Goal: Feedback & Contribution: Contribute content

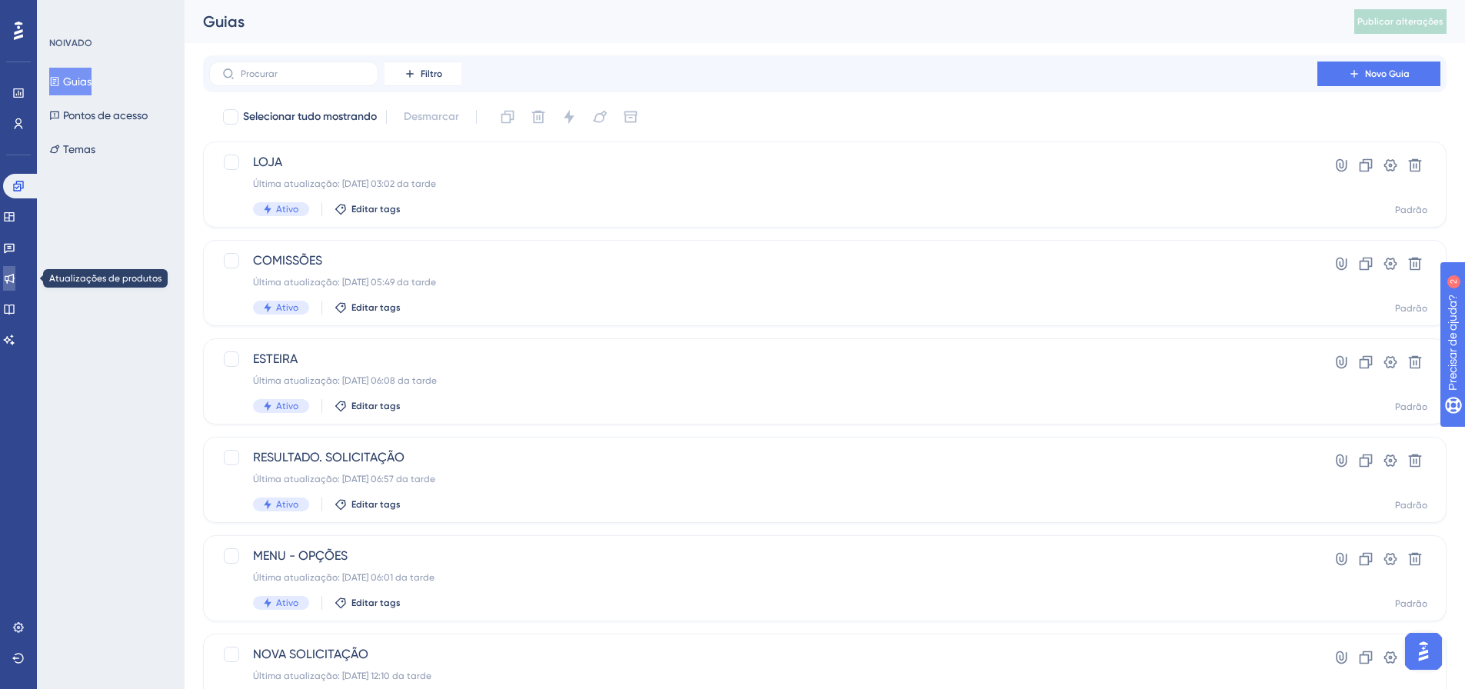
click at [15, 271] on link at bounding box center [9, 278] width 12 height 25
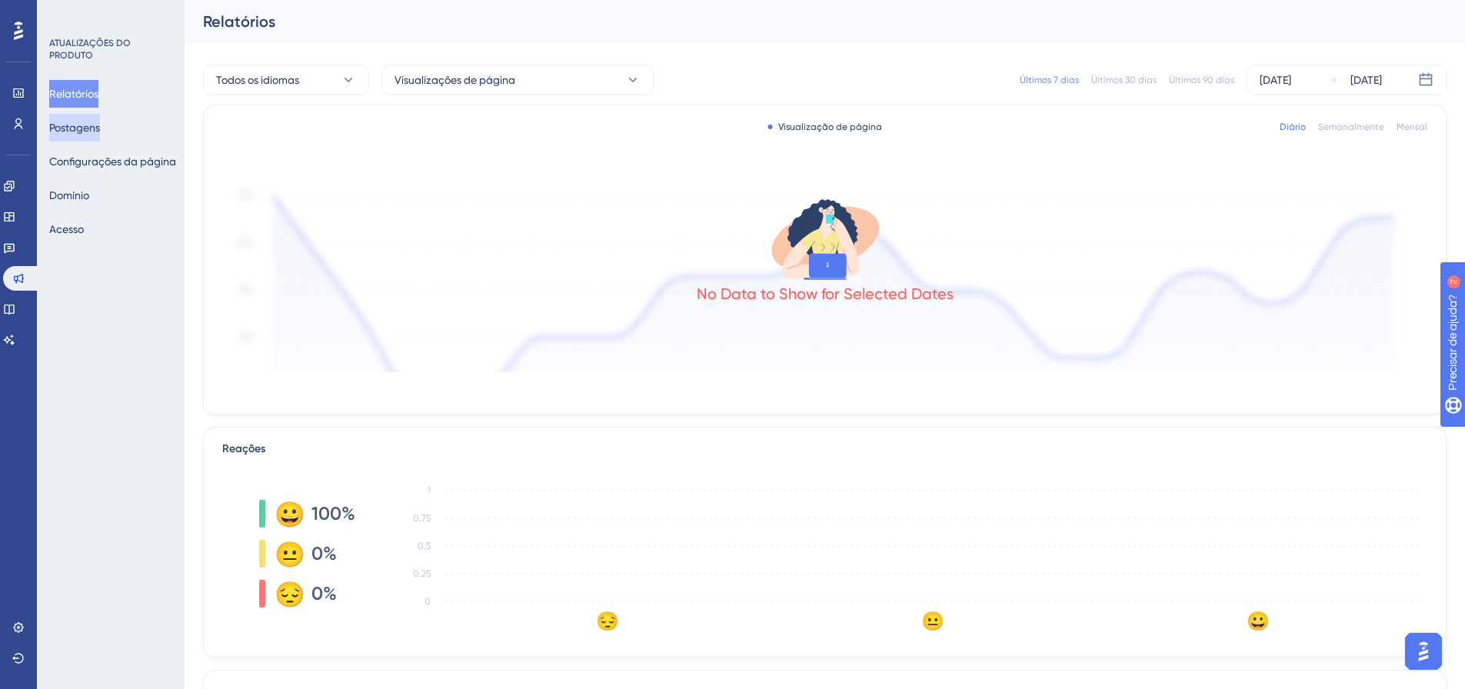
click at [85, 137] on button "Postagens" at bounding box center [74, 128] width 51 height 28
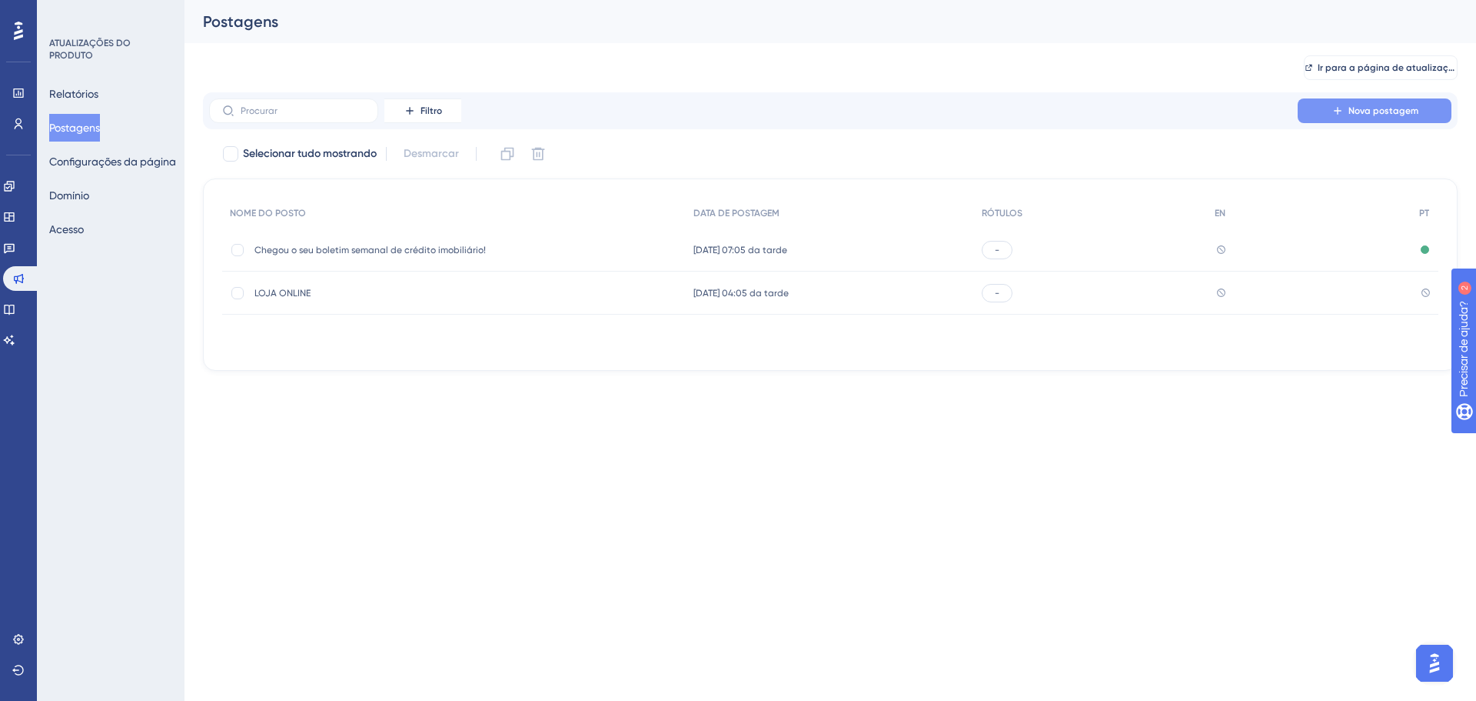
click at [1370, 110] on font "Nova postagem" at bounding box center [1384, 110] width 70 height 11
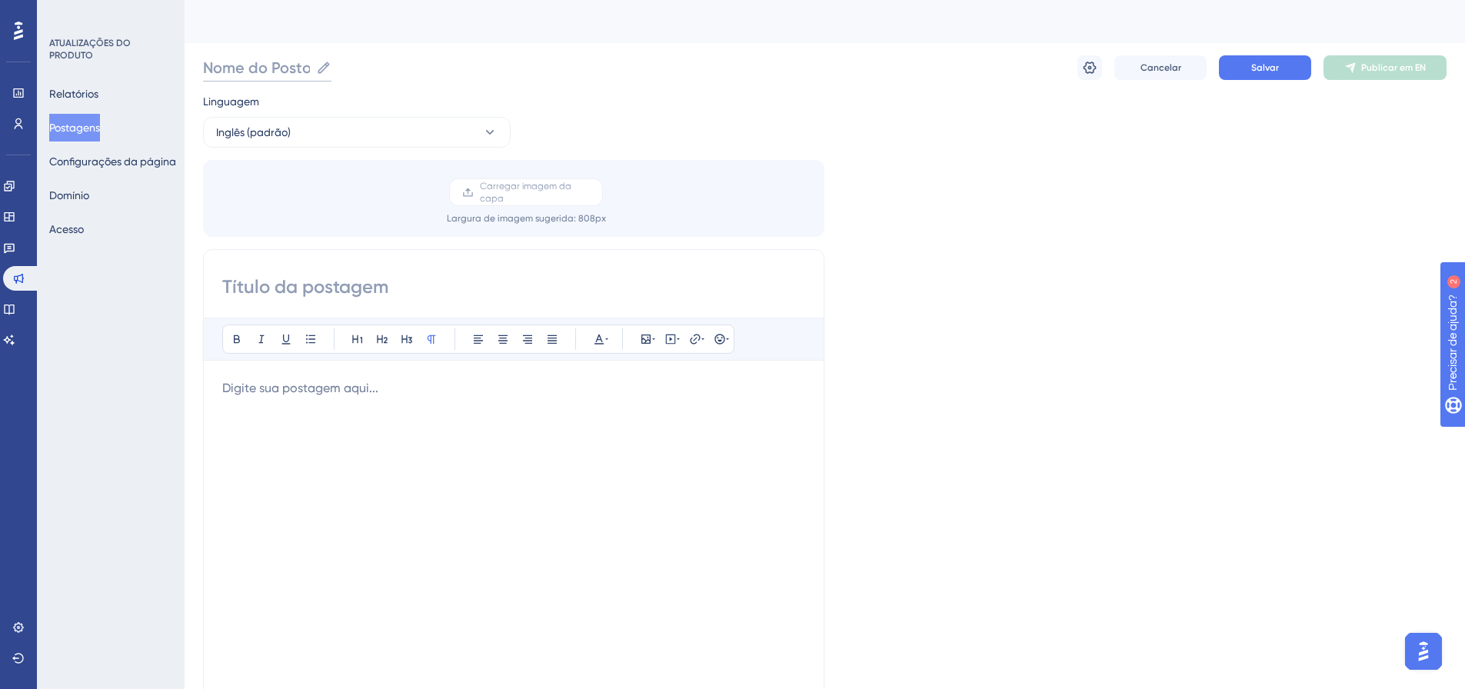
click at [262, 66] on input "Nome do Posto" at bounding box center [256, 68] width 107 height 22
paste input "🚀 Novidade na Plataforma Hiperban: Crédito Imobiliário"
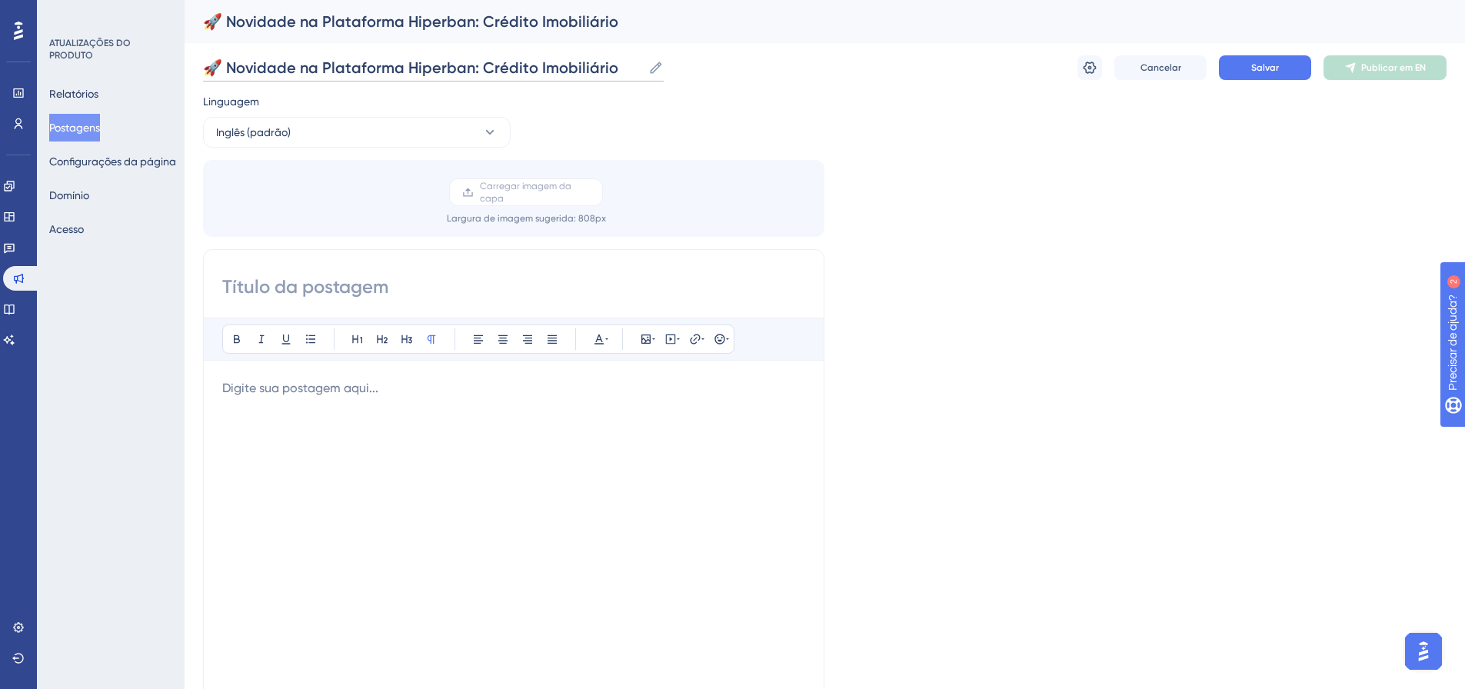
type input "🚀 Novidade na Plataforma Hiperban: Crédito Imobiliário"
click at [332, 292] on input at bounding box center [513, 287] width 583 height 25
paste input "🚀 Novidade na Plataforma Hiperban: Crédito Imobiliário"
type input "🚀 Novidade na Plataforma Hiperban: Crédito Imobiliário"
click at [473, 394] on p at bounding box center [513, 388] width 583 height 18
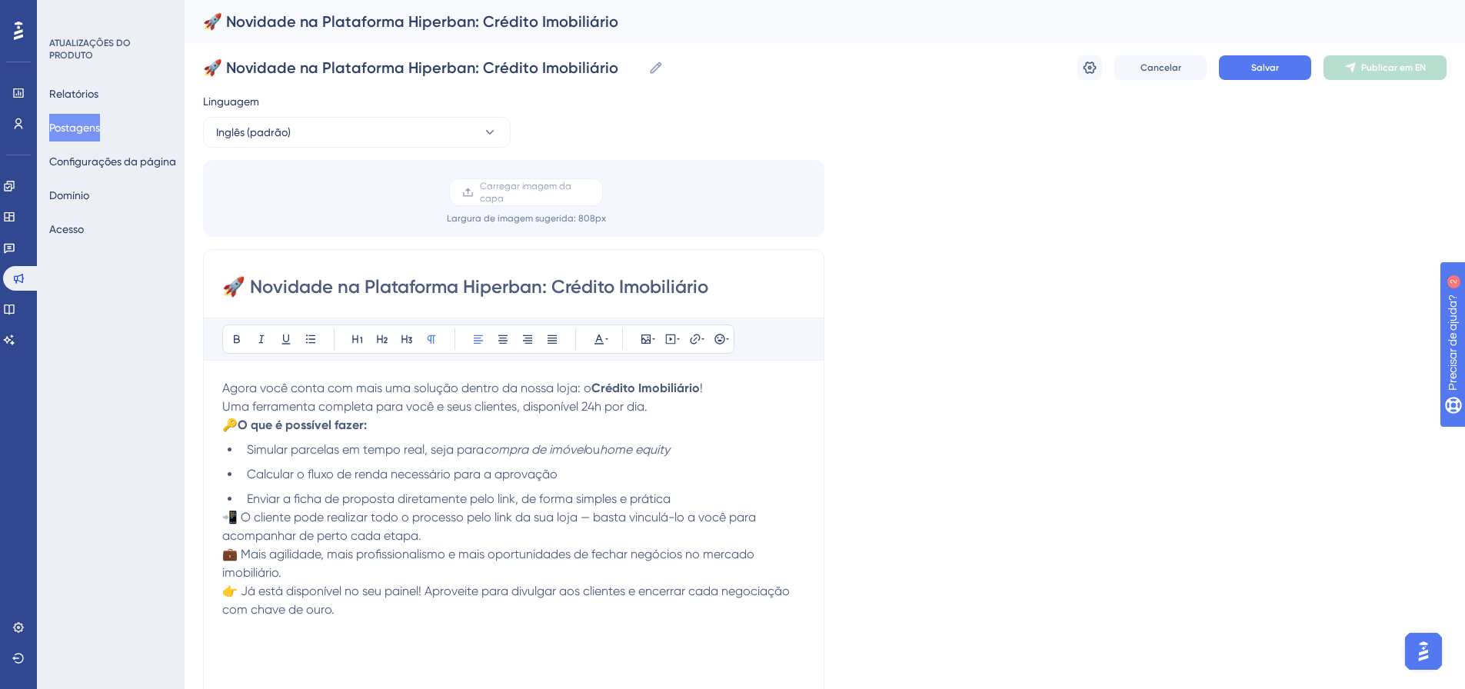
click at [715, 387] on p "Agora você conta com mais uma solução dentro da nossa loja: o Crédito Imobiliár…" at bounding box center [513, 397] width 583 height 37
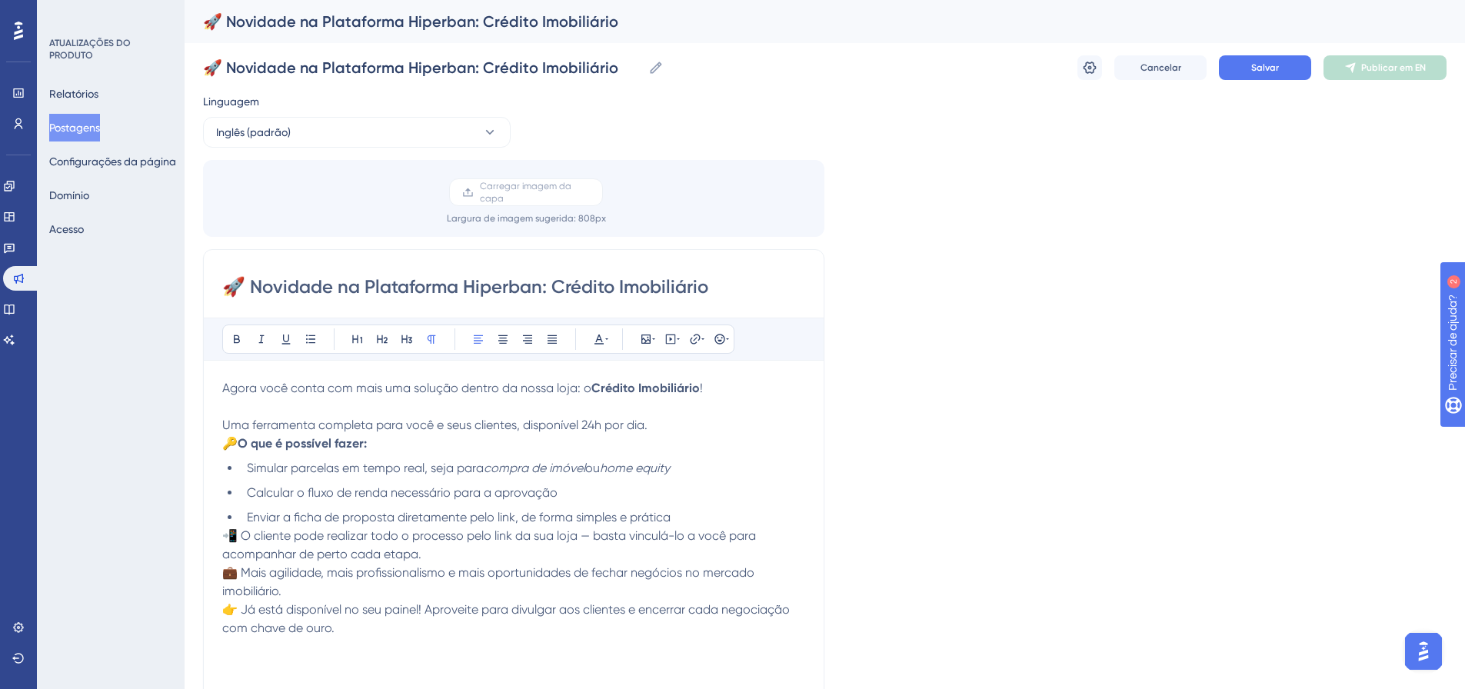
click at [671, 431] on p "Uma ferramenta completa para você e seus clientes, disponível 24h por dia." at bounding box center [513, 416] width 583 height 37
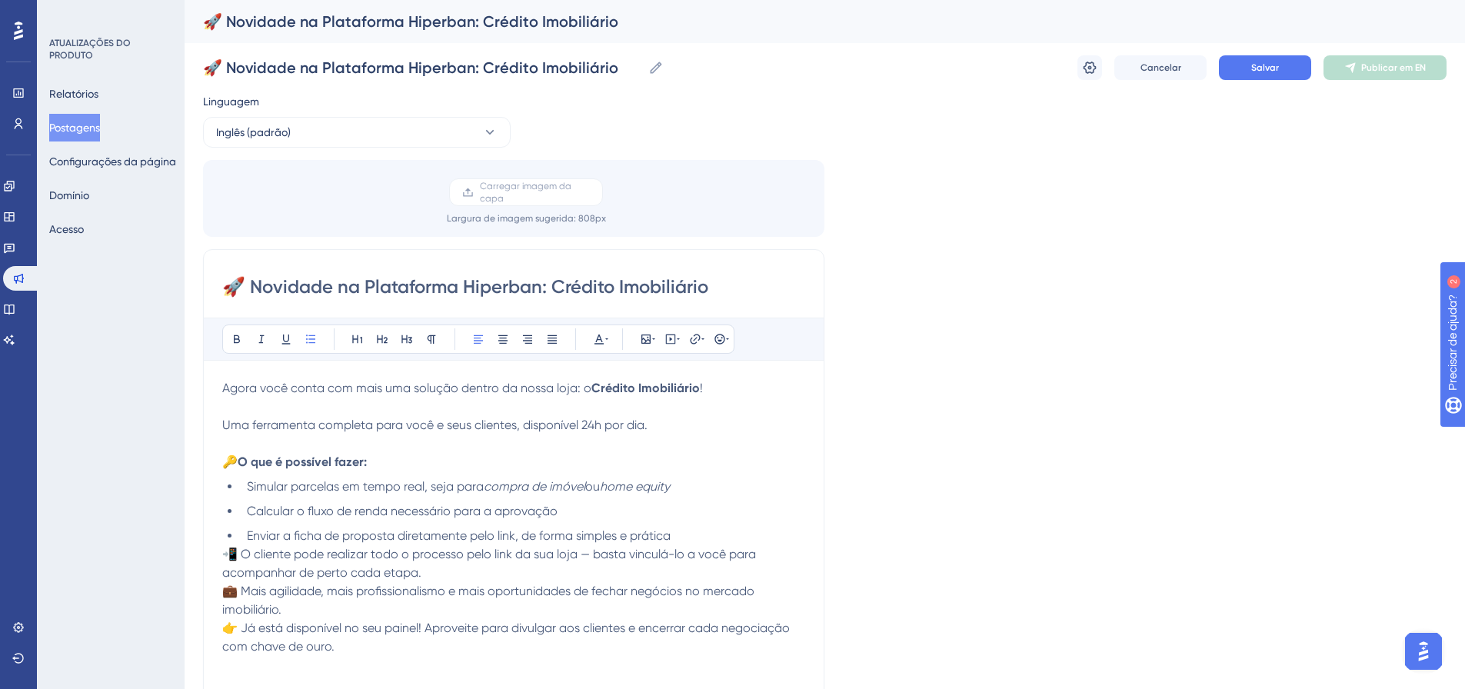
click at [702, 533] on li "Enviar a ficha de proposta diretamente pelo link, de forma simples e prática" at bounding box center [523, 536] width 564 height 18
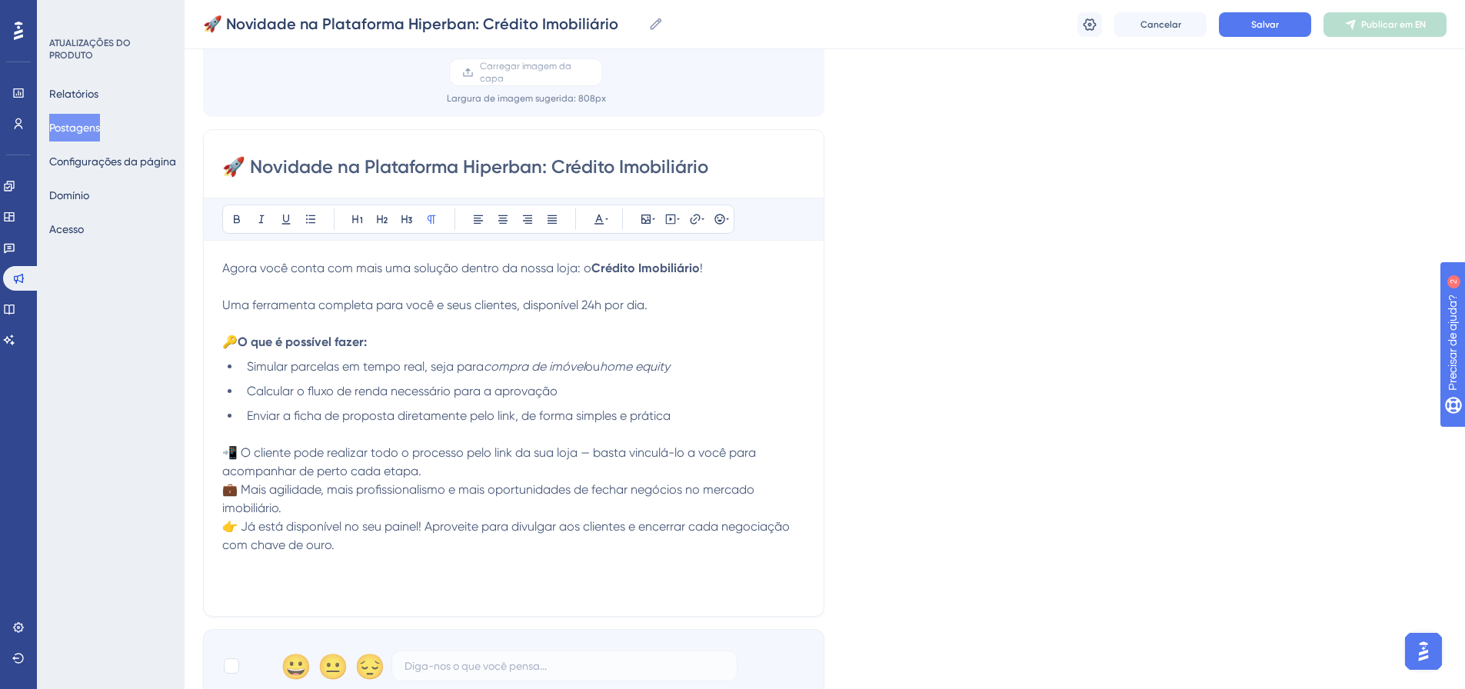
scroll to position [154, 0]
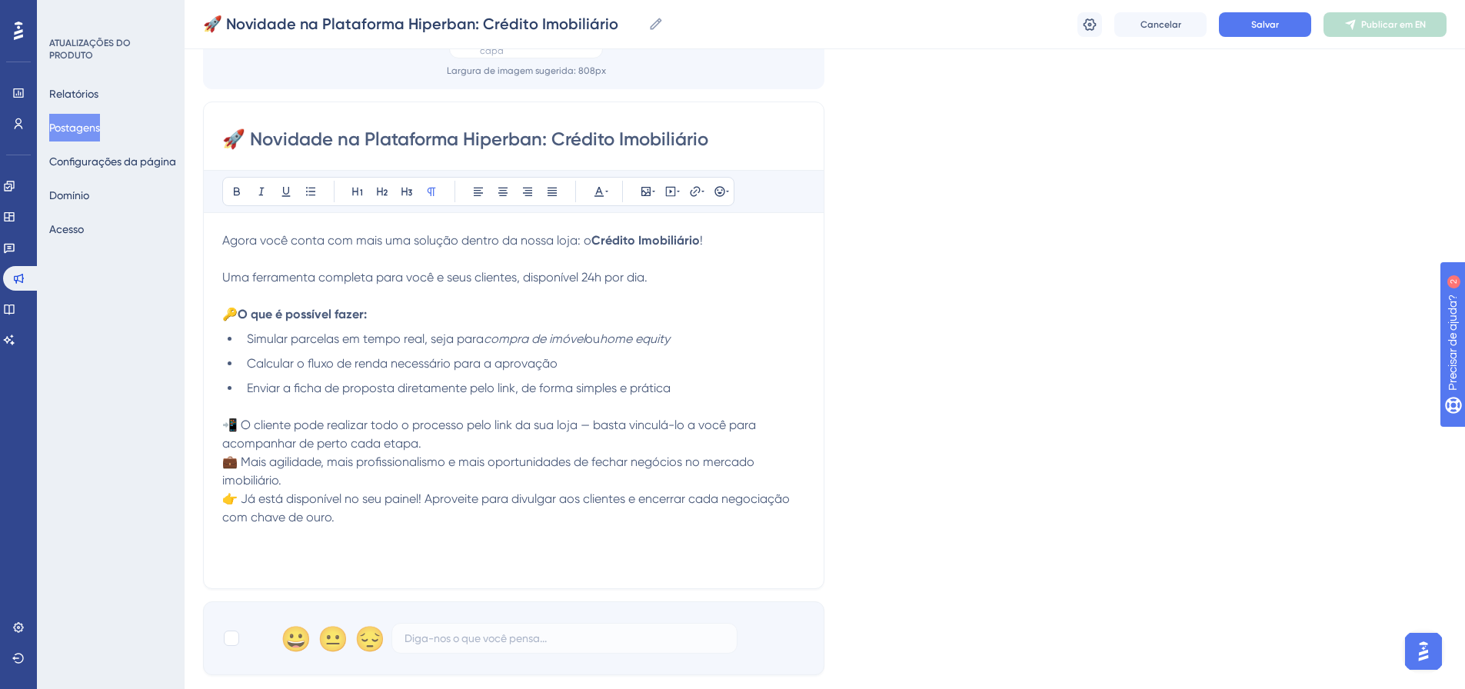
click at [320, 481] on p "💼 Mais agilidade, mais profissionalismo e mais oportunidades de fechar negócios…" at bounding box center [513, 471] width 583 height 37
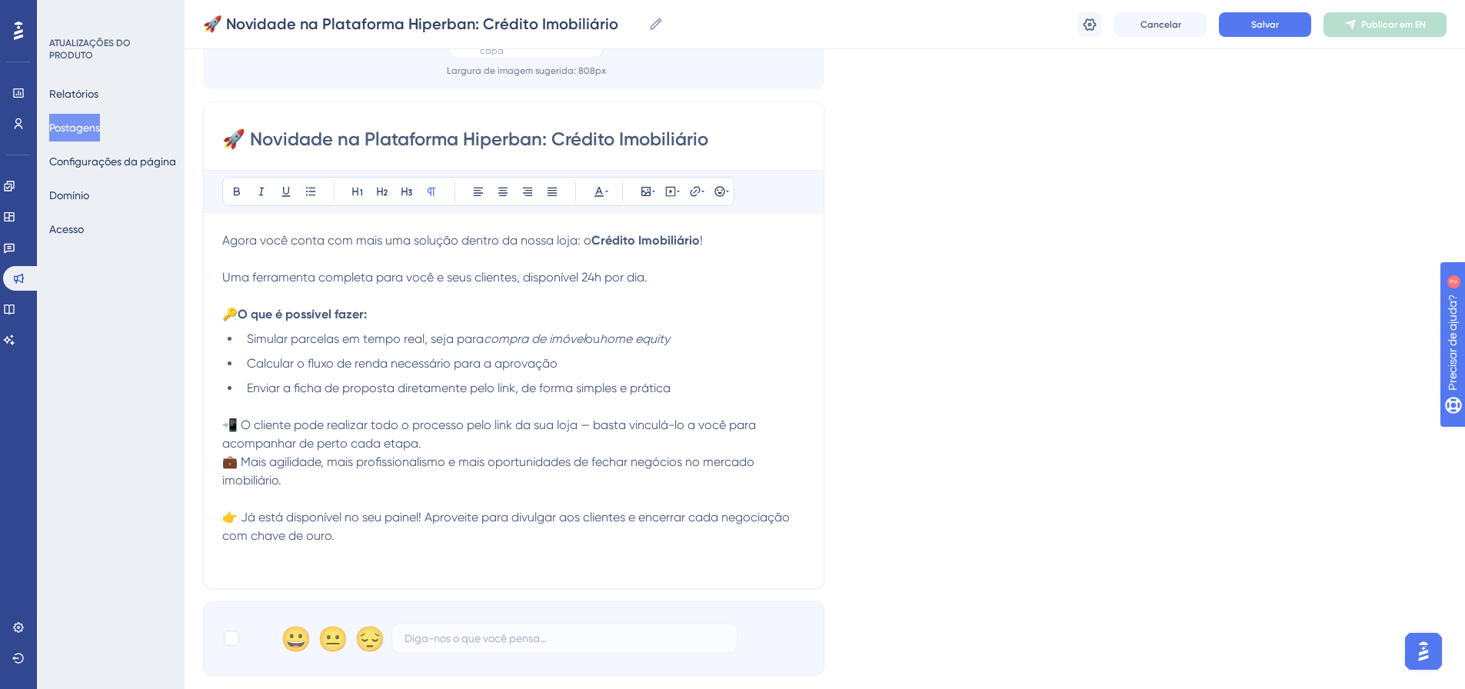
click at [338, 540] on p "👉 Já está disponível no seu painel! Aproveite para divulgar aos clientes e ence…" at bounding box center [513, 526] width 583 height 37
click at [314, 485] on p "💼 Mais agilidade, mais profissionalismo e mais oportunidades de fechar negócios…" at bounding box center [513, 471] width 583 height 37
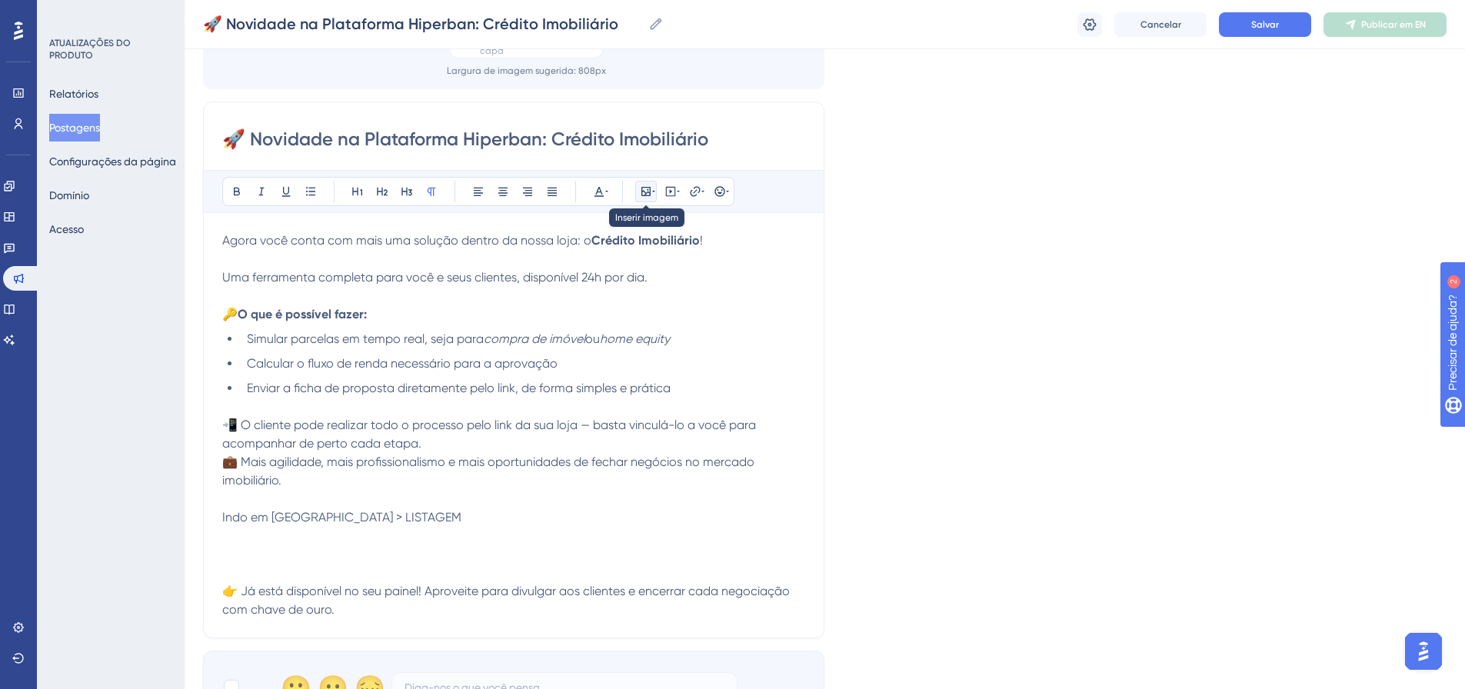
click at [648, 189] on icon at bounding box center [645, 191] width 9 height 9
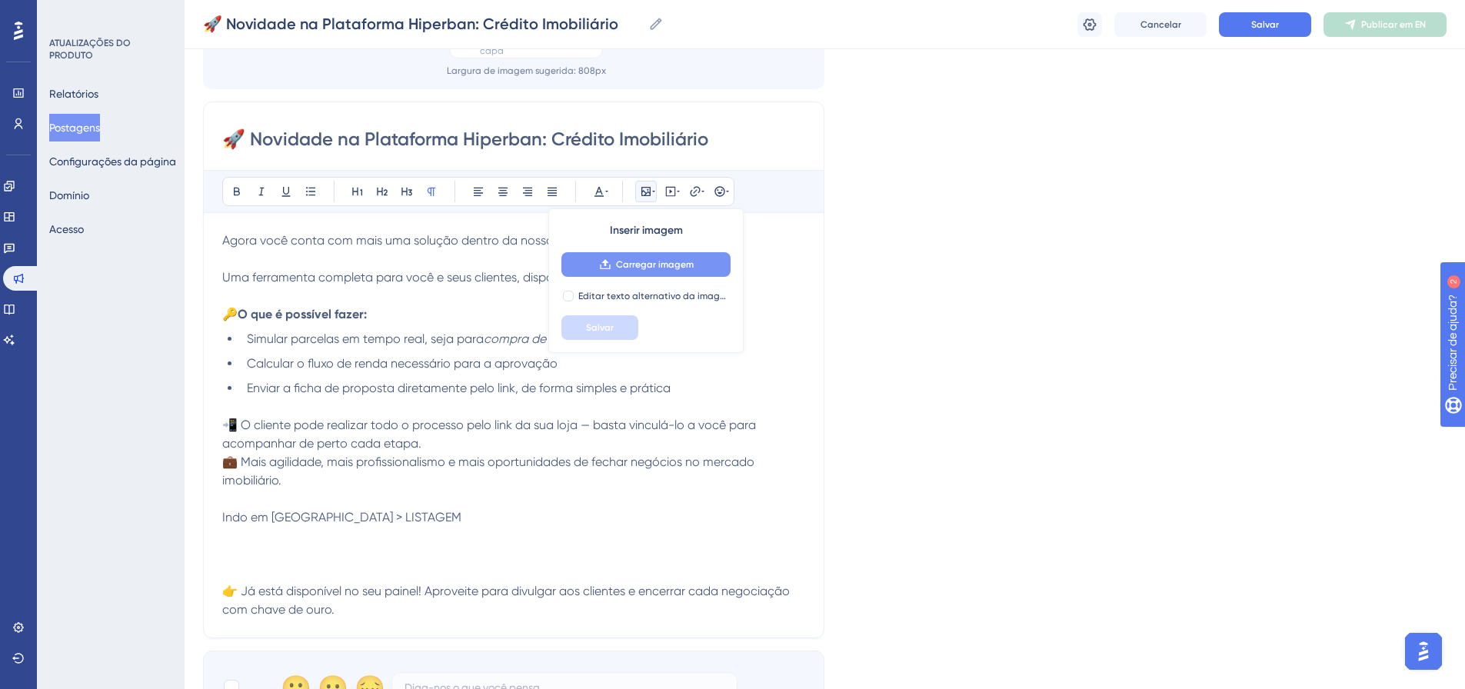
click at [635, 267] on font "Carregar imagem" at bounding box center [655, 264] width 78 height 11
click at [628, 265] on font "Carregar imagem" at bounding box center [655, 264] width 78 height 11
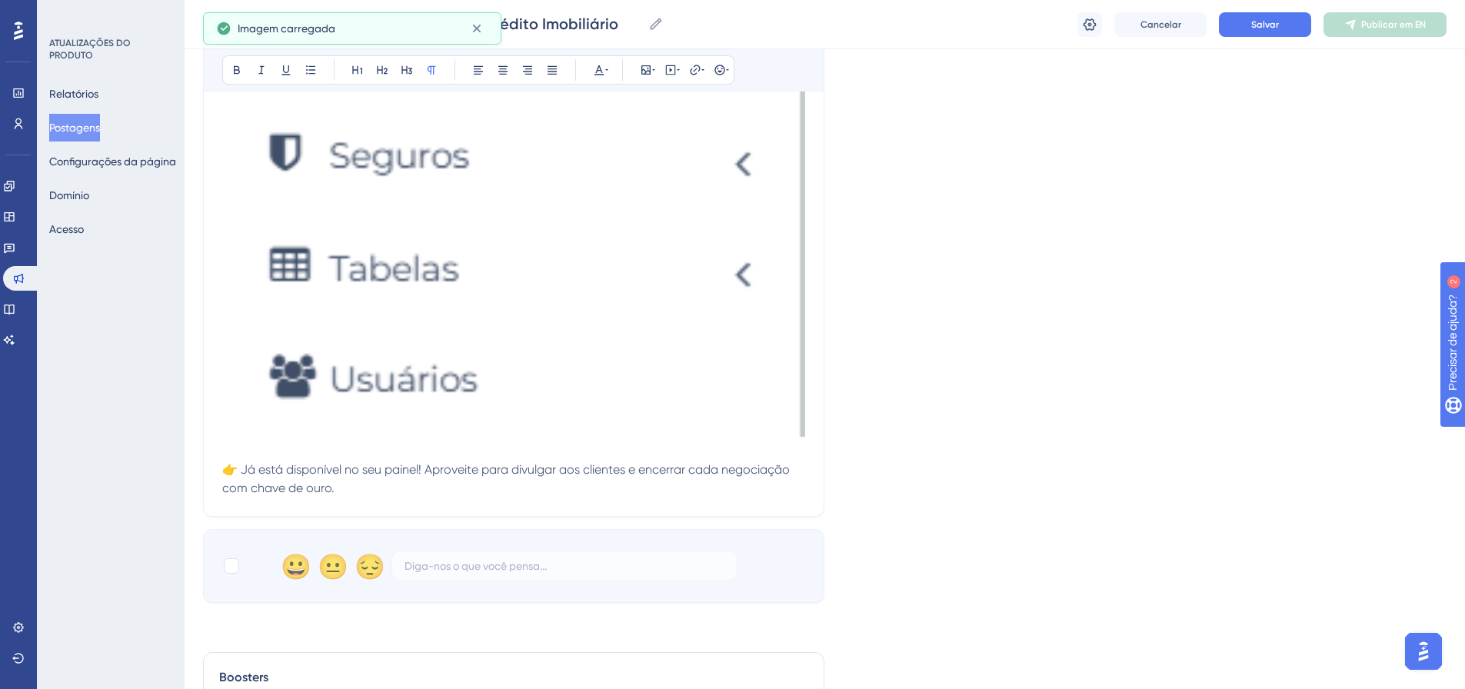
scroll to position [2027, 0]
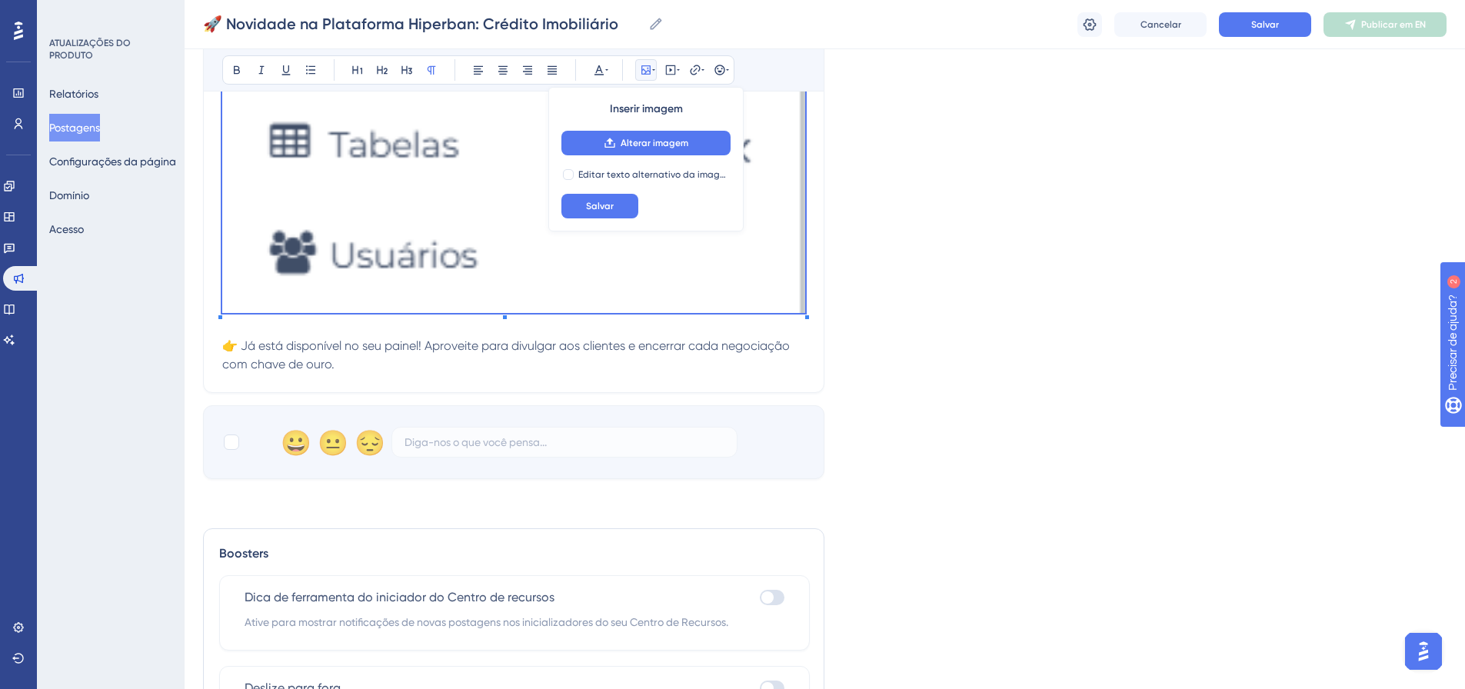
scroll to position [1796, 0]
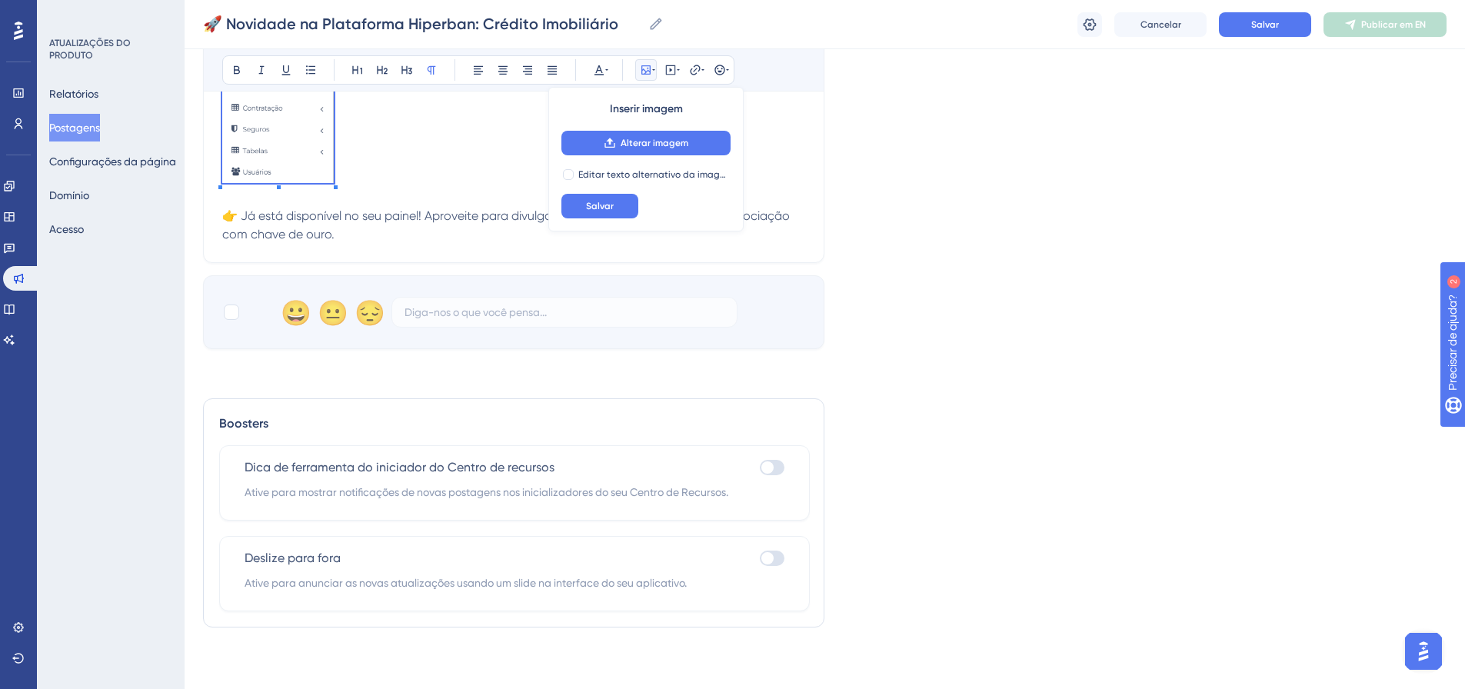
click at [337, 165] on p at bounding box center [513, 28] width 583 height 319
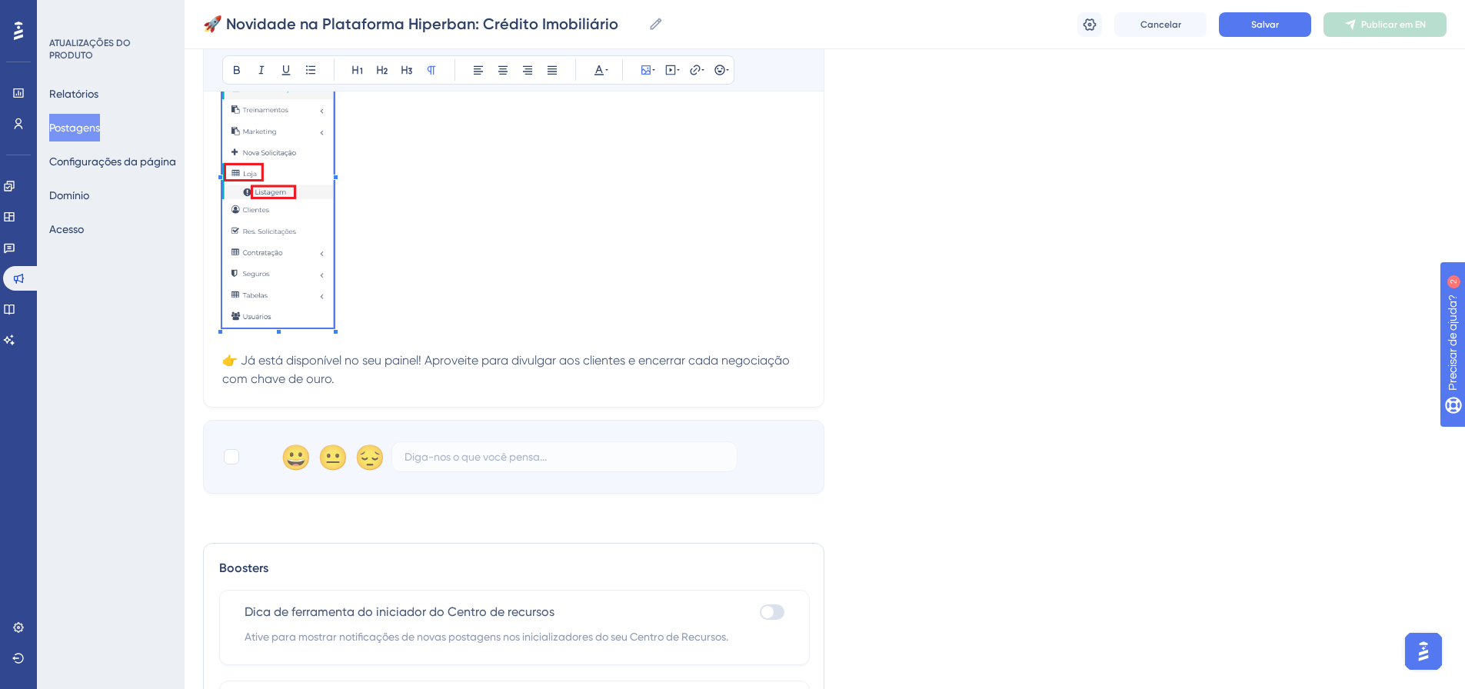
scroll to position [445, 0]
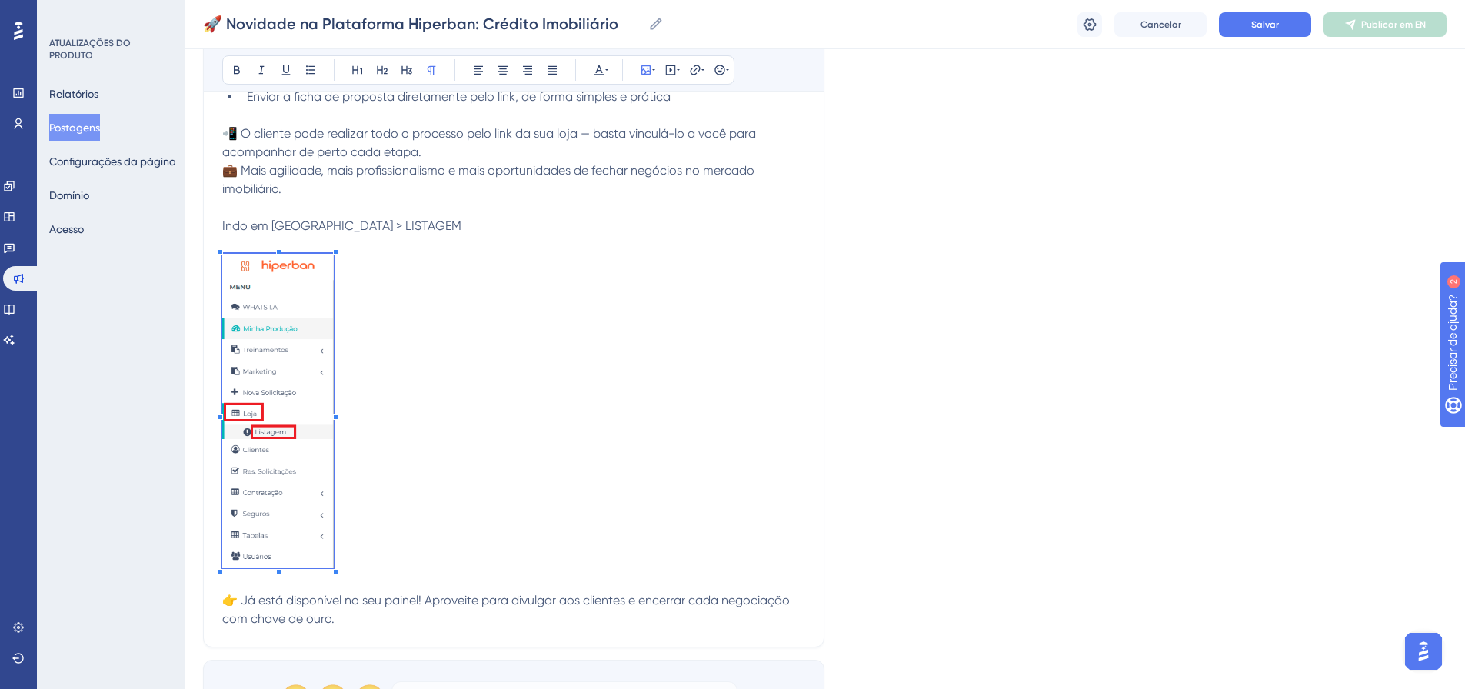
click at [357, 222] on span "Indo em [GEOGRAPHIC_DATA] > LISTAGEM" at bounding box center [341, 225] width 239 height 15
drag, startPoint x: 384, startPoint y: 227, endPoint x: 263, endPoint y: 143, distance: 147.0
click at [275, 220] on p "Indo em [GEOGRAPHIC_DATA] > LISTAGEM" at bounding box center [513, 226] width 583 height 18
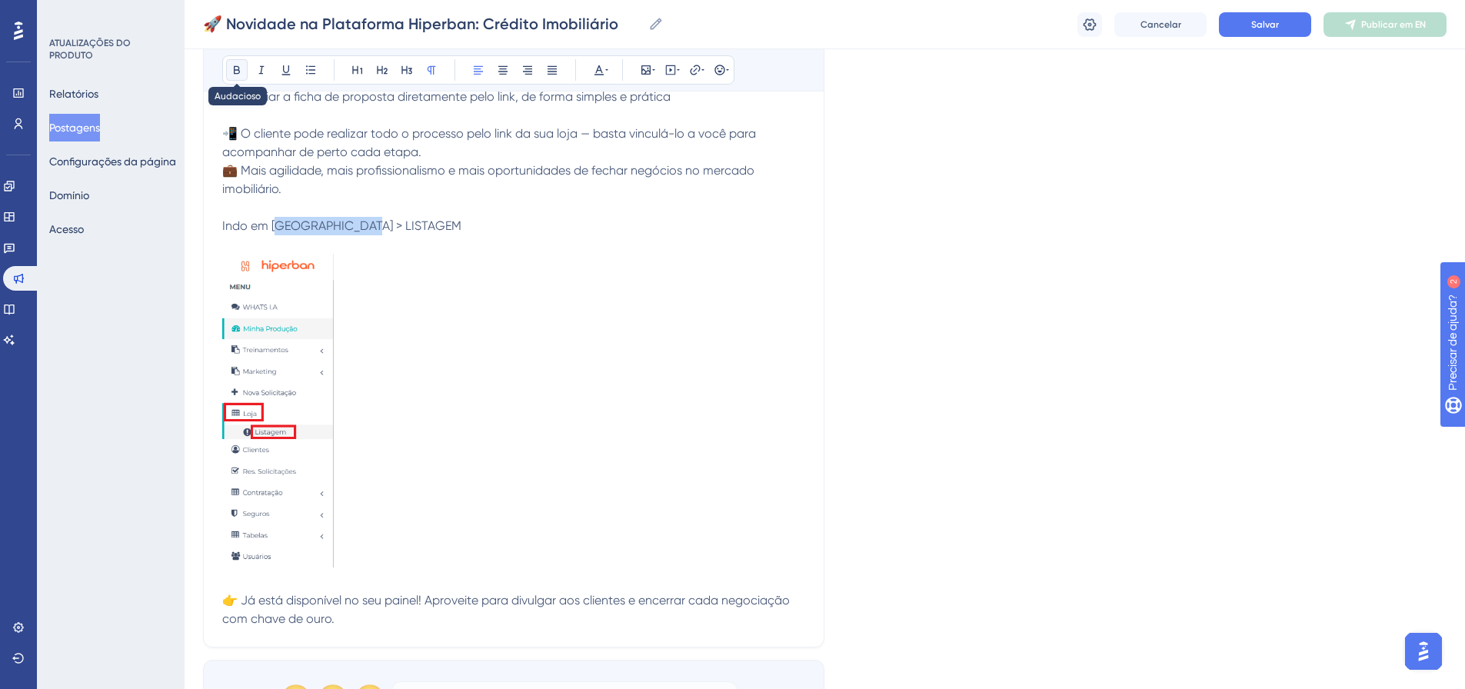
click at [236, 64] on icon at bounding box center [237, 70] width 12 height 12
drag, startPoint x: 268, startPoint y: 222, endPoint x: 381, endPoint y: 216, distance: 113.2
click at [381, 216] on div "Agora você conta com mais uma solução dentro da nossa loja: o Crédito Imobiliár…" at bounding box center [513, 284] width 583 height 688
click at [377, 254] on p at bounding box center [513, 413] width 583 height 319
drag, startPoint x: 272, startPoint y: 225, endPoint x: 374, endPoint y: 226, distance: 102.3
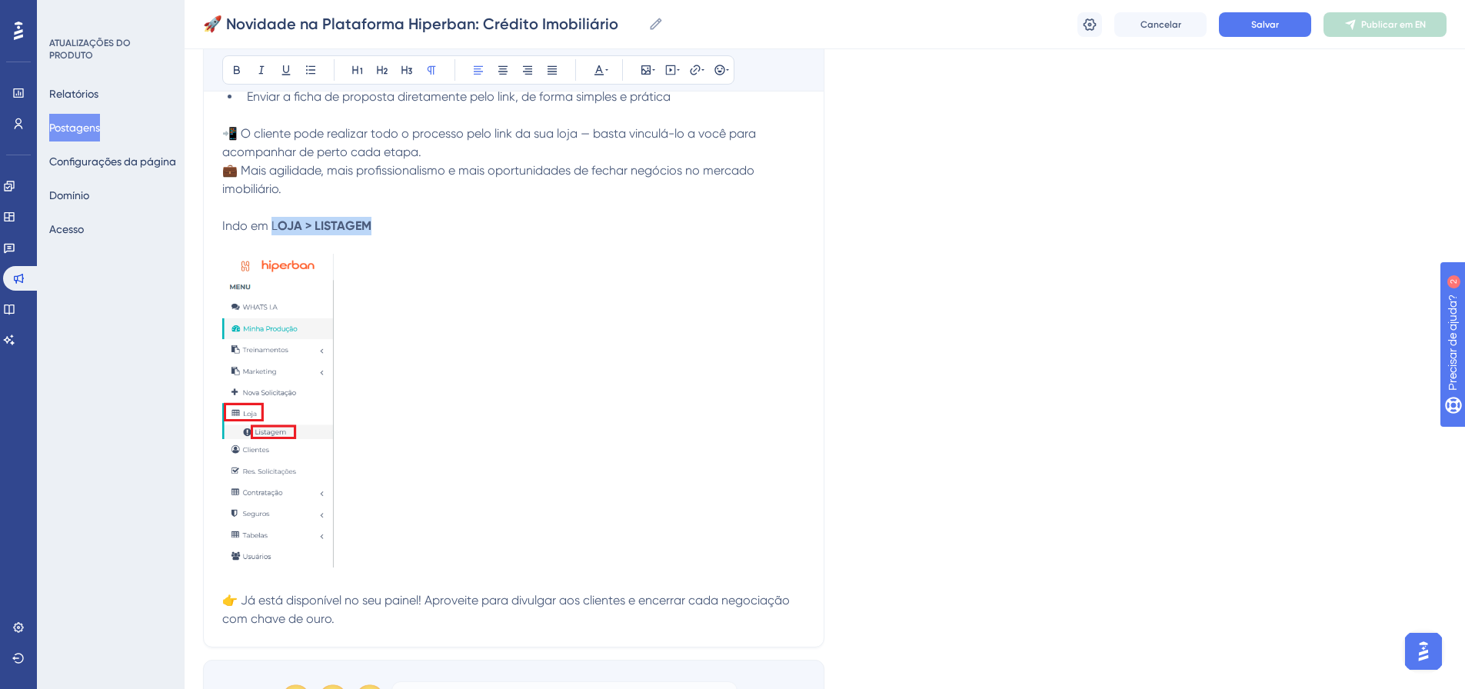
click at [374, 226] on p "Indo em L OJA > LISTAGEM" at bounding box center [513, 226] width 583 height 18
click at [230, 74] on button at bounding box center [237, 70] width 22 height 22
click at [231, 68] on icon at bounding box center [237, 70] width 12 height 12
click at [404, 379] on p at bounding box center [513, 413] width 583 height 319
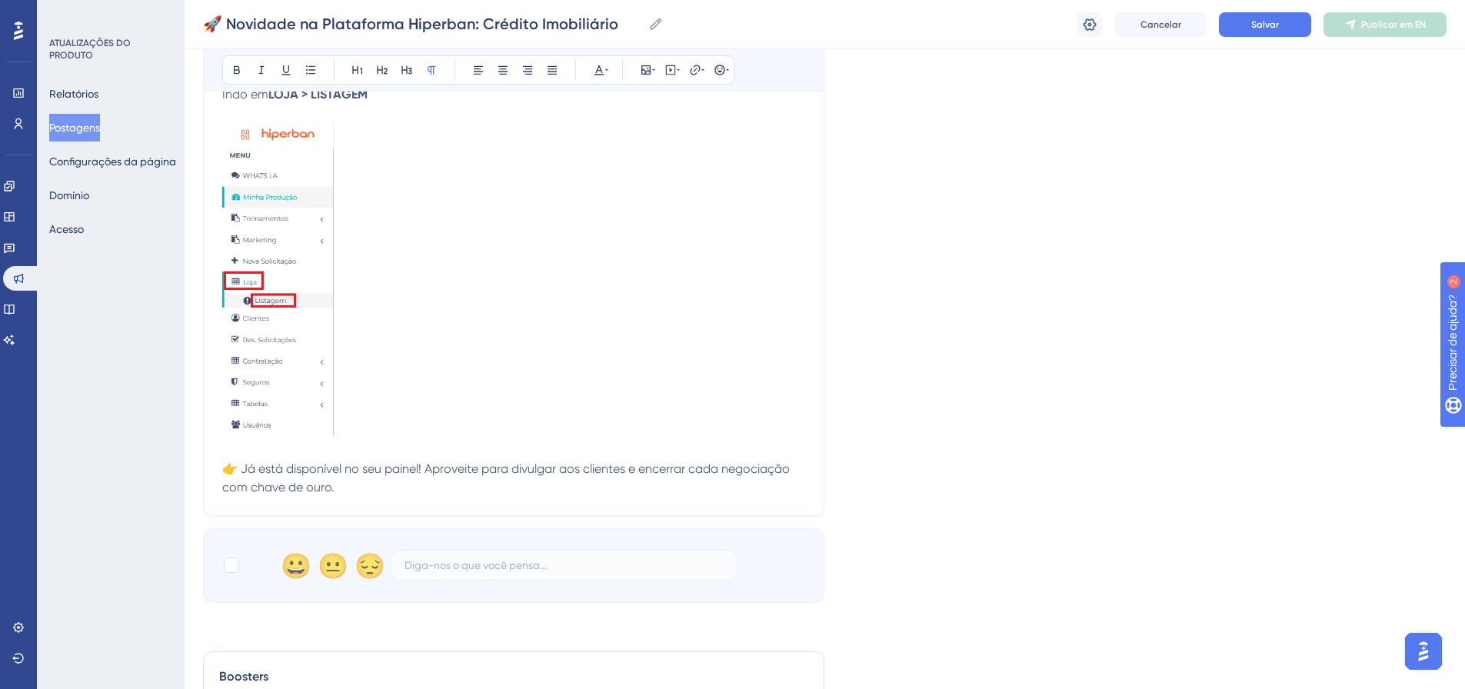
scroll to position [599, 0]
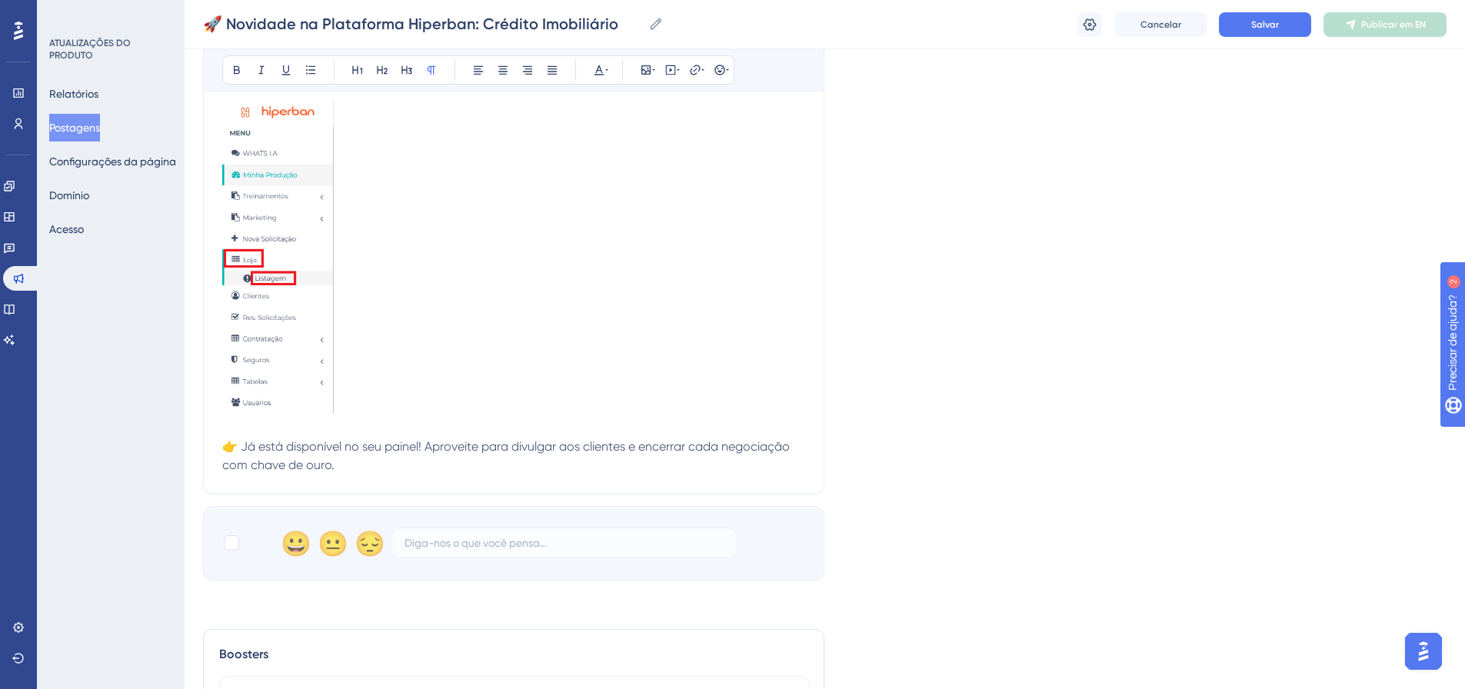
click at [357, 408] on p at bounding box center [513, 259] width 583 height 319
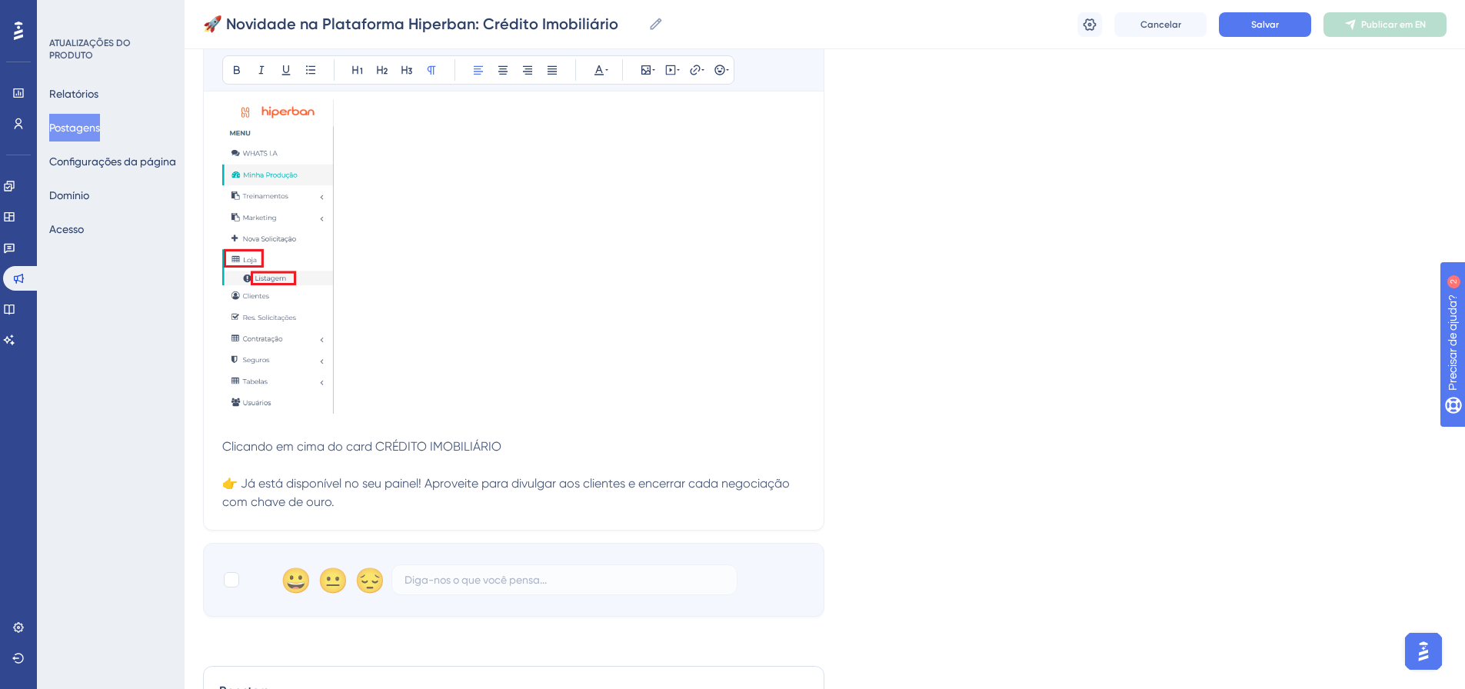
drag, startPoint x: 455, startPoint y: 447, endPoint x: 379, endPoint y: 448, distance: 76.1
click at [379, 448] on p "Clicando em cima do card CRÉDITO IMOBILIÁRIO" at bounding box center [513, 447] width 583 height 18
click at [235, 63] on button at bounding box center [237, 70] width 22 height 22
click at [570, 472] on p at bounding box center [513, 465] width 583 height 18
click at [534, 448] on p "Clicando em cima do card CRÉDITO IMOBILIÁRIO" at bounding box center [513, 447] width 583 height 18
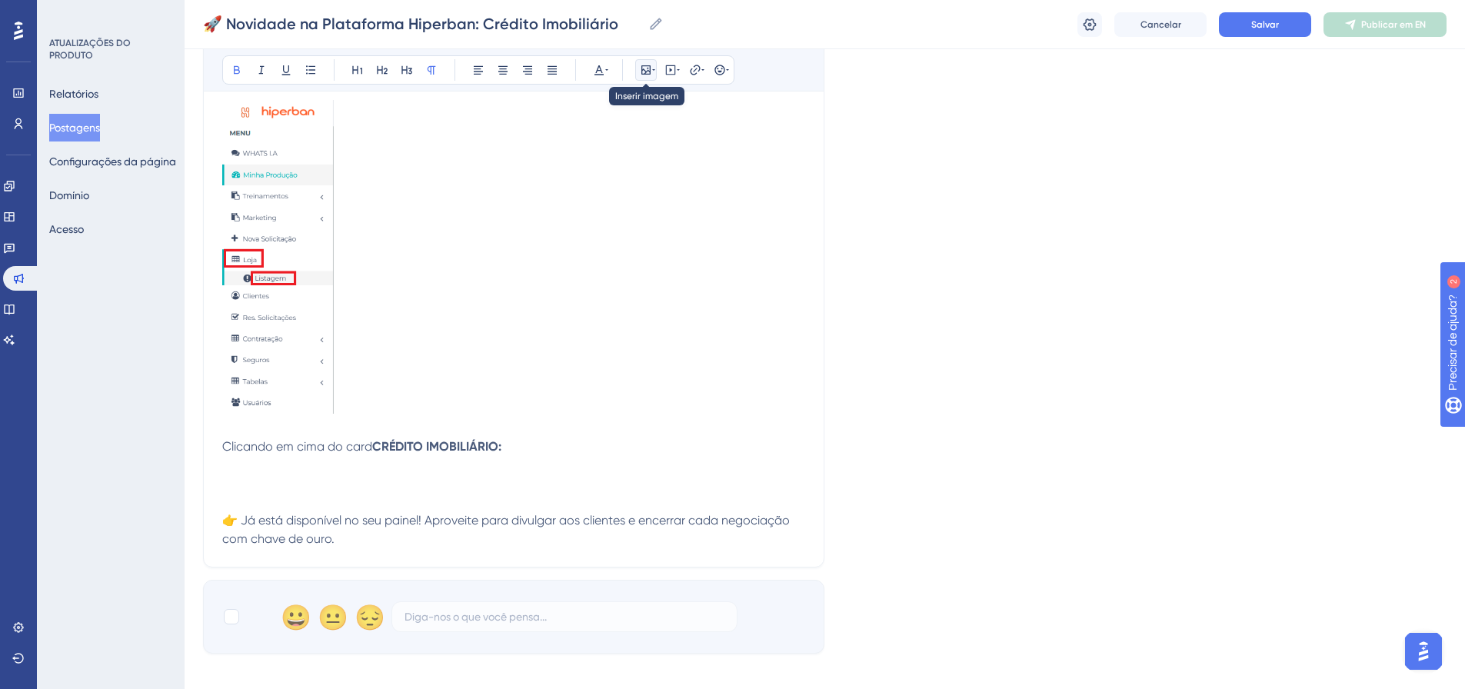
click at [655, 74] on button at bounding box center [646, 70] width 22 height 22
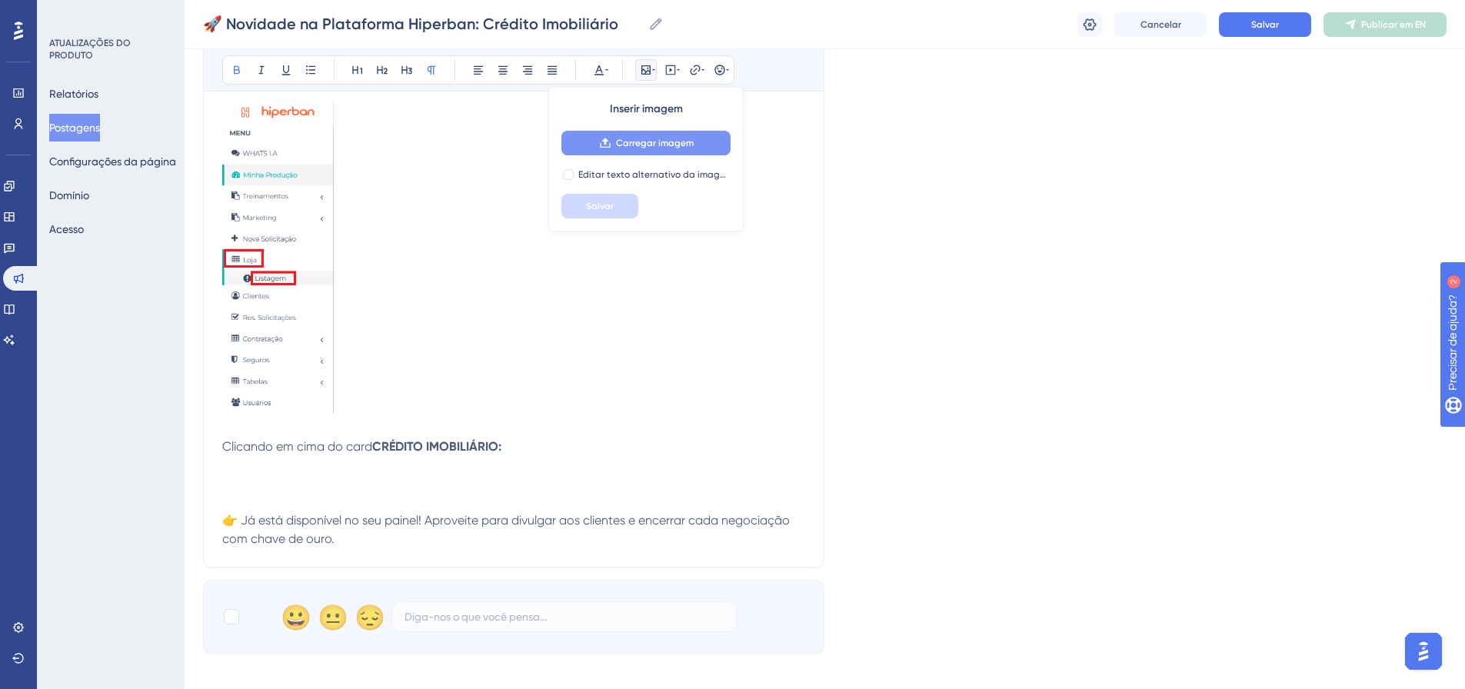
click at [633, 140] on font "Carregar imagem" at bounding box center [655, 143] width 78 height 11
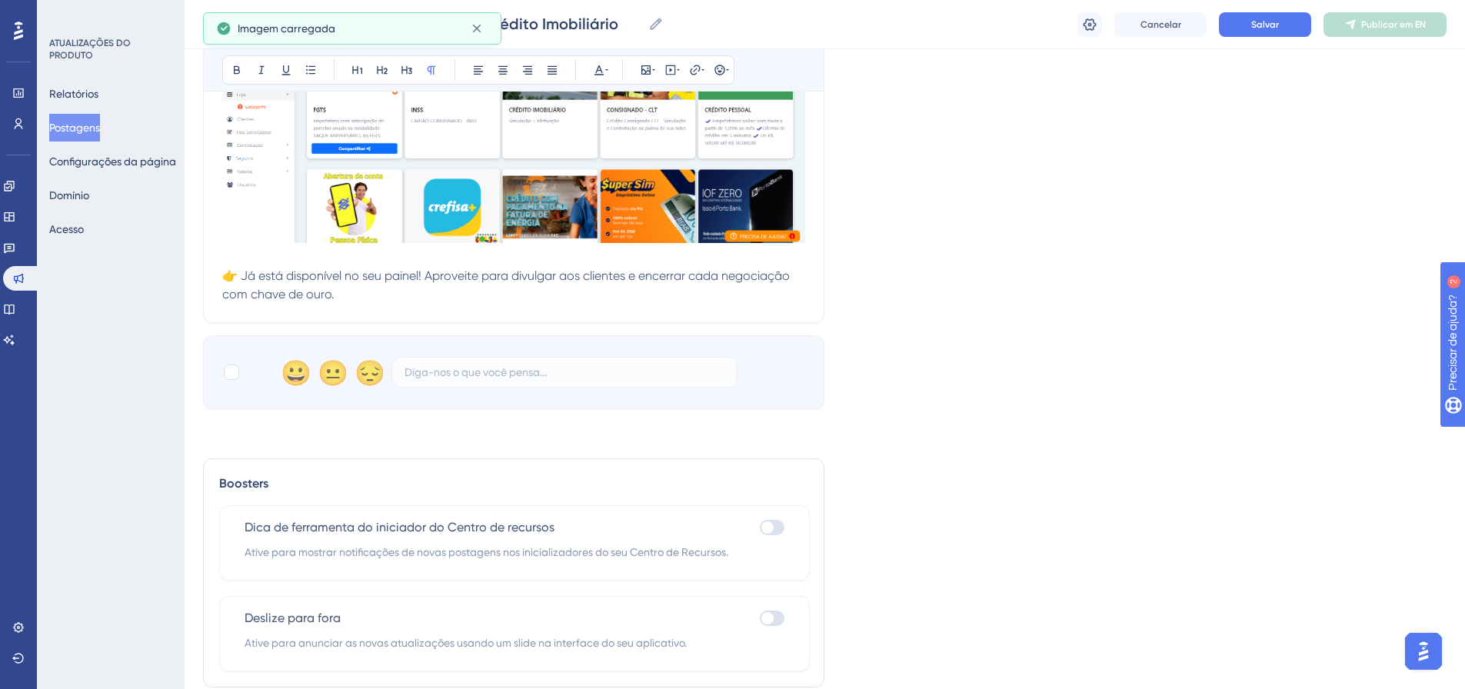
scroll to position [1093, 0]
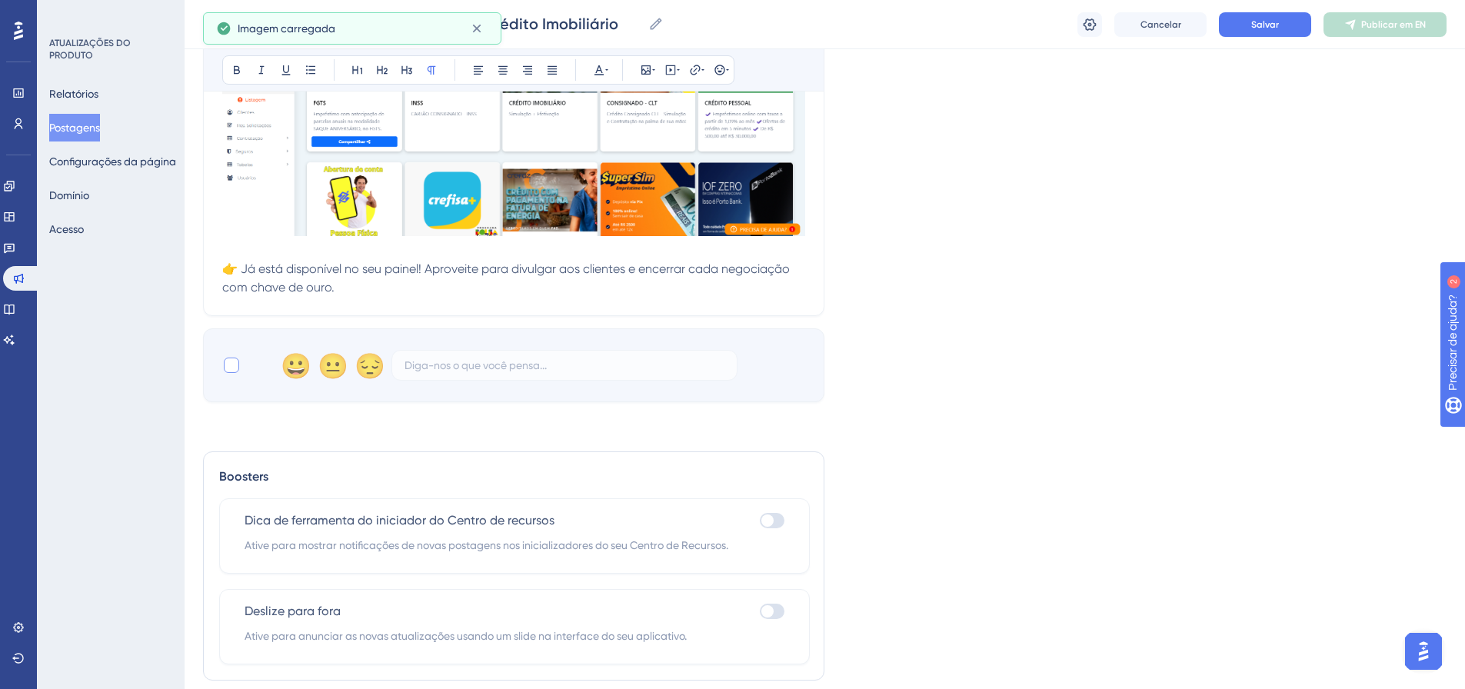
click at [228, 368] on div at bounding box center [231, 365] width 15 height 15
checkbox input "true"
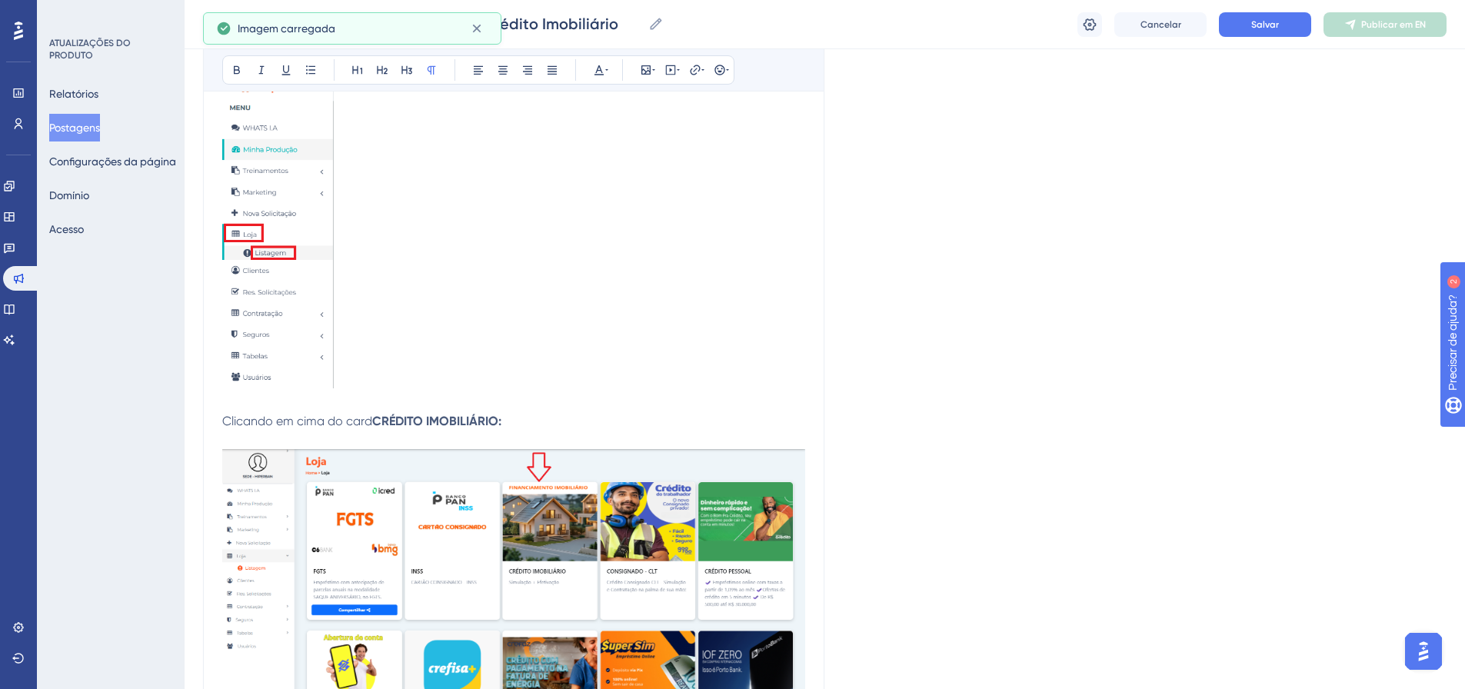
scroll to position [631, 0]
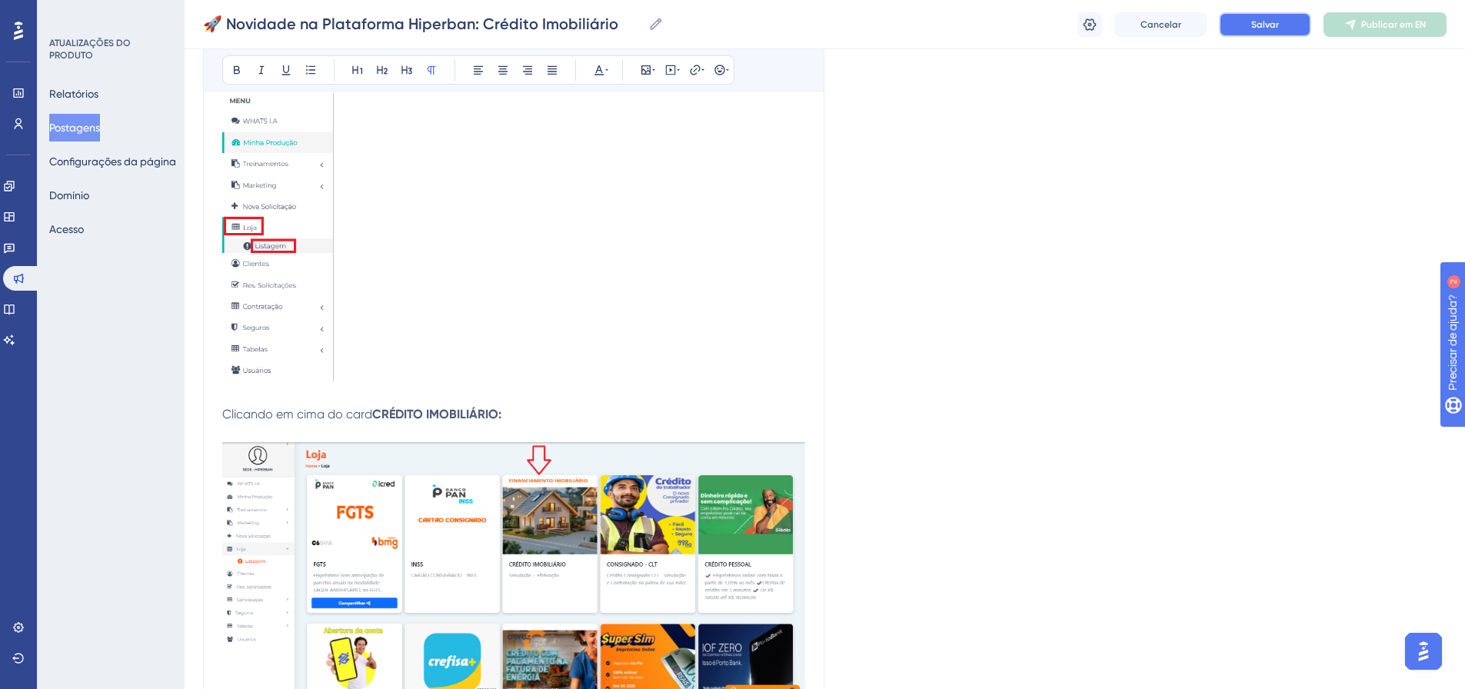
click at [1223, 22] on button "Salvar" at bounding box center [1265, 24] width 92 height 25
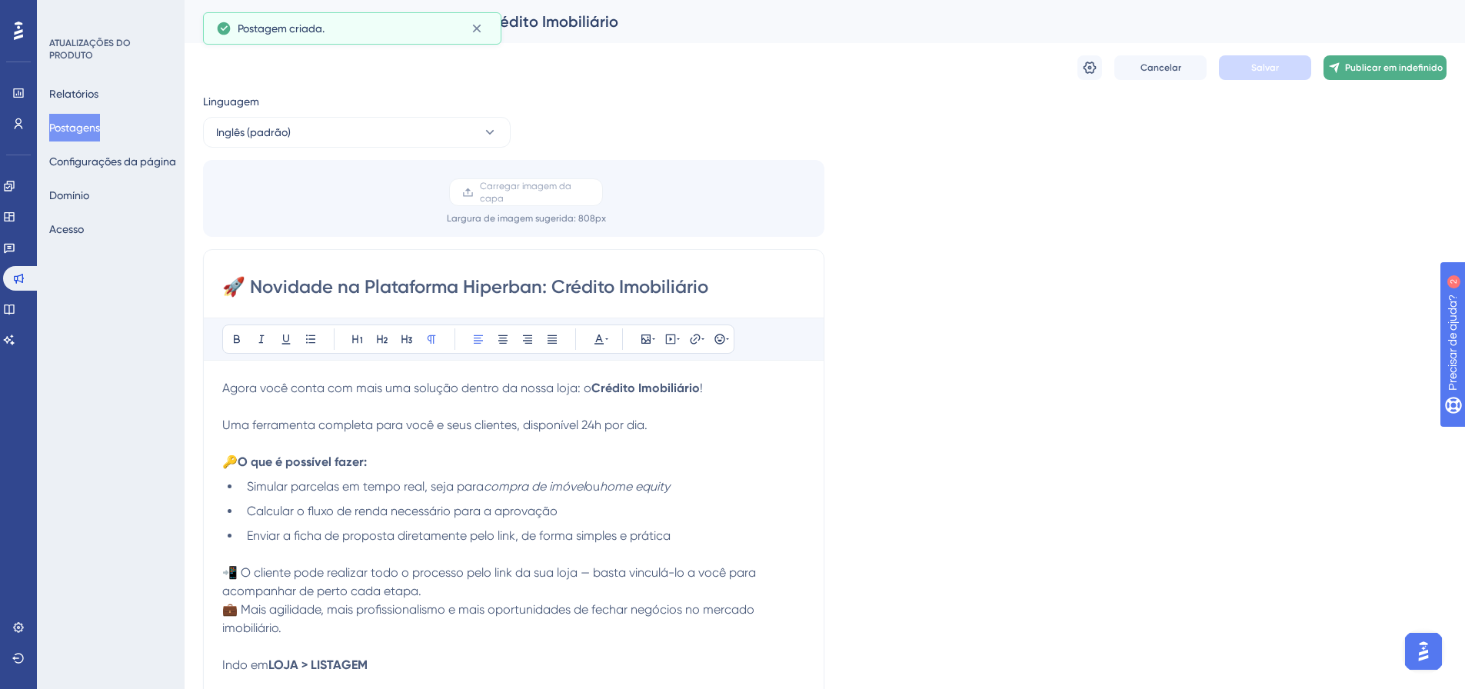
click at [1390, 65] on font "Publicar em indefinido" at bounding box center [1394, 67] width 98 height 11
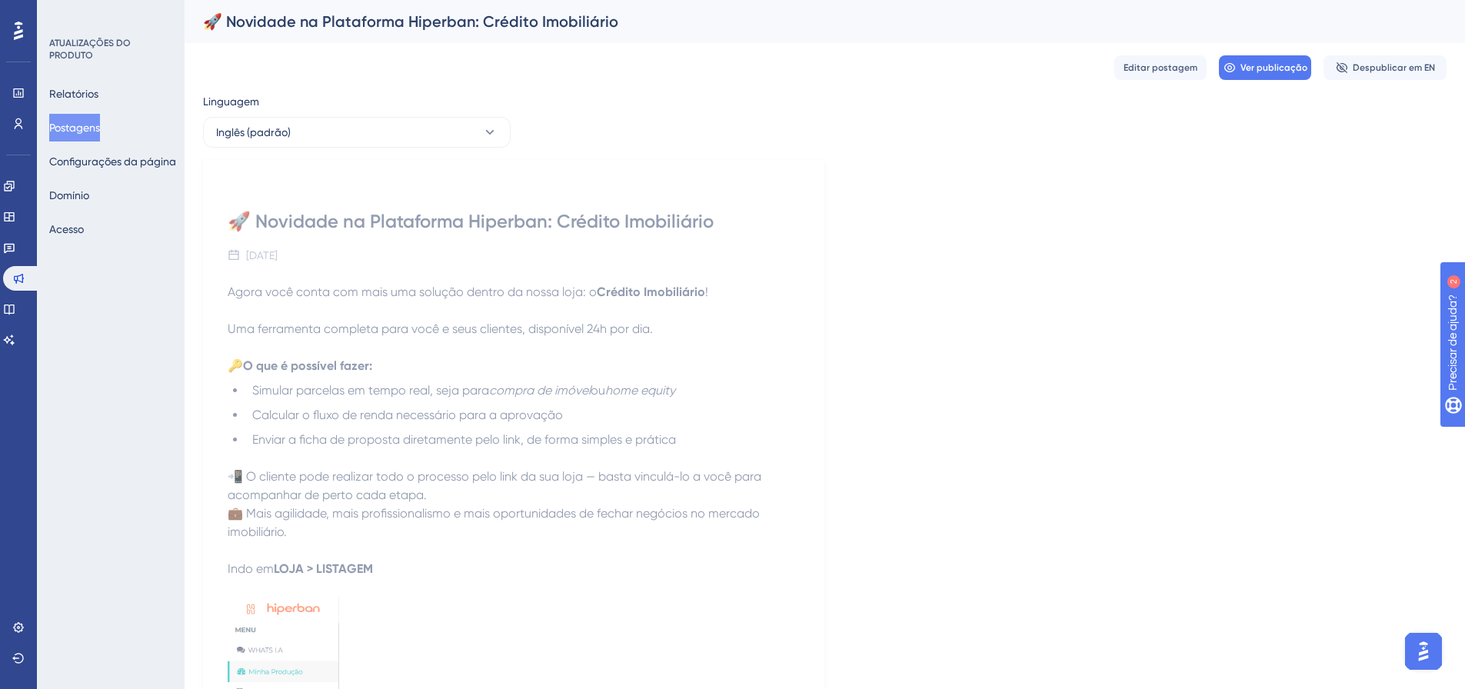
click at [85, 127] on font "Postagens" at bounding box center [74, 128] width 51 height 12
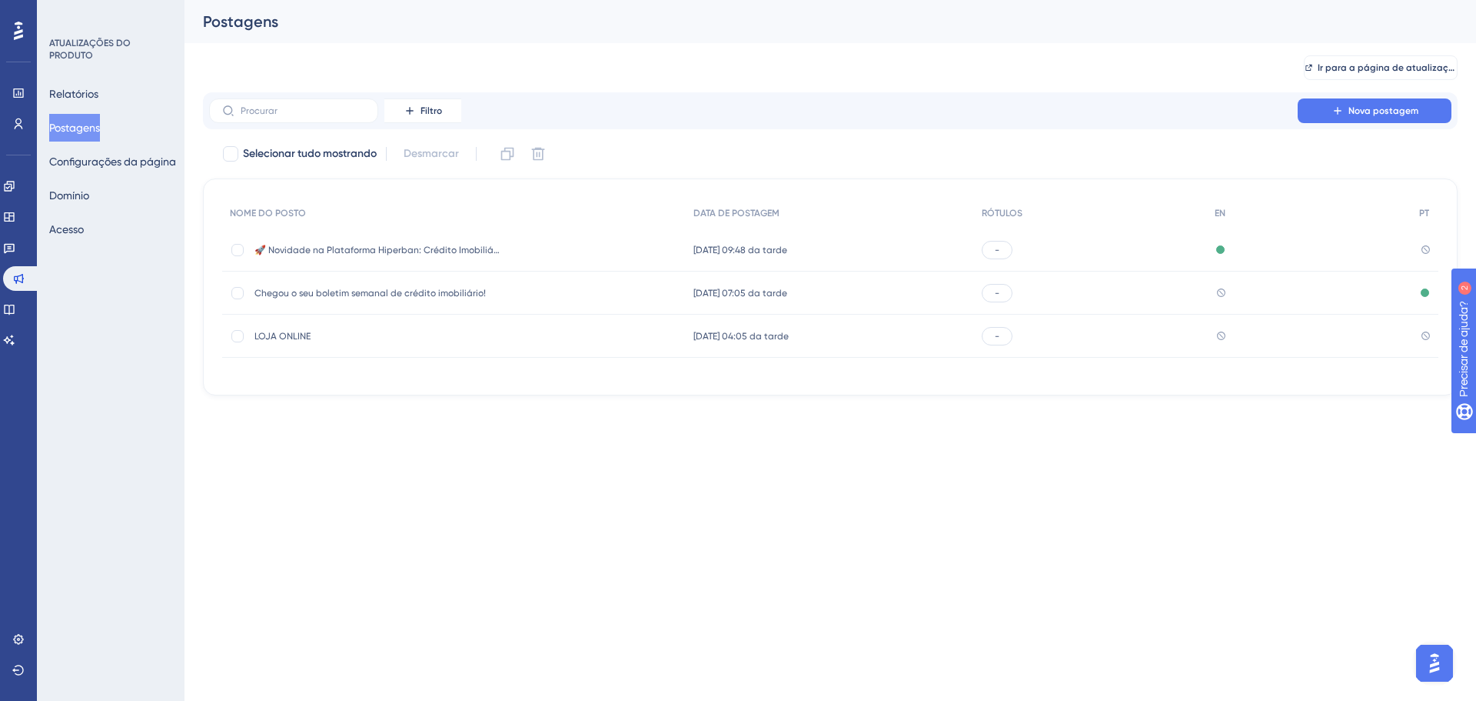
click at [447, 252] on font "🚀 Novidade na Plataforma Hiperban: Crédito Imobiliário" at bounding box center [380, 250] width 250 height 11
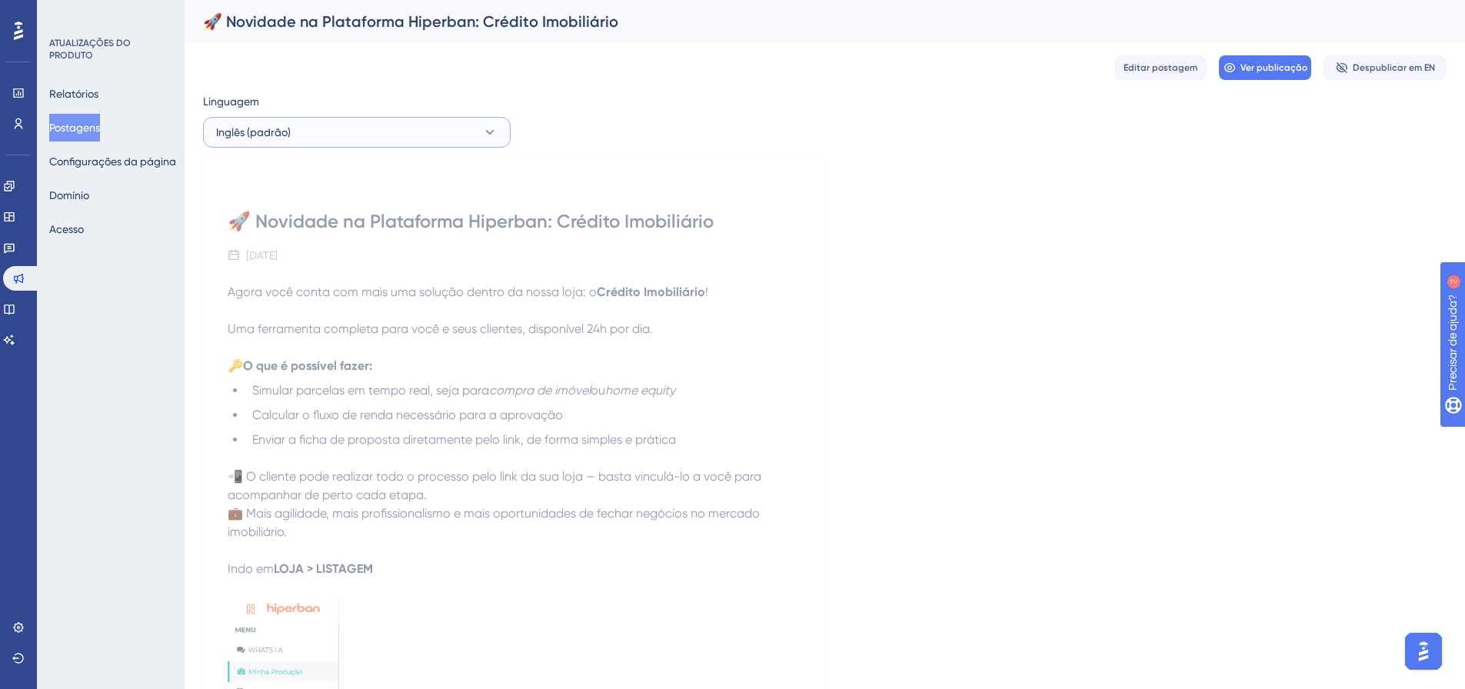
click at [426, 133] on button "Inglês (padrão)" at bounding box center [357, 132] width 308 height 31
click at [319, 210] on button "Português Português Sem tradução" at bounding box center [357, 210] width 288 height 31
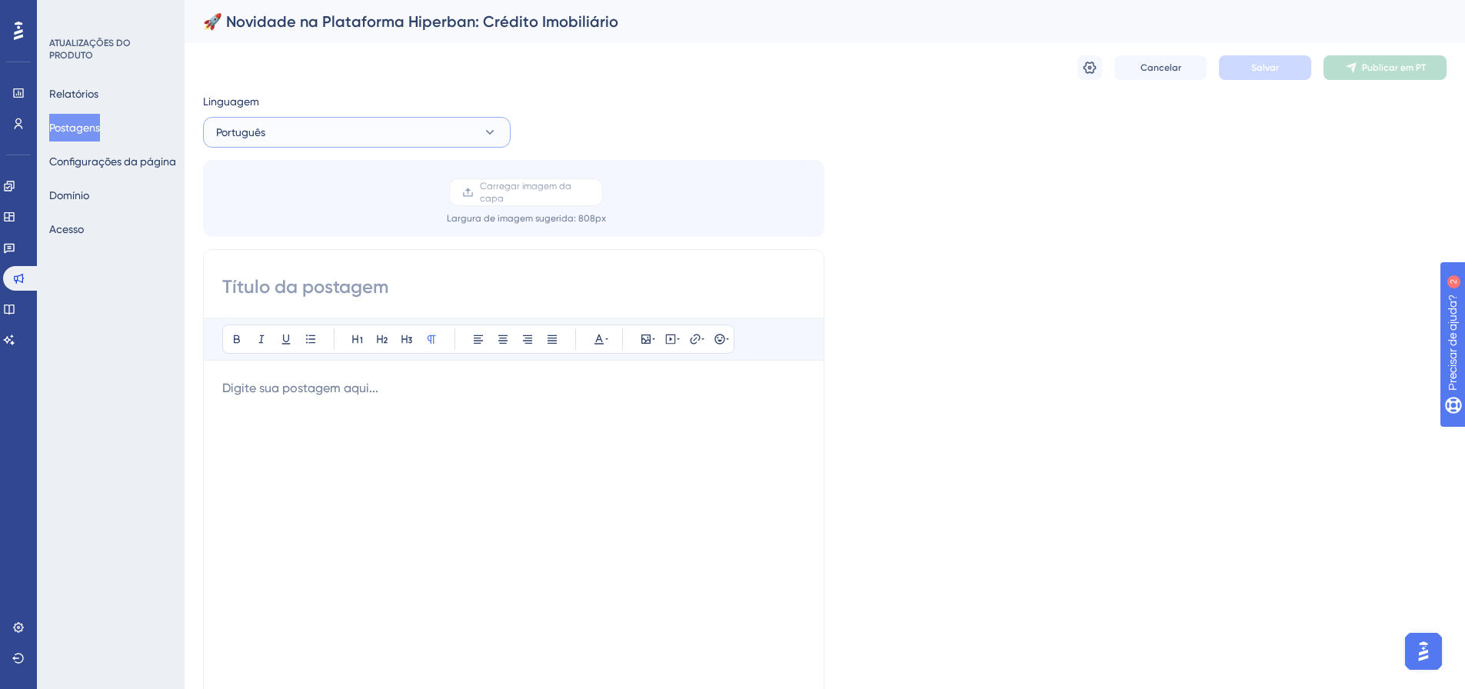
click at [418, 125] on button "Português" at bounding box center [357, 132] width 308 height 31
click at [302, 168] on button "Inglês (padrão) Inglês (padrão) Publicado" at bounding box center [357, 179] width 288 height 31
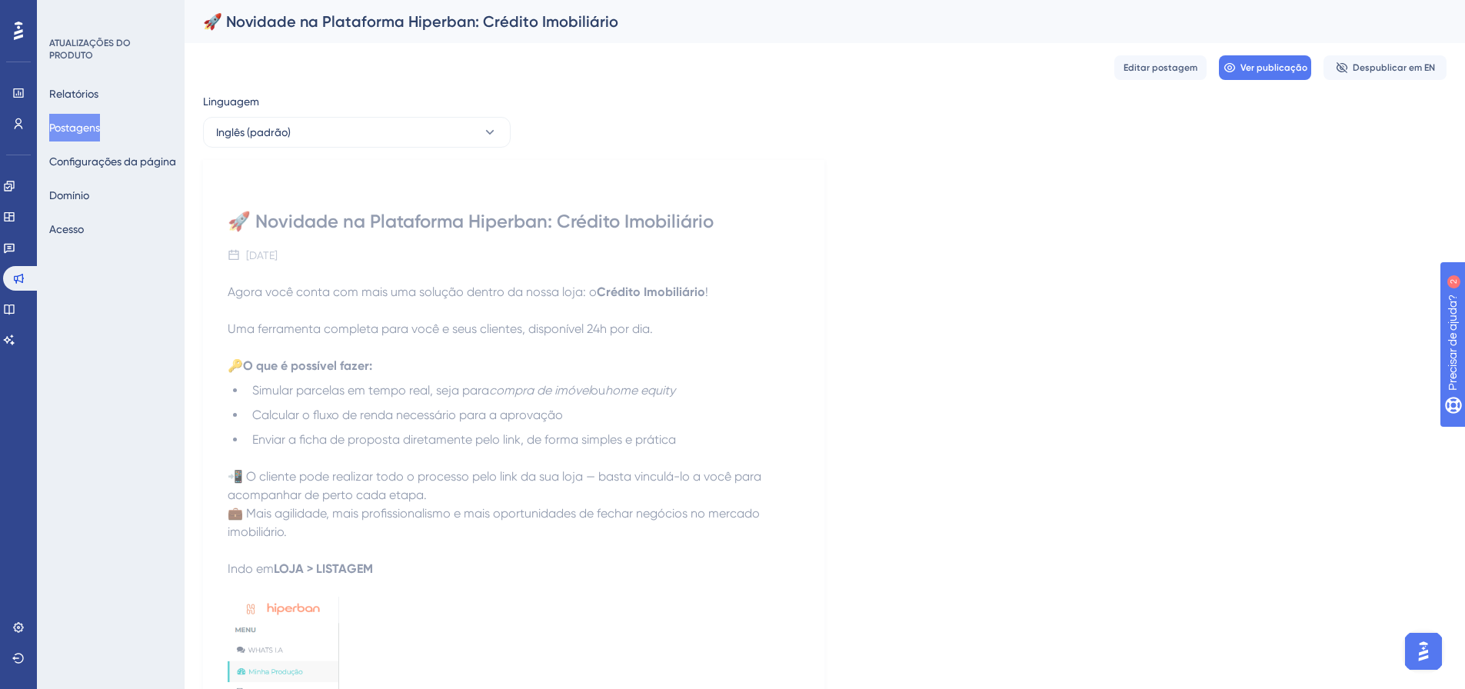
click at [100, 132] on font "Postagens" at bounding box center [74, 128] width 51 height 12
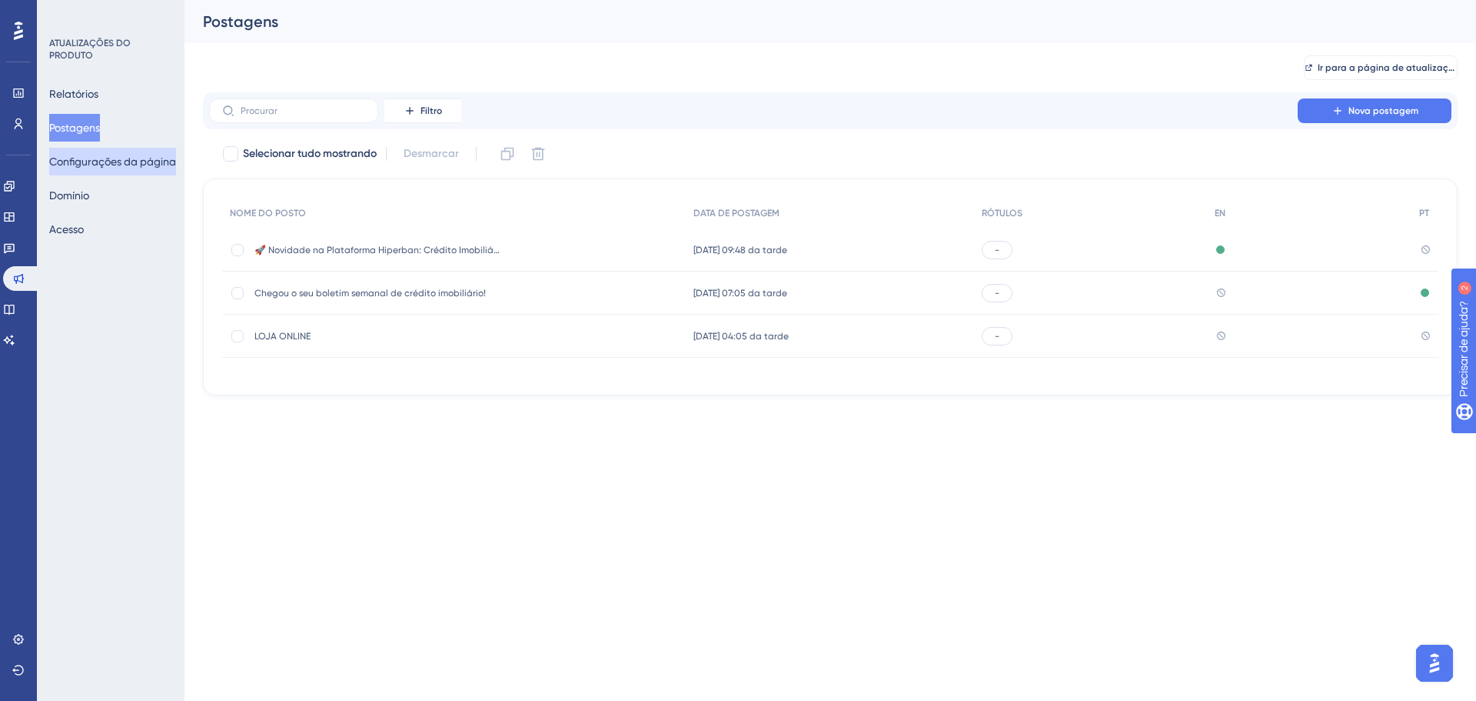
click at [123, 160] on font "Configurações da página" at bounding box center [112, 161] width 127 height 12
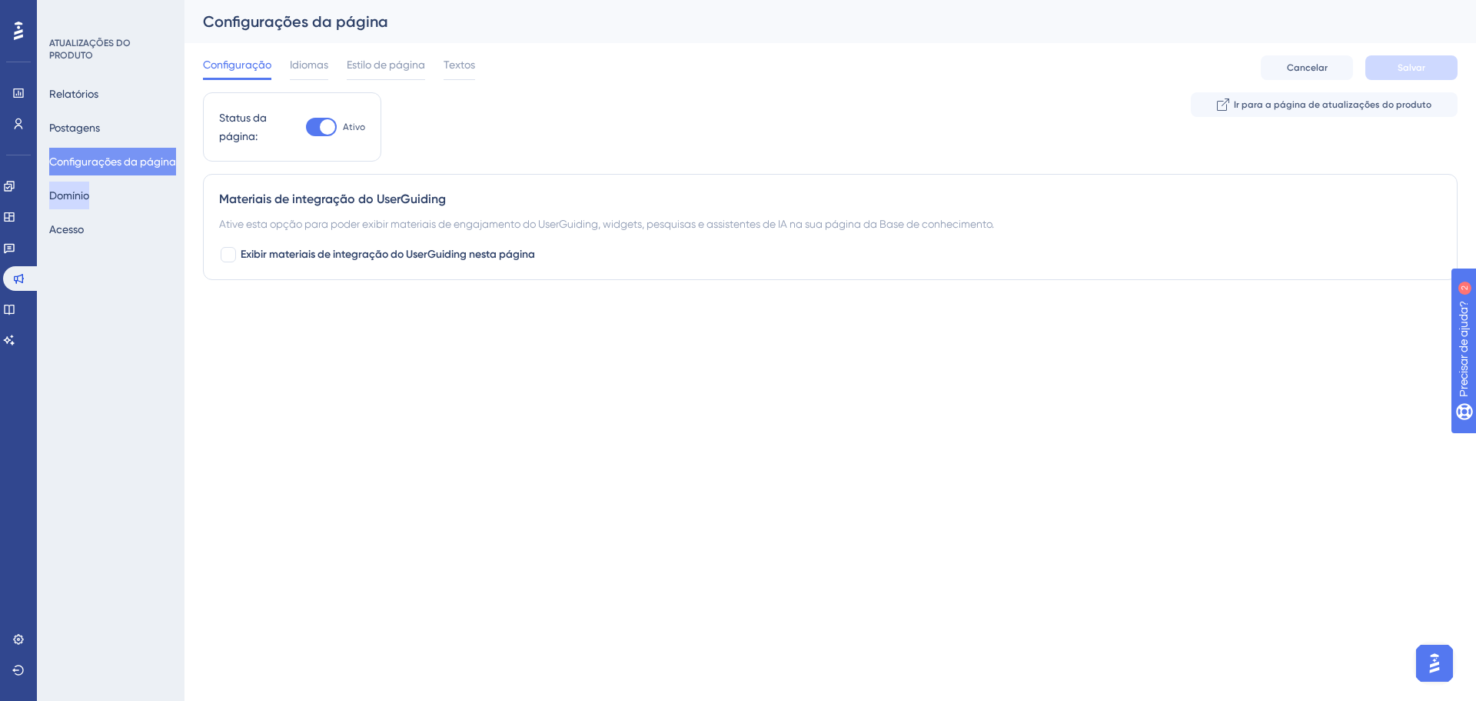
click at [89, 205] on button "Domínio" at bounding box center [69, 195] width 40 height 28
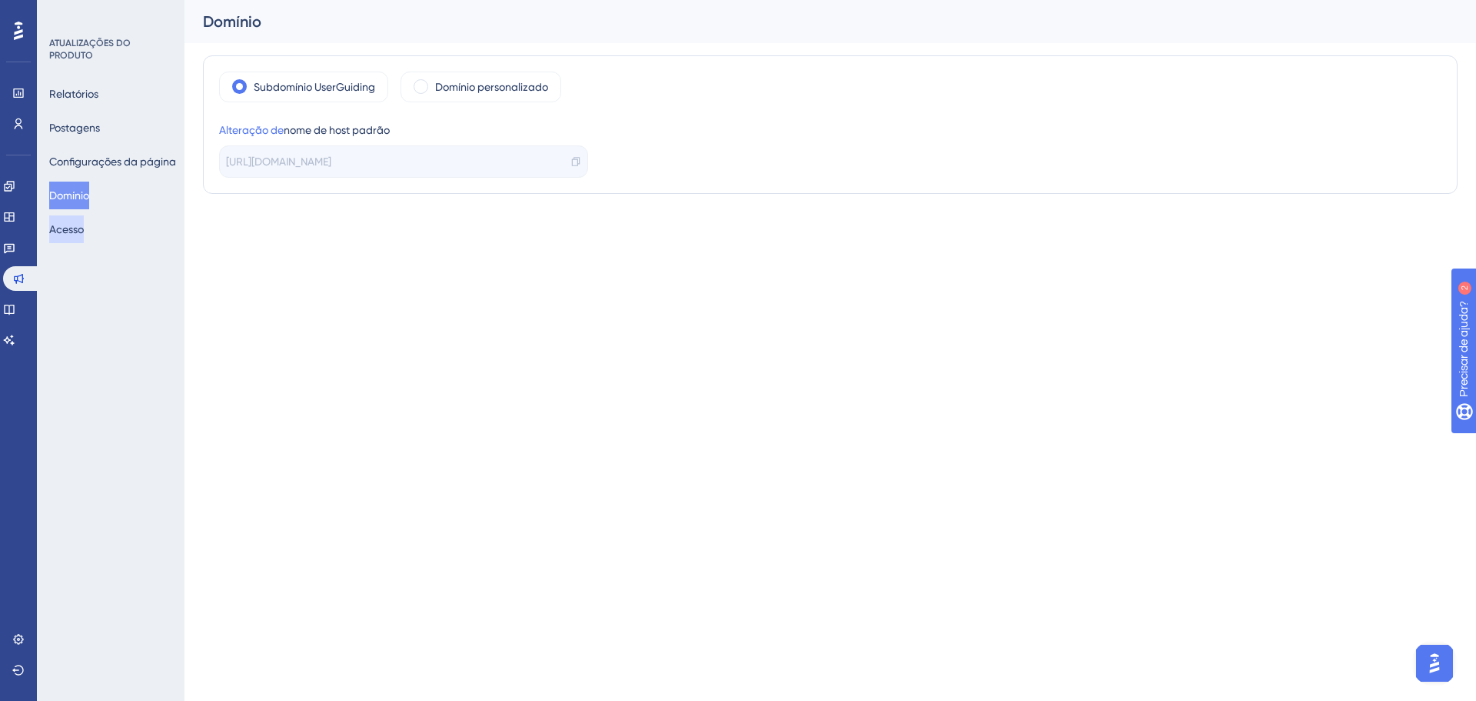
click at [84, 226] on font "Acesso" at bounding box center [66, 229] width 35 height 12
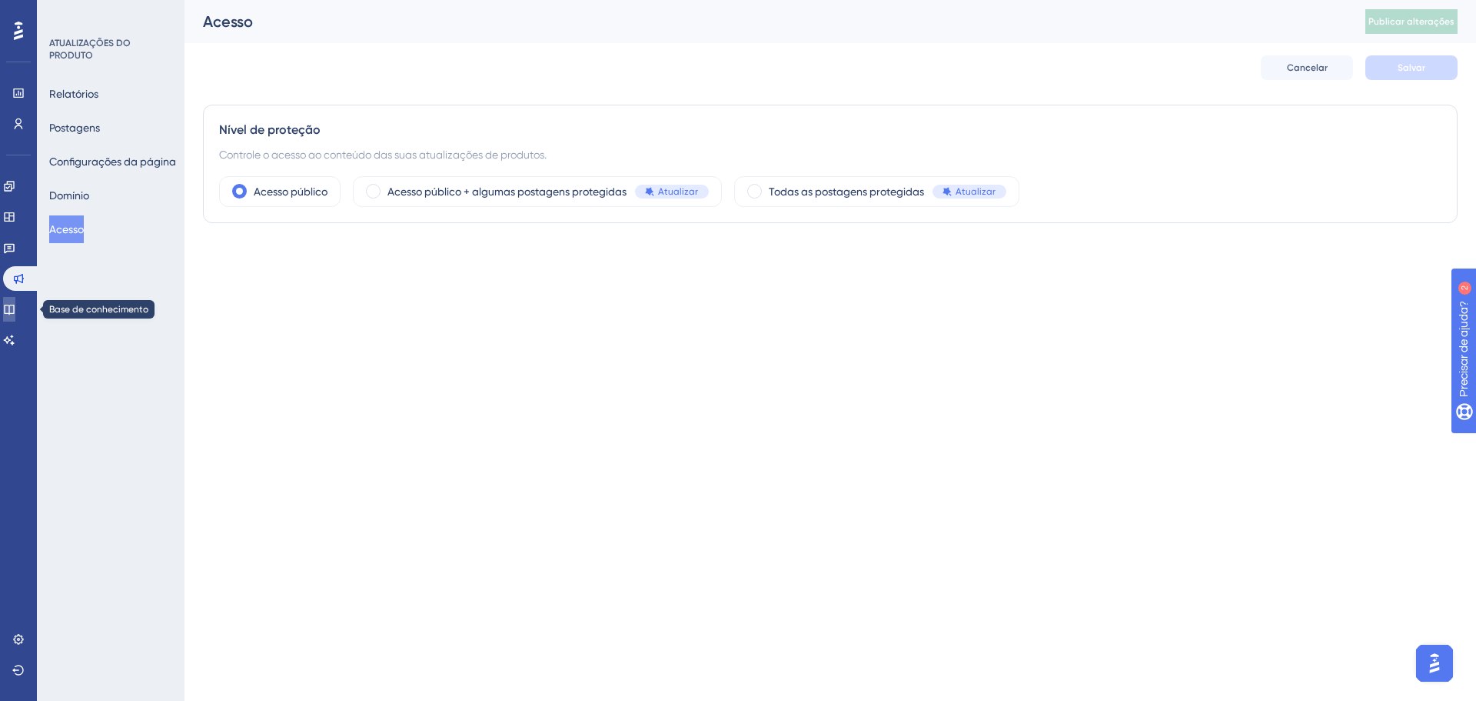
click at [14, 305] on icon at bounding box center [9, 310] width 10 height 10
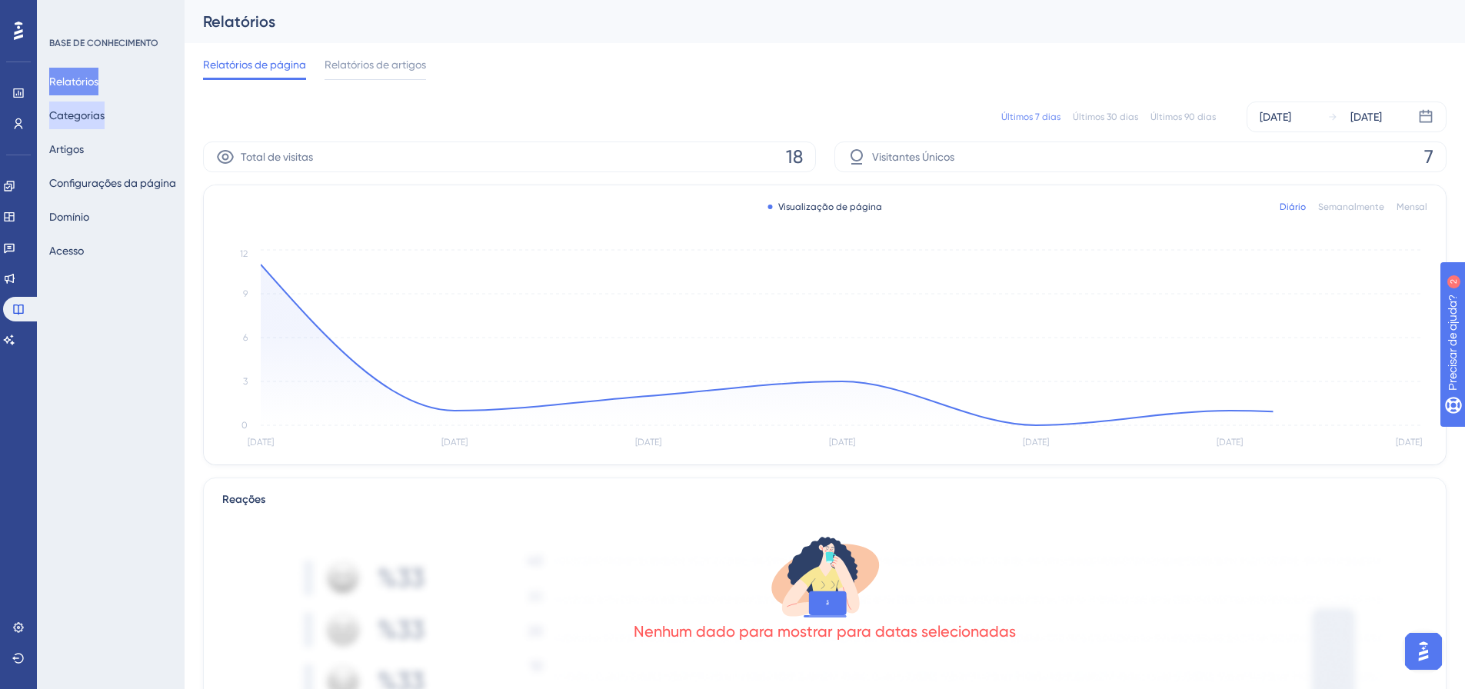
click at [95, 111] on font "Categorias" at bounding box center [76, 115] width 55 height 12
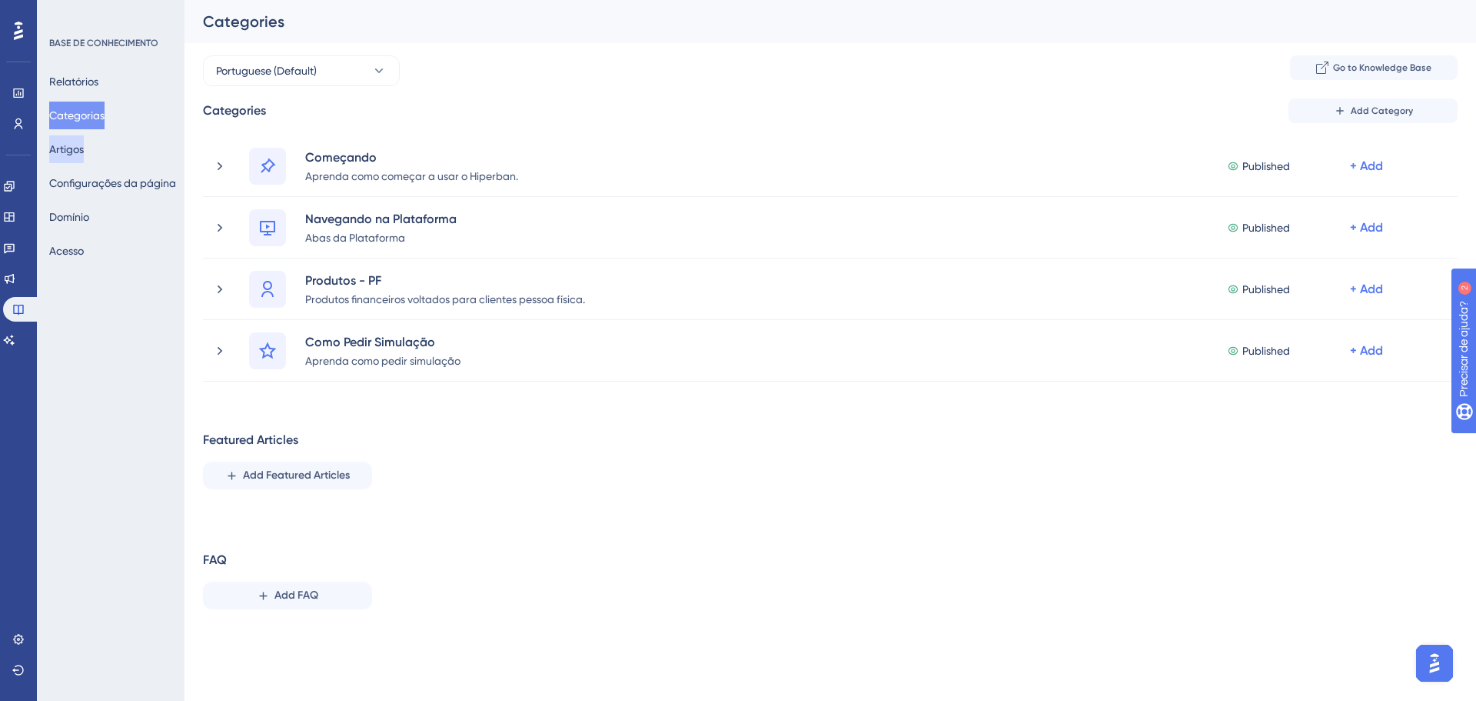
click at [84, 152] on font "Artigos" at bounding box center [66, 149] width 35 height 12
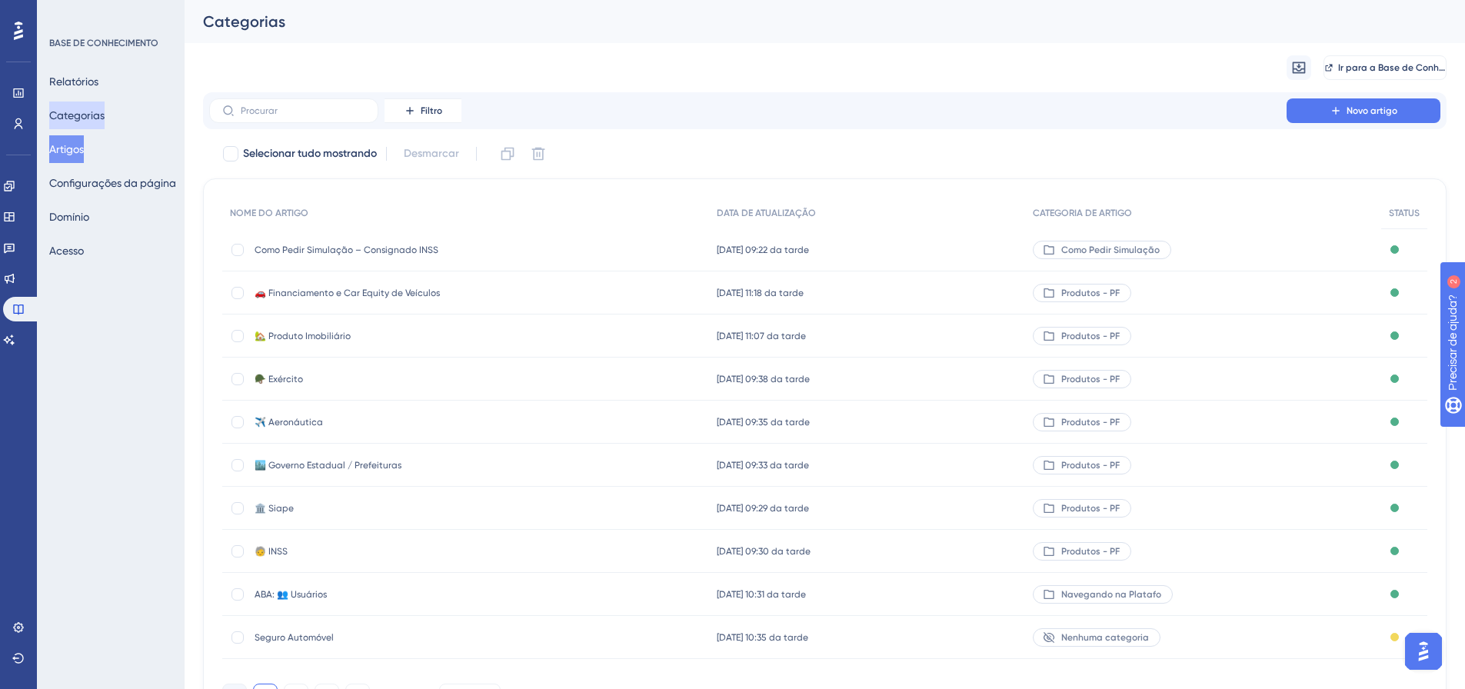
click at [82, 116] on font "Categorias" at bounding box center [76, 115] width 55 height 12
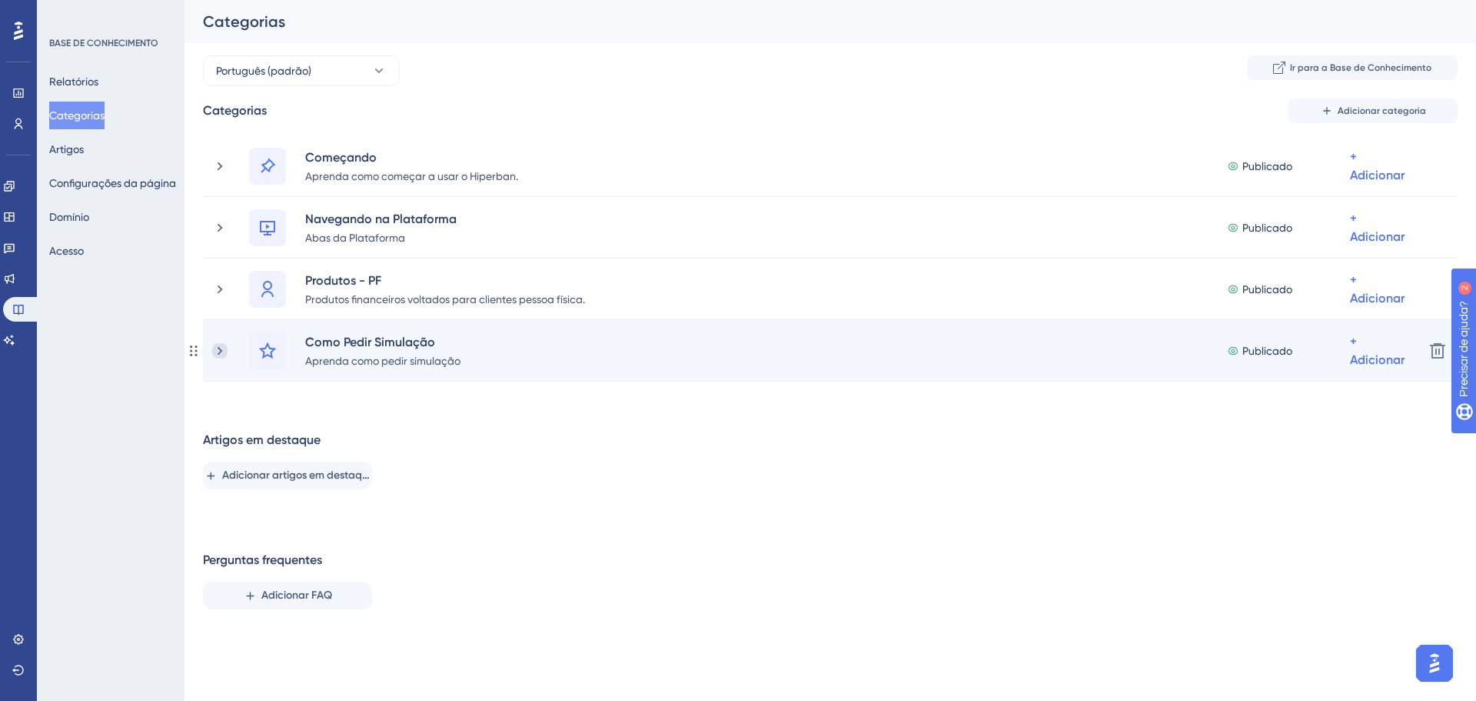
click at [223, 348] on icon at bounding box center [219, 350] width 15 height 15
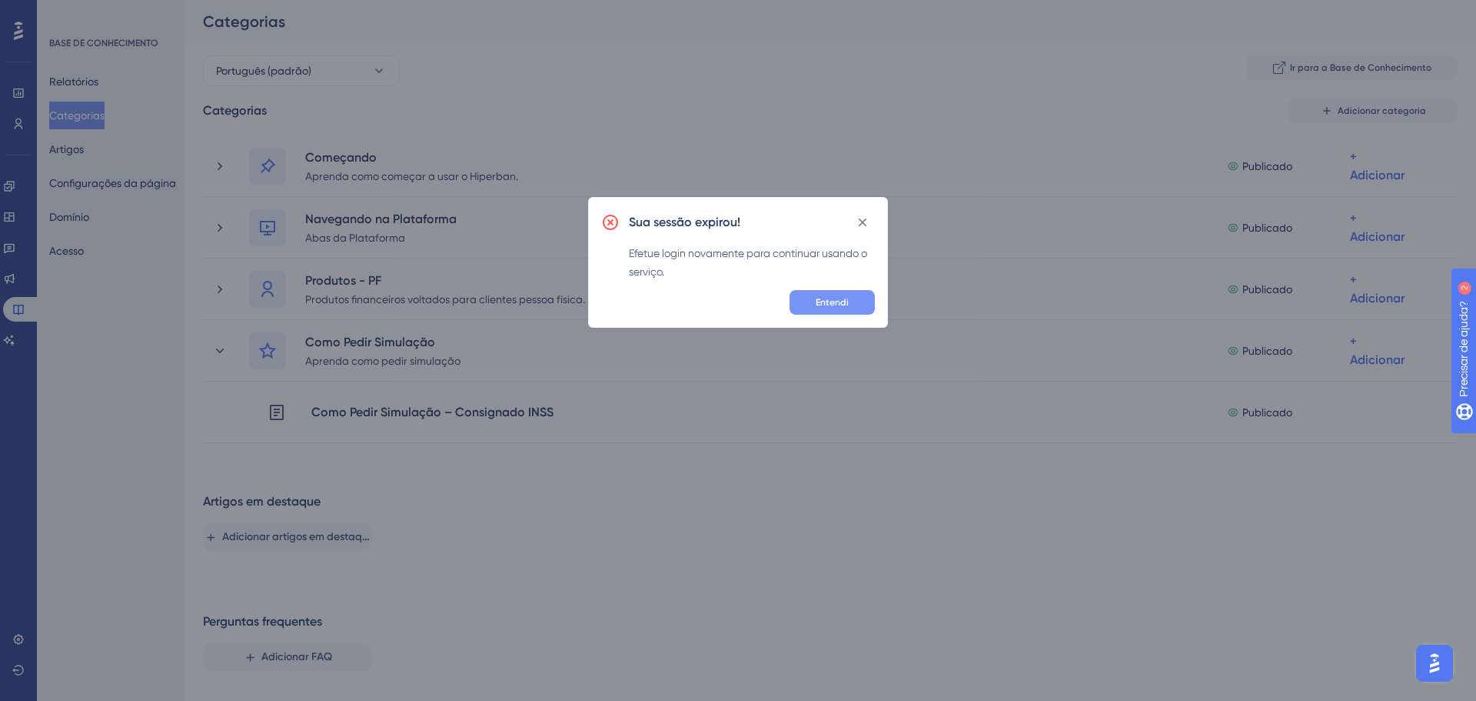
click at [853, 299] on button "Entendi" at bounding box center [832, 302] width 85 height 25
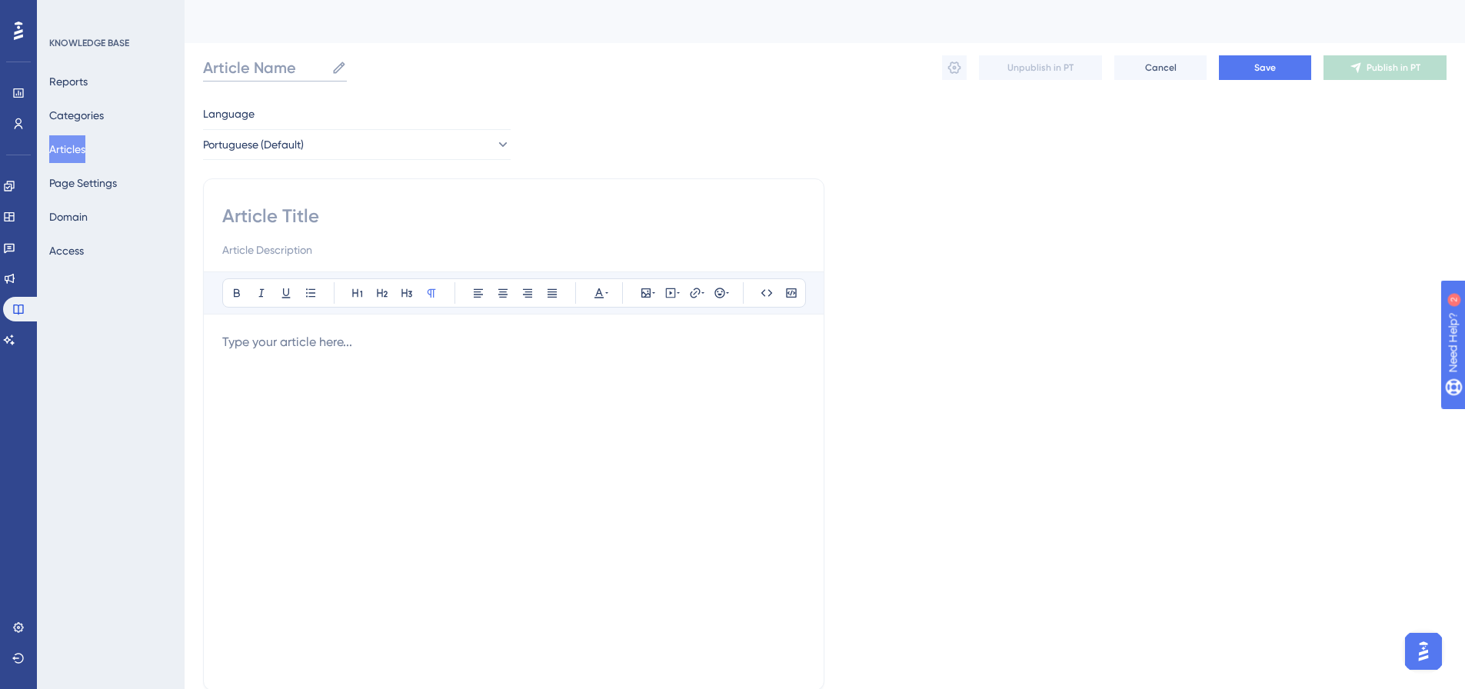
click at [280, 68] on input "Article Name" at bounding box center [264, 68] width 122 height 22
paste input "Como Pedir Simulação – Consignado INSS"
drag, startPoint x: 472, startPoint y: 66, endPoint x: 504, endPoint y: 64, distance: 32.4
click at [504, 64] on input "Como Pedir Simulação – Consignado INSS" at bounding box center [368, 68] width 331 height 22
drag, startPoint x: 383, startPoint y: 66, endPoint x: 506, endPoint y: 62, distance: 123.1
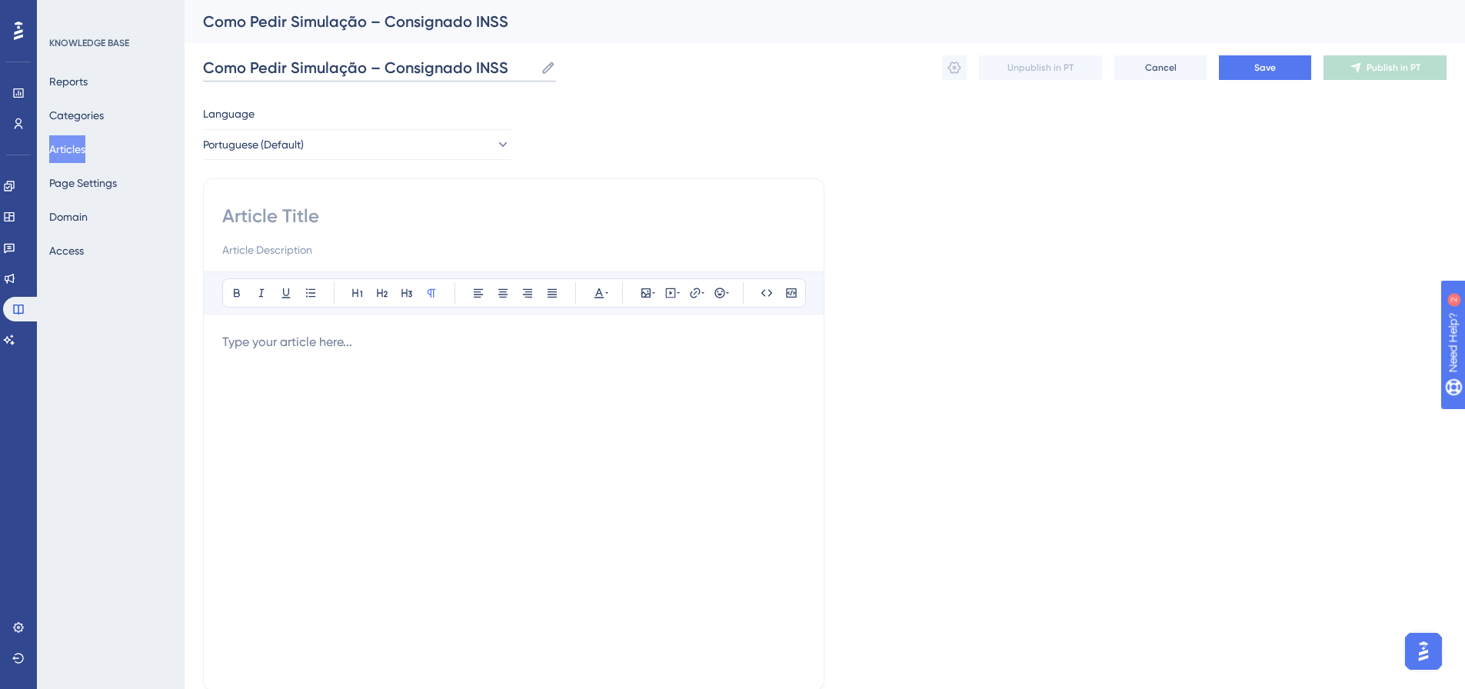
click at [506, 62] on input "Como Pedir Simulação – Consignado INSS" at bounding box center [368, 68] width 331 height 22
type input "Como Pedir Simulação – Antecipação FGTS"
click at [374, 65] on input "Como Pedir Simulação – Antecipação FGTS" at bounding box center [373, 68] width 341 height 22
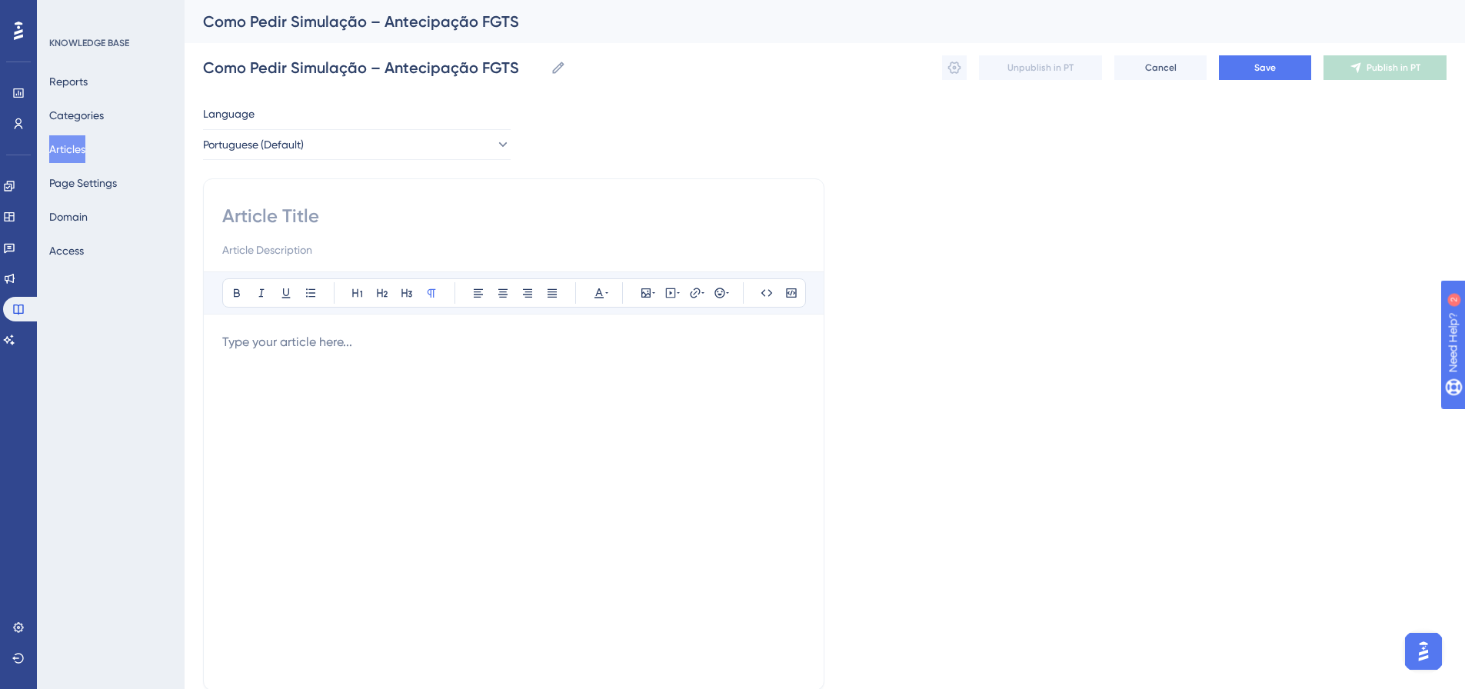
click at [305, 209] on input at bounding box center [513, 216] width 583 height 25
paste input "Como Pedir Simulação – Antecipação FGTS"
type input "Como Pedir Simulação – Antecipação FGTS"
click at [411, 439] on div at bounding box center [513, 502] width 583 height 338
click at [473, 358] on div at bounding box center [513, 502] width 583 height 338
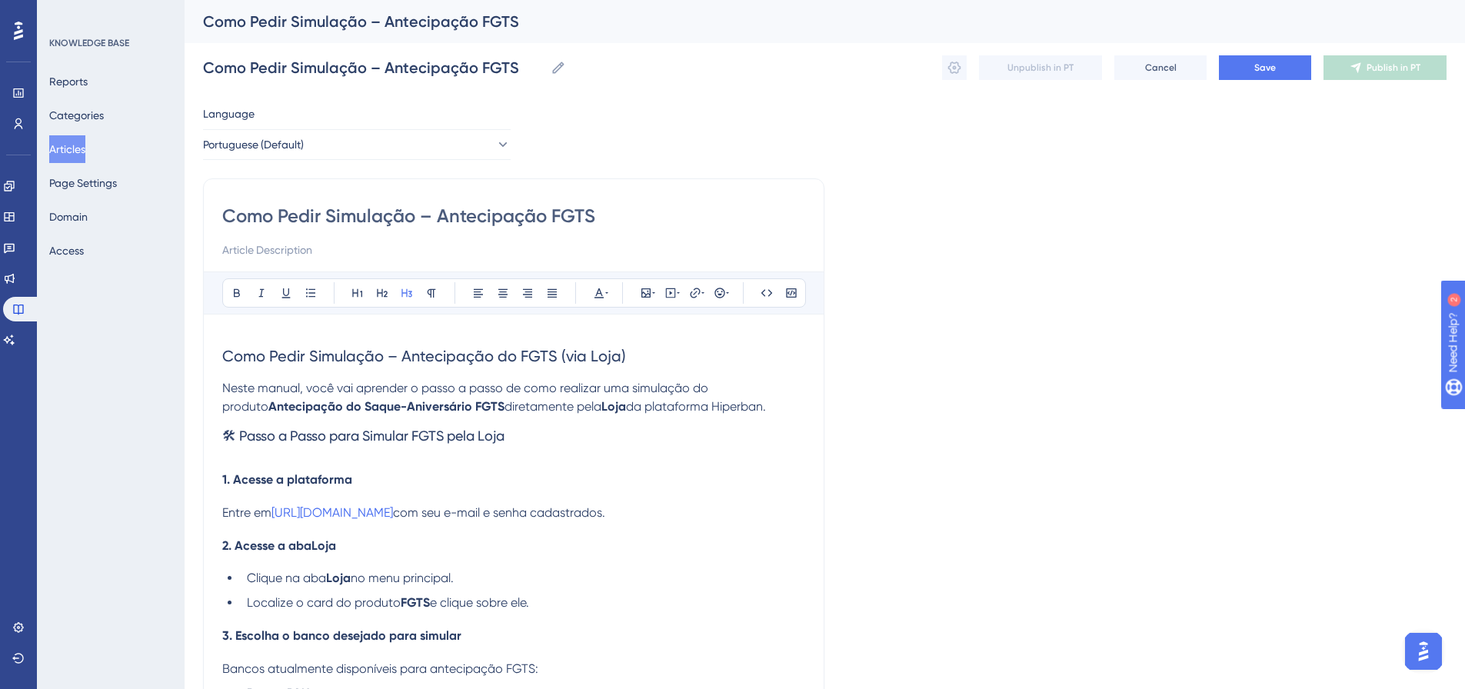
click at [648, 339] on h2 "Como Pedir Simulação – Antecipação do FGTS (via Loja)" at bounding box center [513, 356] width 583 height 46
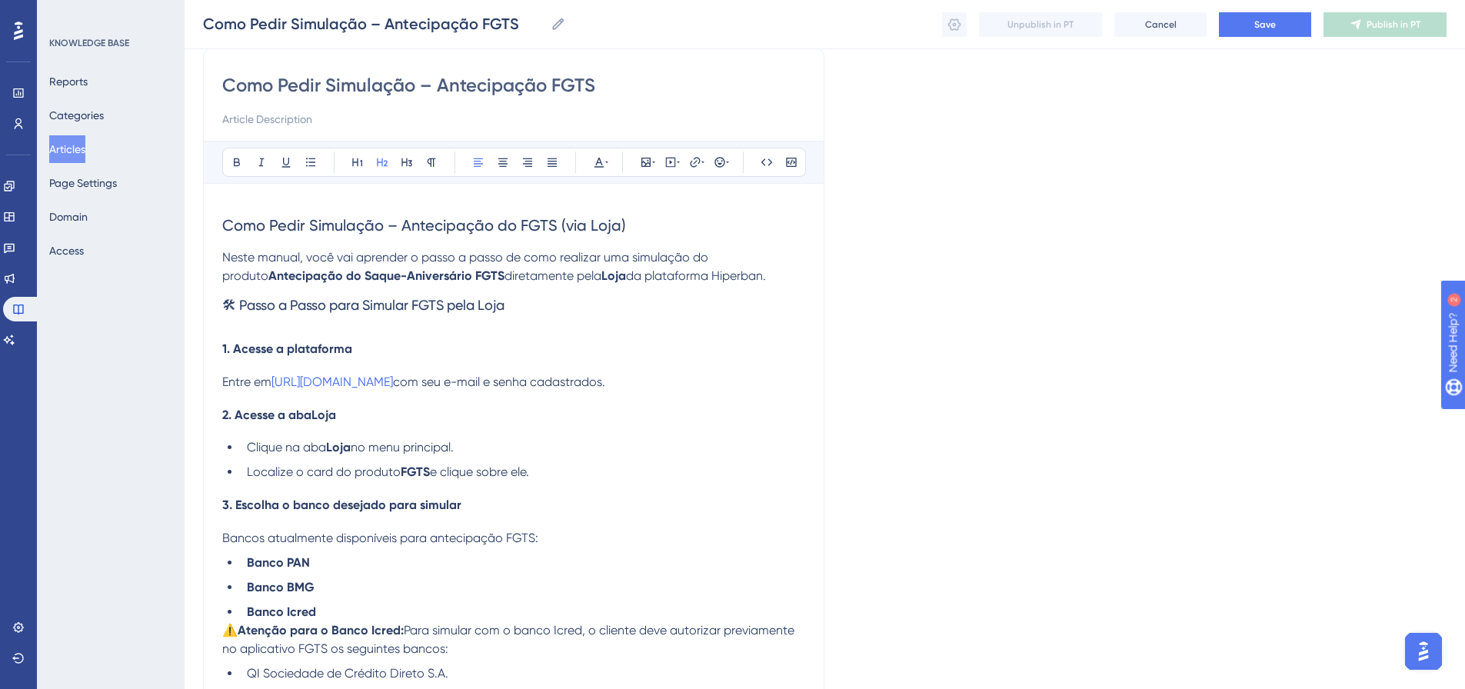
scroll to position [88, 0]
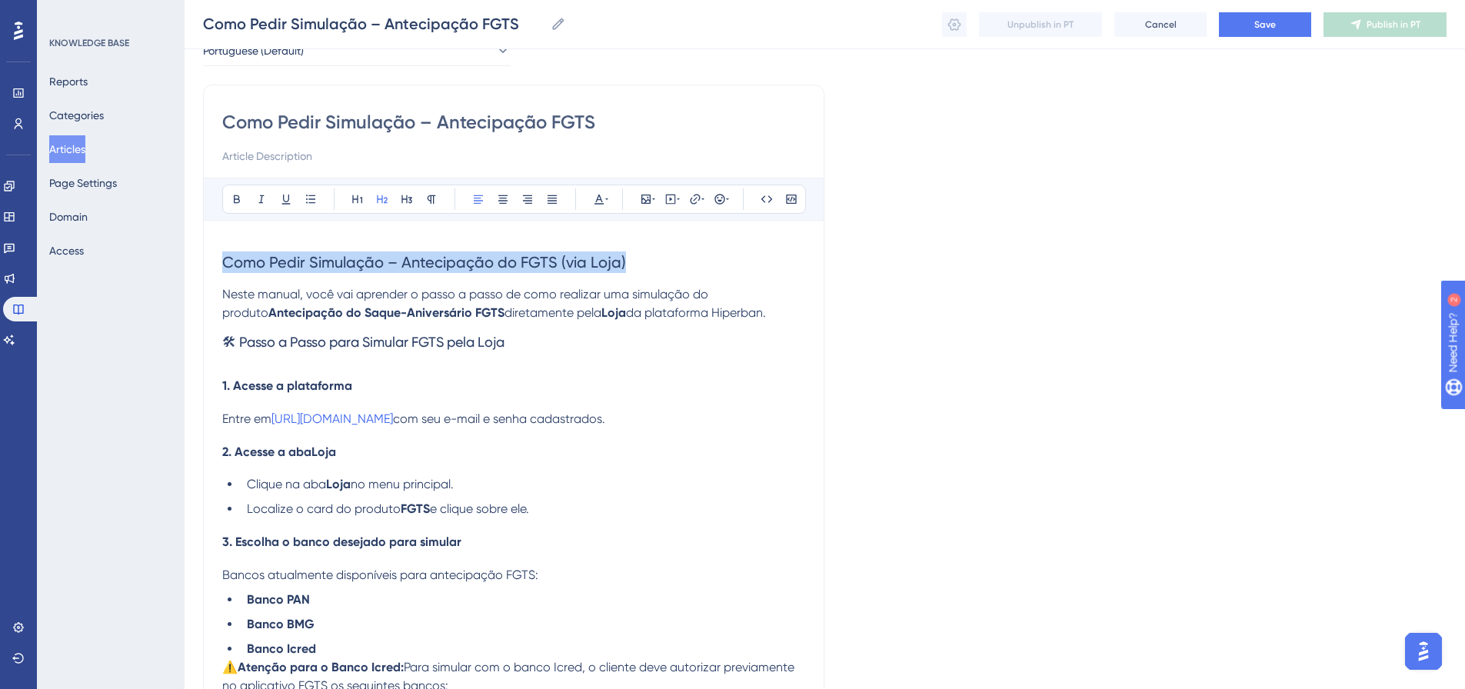
drag, startPoint x: 637, startPoint y: 268, endPoint x: 216, endPoint y: 264, distance: 420.7
click at [235, 198] on icon at bounding box center [237, 199] width 6 height 8
click at [600, 199] on icon at bounding box center [598, 200] width 9 height 10
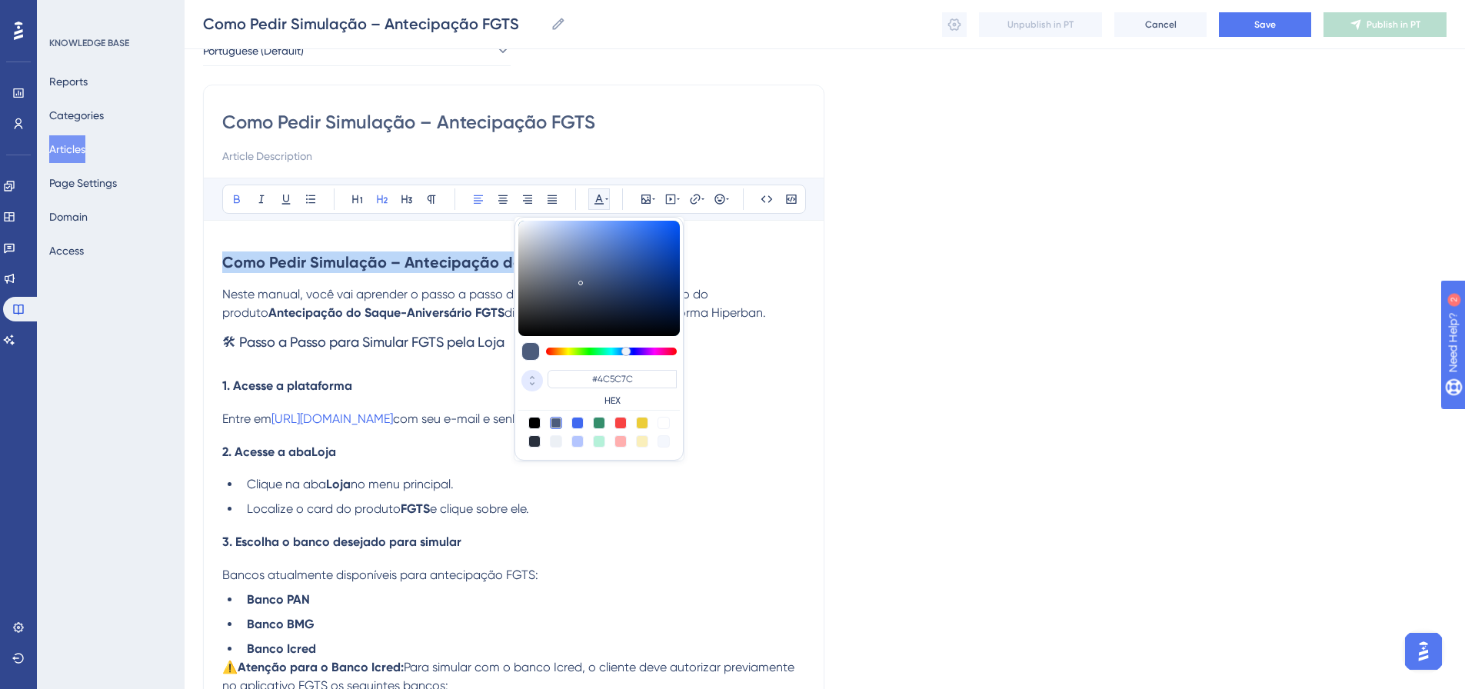
click at [534, 378] on icon at bounding box center [532, 384] width 18 height 14
click at [571, 375] on input "76" at bounding box center [569, 377] width 43 height 15
click at [571, 376] on input "76" at bounding box center [569, 377] width 43 height 15
type input "2"
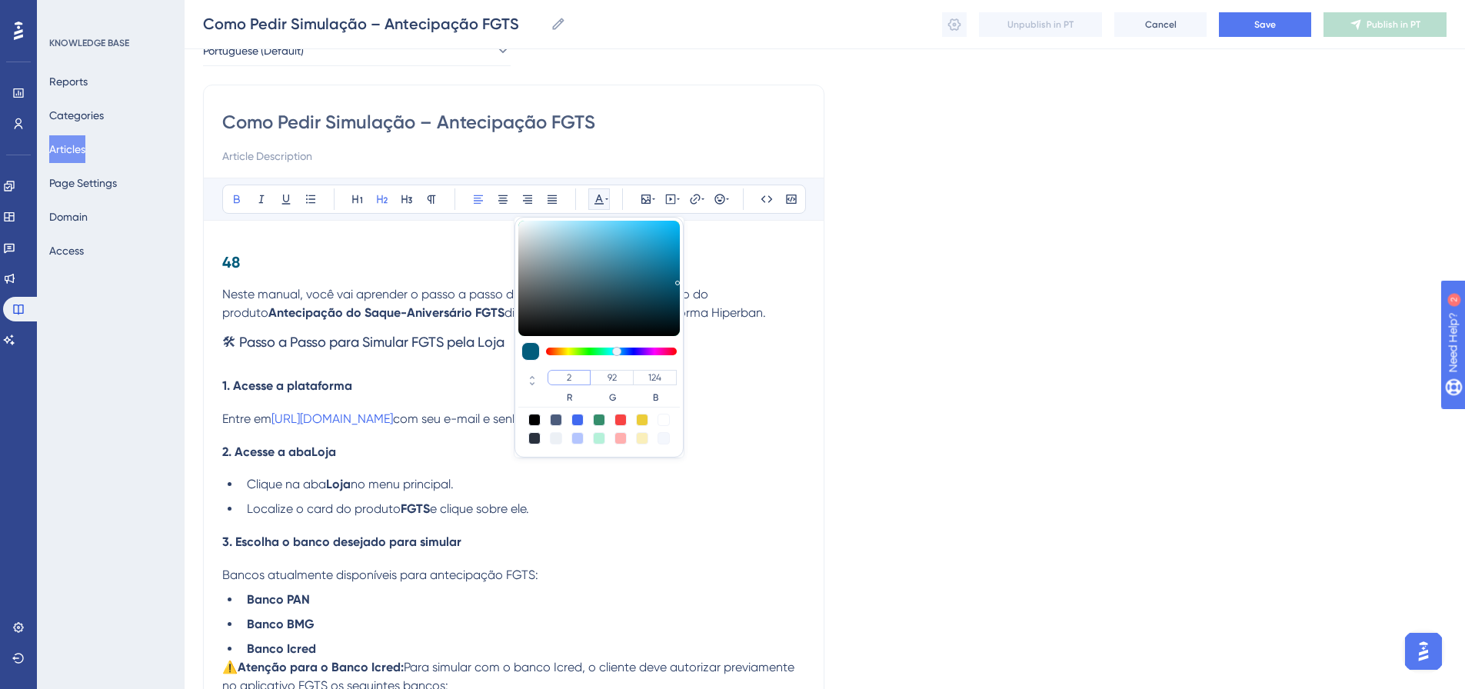
click at [571, 376] on input "2" at bounding box center [569, 377] width 43 height 15
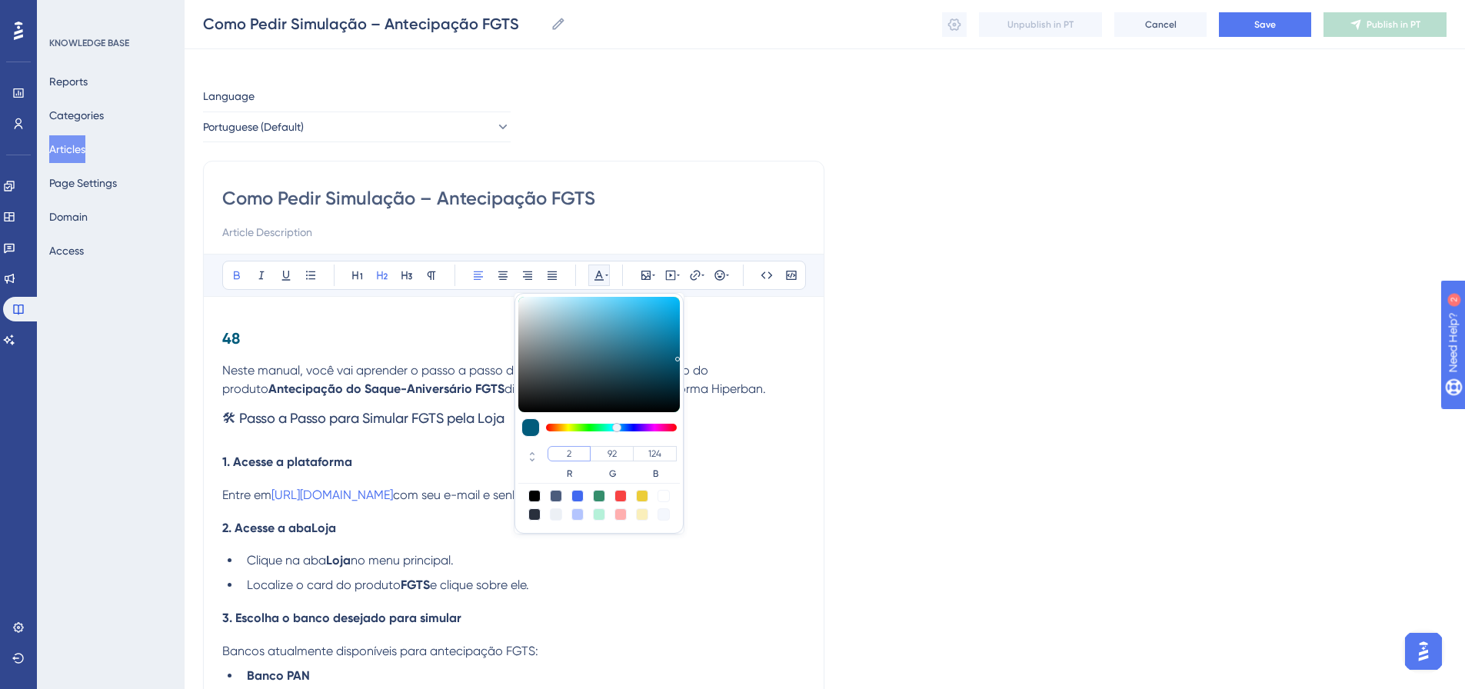
scroll to position [11, 0]
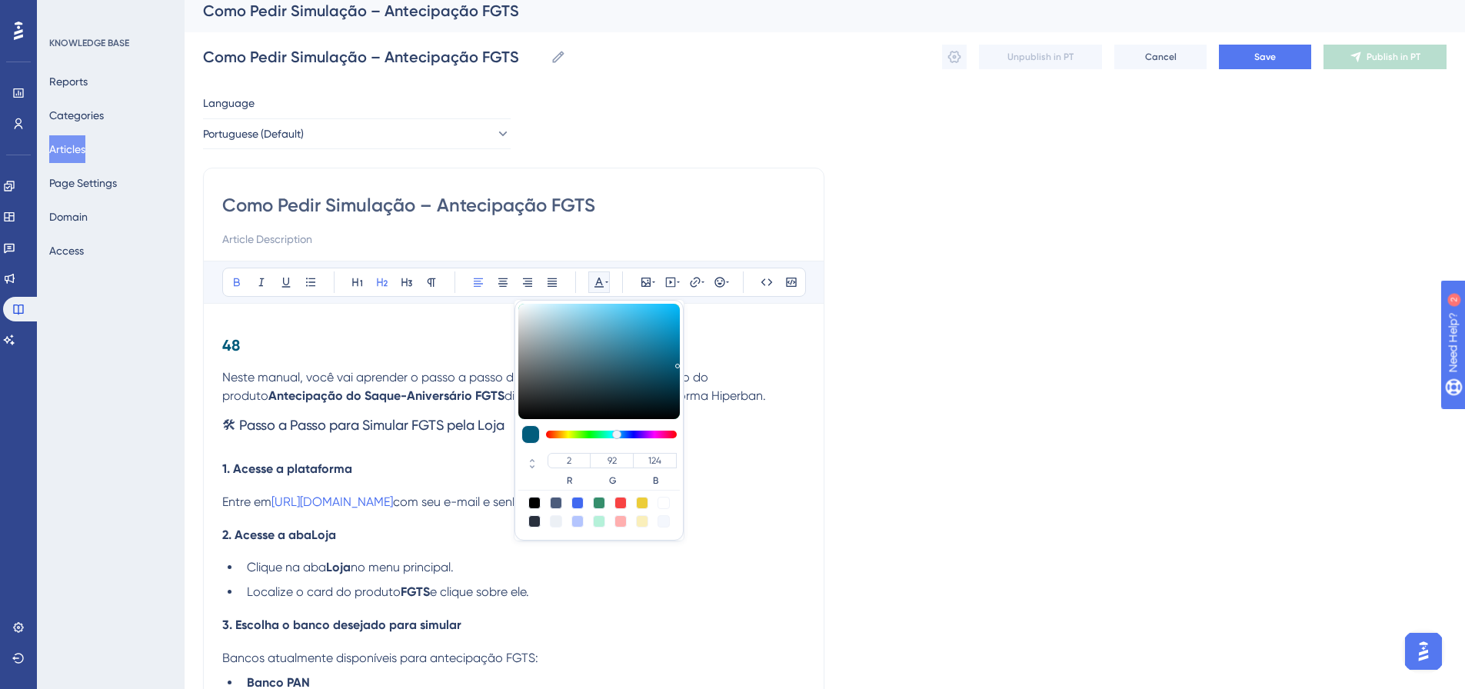
click at [764, 444] on h3 "🛠 Passo a Passo para Simular FGTS pela Loja" at bounding box center [513, 425] width 583 height 40
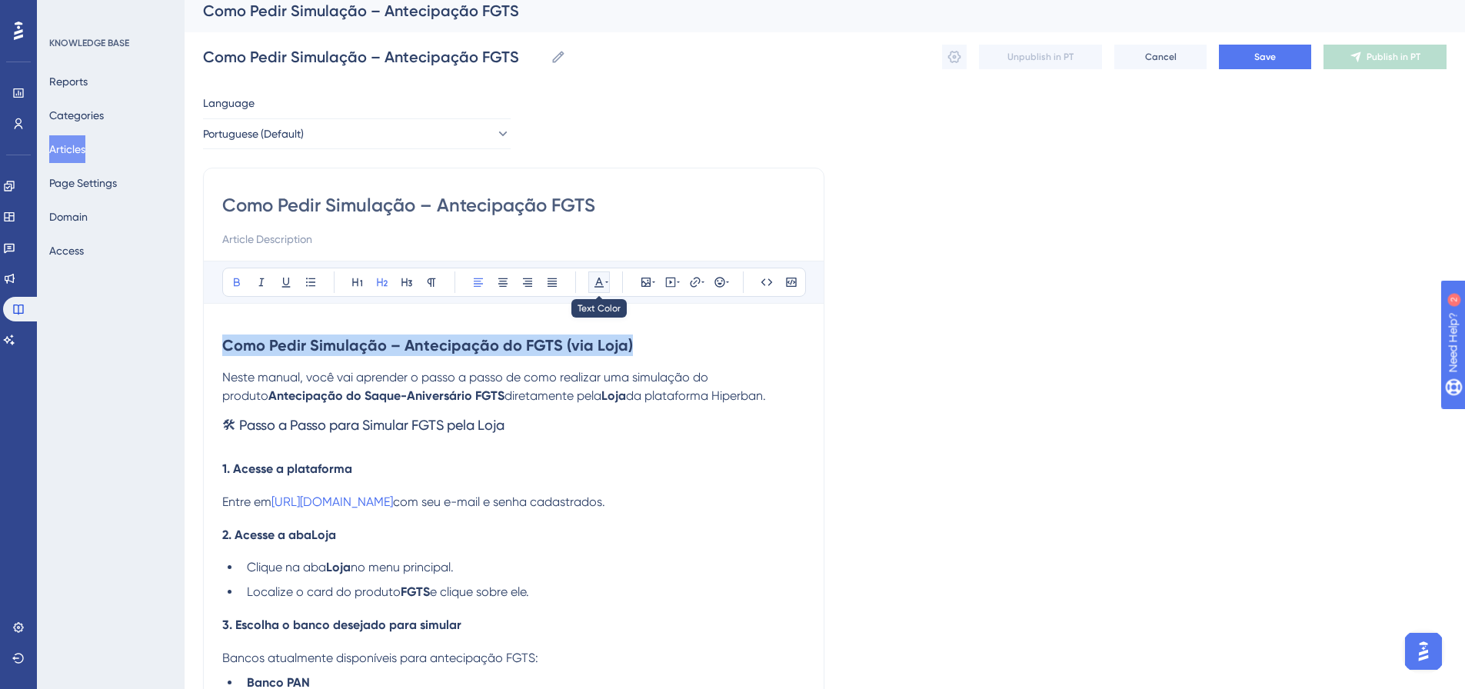
click at [601, 281] on icon at bounding box center [598, 283] width 9 height 10
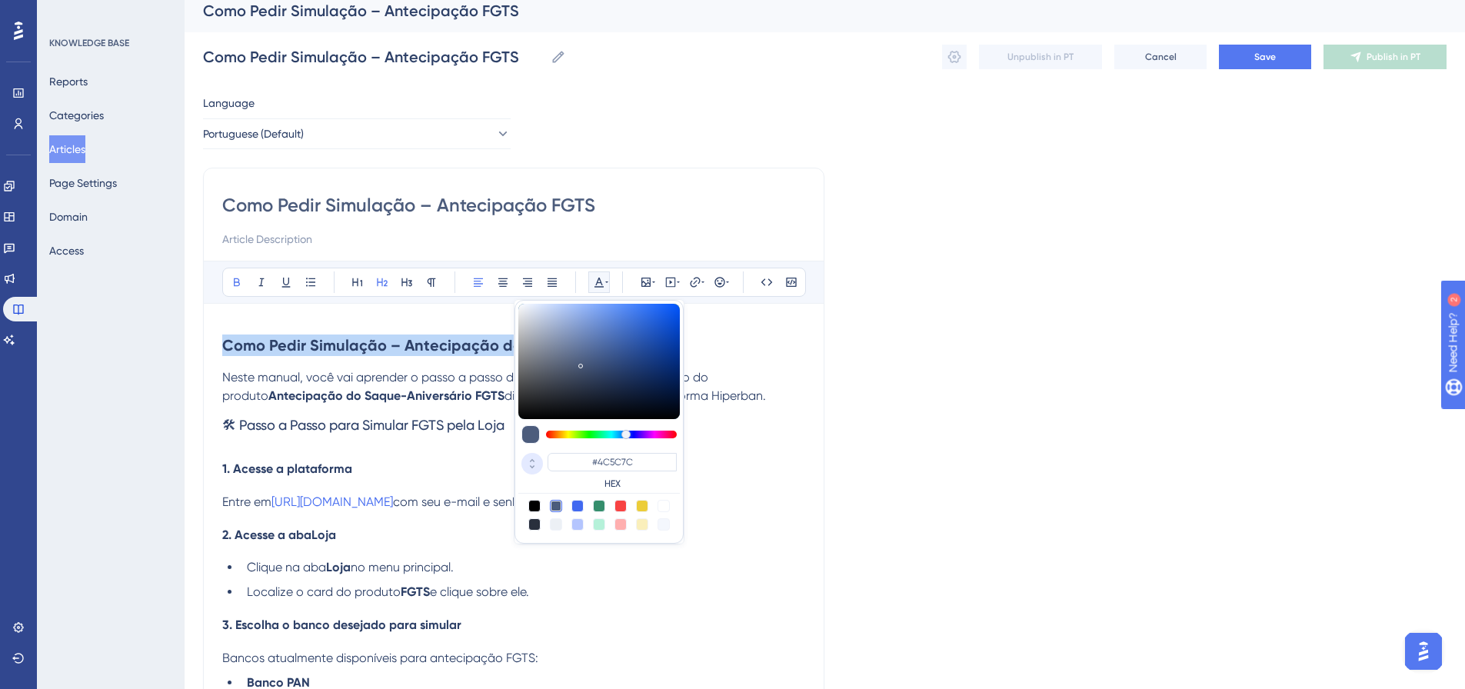
click at [534, 464] on icon at bounding box center [532, 467] width 18 height 14
click at [567, 461] on input "76" at bounding box center [569, 460] width 43 height 15
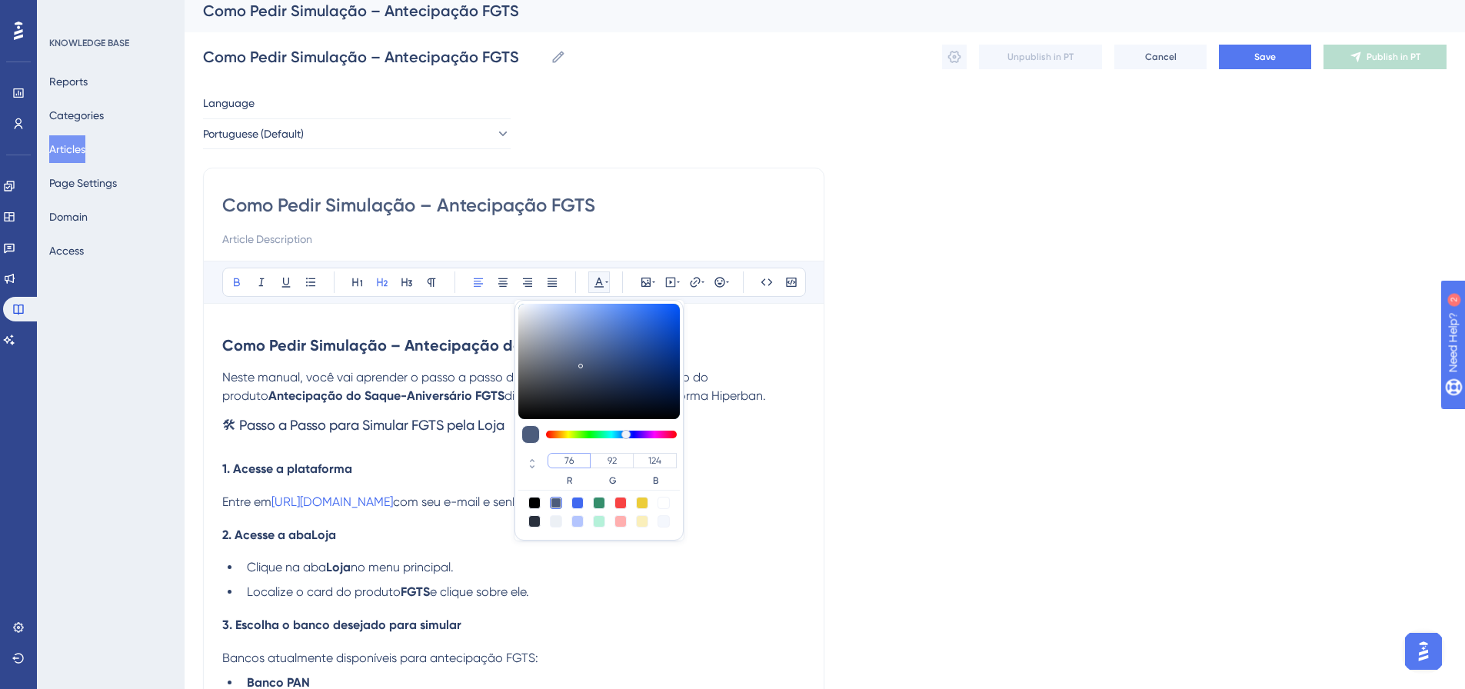
click at [568, 460] on input "76" at bounding box center [569, 460] width 43 height 15
paste input "248"
type input "248"
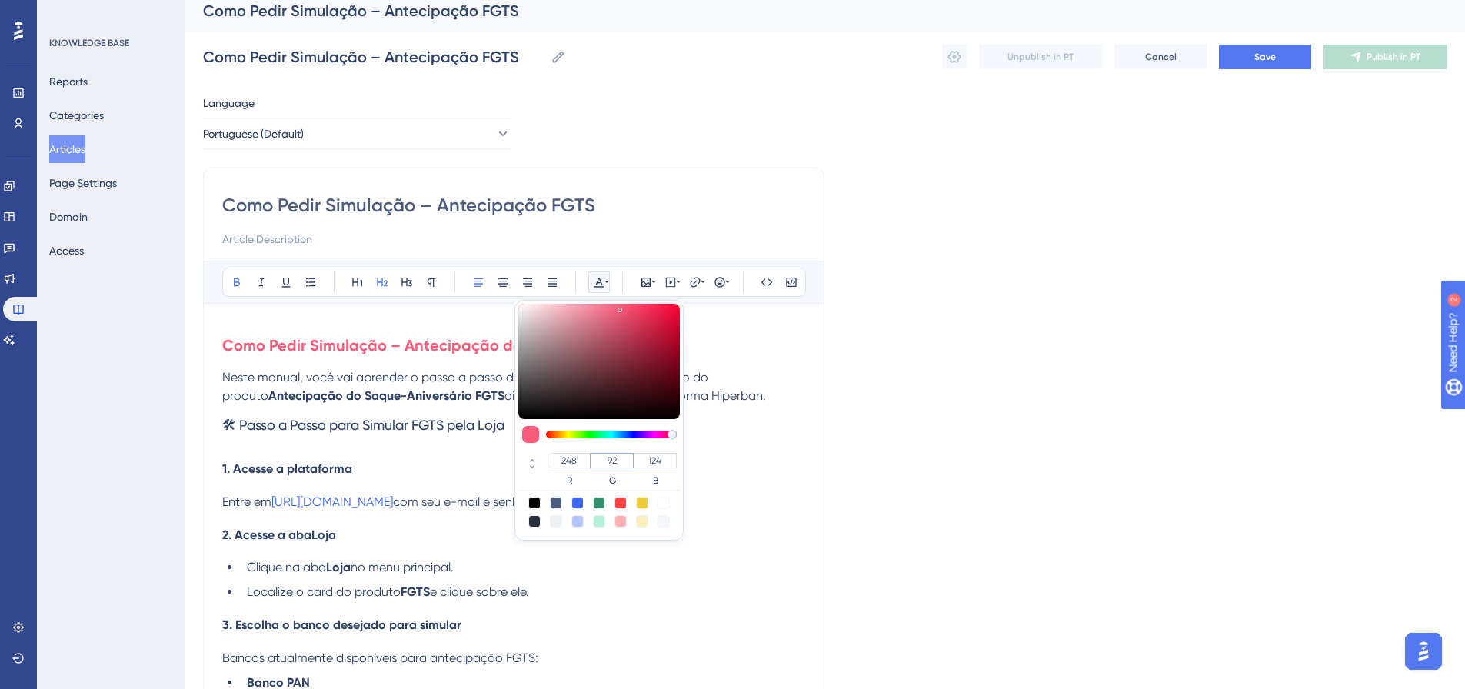
click at [608, 465] on input "92" at bounding box center [612, 460] width 44 height 15
paste input "135"
type input "135"
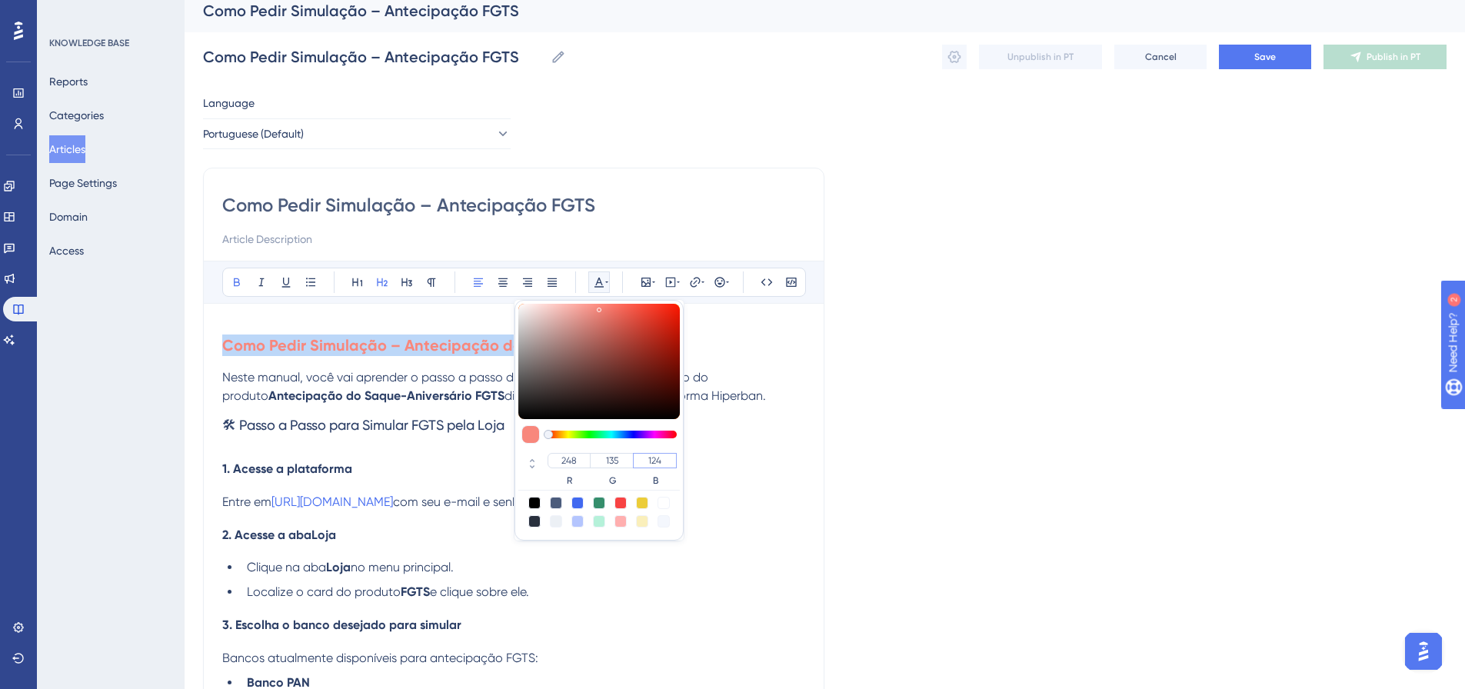
click at [649, 465] on input "124" at bounding box center [655, 460] width 44 height 15
paste input "number"
type input "14"
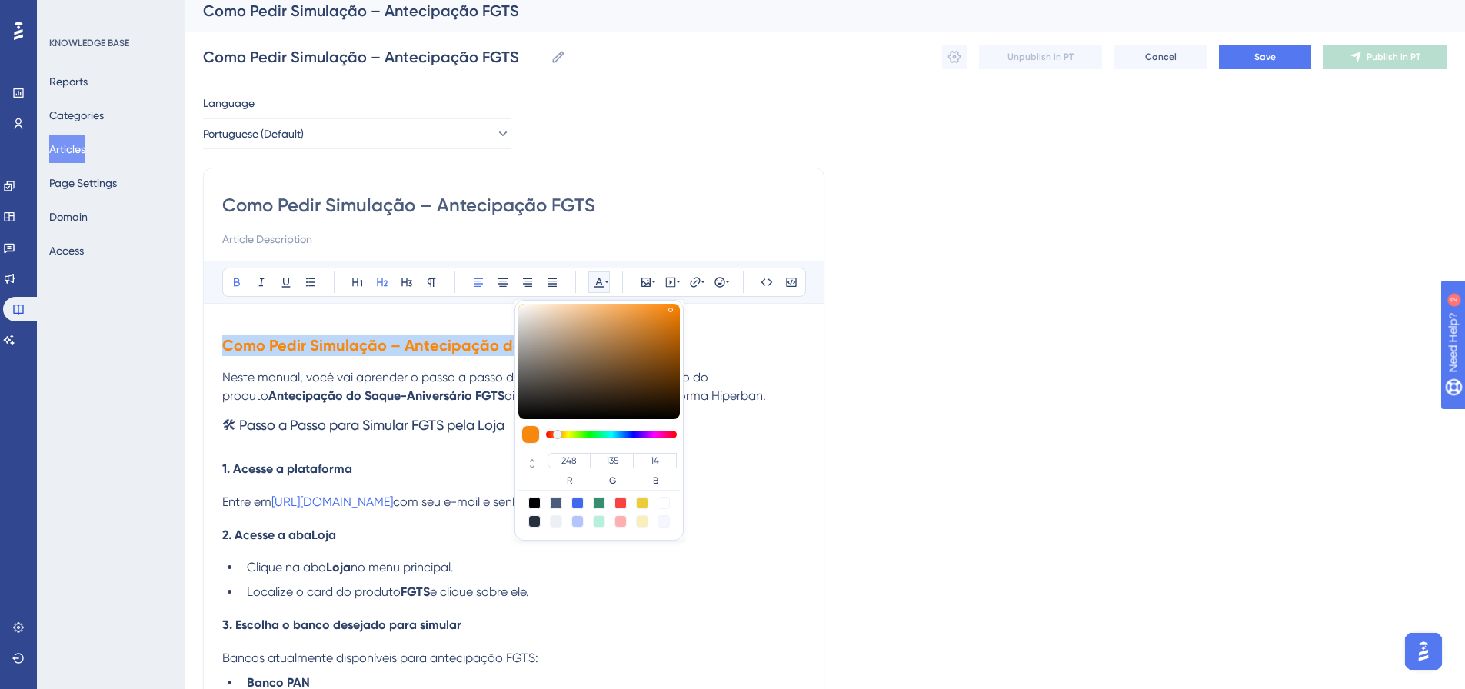
click at [704, 466] on h4 "1. Acesse a plataforma" at bounding box center [513, 468] width 583 height 15
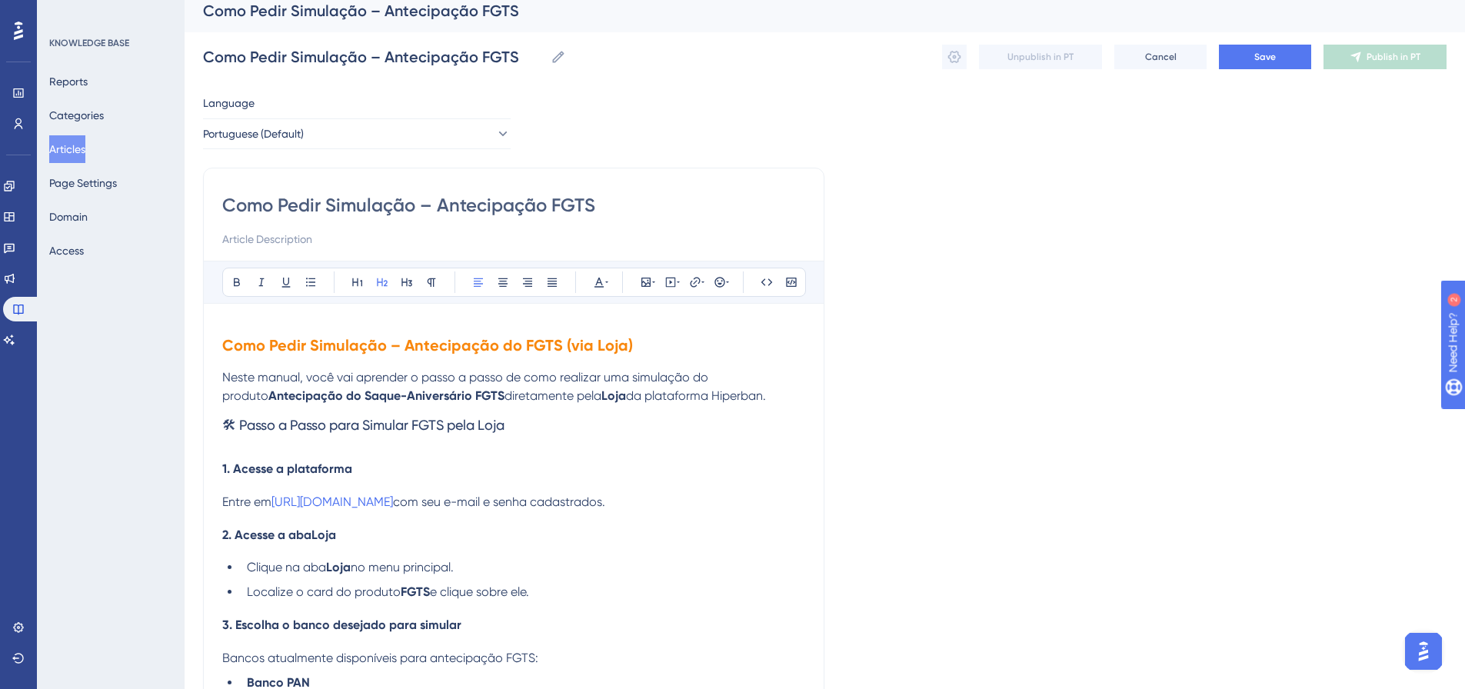
click at [635, 345] on h2 "Como Pedir Simulação – Antecipação do FGTS (via Loja)" at bounding box center [513, 345] width 583 height 46
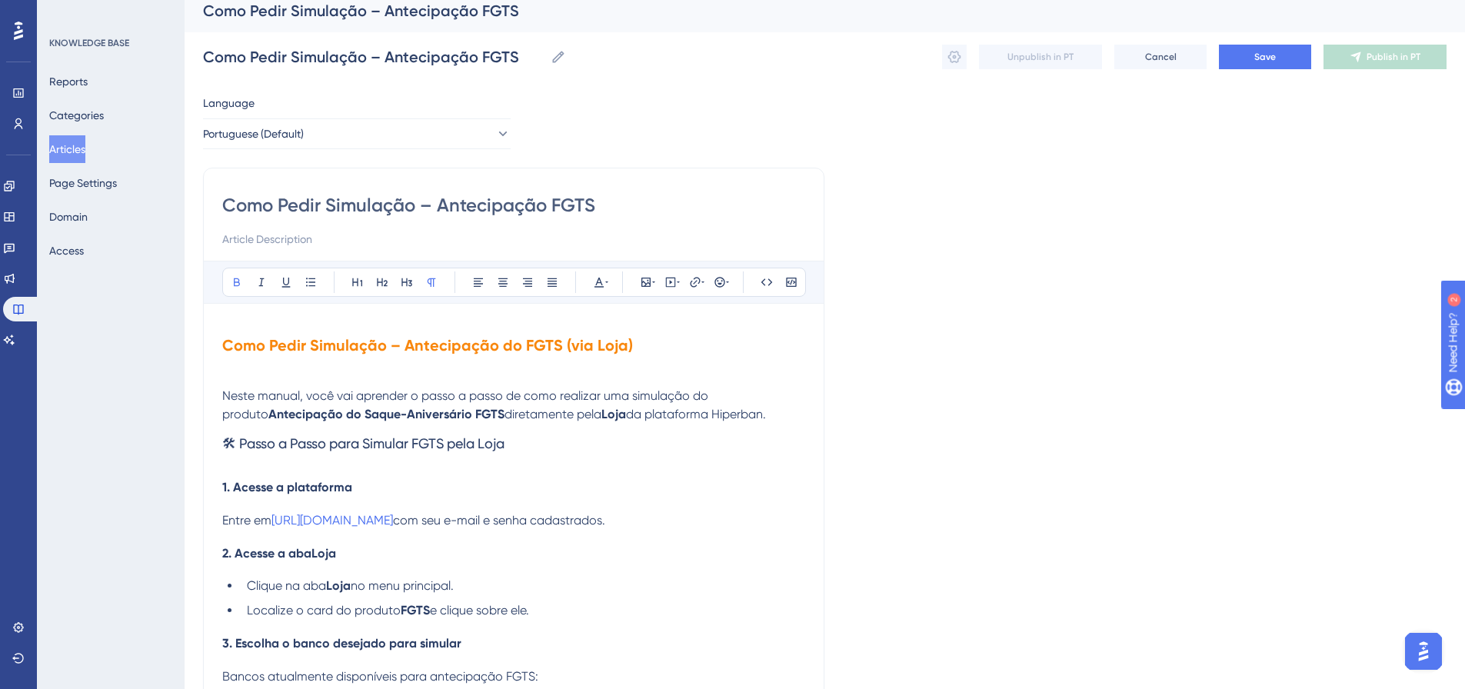
click at [631, 345] on h2 "Como Pedir Simulação – Antecipação do FGTS (via Loja)" at bounding box center [513, 345] width 583 height 46
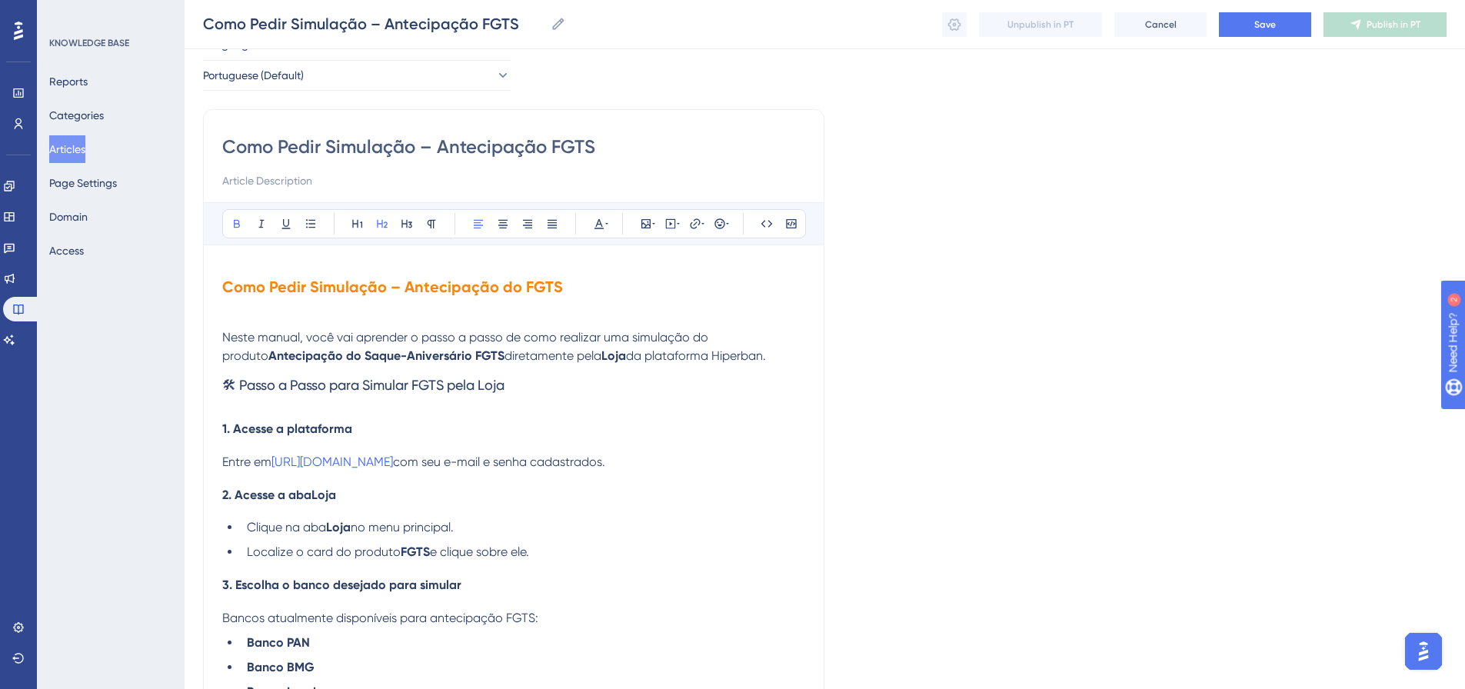
scroll to position [88, 0]
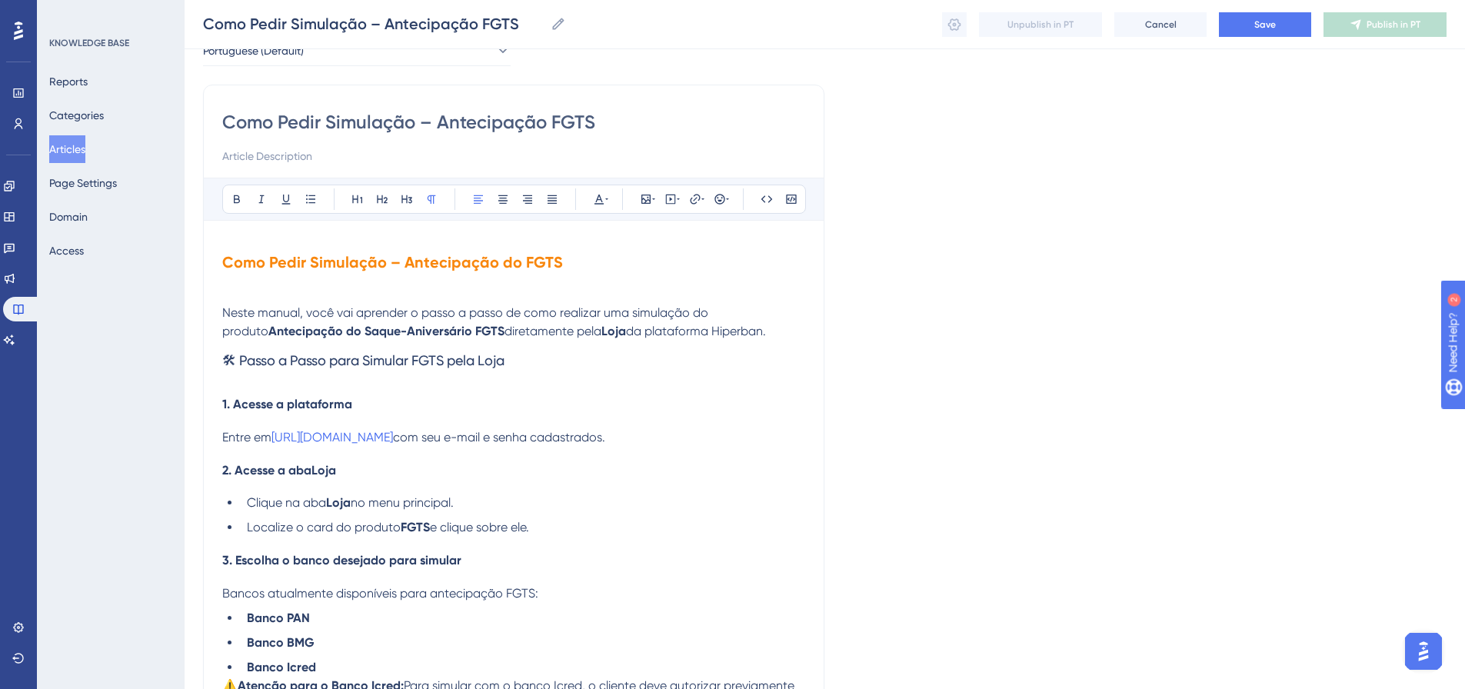
click at [732, 337] on p "Neste manual, você vai aprender o passo a passo de como realizar uma simulação …" at bounding box center [513, 322] width 583 height 37
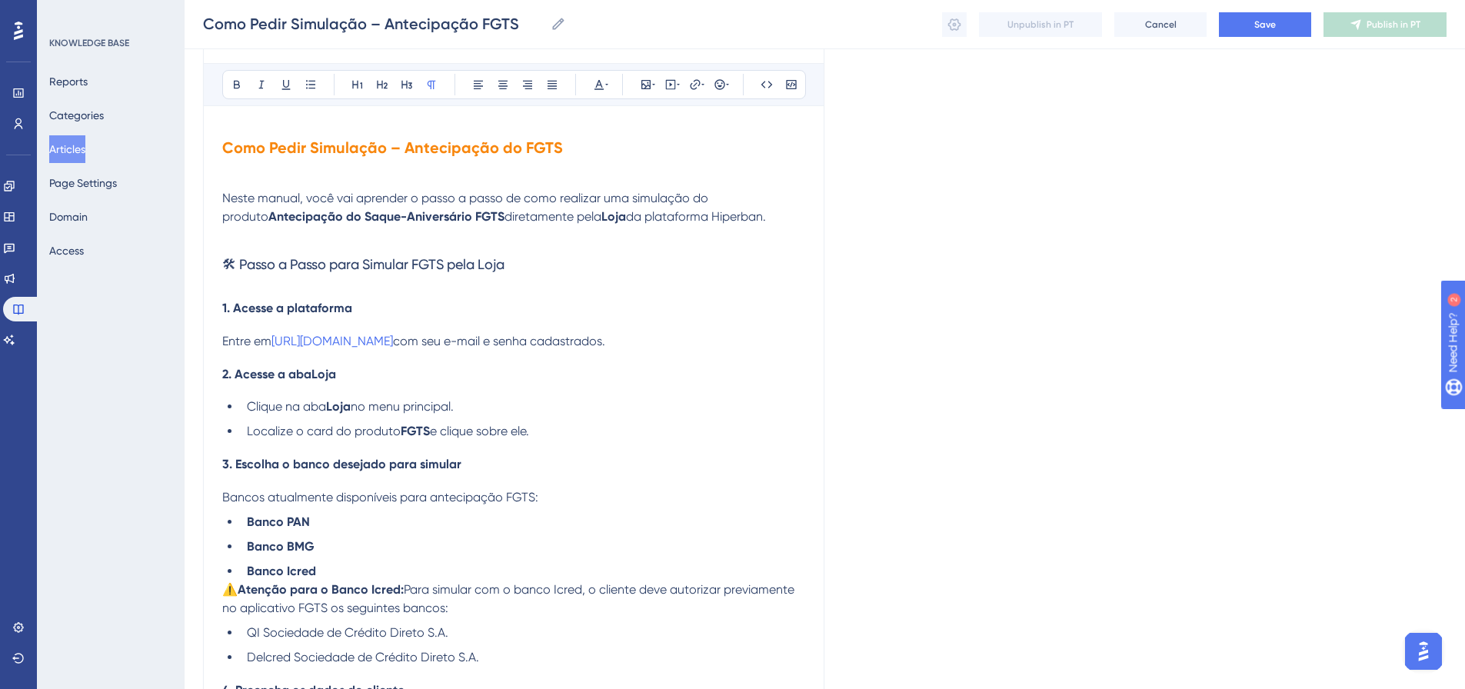
scroll to position [241, 0]
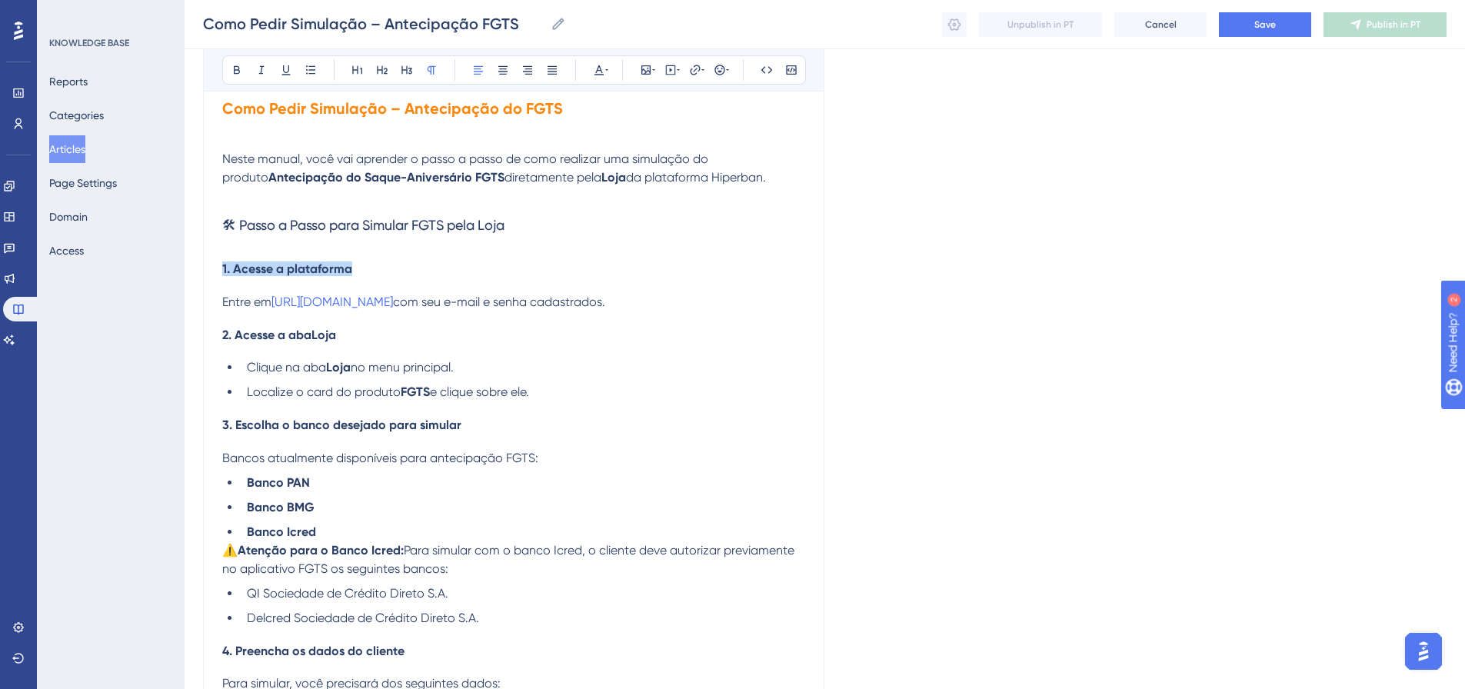
drag, startPoint x: 223, startPoint y: 268, endPoint x: 366, endPoint y: 267, distance: 143.0
click at [366, 267] on h4 "1. Acesse a plataforma" at bounding box center [513, 268] width 583 height 15
click at [602, 69] on icon at bounding box center [599, 70] width 12 height 12
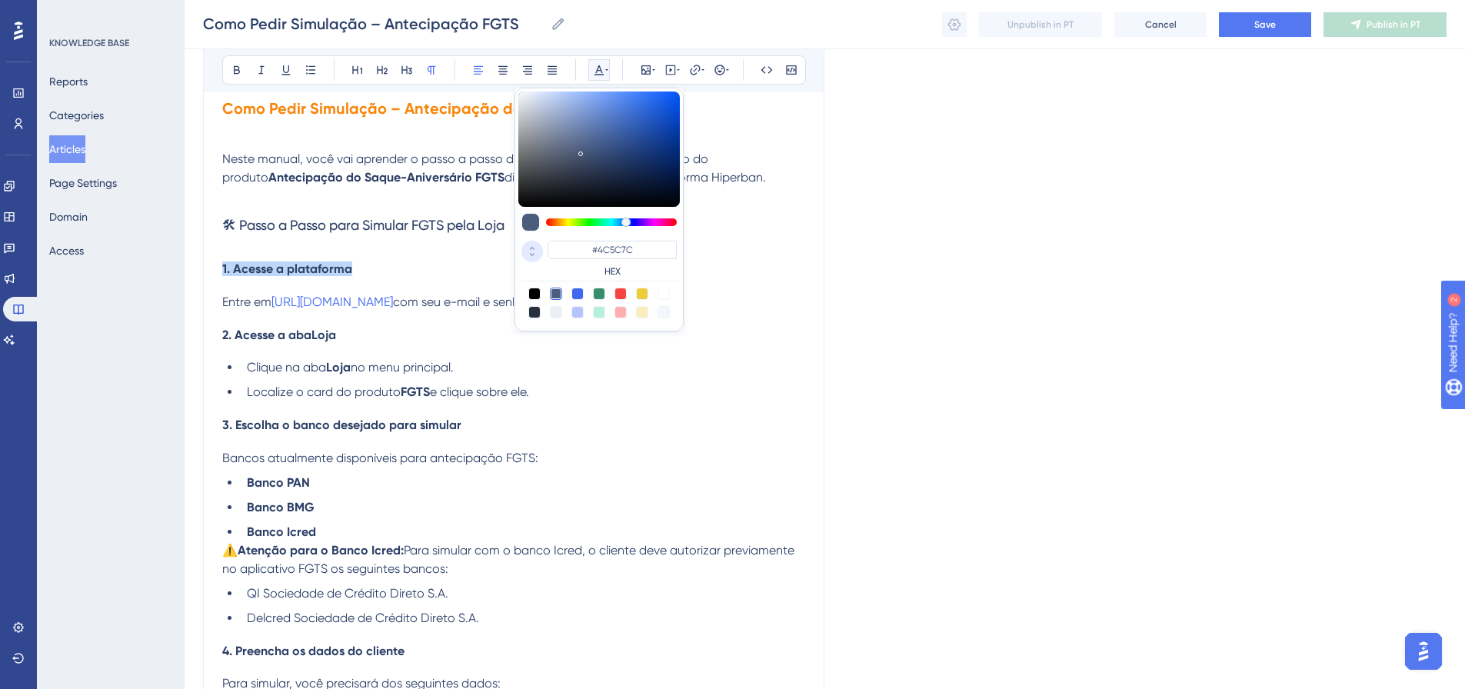
click at [524, 249] on icon at bounding box center [532, 255] width 18 height 14
click at [563, 245] on input "76" at bounding box center [569, 248] width 43 height 15
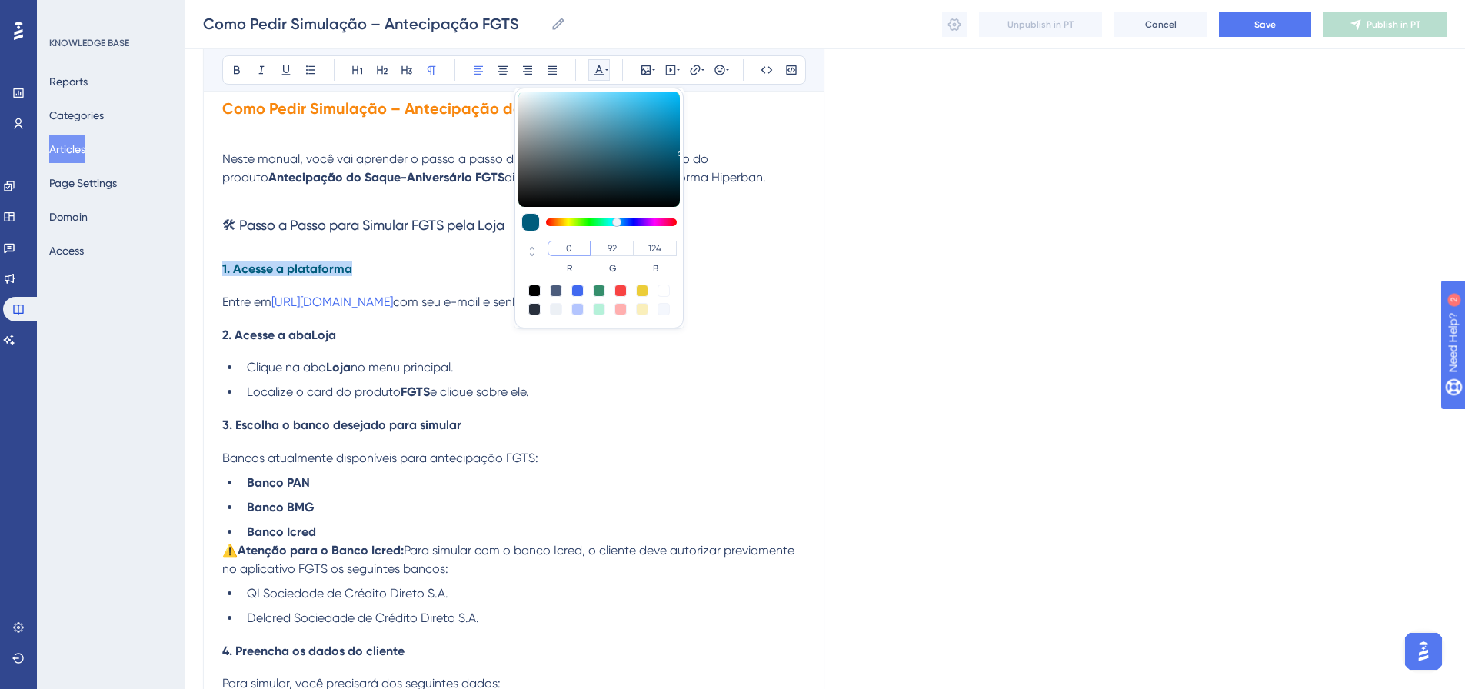
click at [561, 246] on input "0" at bounding box center [569, 248] width 43 height 15
paste input "248"
type input "248"
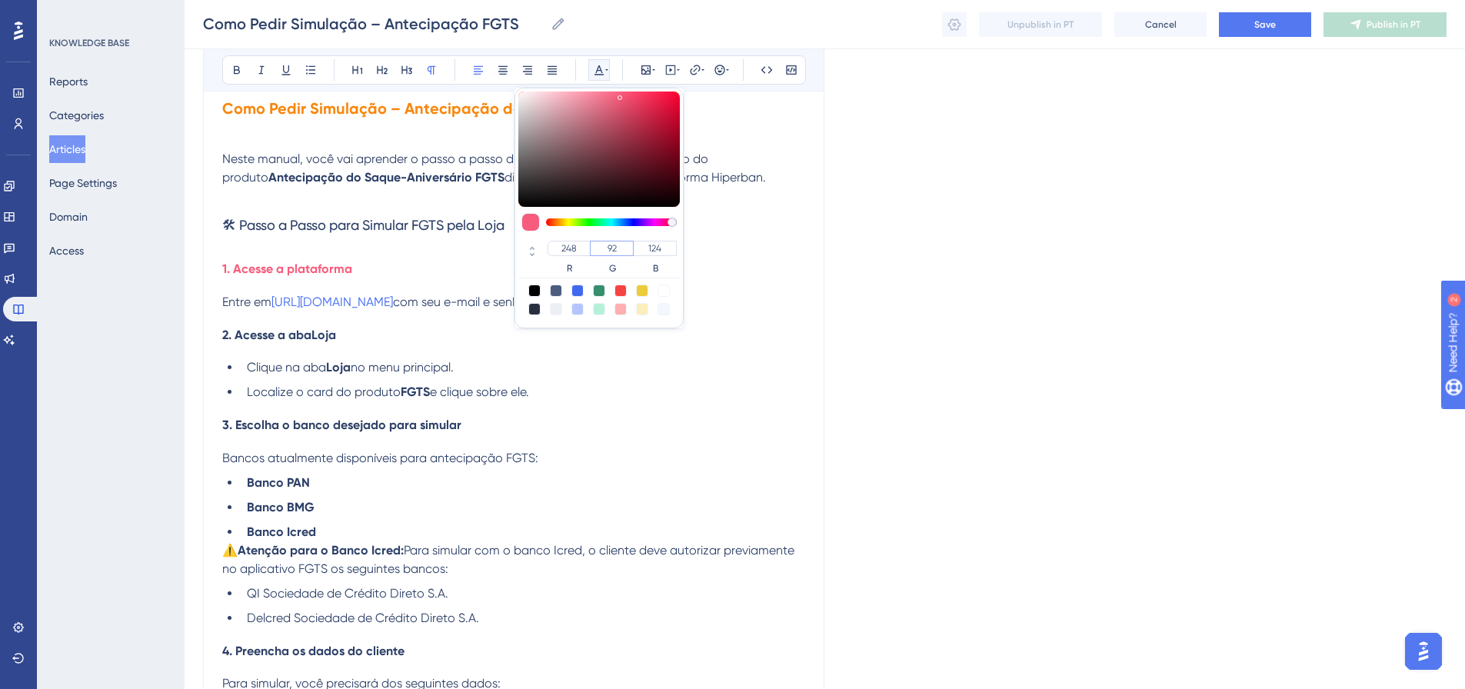
click at [606, 242] on input "92" at bounding box center [612, 248] width 44 height 15
paste input "135"
type input "135"
click at [643, 247] on input "124" at bounding box center [655, 248] width 44 height 15
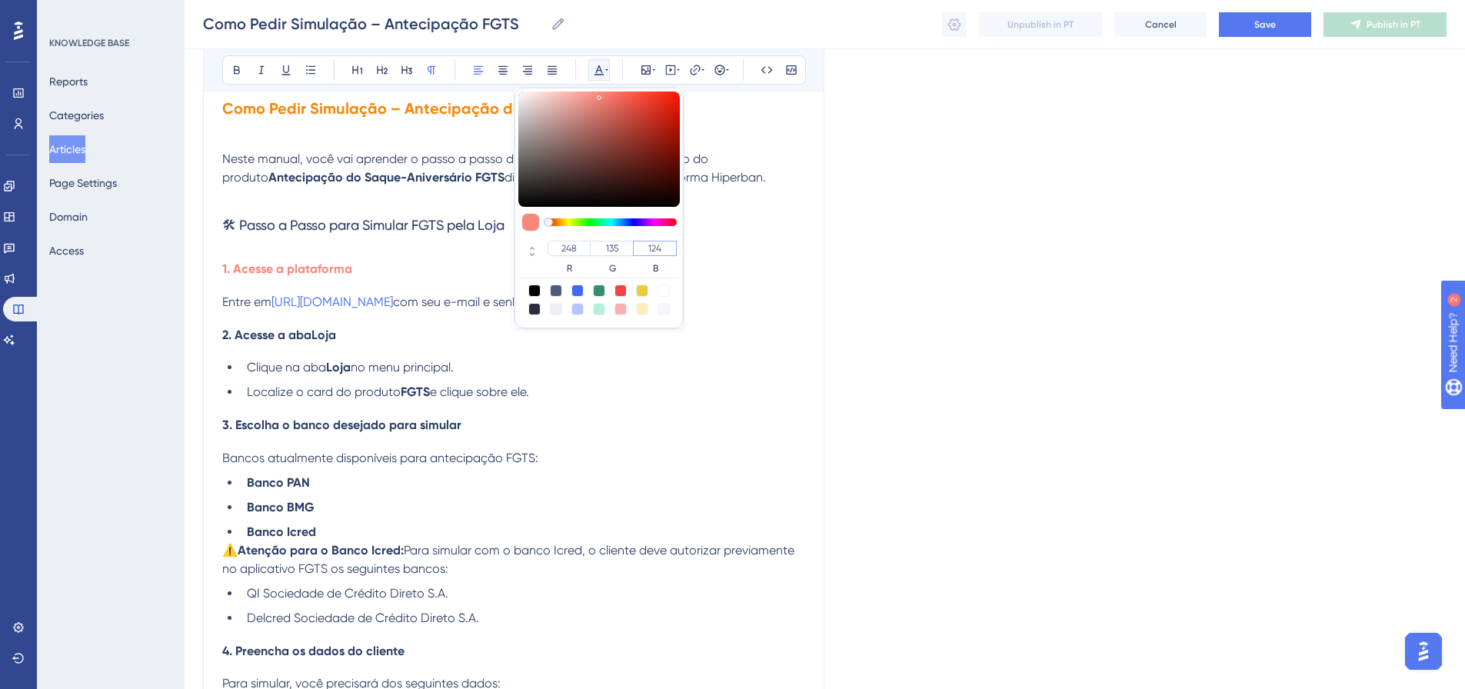
click at [648, 250] on input "124" at bounding box center [655, 248] width 44 height 15
paste input "number"
type input "14"
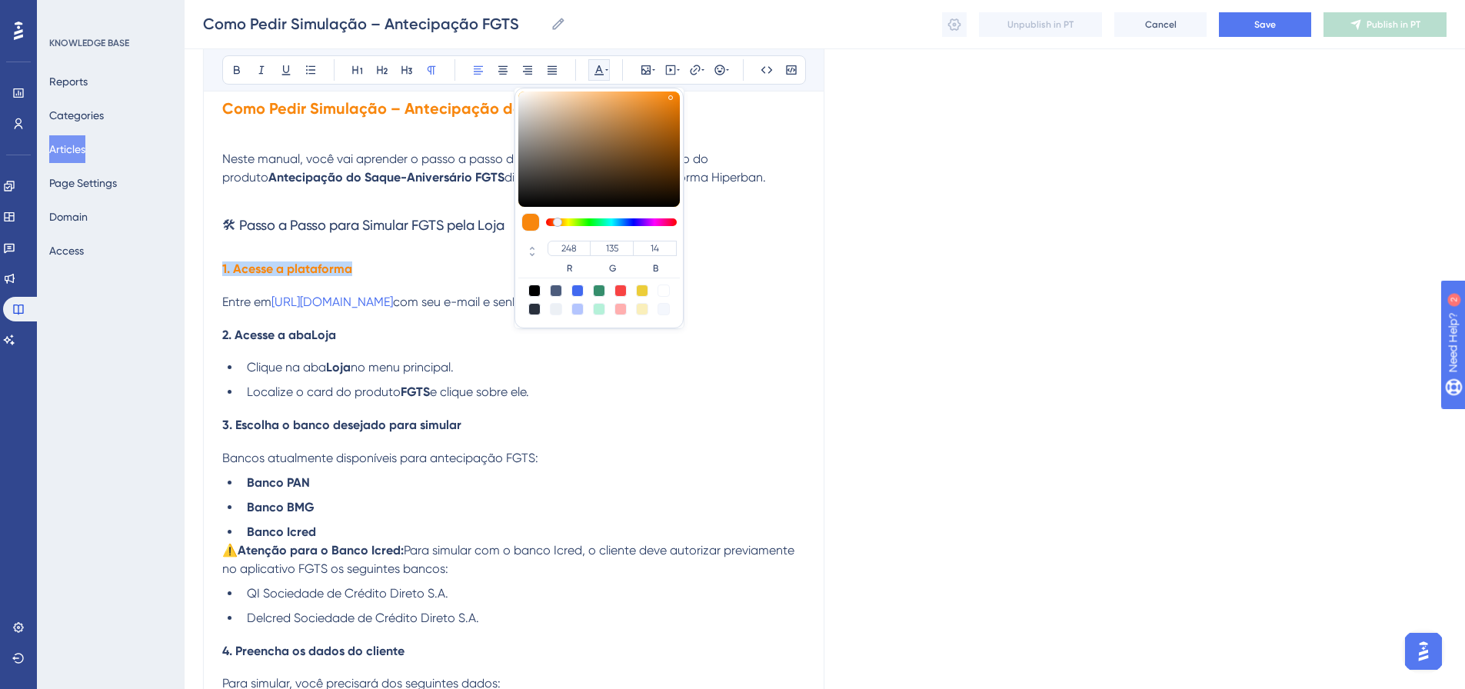
click at [733, 340] on h4 "2. Acesse a aba Loja" at bounding box center [513, 335] width 583 height 15
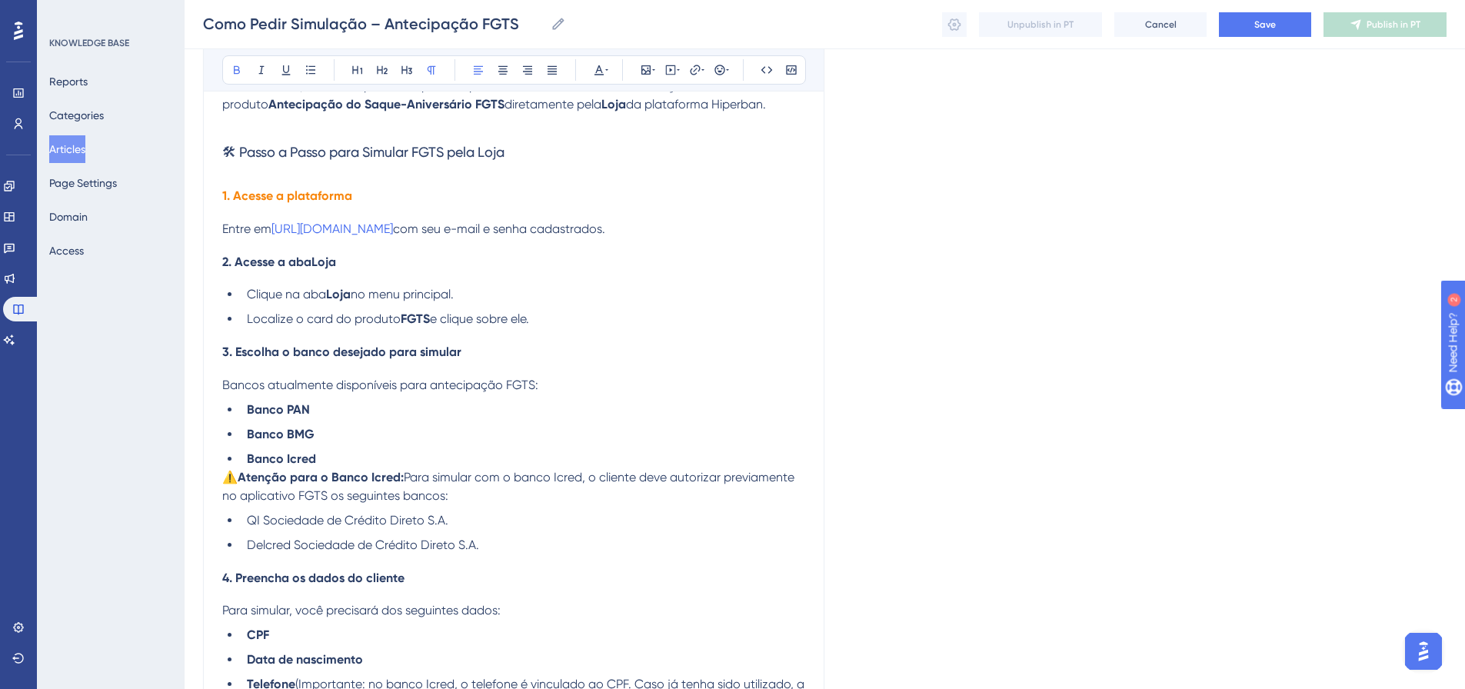
scroll to position [318, 0]
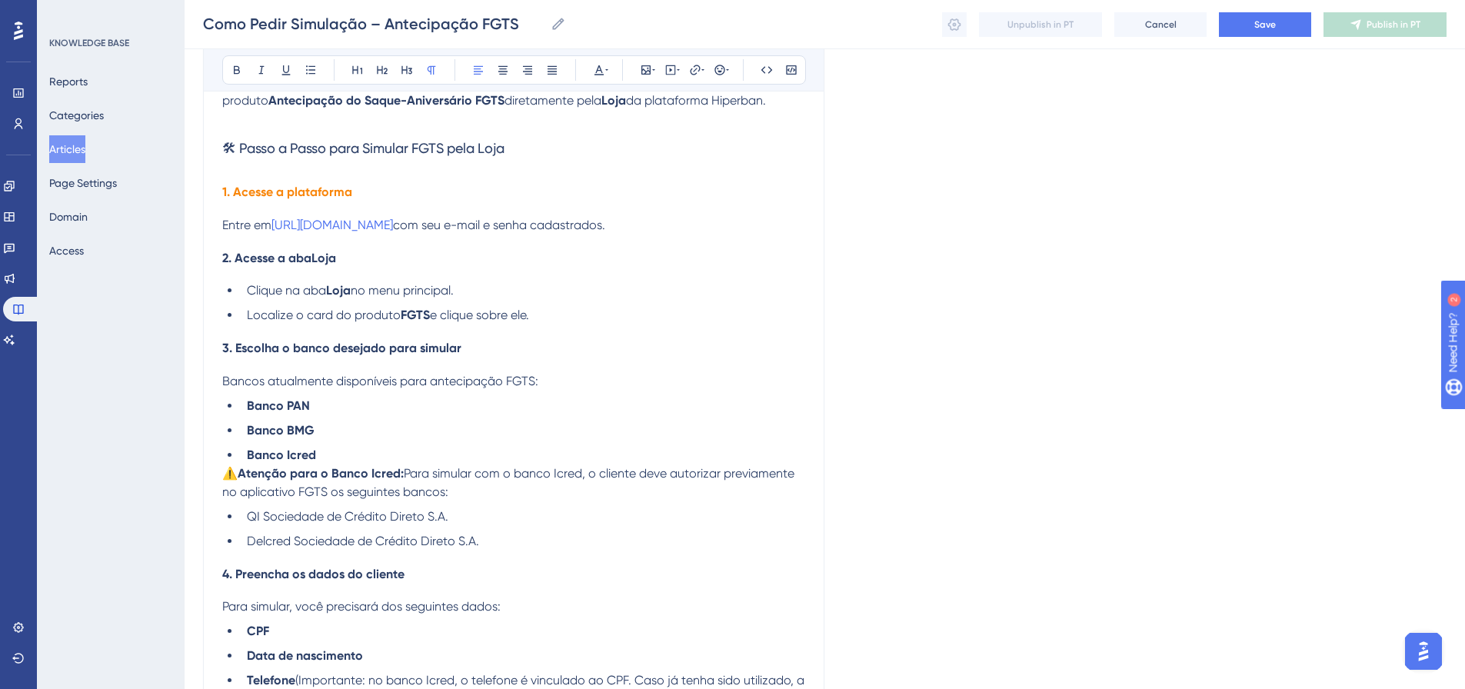
click at [679, 229] on p "Entre em https://hiperbanv2.rizer.com.br/ com seu e-mail e senha cadastrados." at bounding box center [513, 225] width 583 height 18
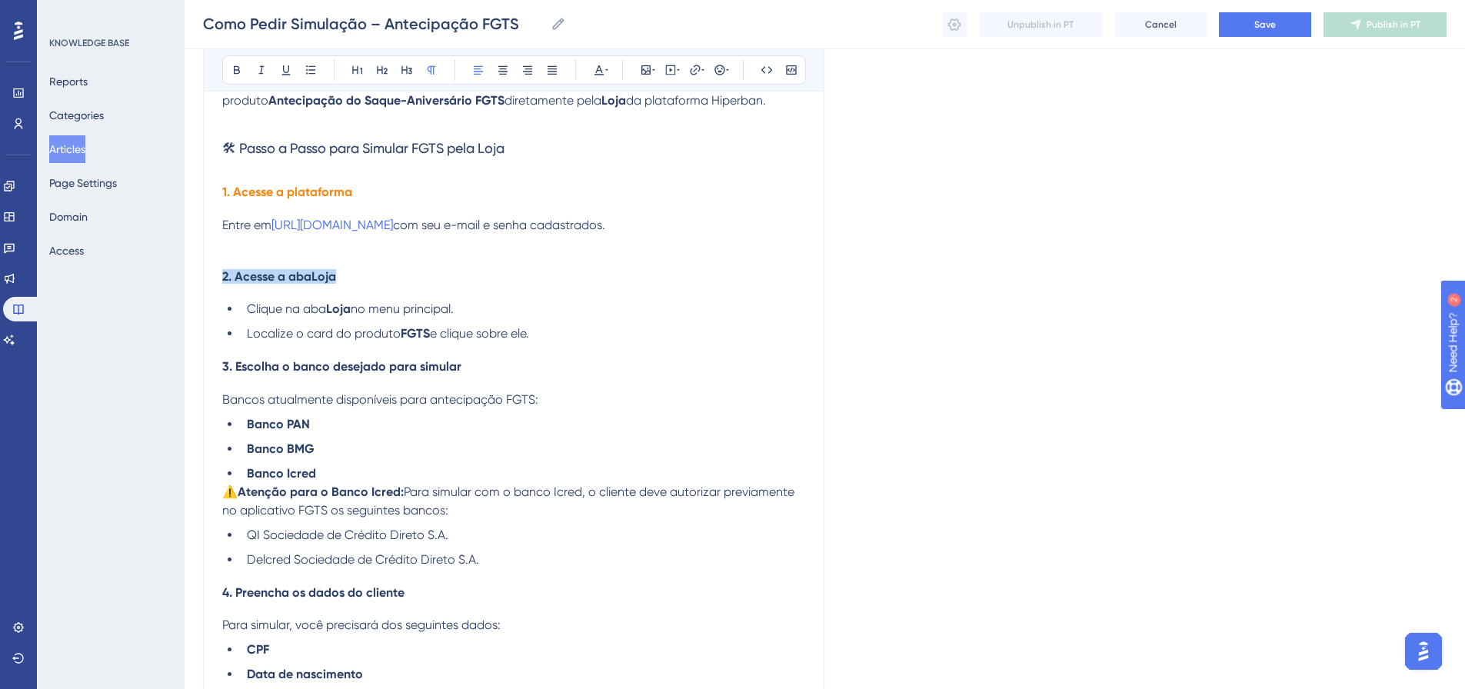
drag, startPoint x: 368, startPoint y: 279, endPoint x: 201, endPoint y: 271, distance: 167.1
click at [201, 271] on div "Performance Users Engagement Widgets Feedback Product Updates Knowledge Base AI…" at bounding box center [825, 547] width 1280 height 1730
click at [595, 67] on icon at bounding box center [599, 70] width 12 height 12
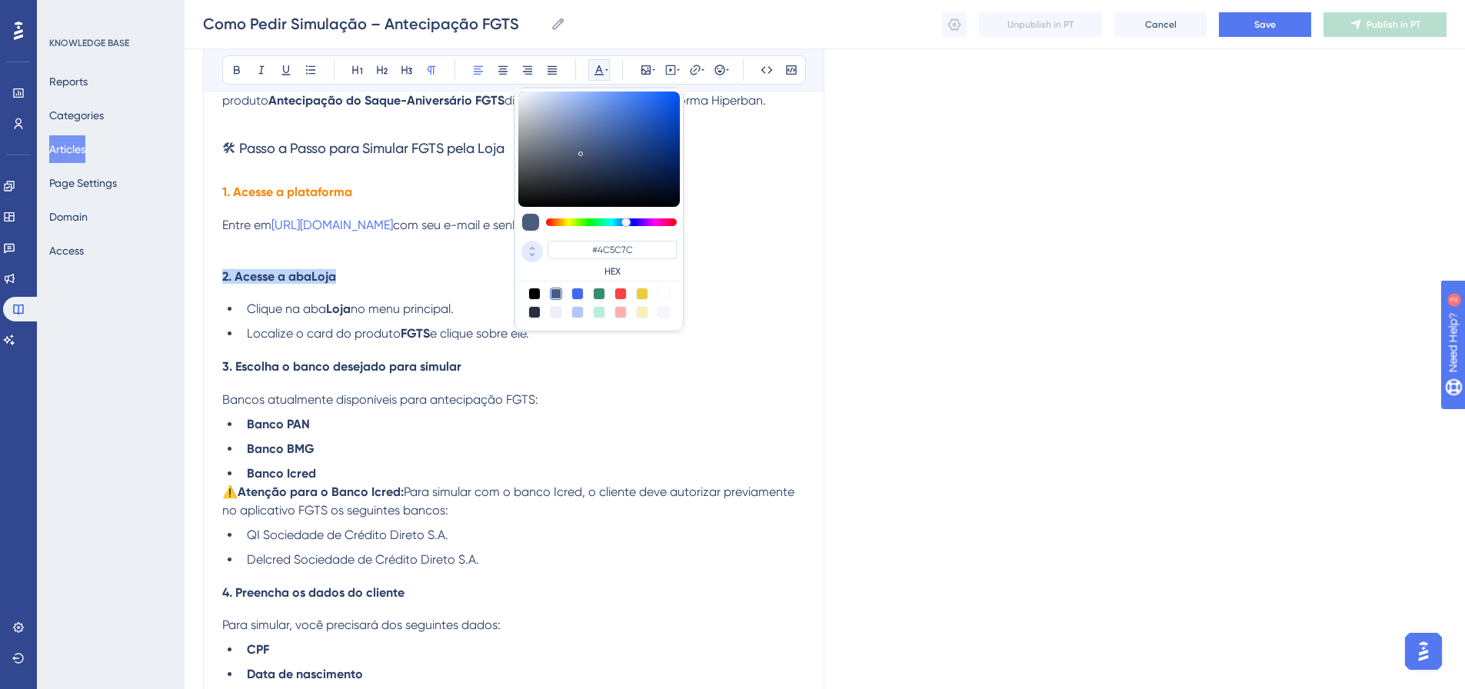
click at [536, 254] on icon at bounding box center [532, 255] width 18 height 14
click at [652, 243] on input "124" at bounding box center [655, 248] width 44 height 15
paste input "number"
type input "14"
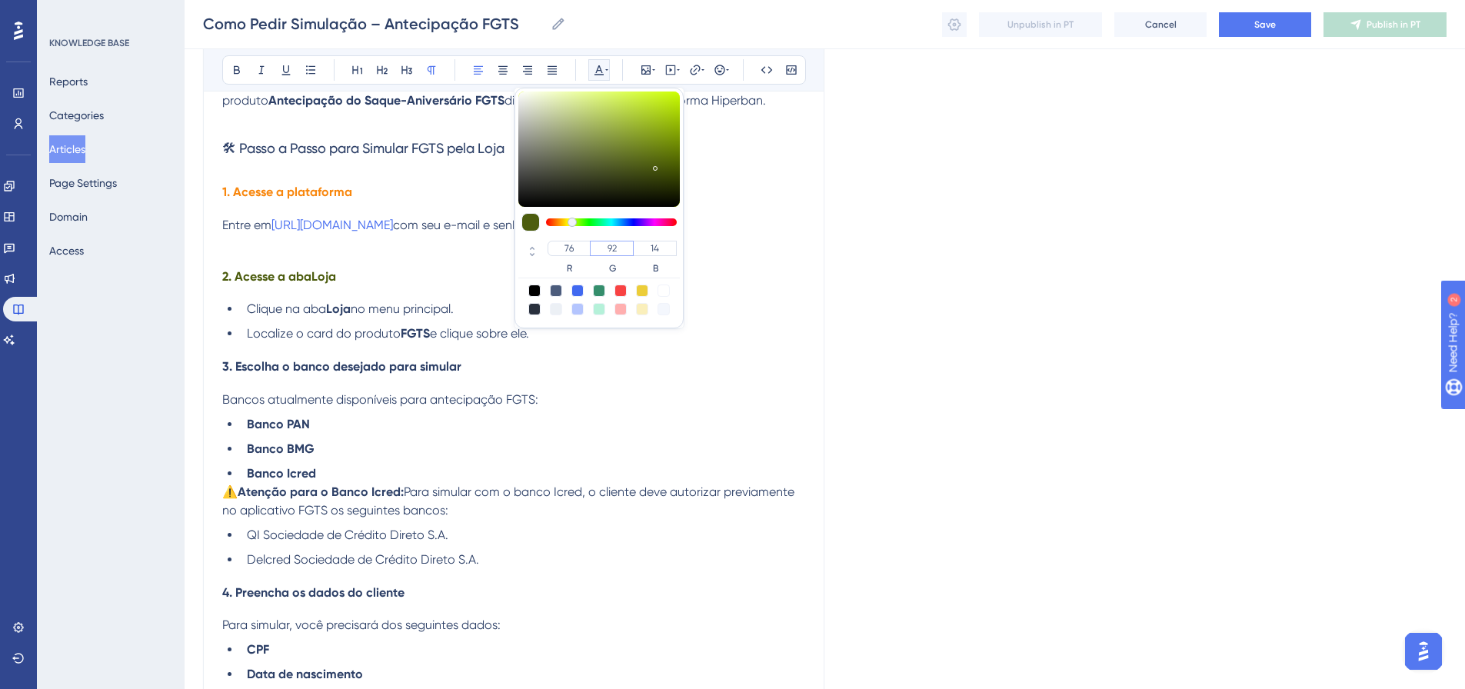
click at [610, 245] on input "92" at bounding box center [612, 248] width 44 height 15
paste input "135"
type input "135"
click at [566, 251] on input "76" at bounding box center [569, 248] width 43 height 15
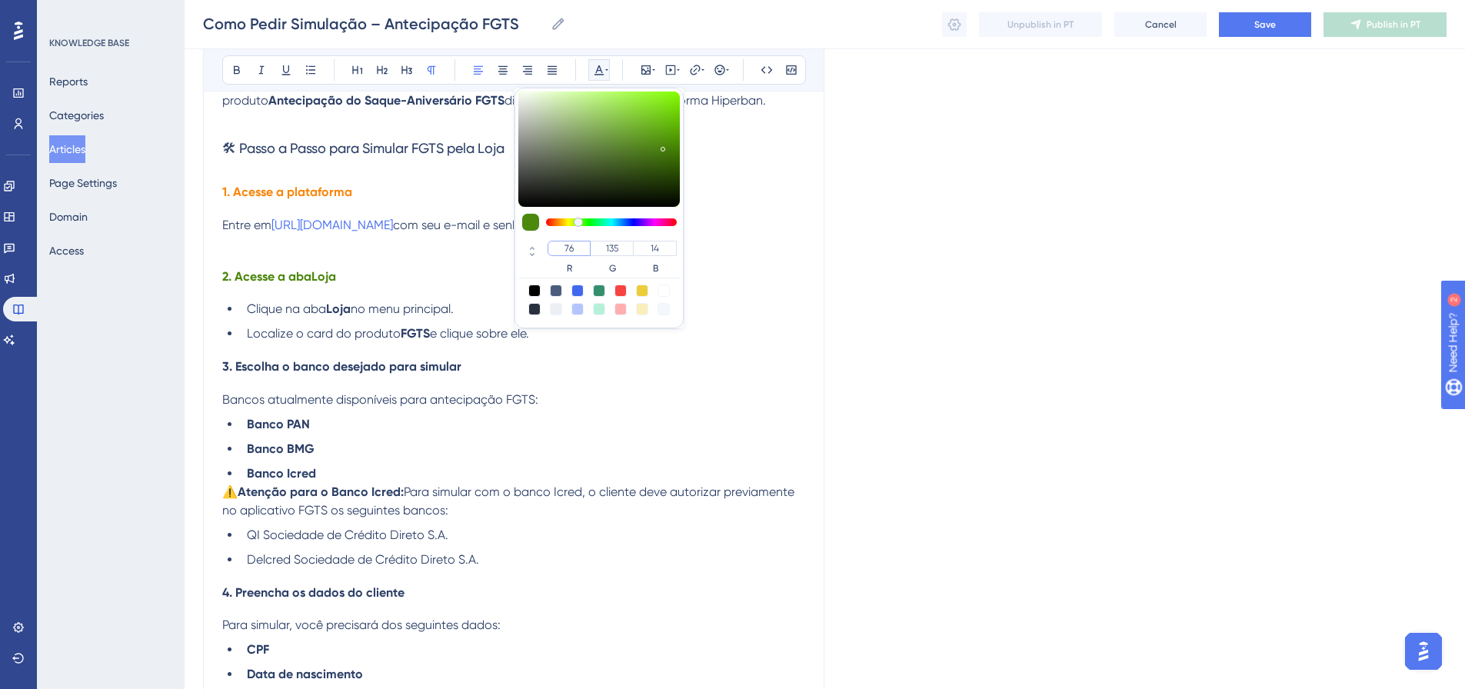
click at [566, 251] on input "76" at bounding box center [569, 248] width 43 height 15
paste input "248"
type input "248"
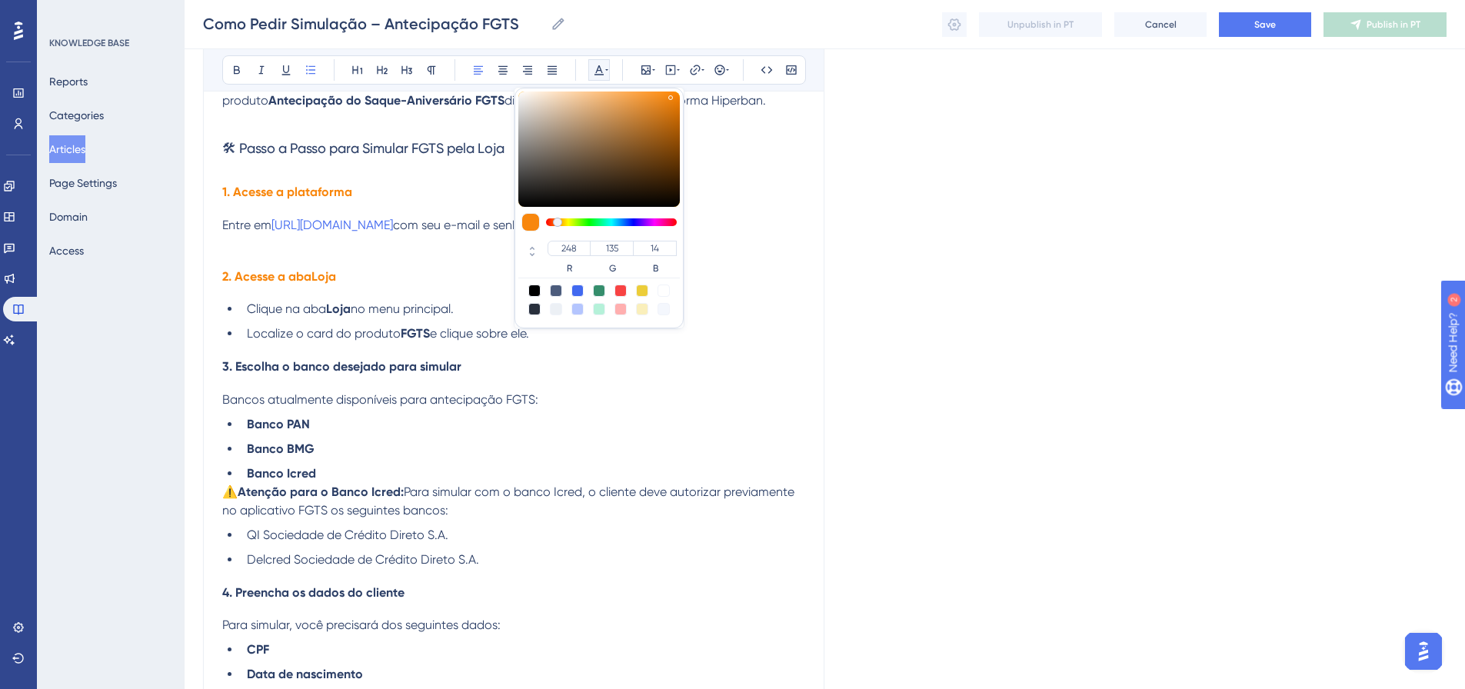
drag, startPoint x: 774, startPoint y: 324, endPoint x: 785, endPoint y: 326, distance: 11.0
click at [778, 325] on ul "Clique na aba Loja no menu principal. Localize o card do produto FGTS e clique …" at bounding box center [513, 321] width 583 height 43
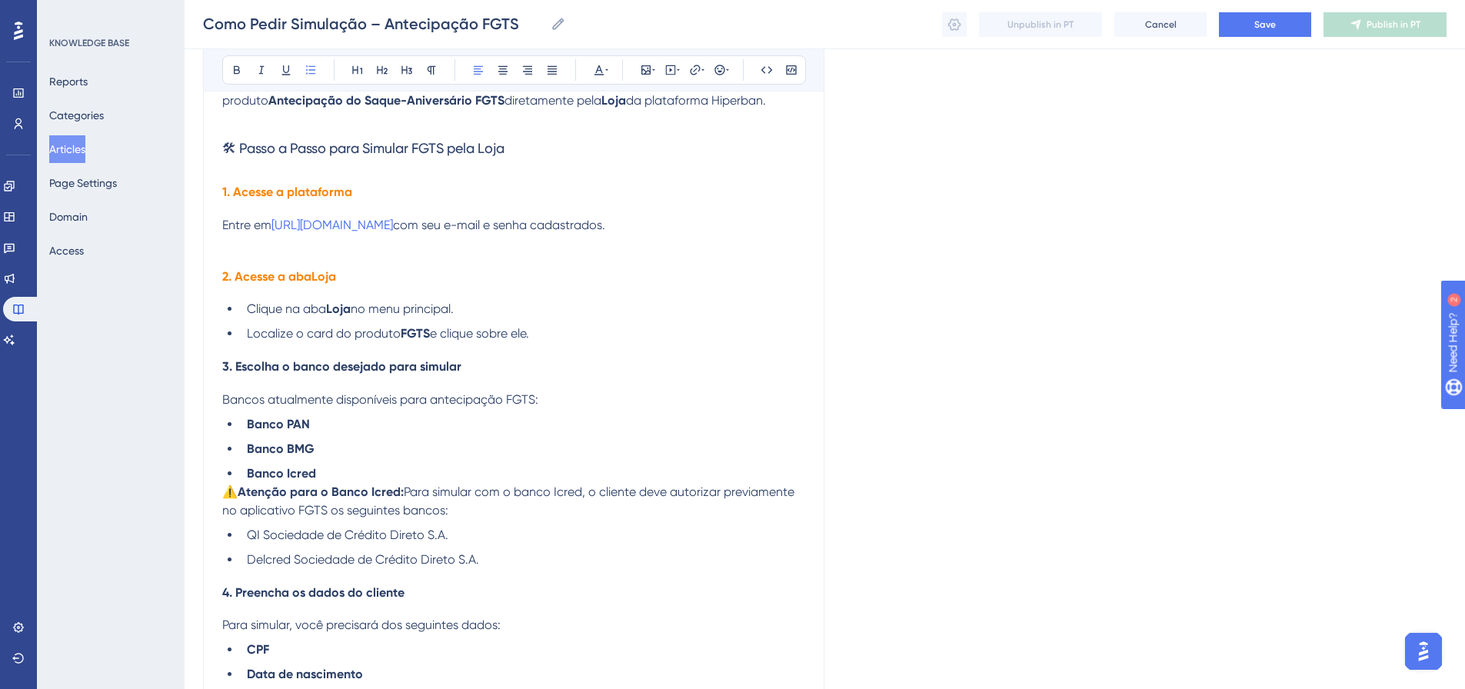
click at [503, 309] on li "Clique na aba Loja no menu principal." at bounding box center [523, 309] width 564 height 18
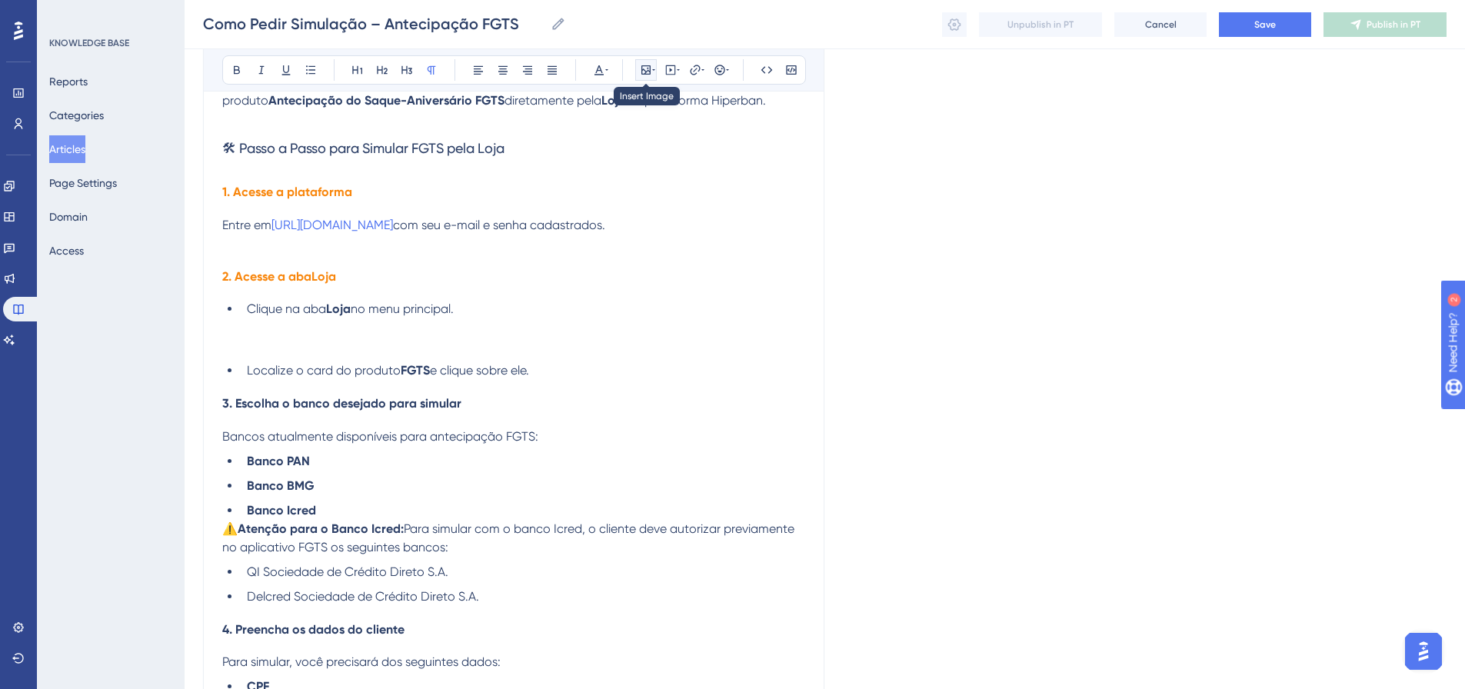
click at [647, 66] on icon at bounding box center [645, 69] width 9 height 9
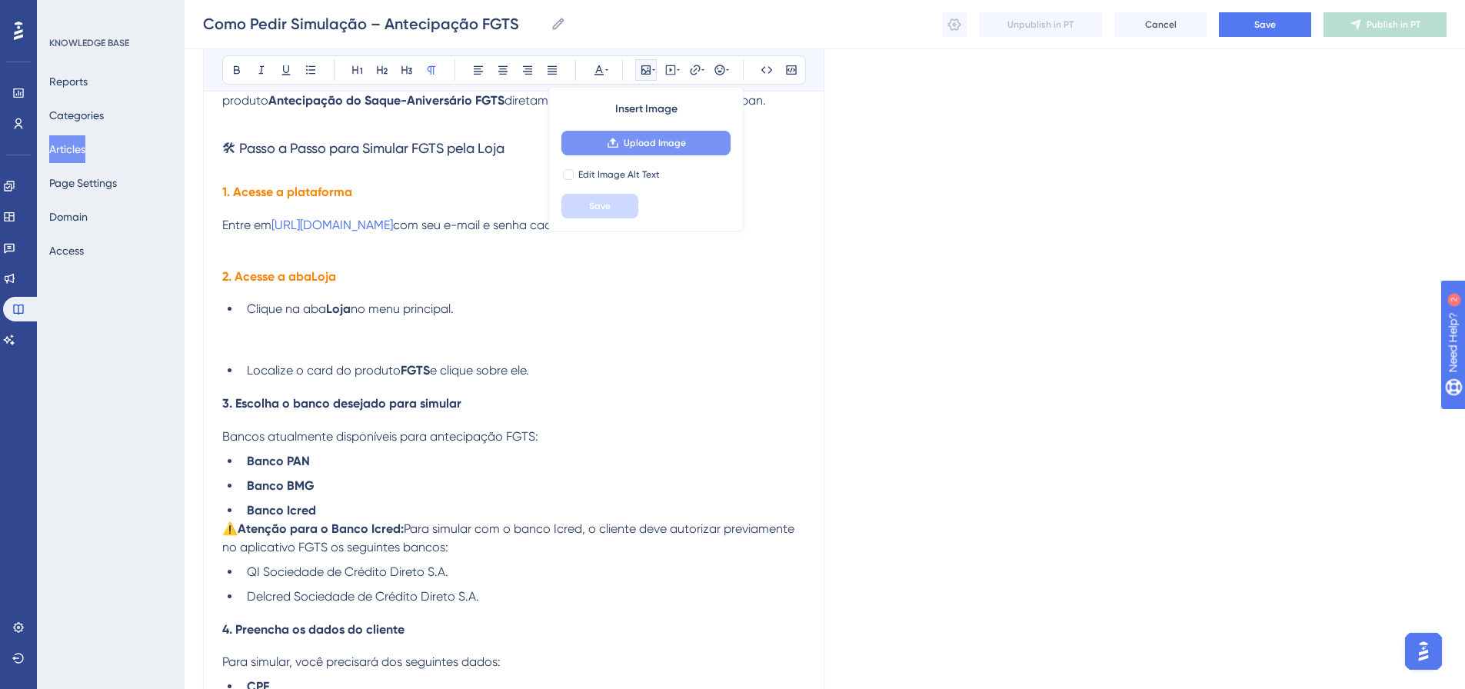
click at [639, 145] on span "Upload Image" at bounding box center [655, 143] width 62 height 12
click at [604, 153] on button "Upload Image" at bounding box center [645, 143] width 169 height 25
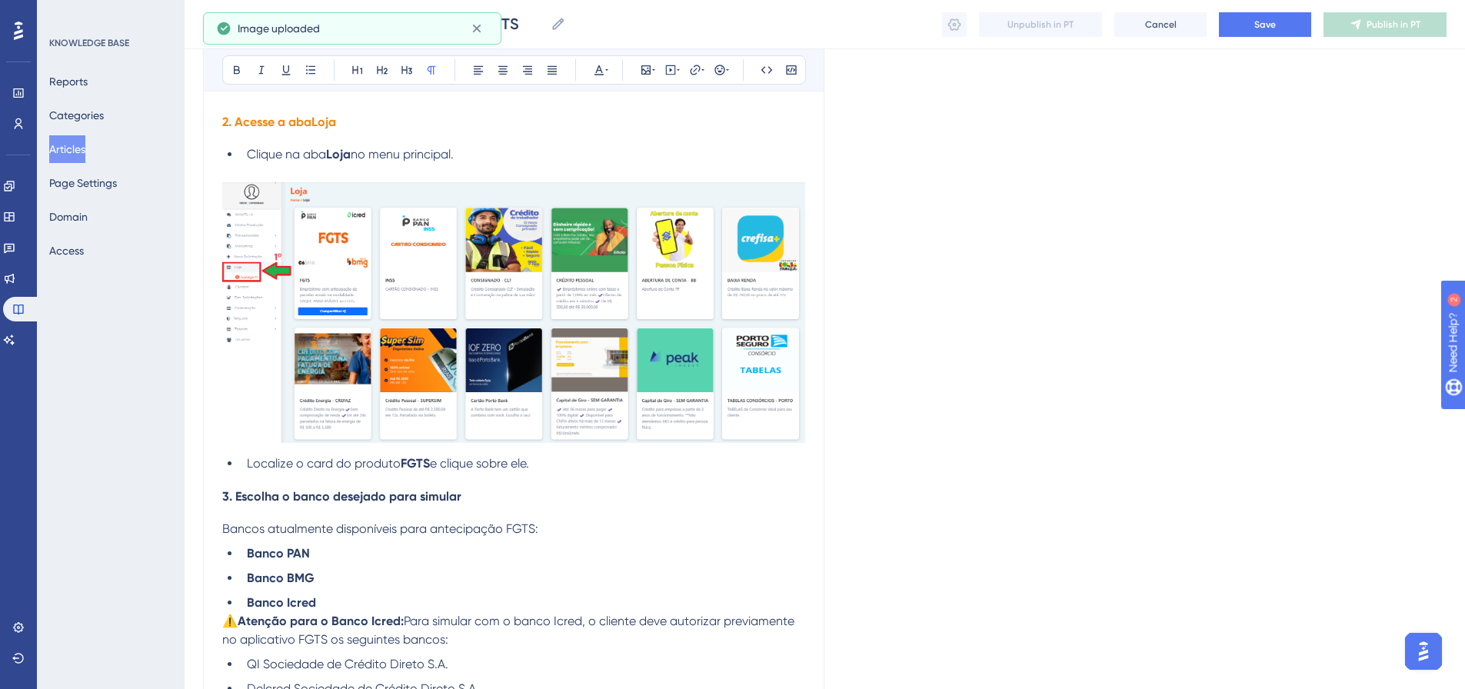
scroll to position [549, 0]
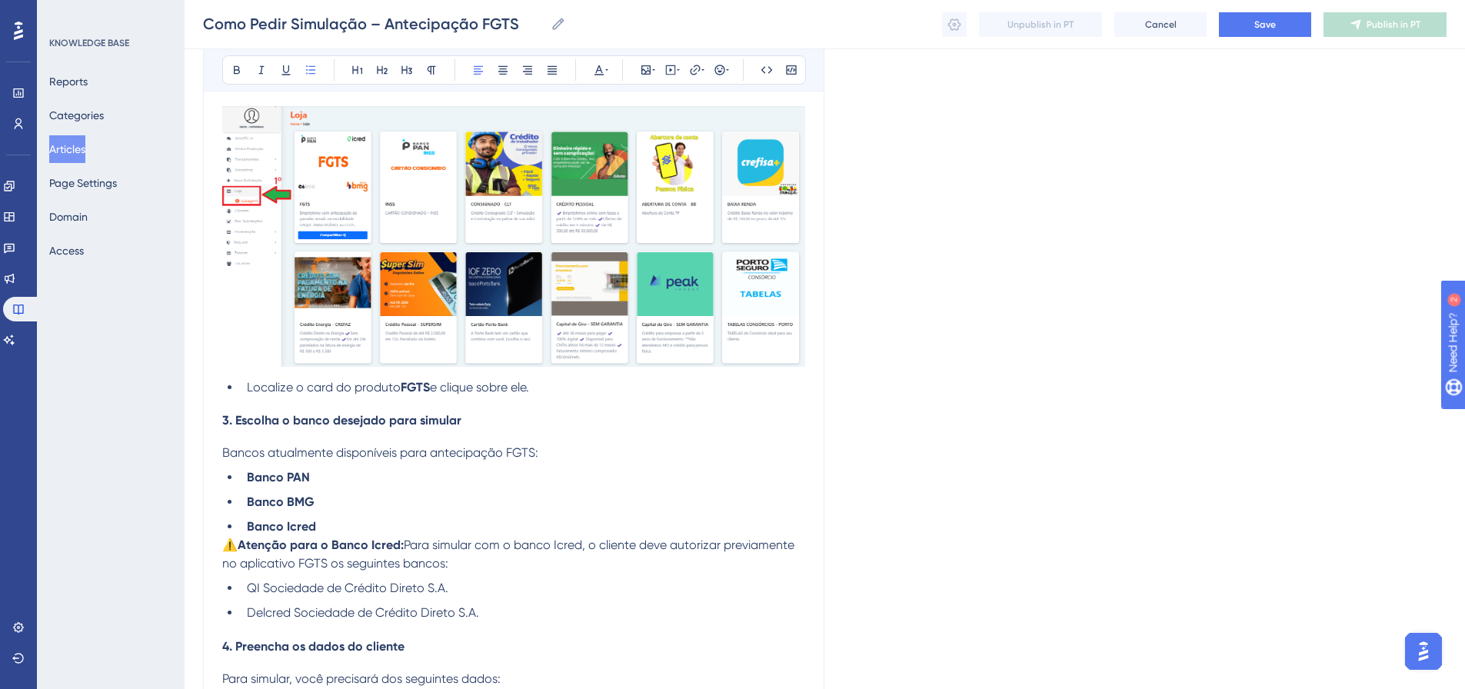
click at [564, 386] on li "Localize o card do produto FGTS e clique sobre ele." at bounding box center [523, 387] width 564 height 18
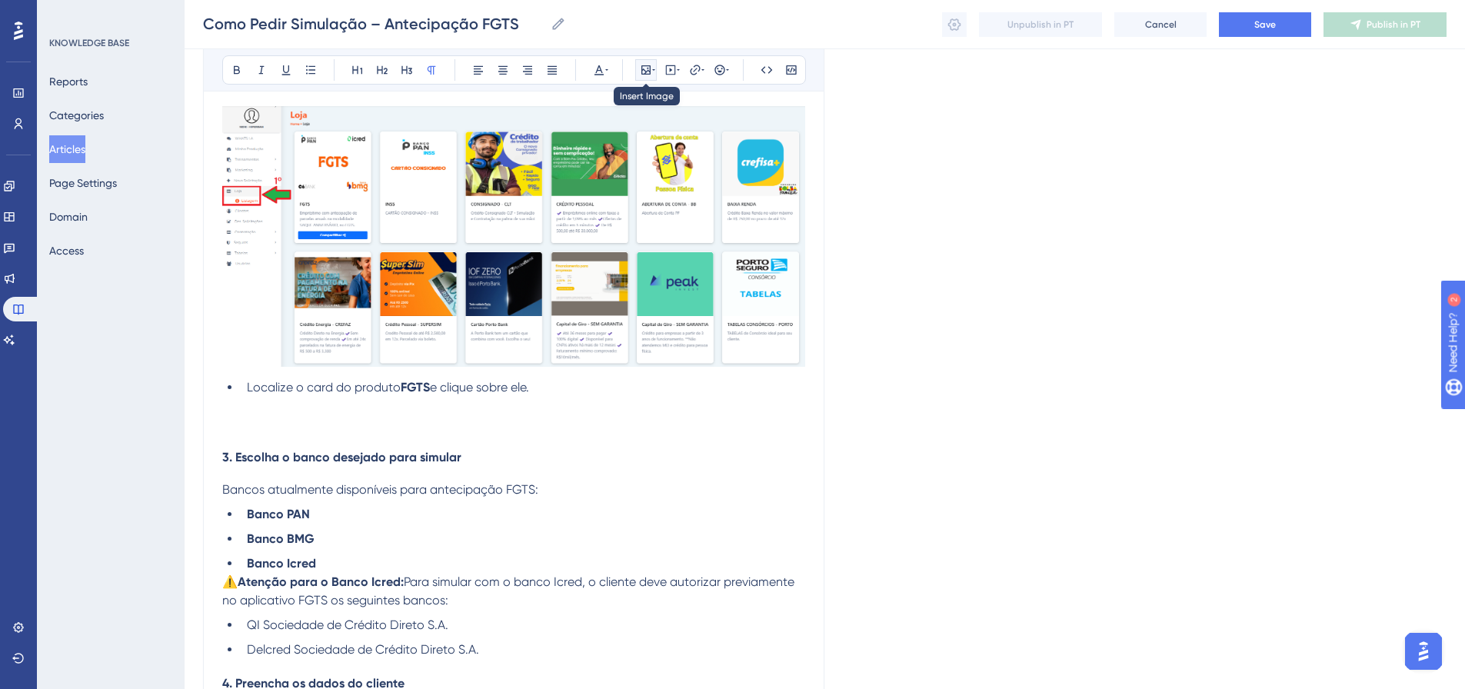
click at [647, 68] on icon at bounding box center [646, 70] width 12 height 12
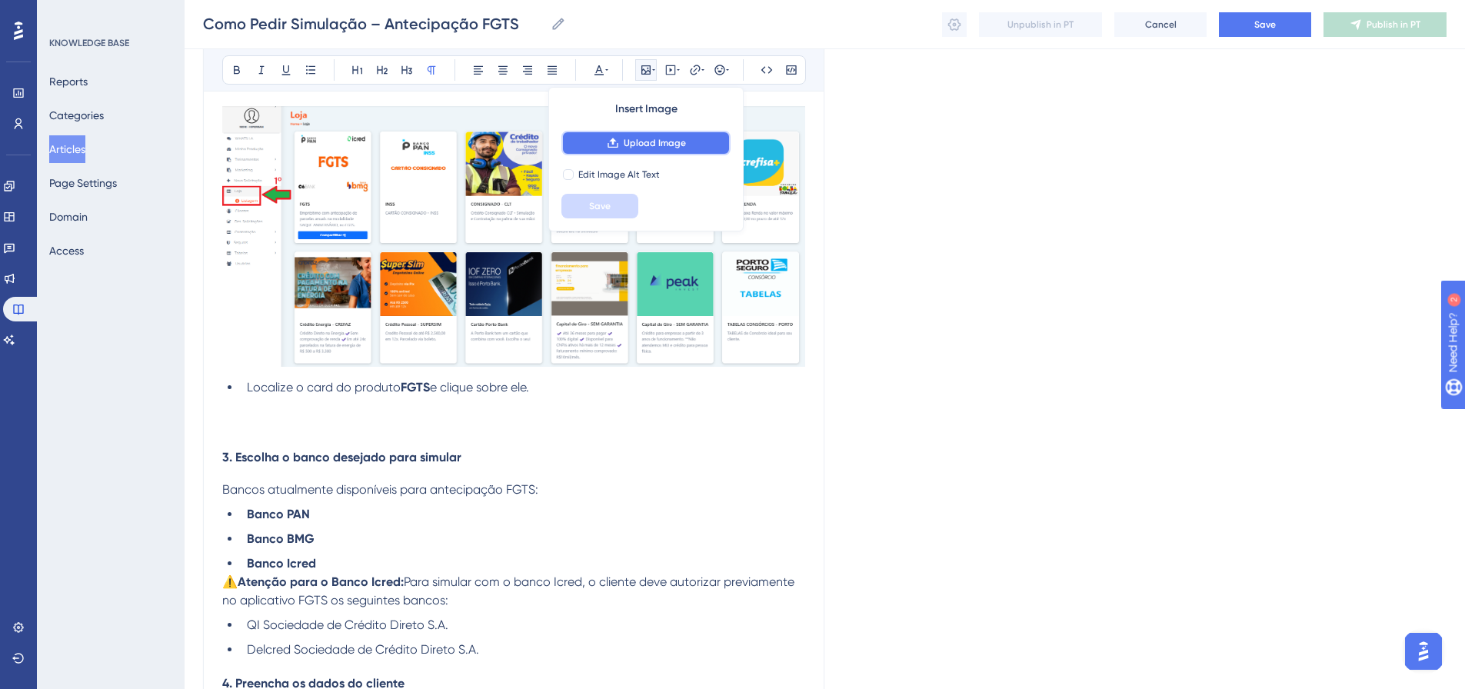
click at [620, 140] on button "Upload Image" at bounding box center [645, 143] width 169 height 25
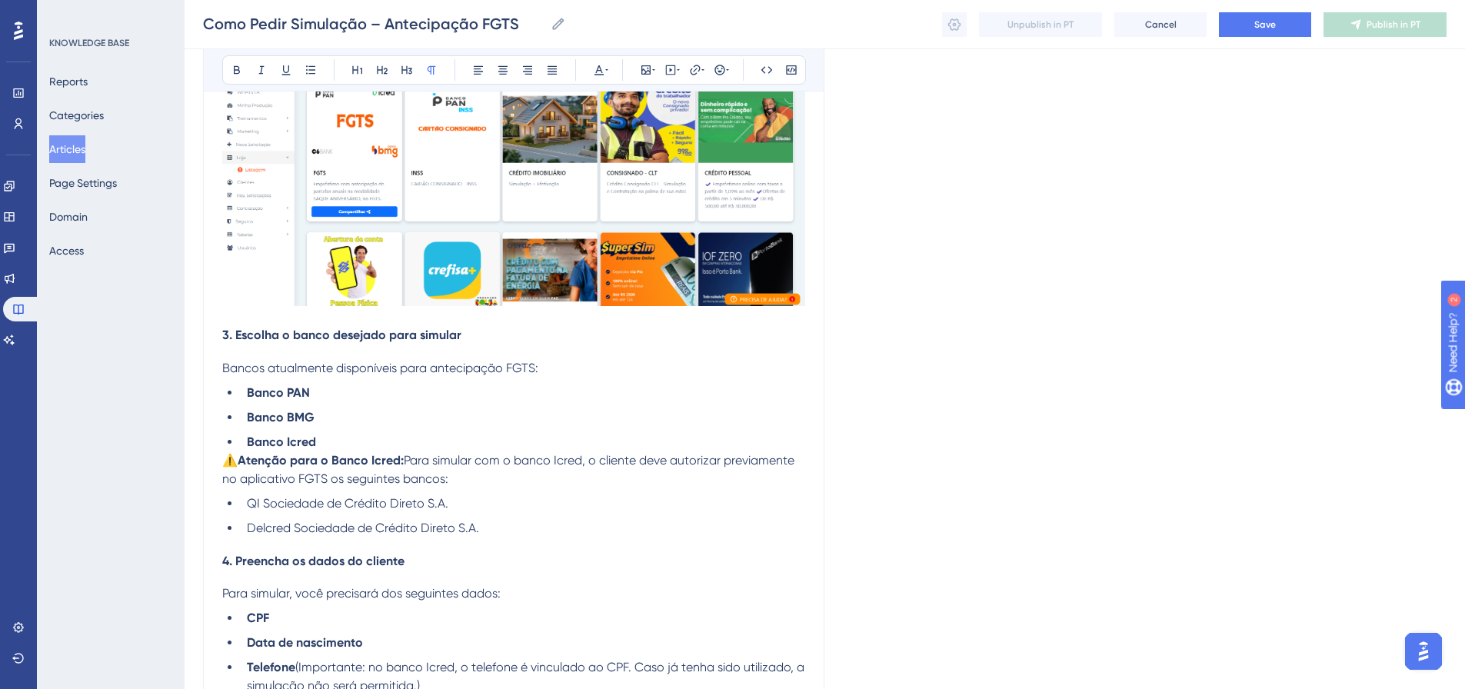
scroll to position [934, 0]
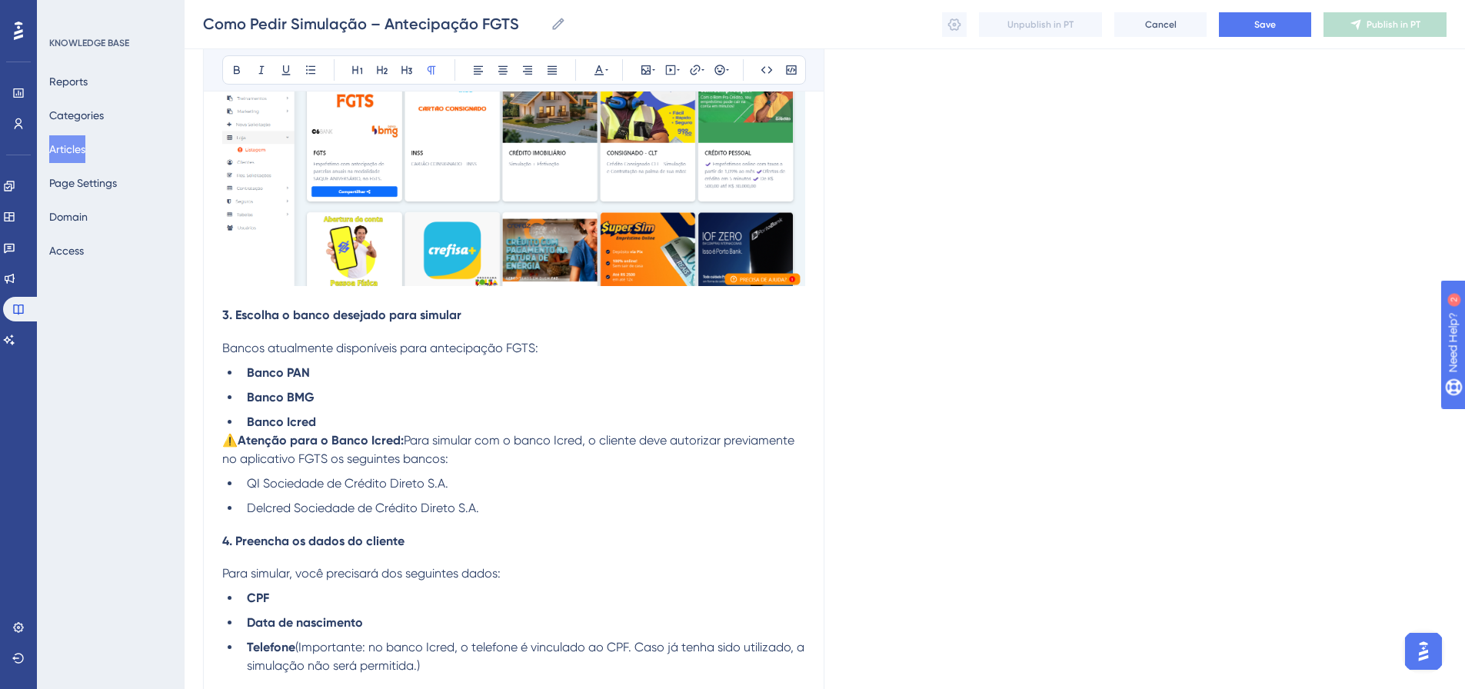
click at [221, 311] on div "Como Pedir Simulação – Antecipação FGTS Bold Italic Underline Bullet Point Head…" at bounding box center [513, 241] width 621 height 2005
click at [223, 316] on span "3. Escolha o banco desejado para simular" at bounding box center [341, 315] width 239 height 15
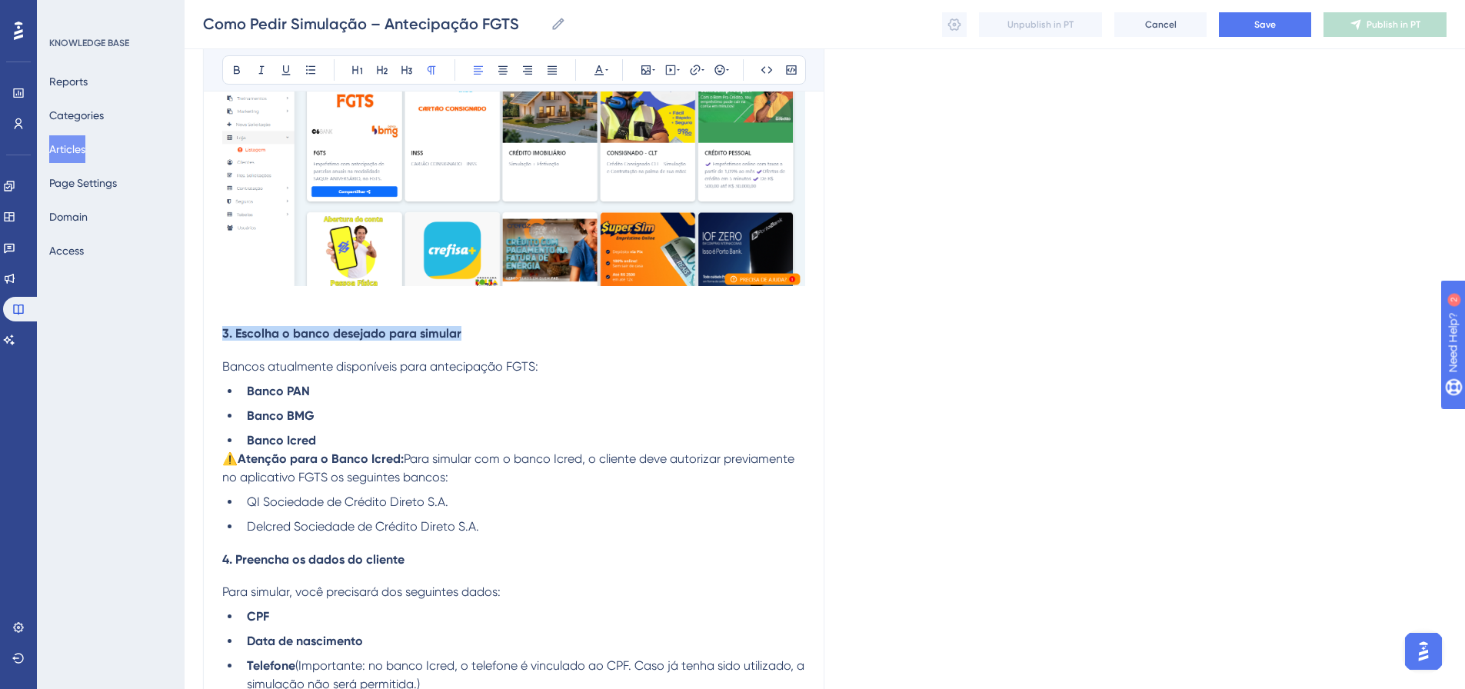
drag, startPoint x: 478, startPoint y: 338, endPoint x: 178, endPoint y: 335, distance: 299.9
click at [185, 335] on div "Performance Users Engagement Widgets Feedback Product Updates Knowledge Base AI…" at bounding box center [825, 222] width 1280 height 2312
click at [612, 66] on div "Bold Italic Underline Bullet Point Heading 1 Heading 2 Heading 3 Normal Align L…" at bounding box center [514, 69] width 584 height 29
click at [605, 66] on icon at bounding box center [606, 70] width 3 height 12
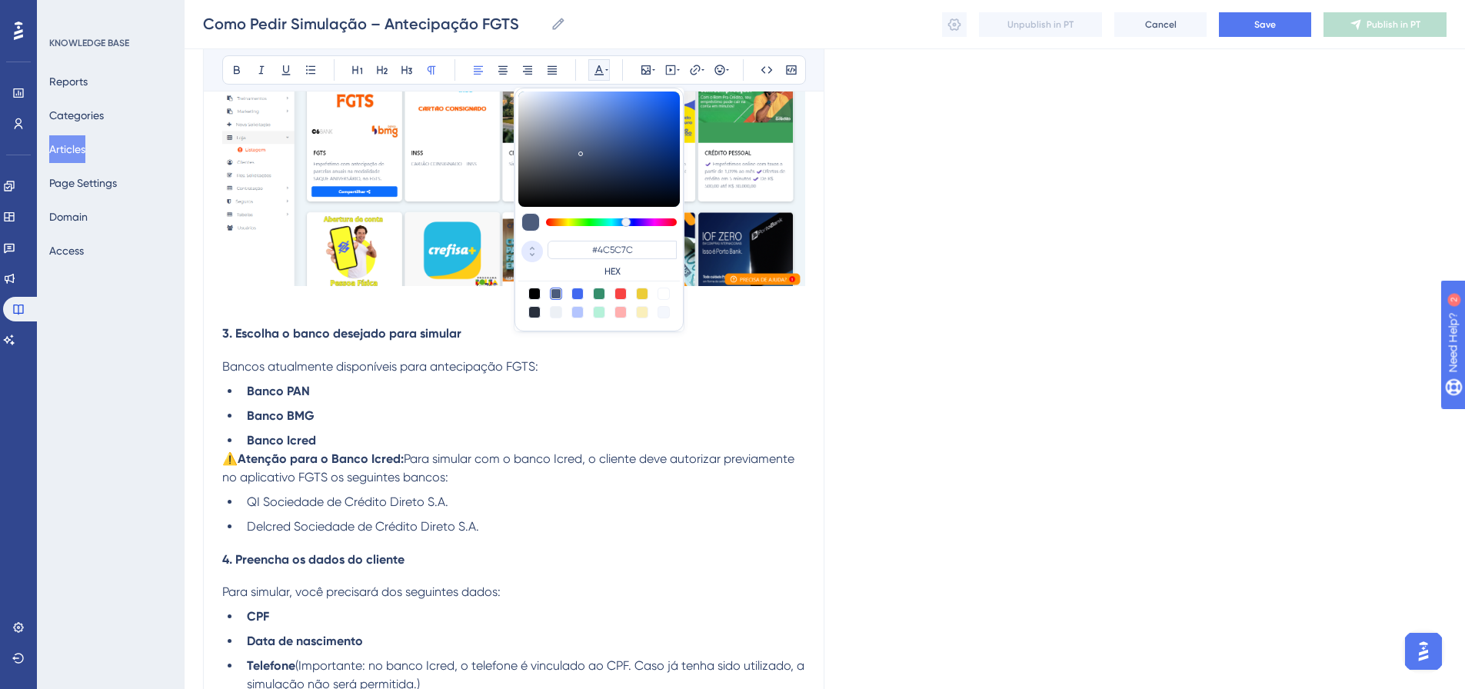
click at [535, 248] on icon at bounding box center [532, 255] width 18 height 14
click at [568, 239] on div "76 R 92 G 124 B" at bounding box center [598, 258] width 161 height 41
click at [568, 252] on input "76" at bounding box center [569, 248] width 43 height 15
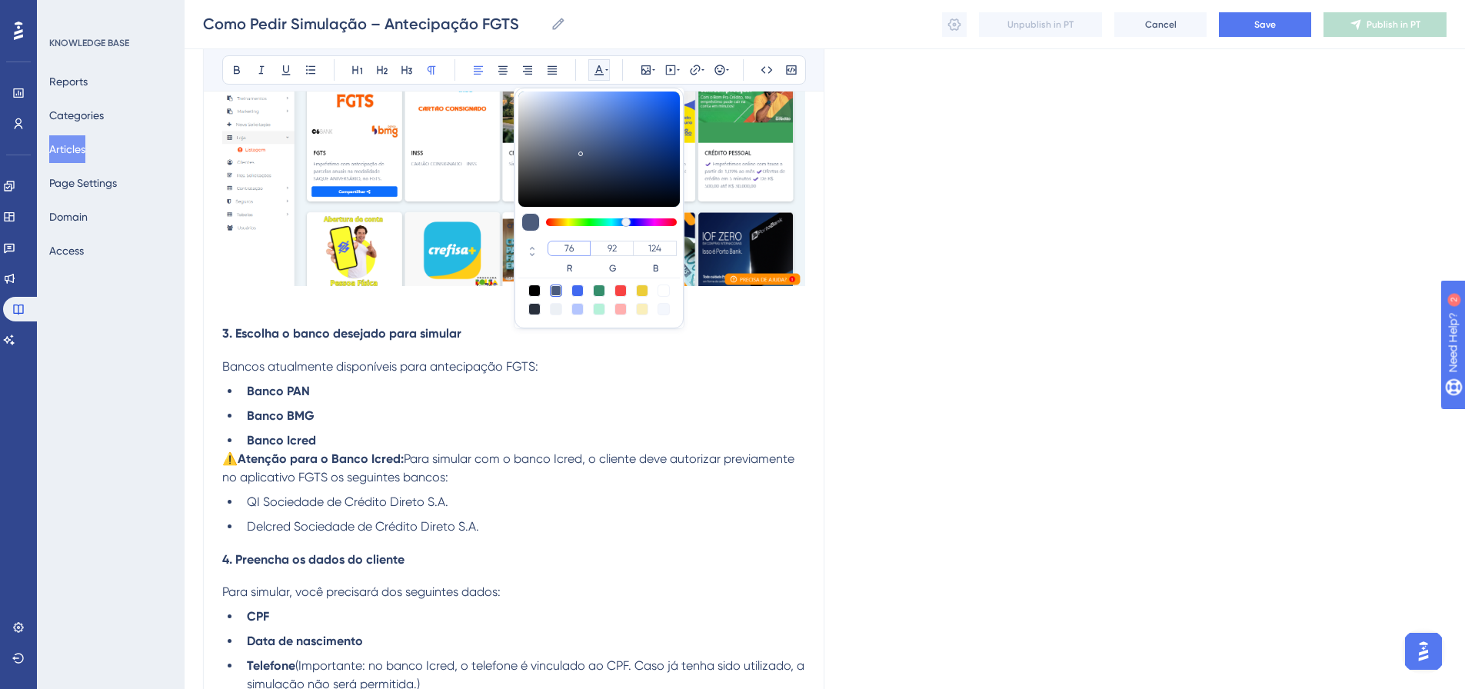
paste input "248"
type input "248"
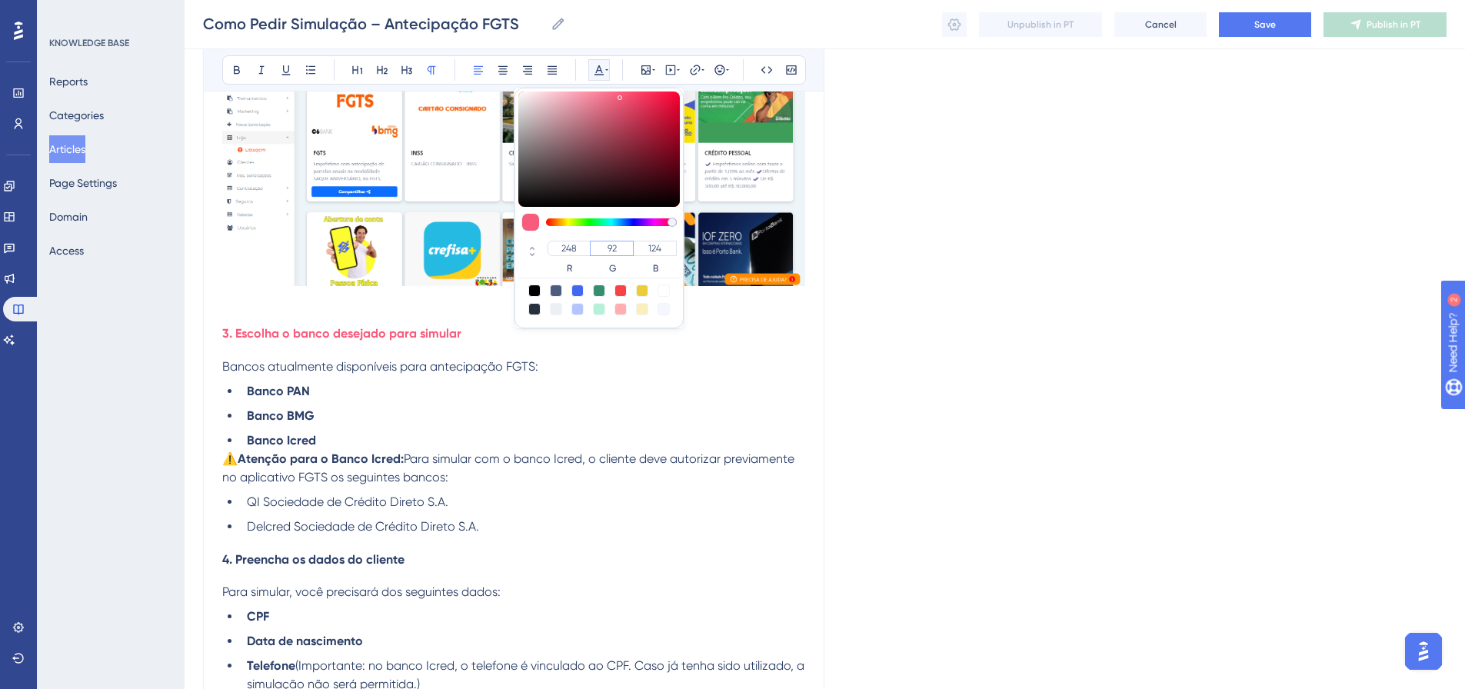
click at [611, 247] on input "92" at bounding box center [612, 248] width 44 height 15
paste input "135"
type input "135"
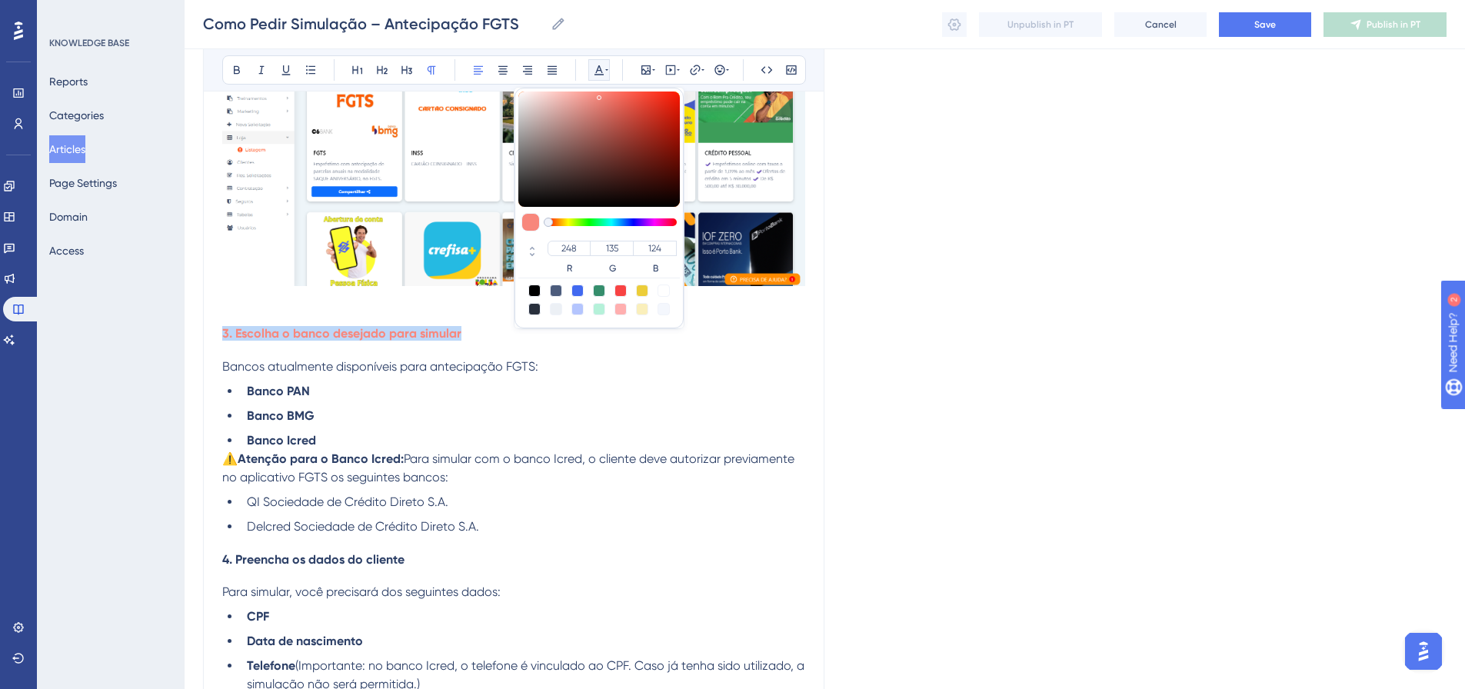
click at [645, 239] on div "248 R 135 G 124 B" at bounding box center [598, 258] width 161 height 41
click at [648, 245] on input "124" at bounding box center [655, 248] width 44 height 15
paste input "number"
type input "14"
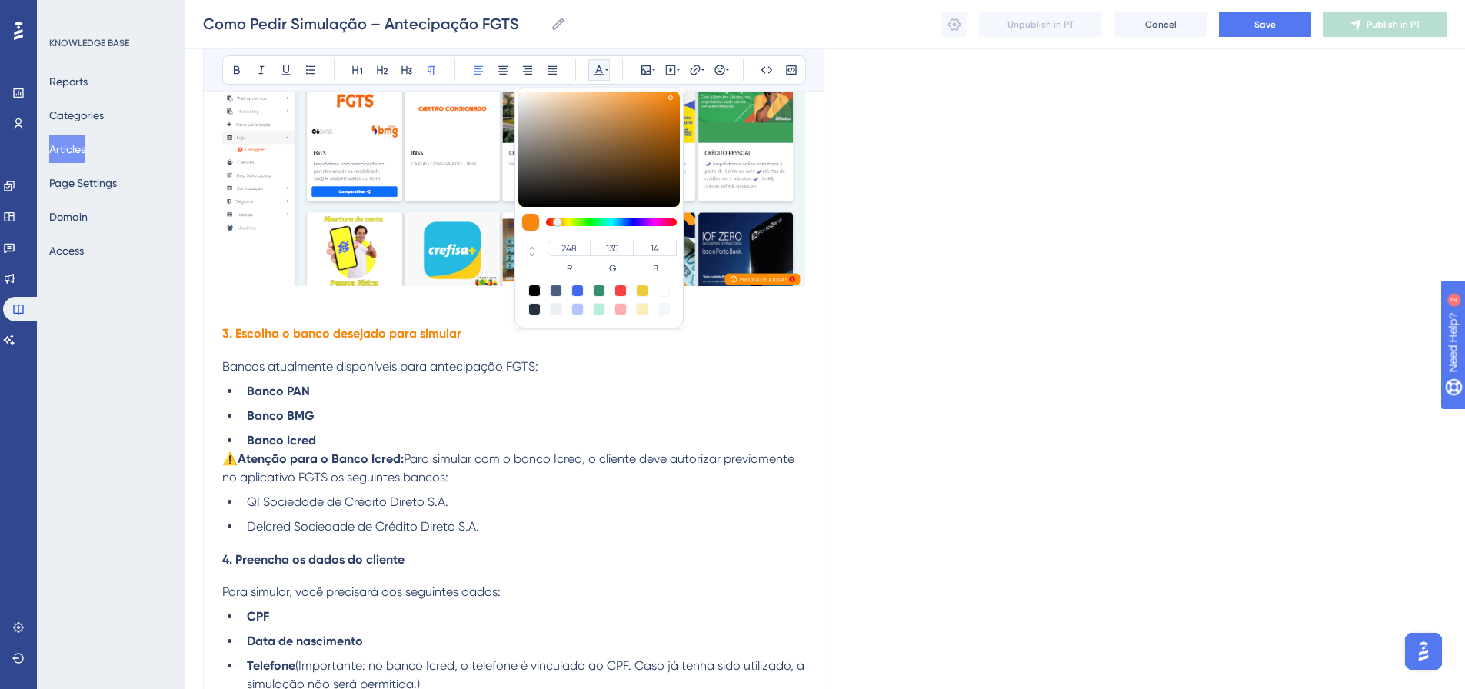
click at [717, 346] on div "Como Pedir Simulação – Antecipação do FGTS Neste manual, você vai aprender o pa…" at bounding box center [513, 317] width 583 height 1849
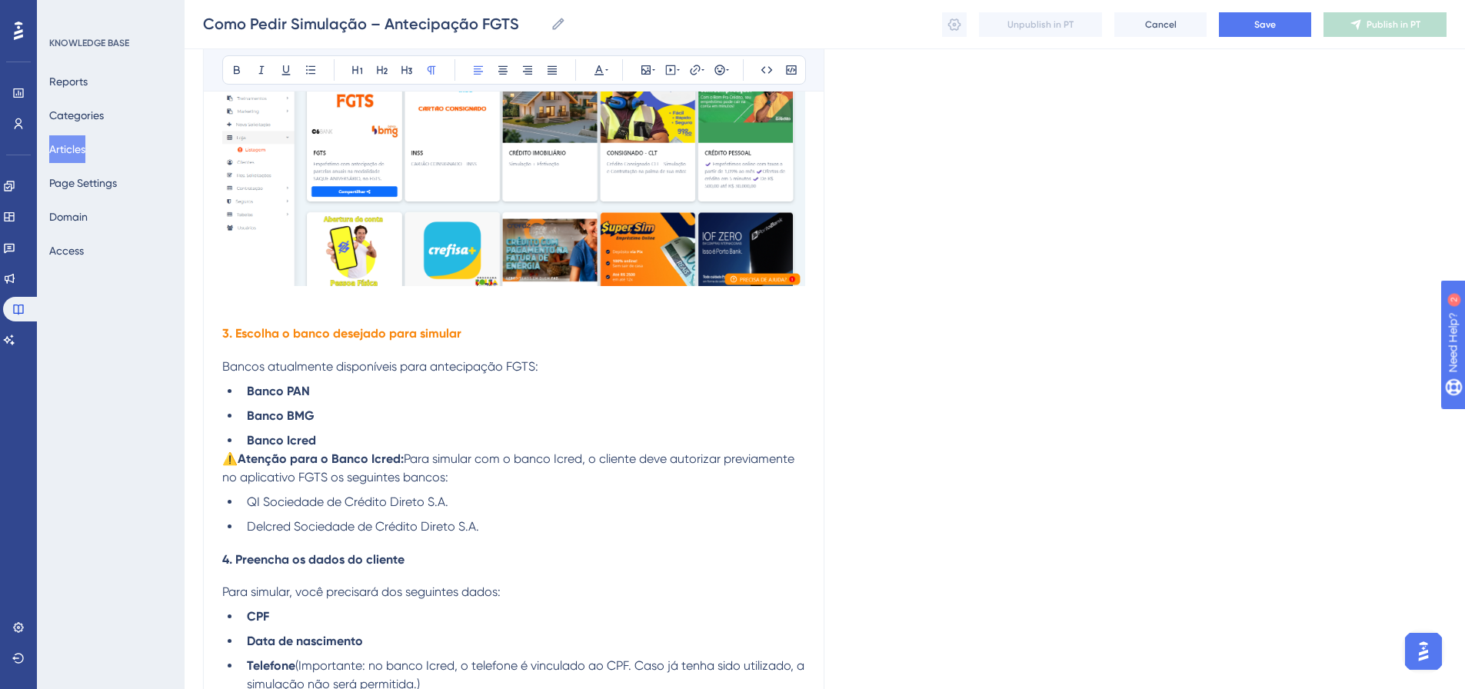
click at [420, 434] on li "Banco Icred" at bounding box center [523, 440] width 564 height 18
click at [515, 531] on li "Delcred Sociedade de Crédito Direto S.A." at bounding box center [523, 527] width 564 height 18
click at [518, 338] on h4 "3. Escolha o banco desejado para simular" at bounding box center [513, 333] width 583 height 15
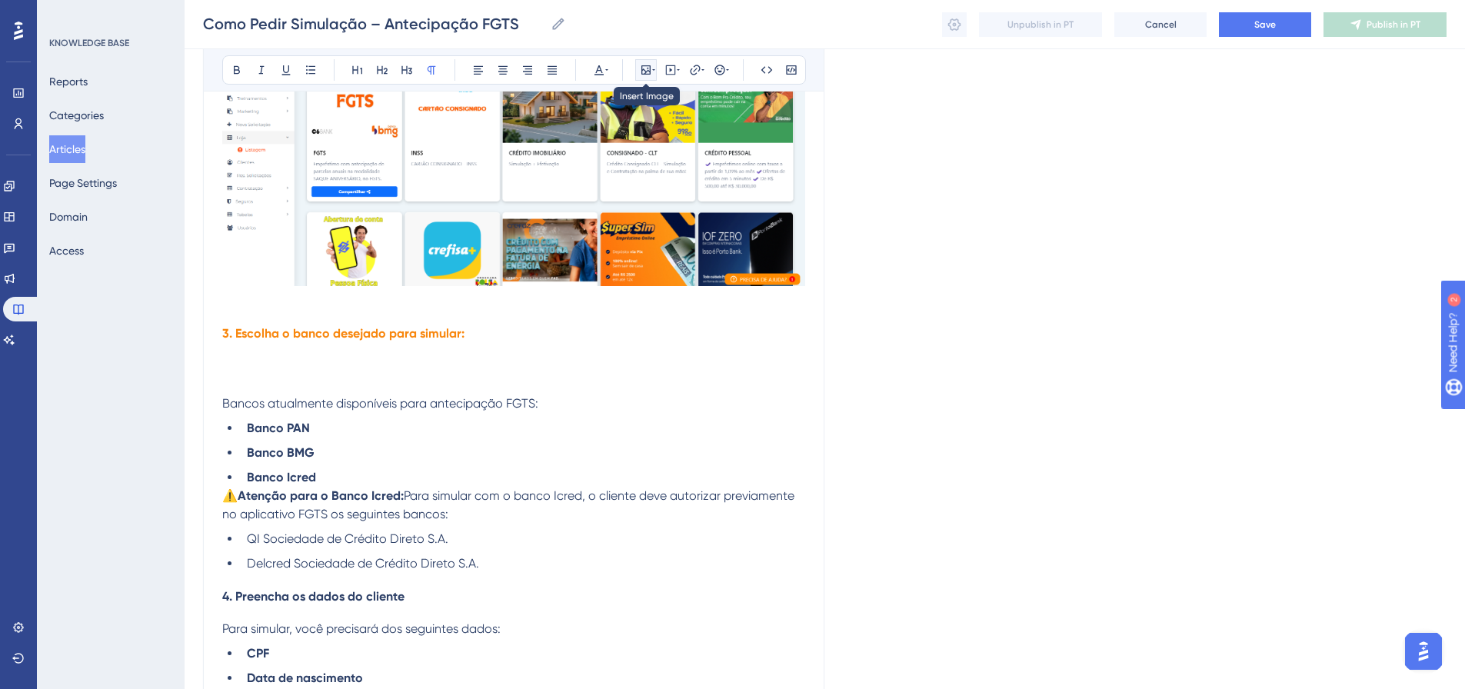
click at [641, 72] on icon at bounding box center [645, 69] width 9 height 9
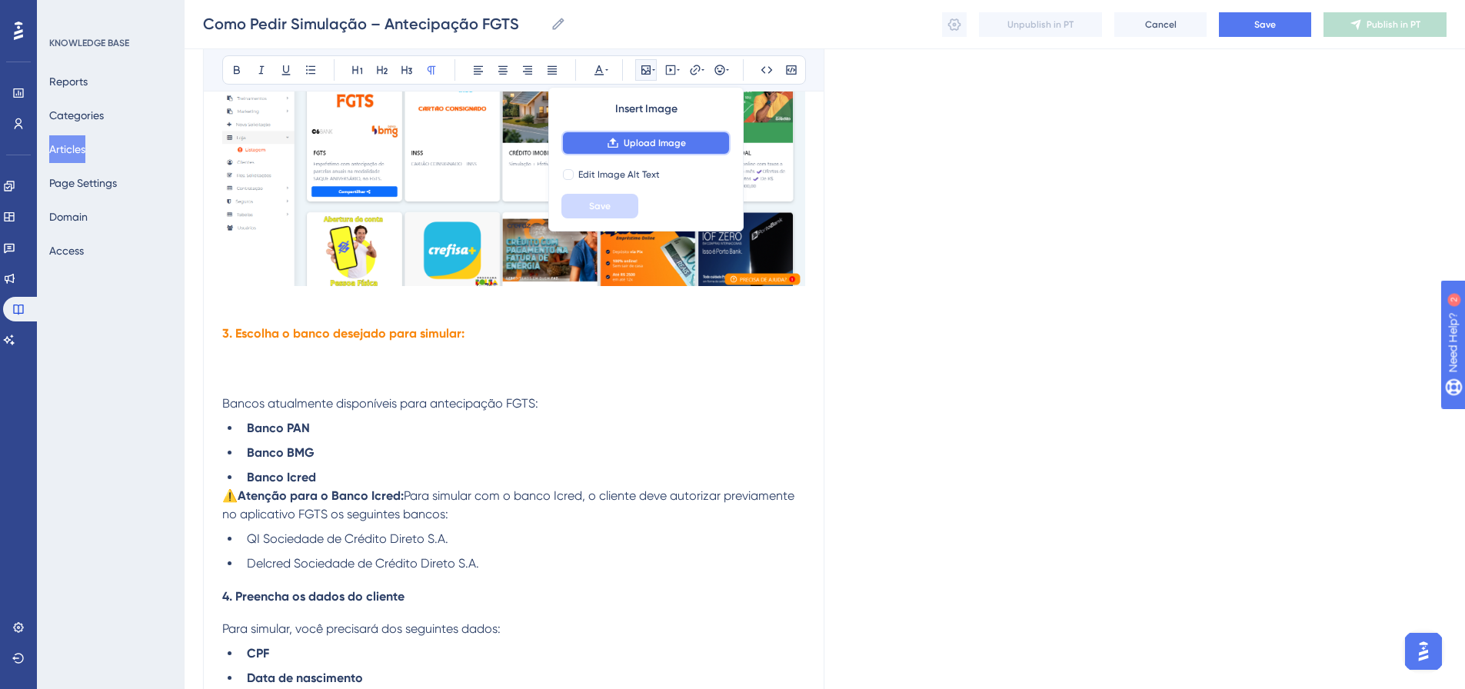
click at [654, 139] on span "Upload Image" at bounding box center [655, 143] width 62 height 12
click at [664, 140] on span "Upload Image" at bounding box center [655, 143] width 62 height 12
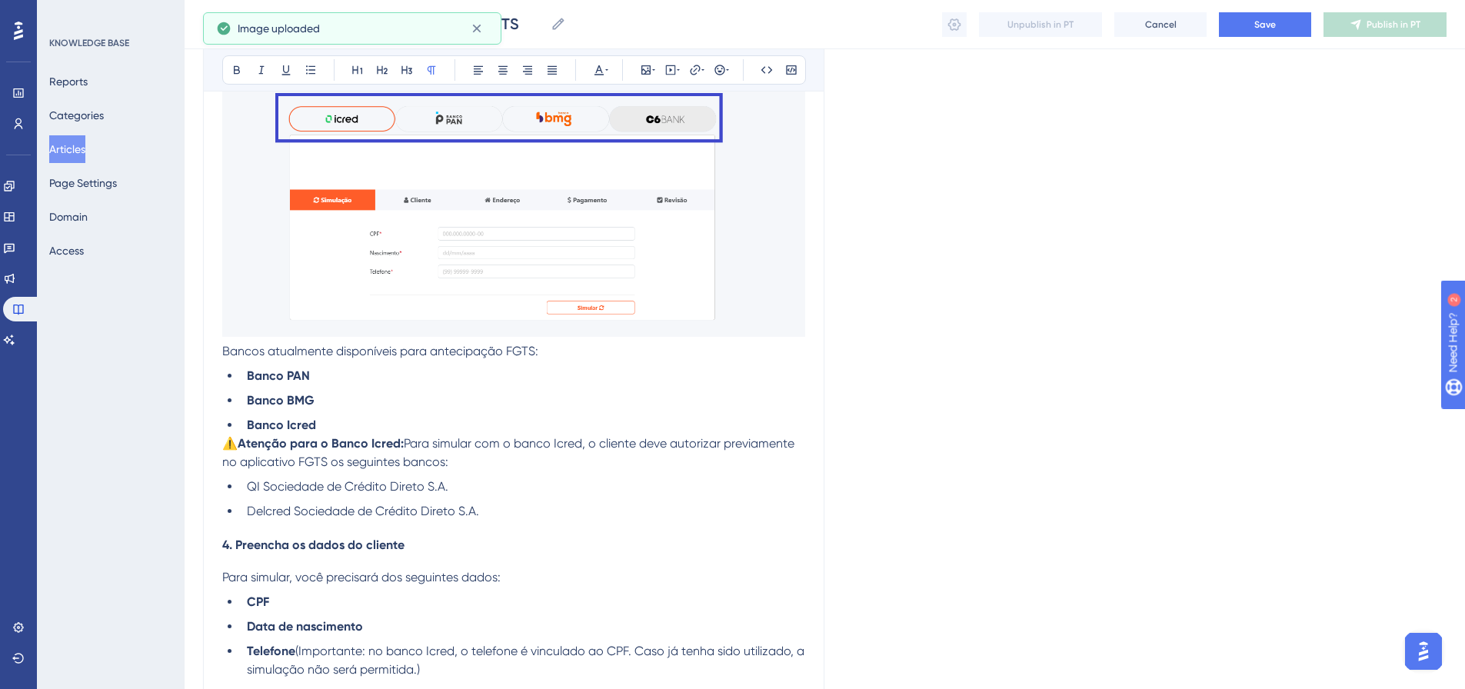
scroll to position [1241, 0]
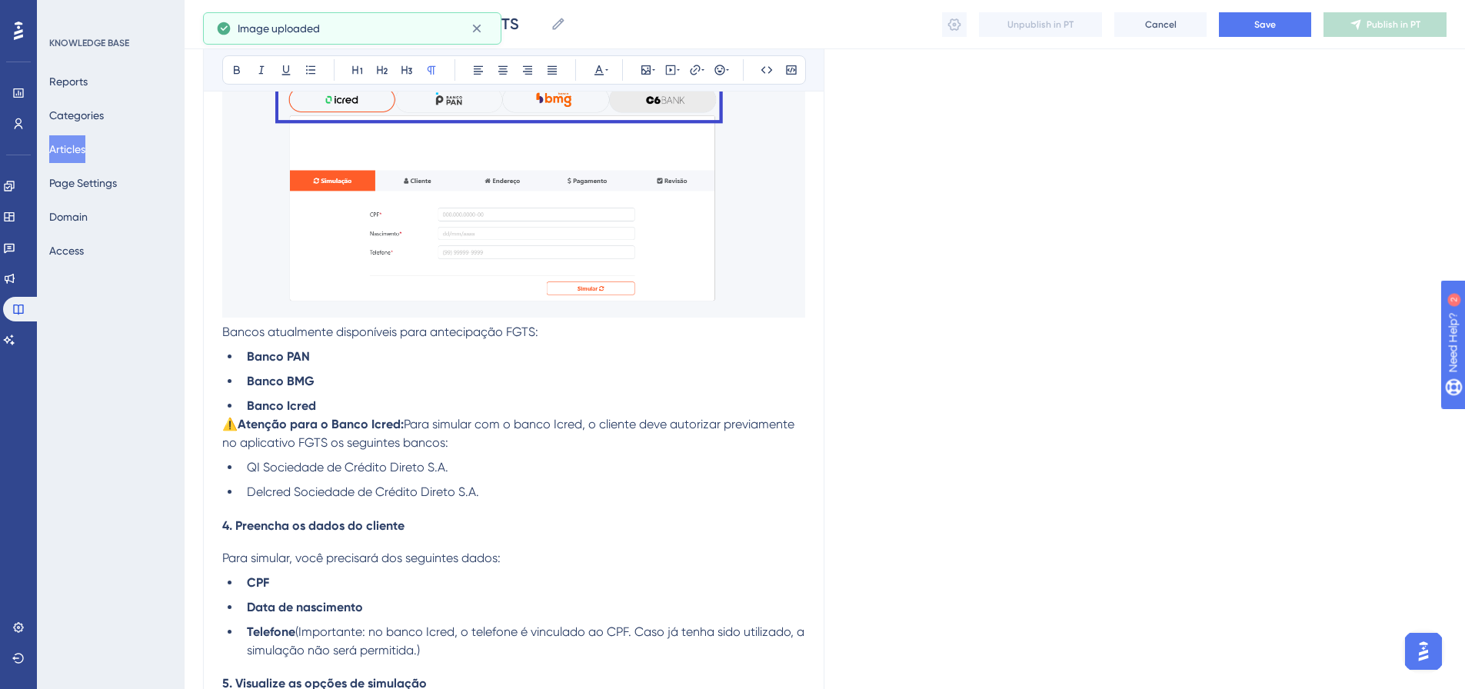
click at [534, 484] on li "Delcred Sociedade de Crédito Direto S.A." at bounding box center [523, 492] width 564 height 18
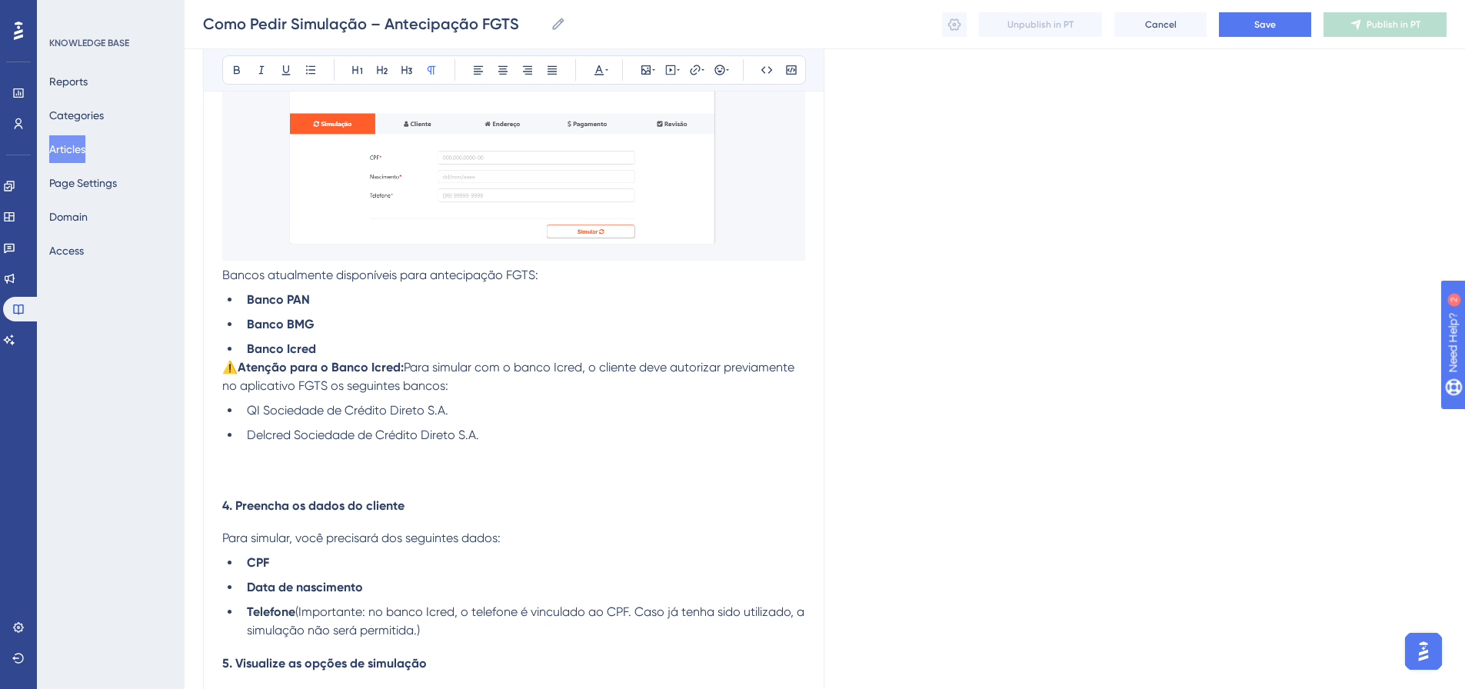
scroll to position [1395, 0]
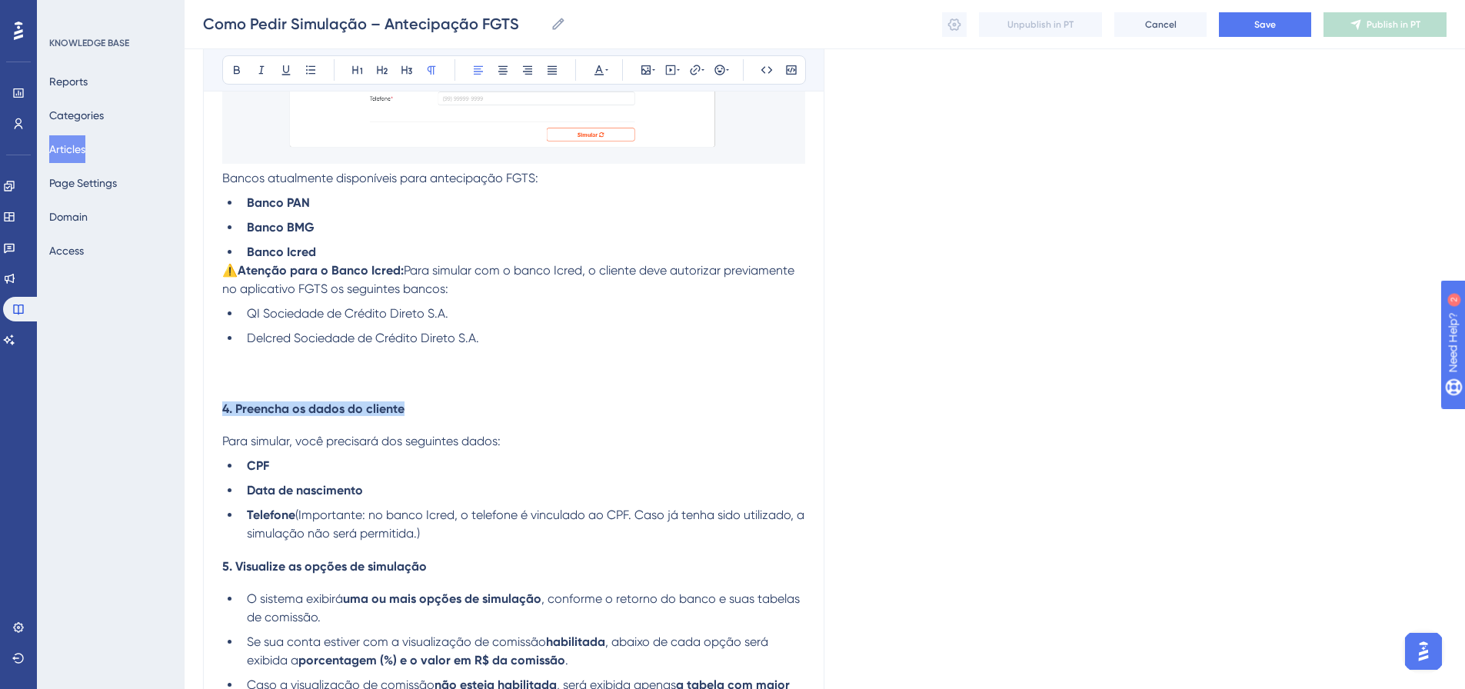
drag, startPoint x: 430, startPoint y: 411, endPoint x: 210, endPoint y: 388, distance: 221.1
click at [594, 62] on button at bounding box center [599, 70] width 22 height 22
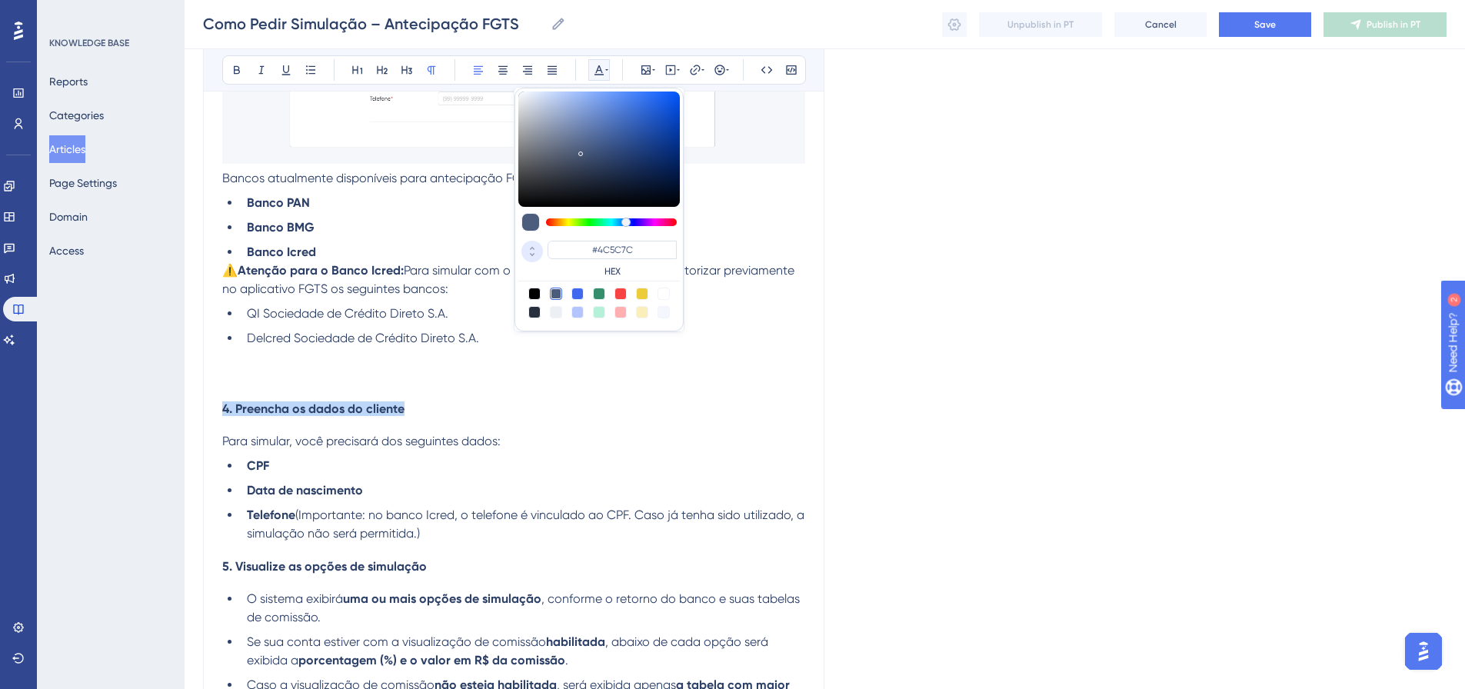
click at [538, 257] on icon at bounding box center [532, 255] width 18 height 14
click at [555, 242] on input "76" at bounding box center [569, 248] width 43 height 15
click at [560, 251] on input "76" at bounding box center [569, 248] width 43 height 15
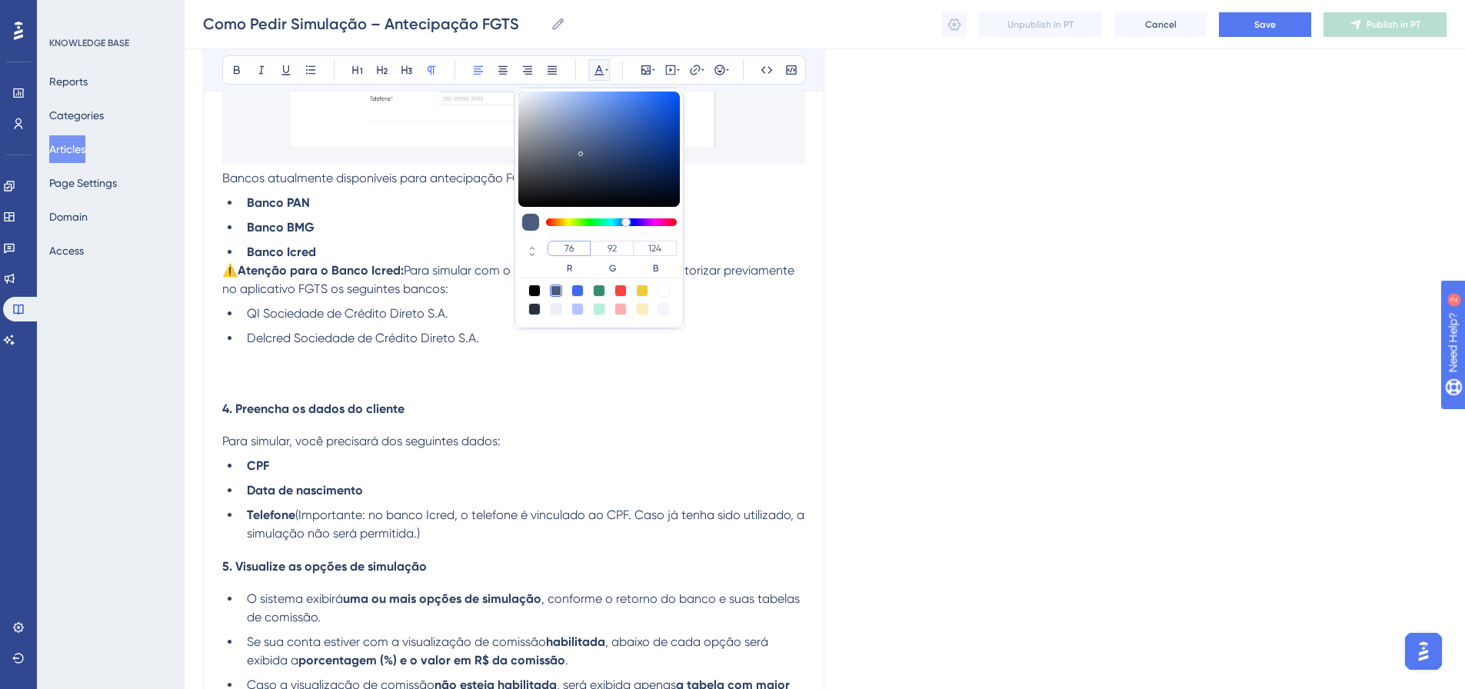
paste input "248"
type input "248"
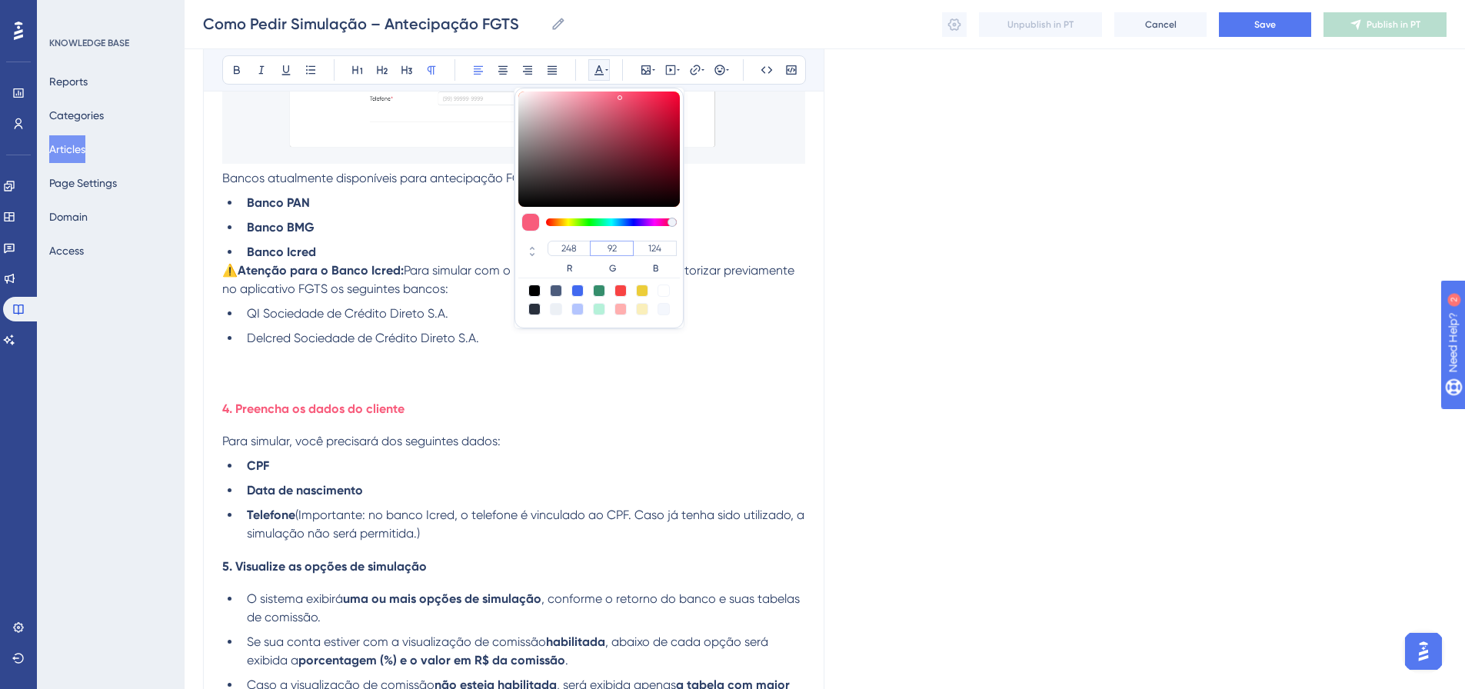
click at [606, 244] on input "92" at bounding box center [612, 248] width 44 height 15
paste input "135"
type input "135"
click at [656, 249] on input "124" at bounding box center [655, 248] width 44 height 15
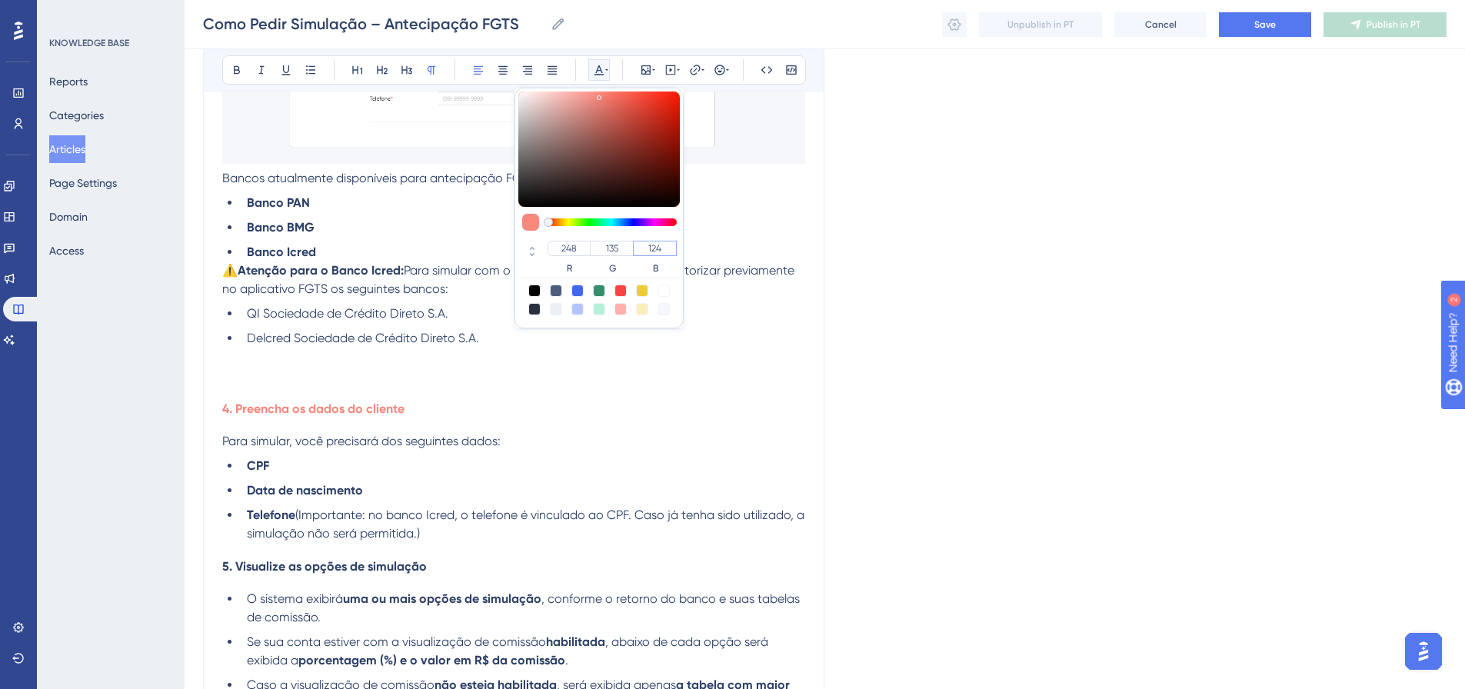
click at [656, 249] on input "124" at bounding box center [655, 248] width 44 height 15
paste input "number"
type input "14"
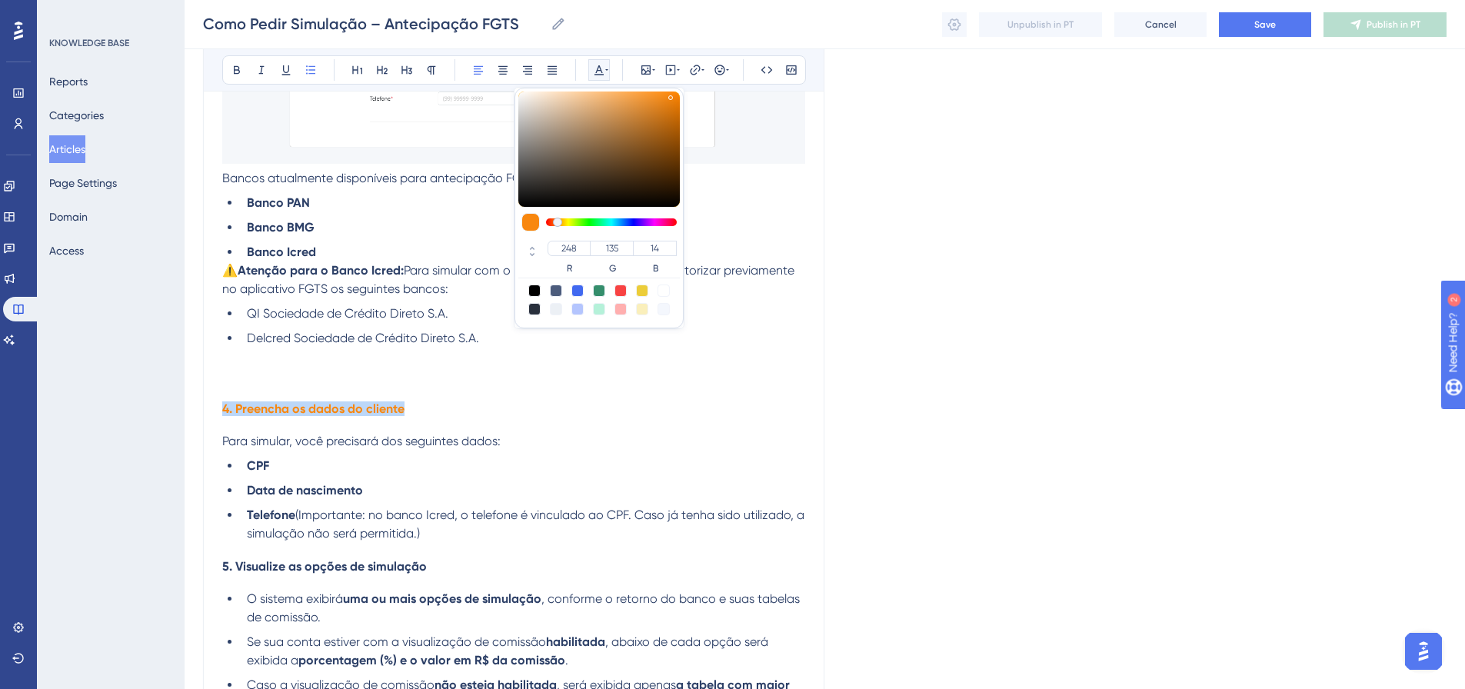
drag, startPoint x: 722, startPoint y: 318, endPoint x: 709, endPoint y: 321, distance: 13.3
click at [723, 320] on li "QI Sociedade de Crédito Direto S.A." at bounding box center [523, 314] width 564 height 18
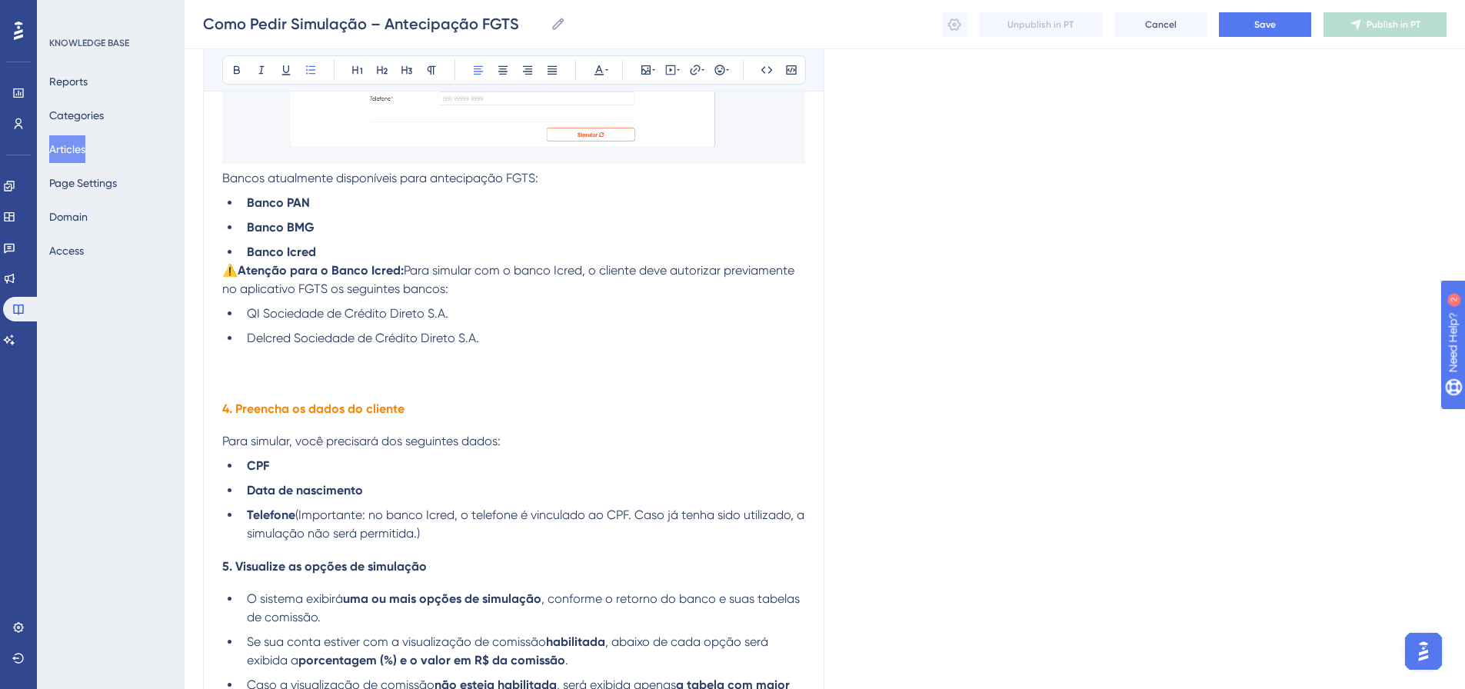
click at [486, 327] on ul "QI Sociedade de Crédito Direto S.A. Delcred Sociedade de Crédito Direto S.A." at bounding box center [513, 326] width 583 height 43
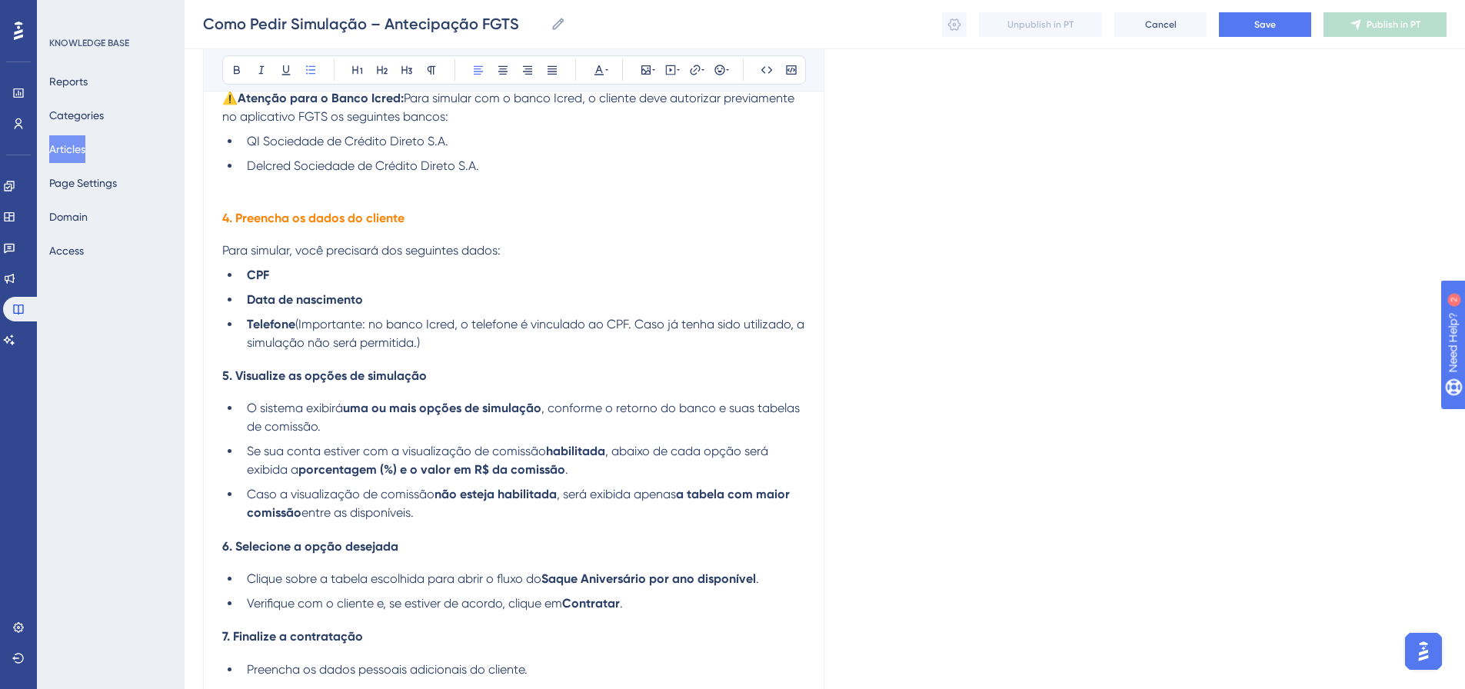
scroll to position [1626, 0]
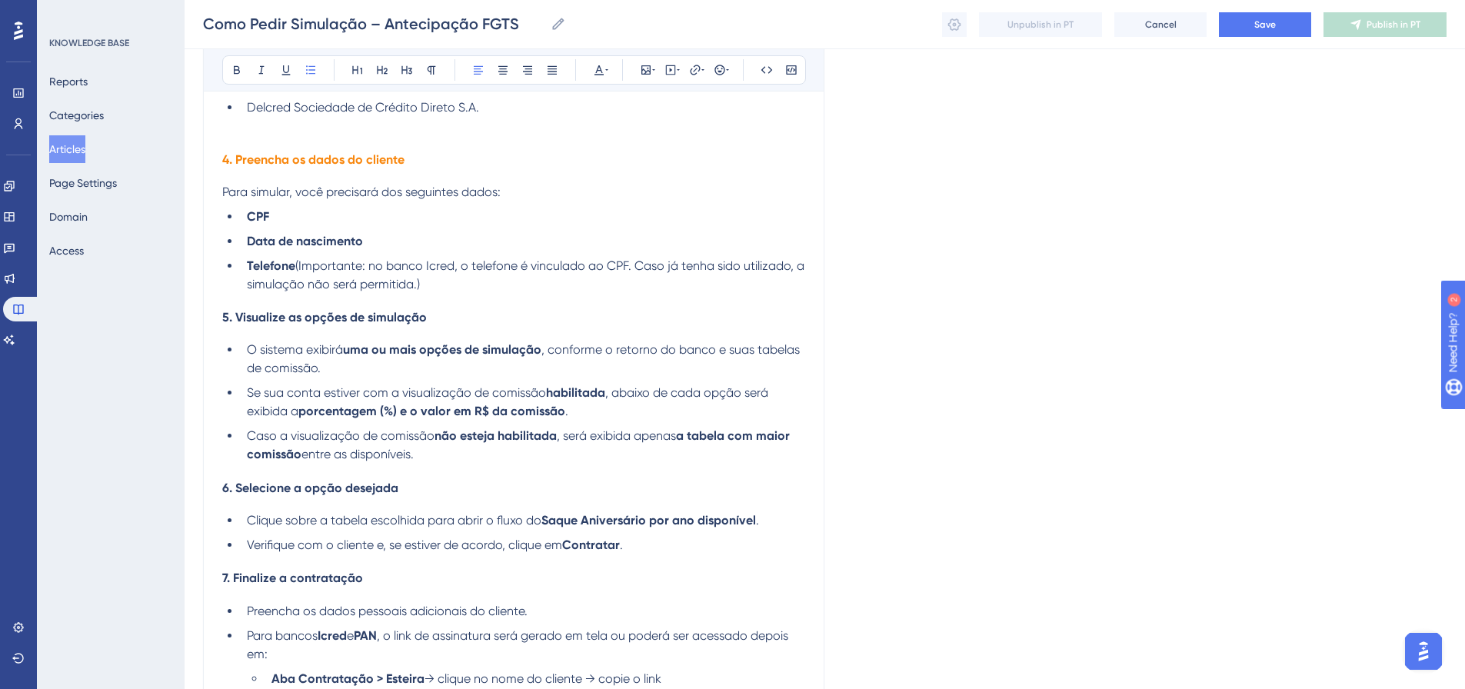
click at [450, 286] on li "Telefone (Importante: no banco Icred, o telefone é vinculado ao CPF. Caso já te…" at bounding box center [523, 275] width 564 height 37
click at [500, 194] on span "Para simular, você precisará dos seguintes dados:" at bounding box center [361, 192] width 278 height 15
click at [526, 195] on p "Para simular, você precisará dos seguintes dados:" at bounding box center [513, 192] width 583 height 18
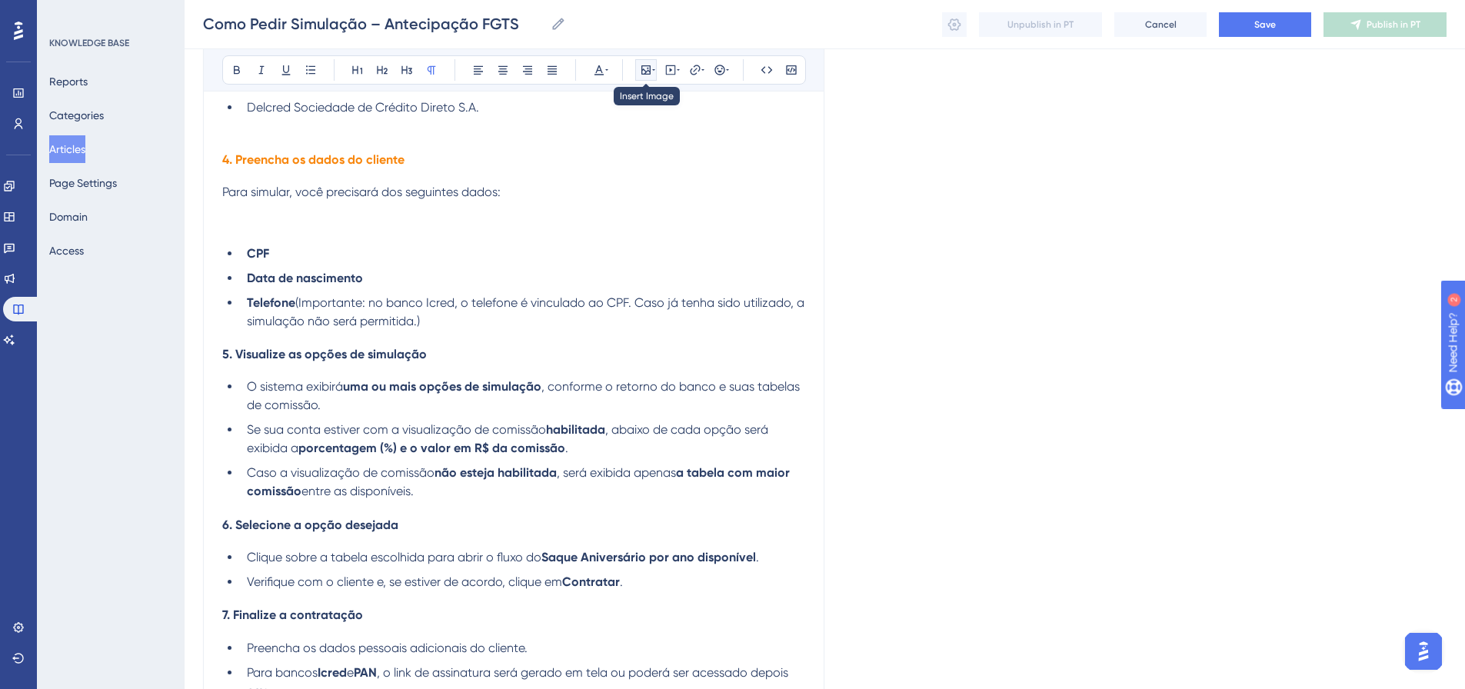
click at [647, 75] on icon at bounding box center [645, 69] width 9 height 9
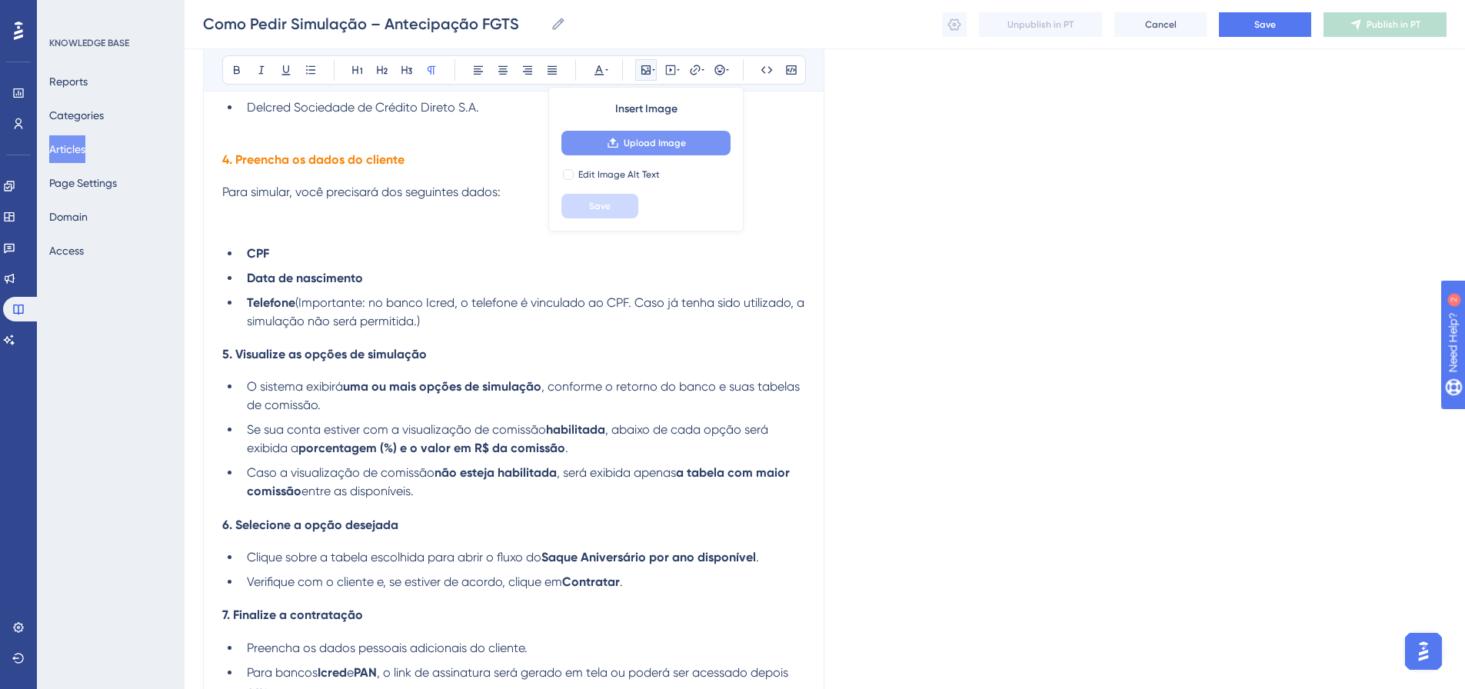
click at [628, 142] on span "Upload Image" at bounding box center [655, 143] width 62 height 12
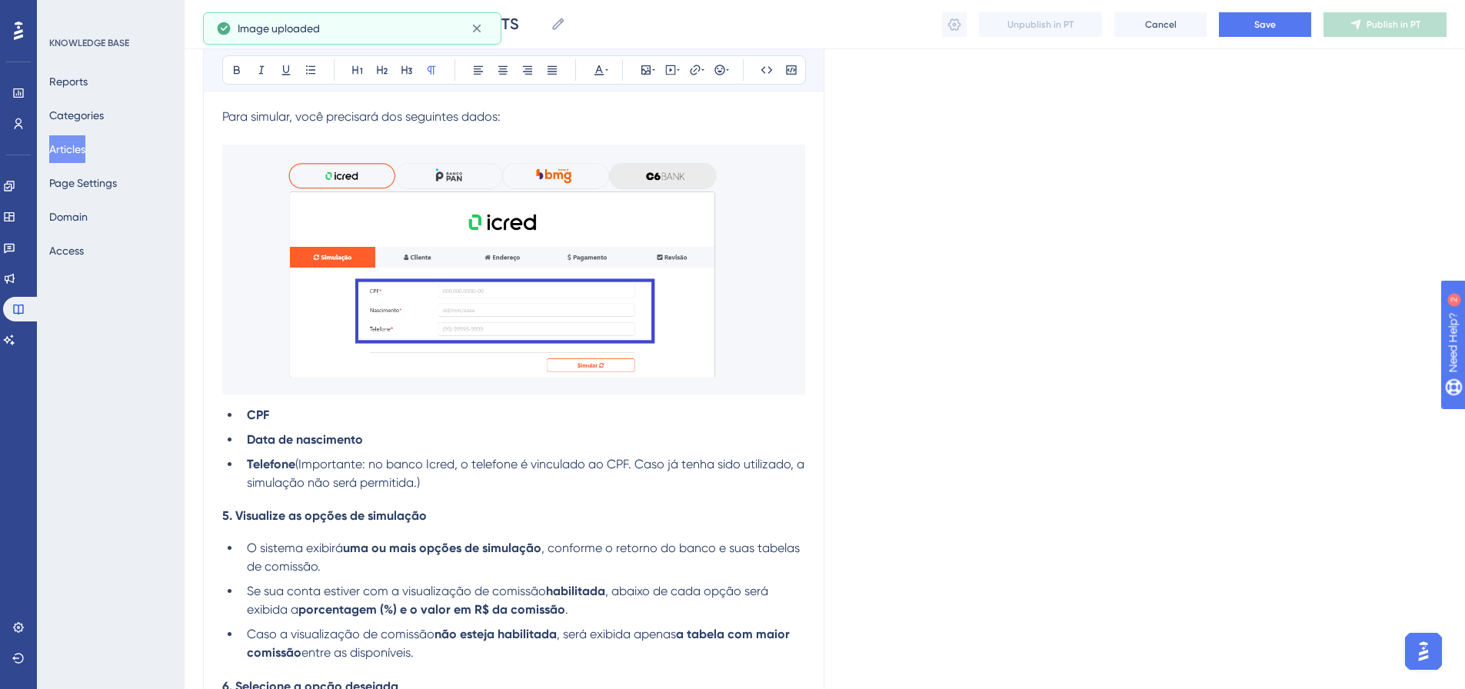
scroll to position [1856, 0]
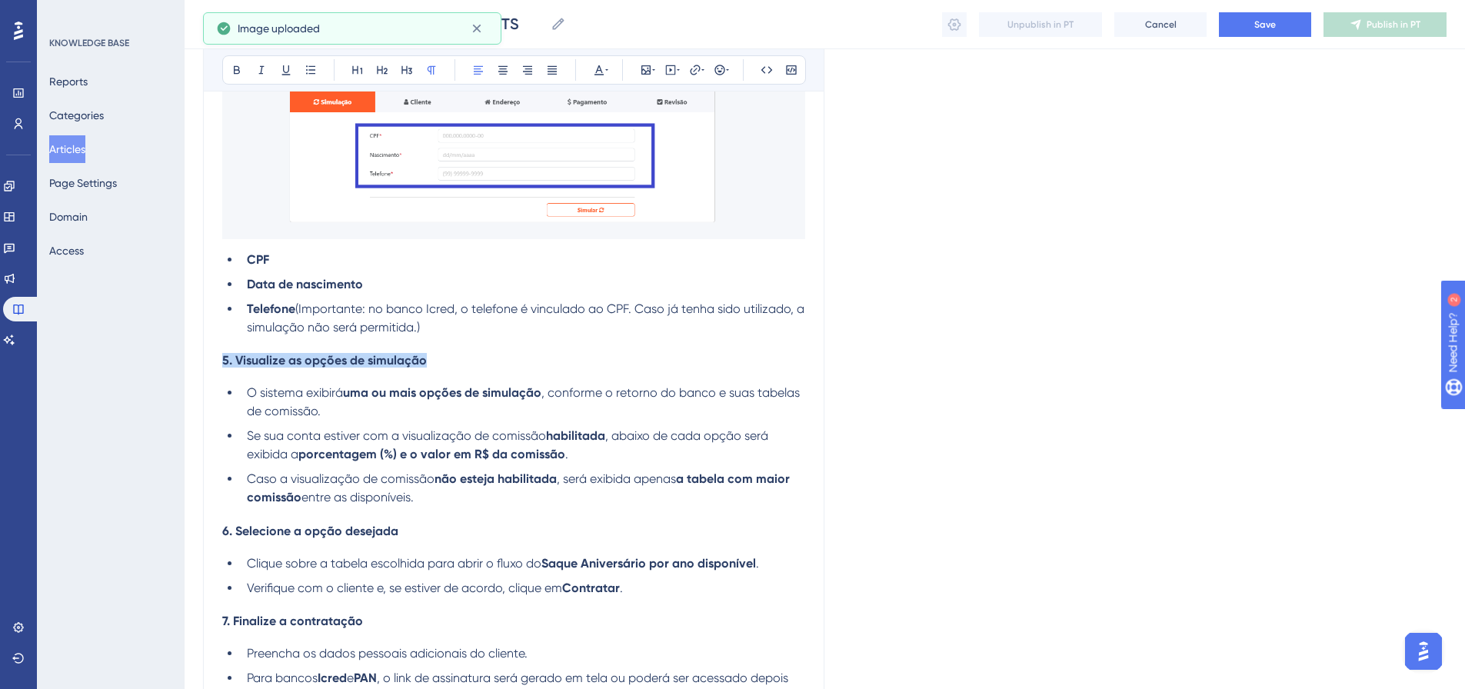
drag, startPoint x: 462, startPoint y: 360, endPoint x: 201, endPoint y: 349, distance: 261.7
click at [601, 72] on icon at bounding box center [598, 70] width 9 height 10
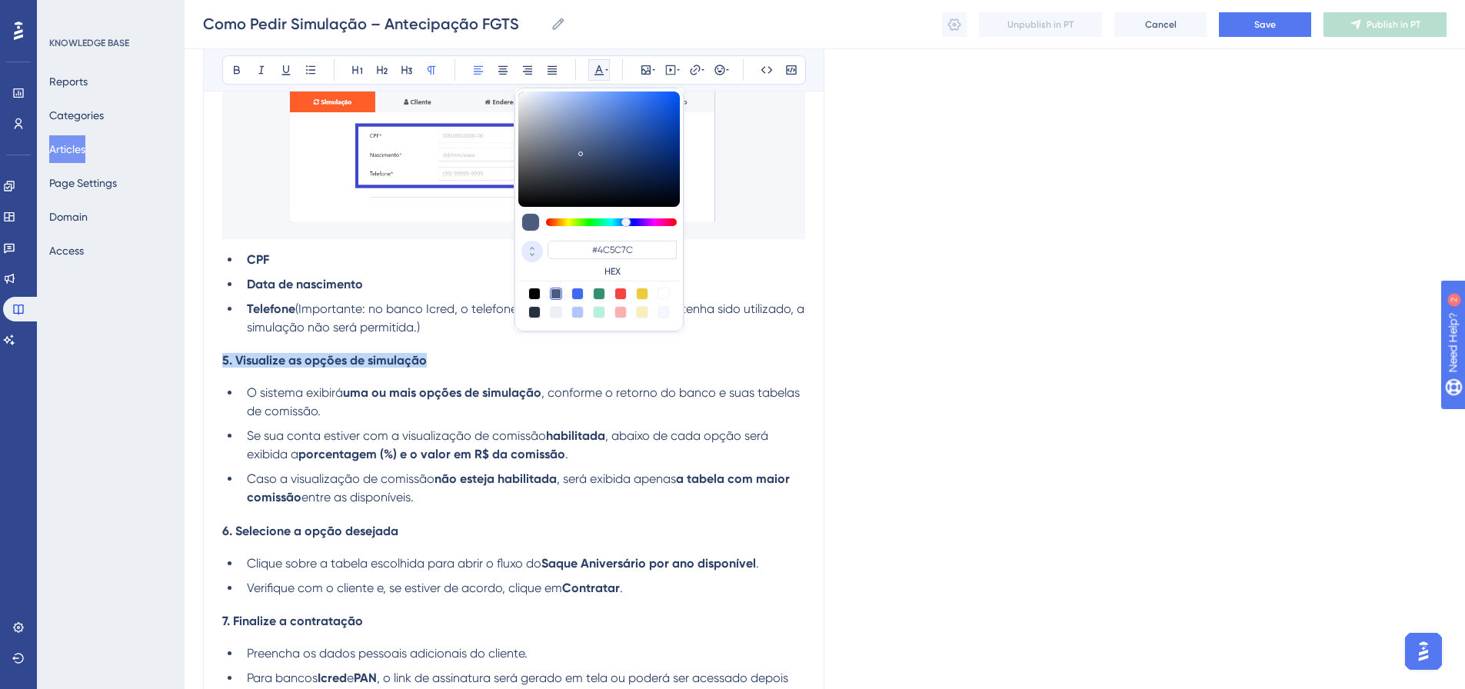
click at [531, 246] on icon at bounding box center [532, 248] width 18 height 14
click at [564, 248] on input "76" at bounding box center [569, 248] width 43 height 15
click at [562, 251] on input "76" at bounding box center [569, 248] width 43 height 15
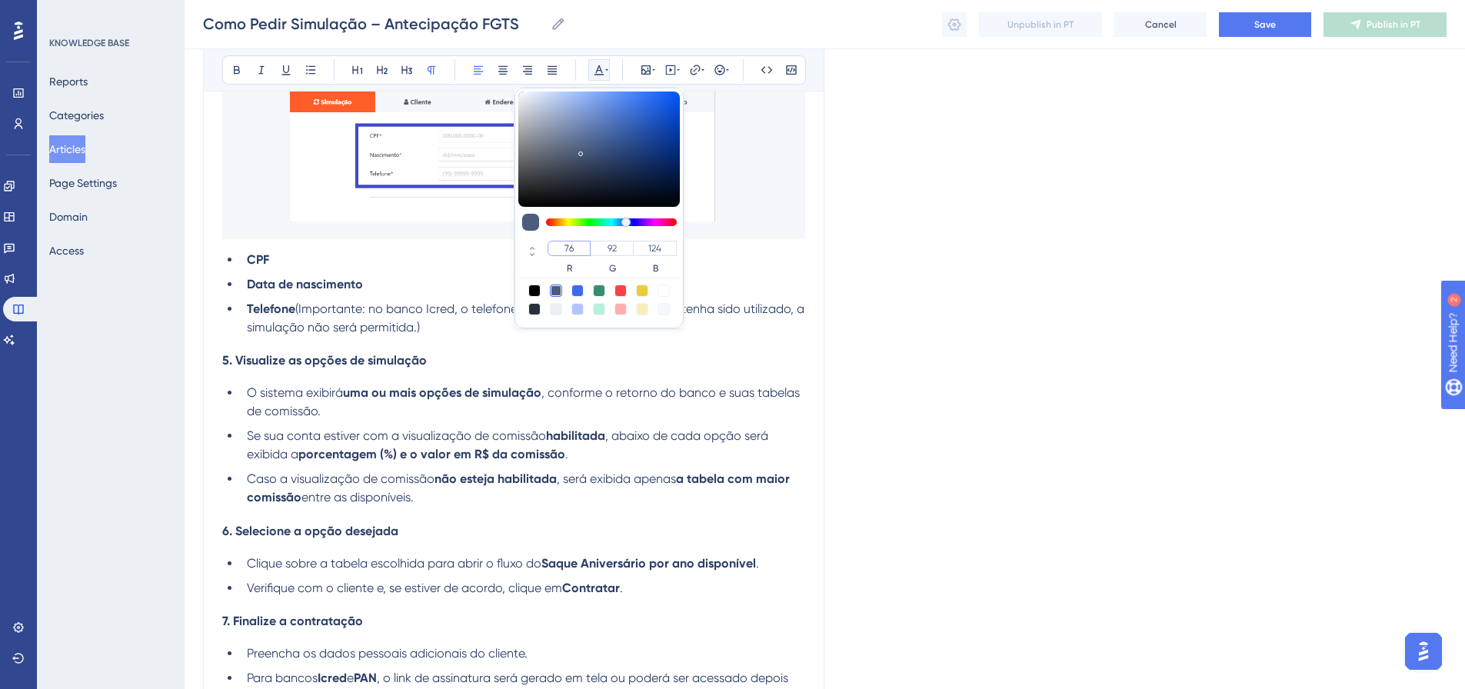
paste input "248"
type input "248"
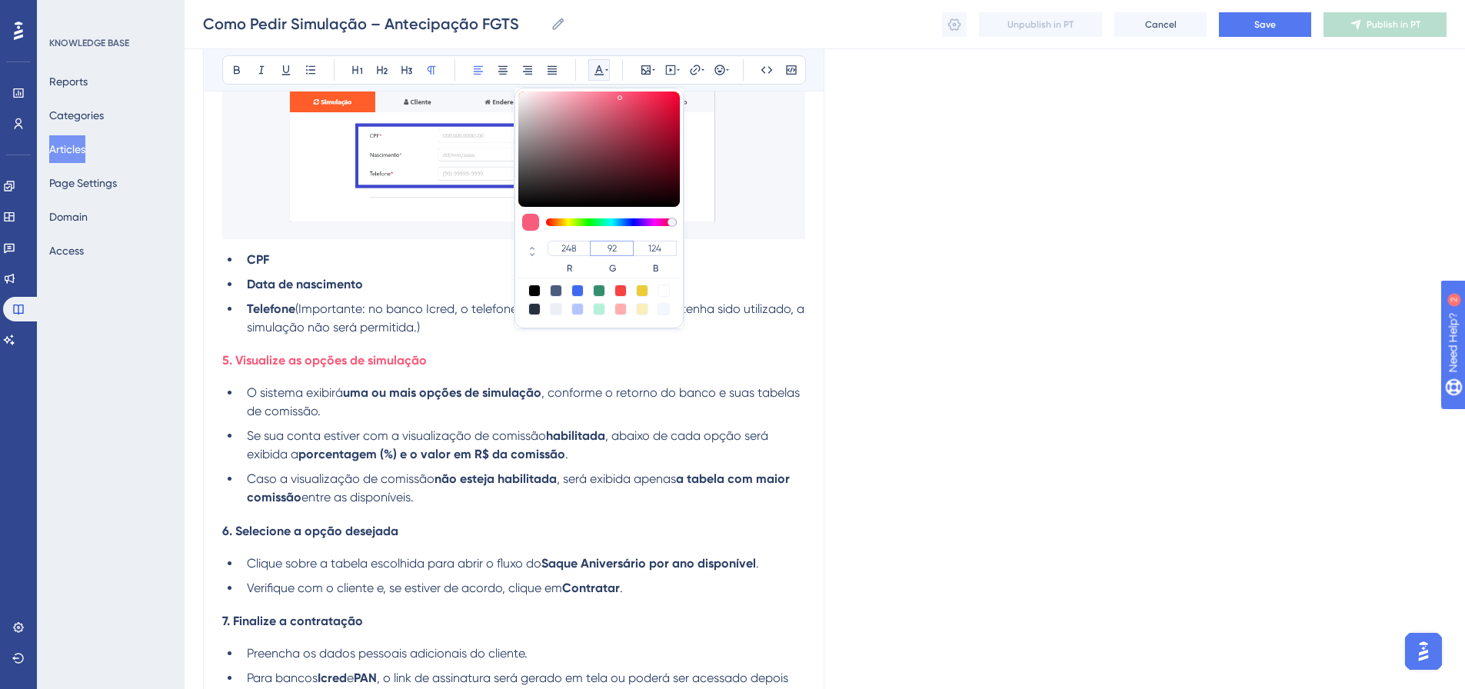
click at [604, 249] on input "92" at bounding box center [612, 248] width 44 height 15
paste input "135"
type input "135"
click at [653, 251] on input "124" at bounding box center [655, 248] width 44 height 15
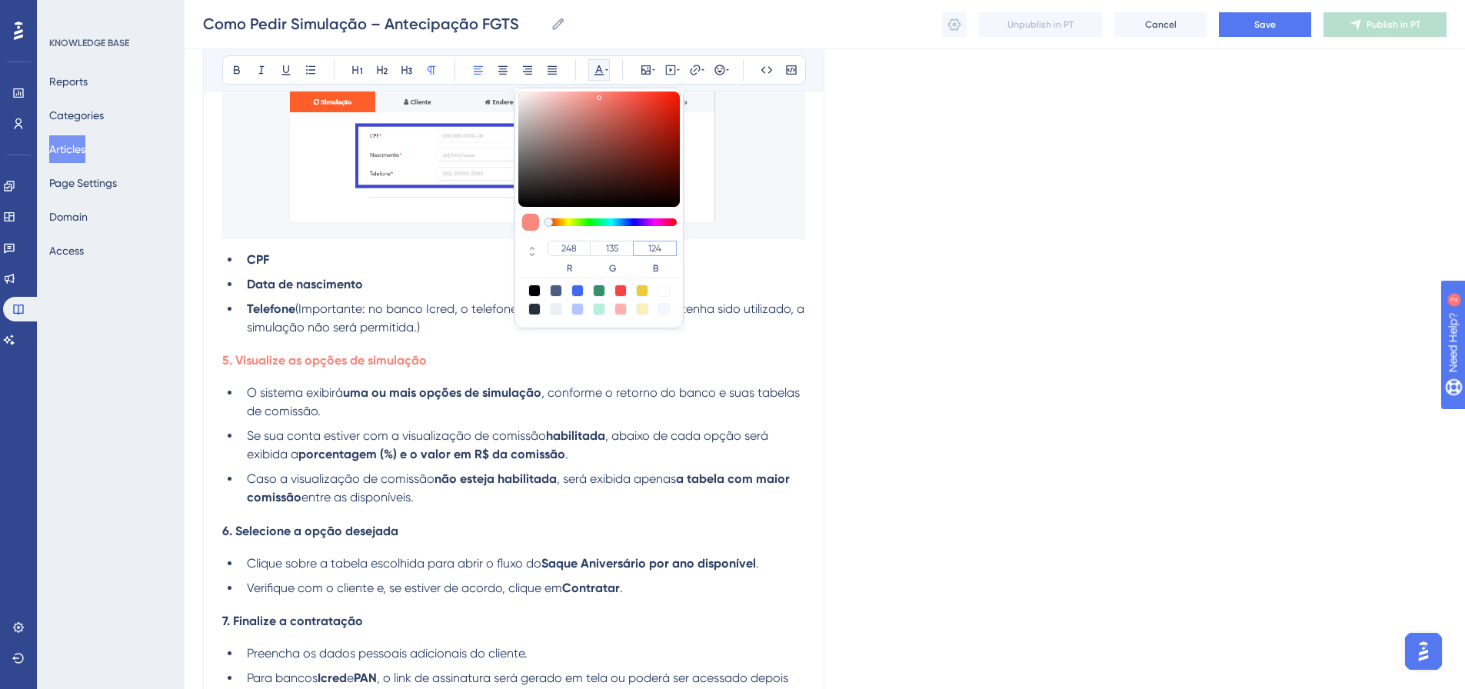
click at [653, 251] on input "124" at bounding box center [655, 248] width 44 height 15
paste input "number"
type input "14"
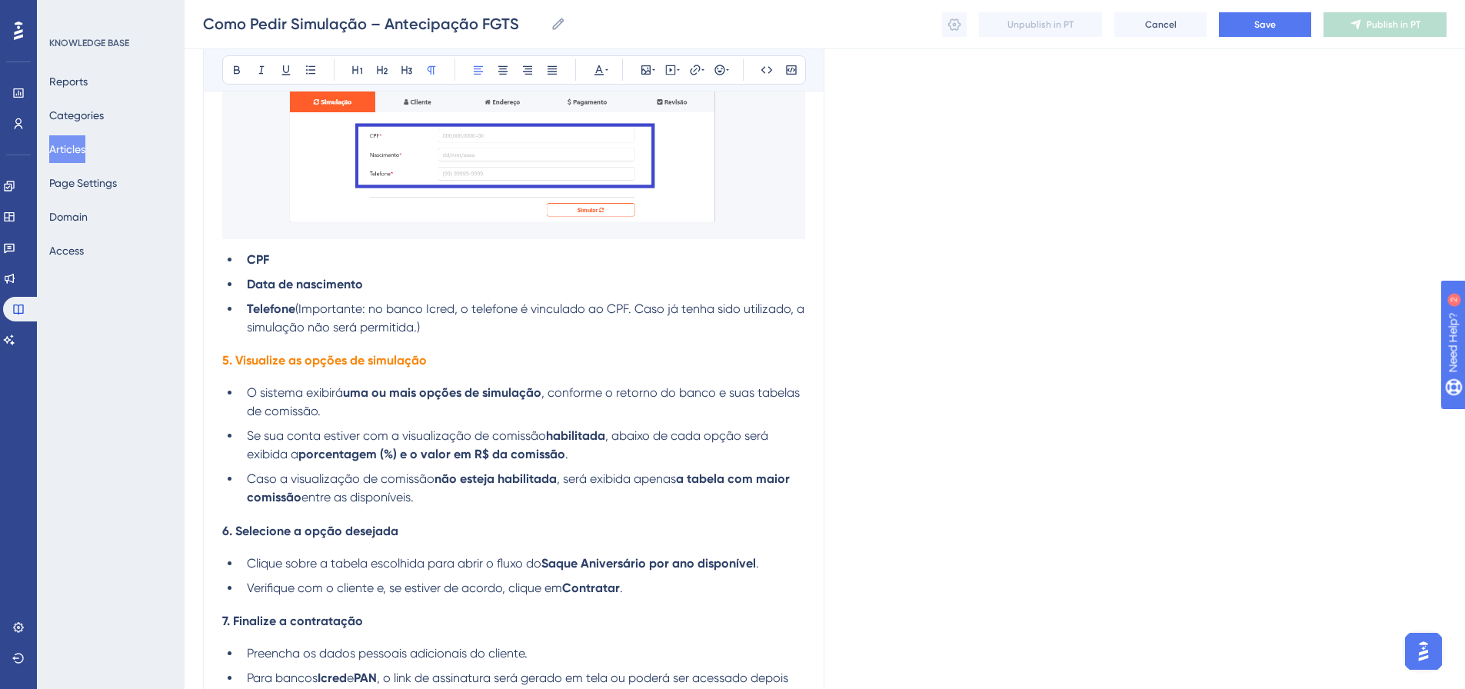
scroll to position [1933, 0]
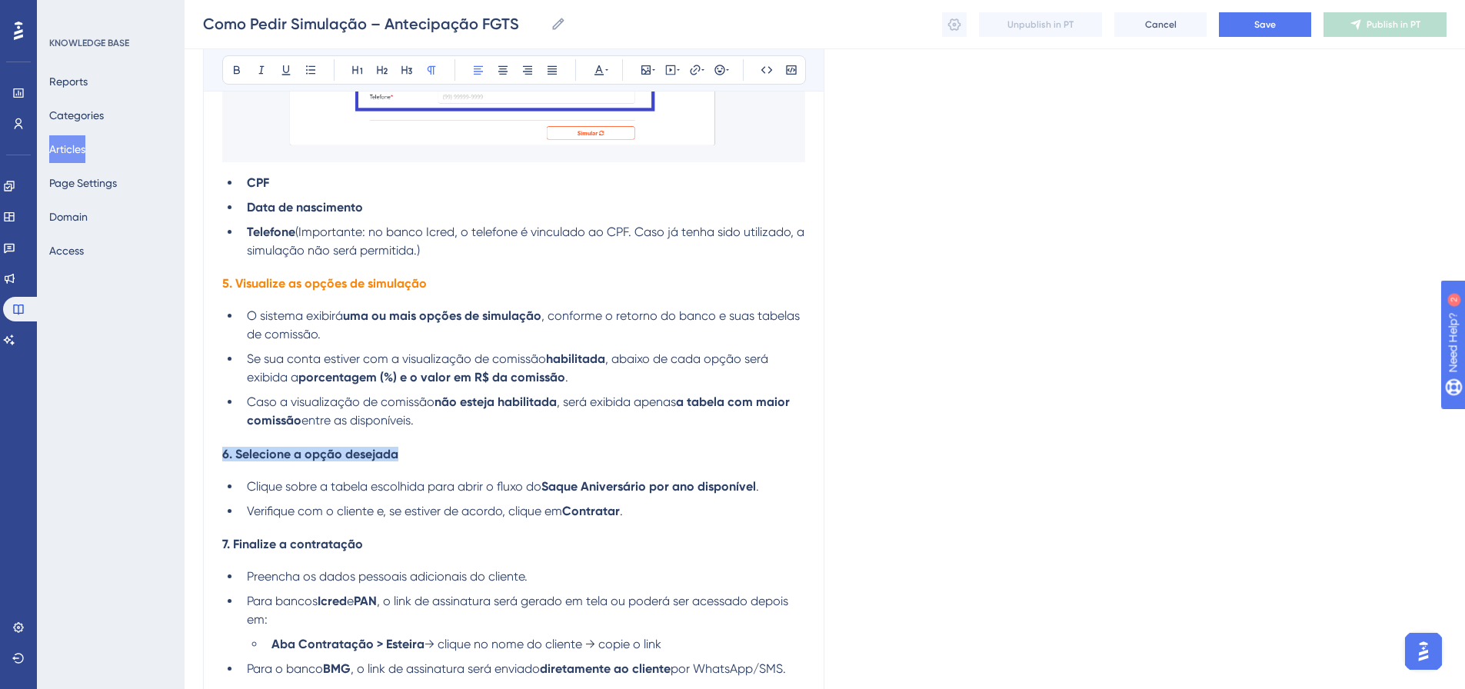
drag, startPoint x: 412, startPoint y: 454, endPoint x: 219, endPoint y: 454, distance: 193.0
click at [647, 68] on icon at bounding box center [645, 69] width 9 height 9
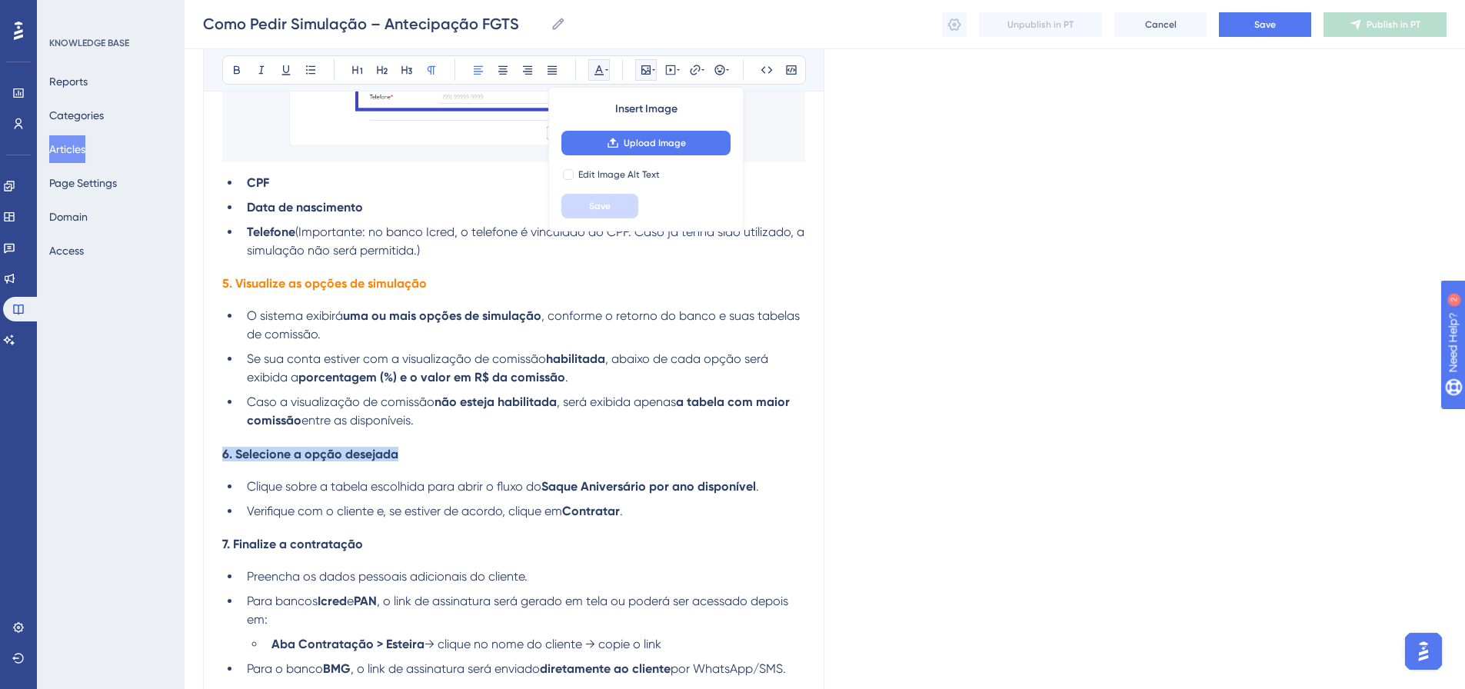
click at [608, 68] on icon at bounding box center [606, 70] width 3 height 12
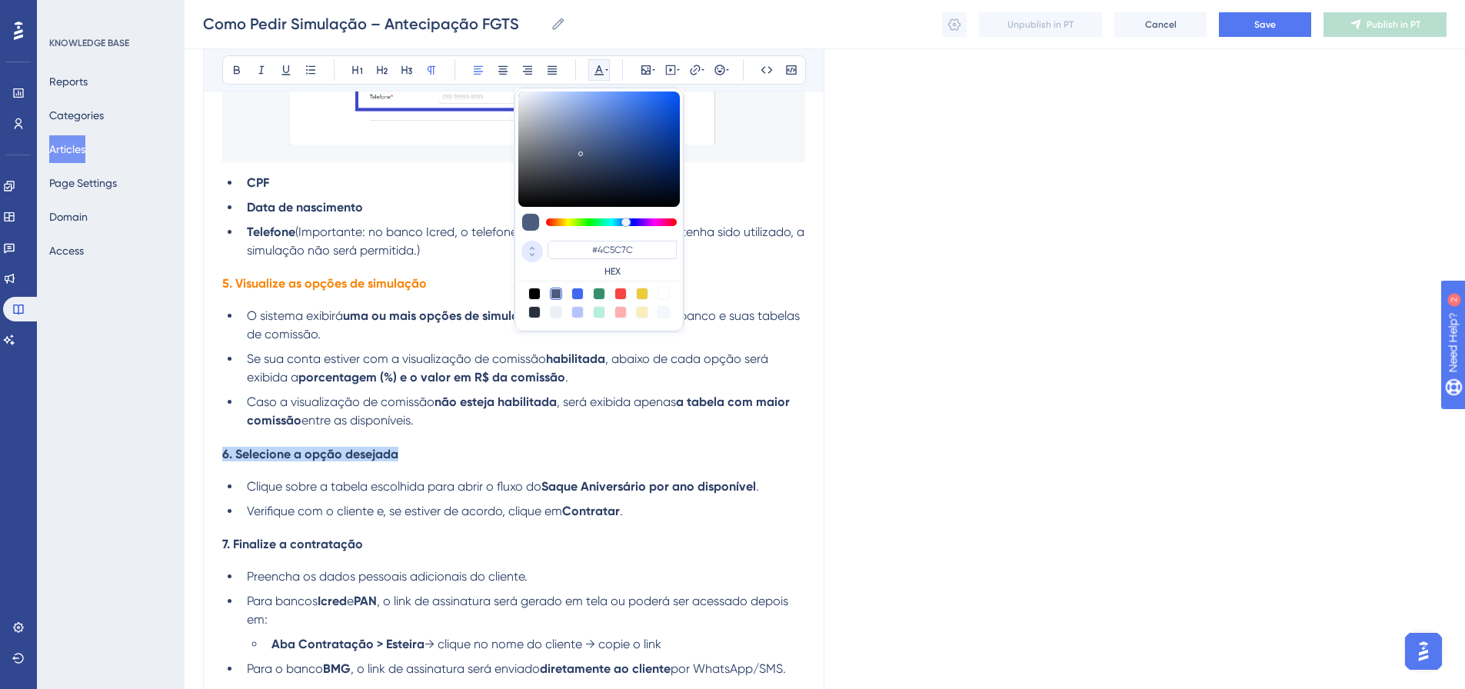
click at [530, 252] on icon at bounding box center [532, 255] width 18 height 14
click at [568, 250] on input "76" at bounding box center [569, 248] width 43 height 15
paste input "248"
type input "248"
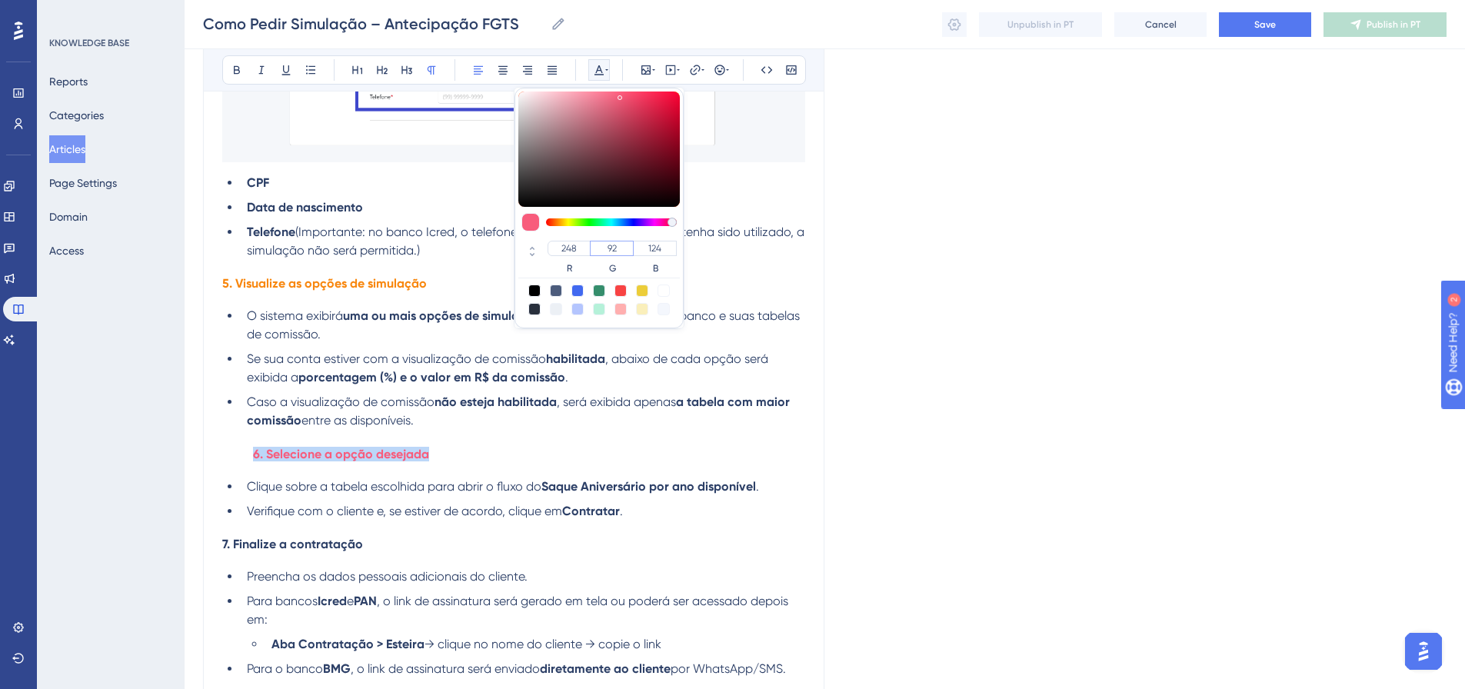
click at [603, 243] on input "92" at bounding box center [612, 248] width 44 height 15
paste input "135"
type input "135"
click at [651, 251] on input "124" at bounding box center [655, 248] width 44 height 15
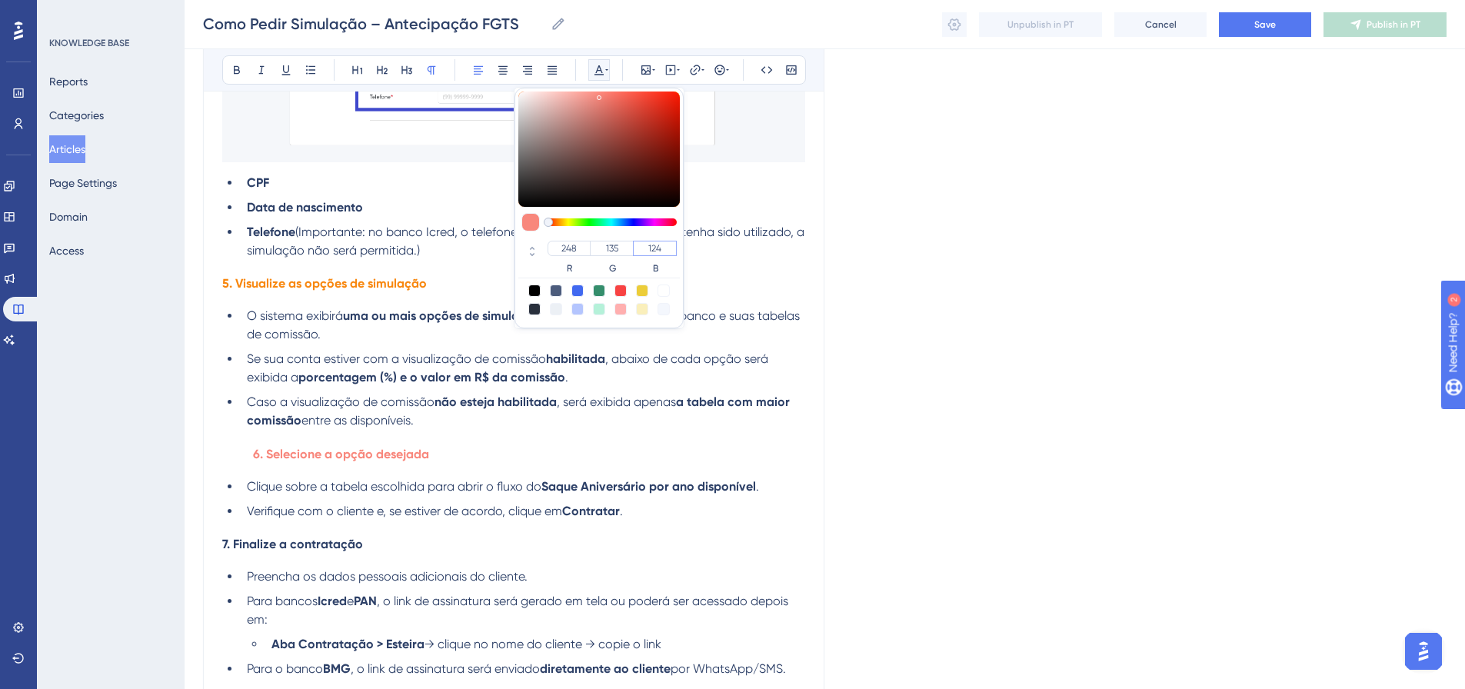
click at [651, 251] on input "124" at bounding box center [655, 248] width 44 height 15
paste input "number"
type input "14"
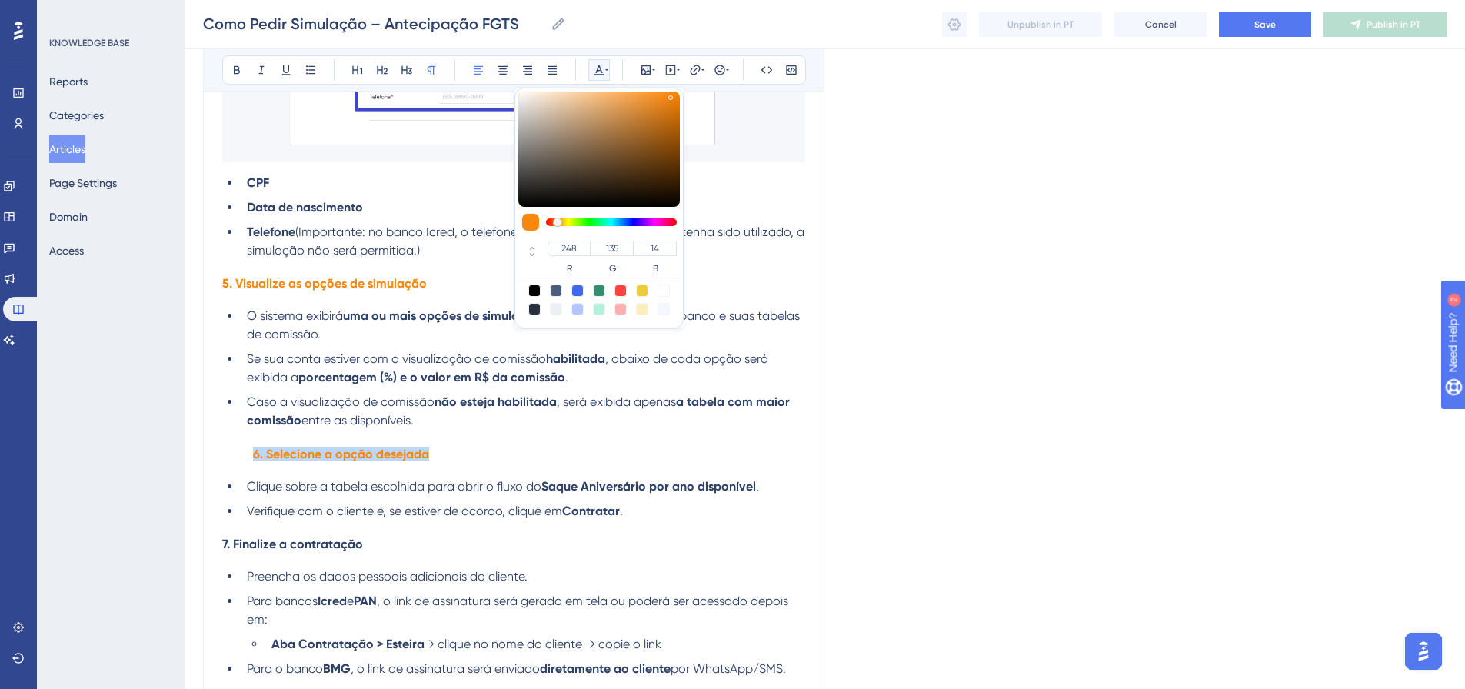
click at [782, 329] on li "O sistema exibirá uma ou mais opções de simulação , conforme o retorno do banco…" at bounding box center [523, 325] width 564 height 37
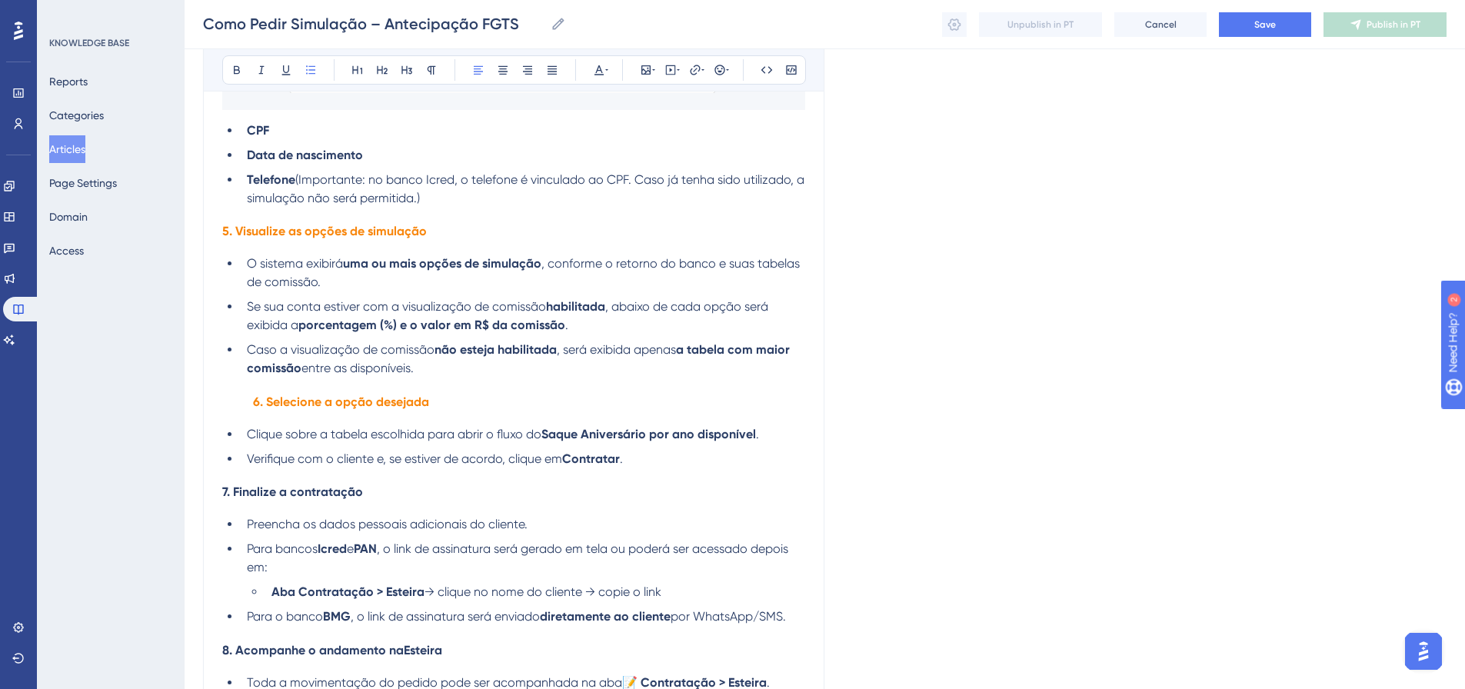
scroll to position [2010, 0]
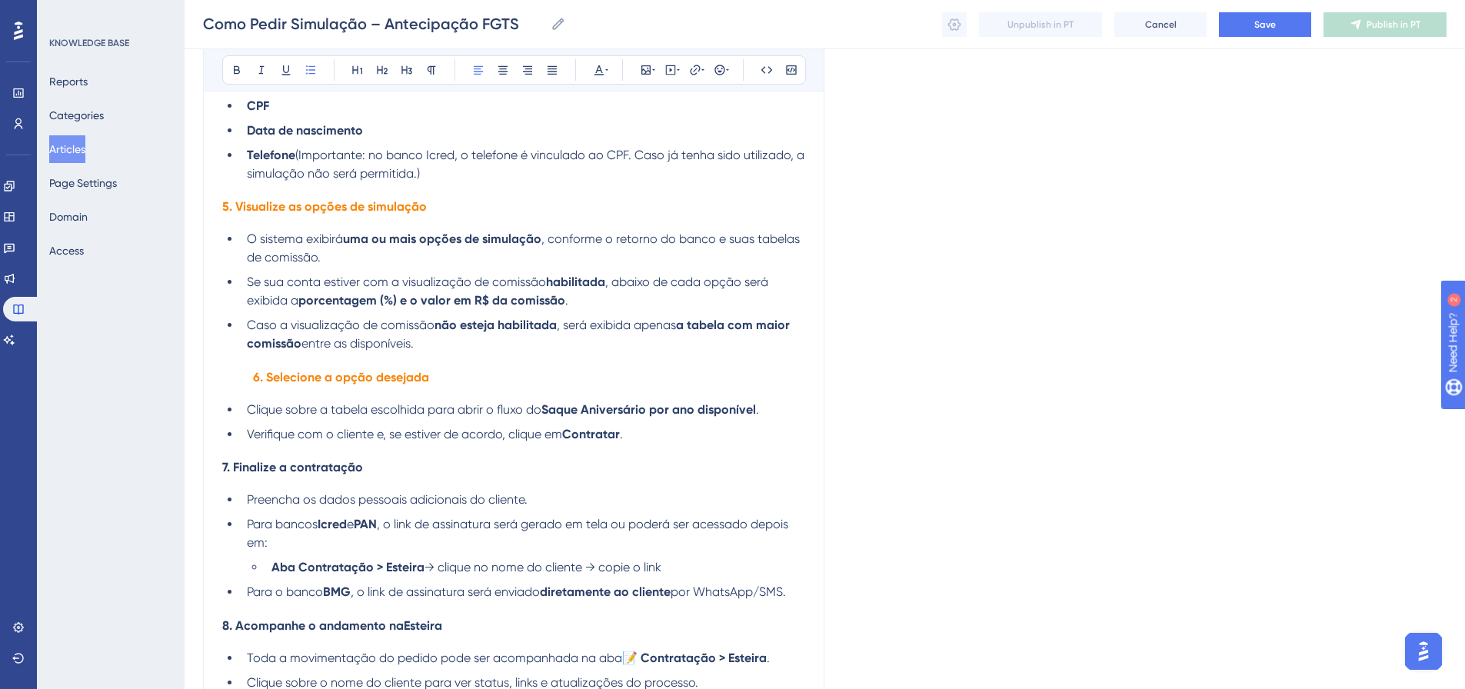
click at [249, 373] on h4 "6. Selecione a opção desejada" at bounding box center [513, 377] width 583 height 15
click at [428, 350] on li "Caso a visualização de comissão não esteja habilitada , será exibida apenas a t…" at bounding box center [523, 334] width 564 height 37
click at [668, 437] on li "Verifique com o cliente e, se estiver de acordo, clique em Contratar ." at bounding box center [523, 434] width 564 height 18
drag, startPoint x: 374, startPoint y: 467, endPoint x: 194, endPoint y: 464, distance: 180.0
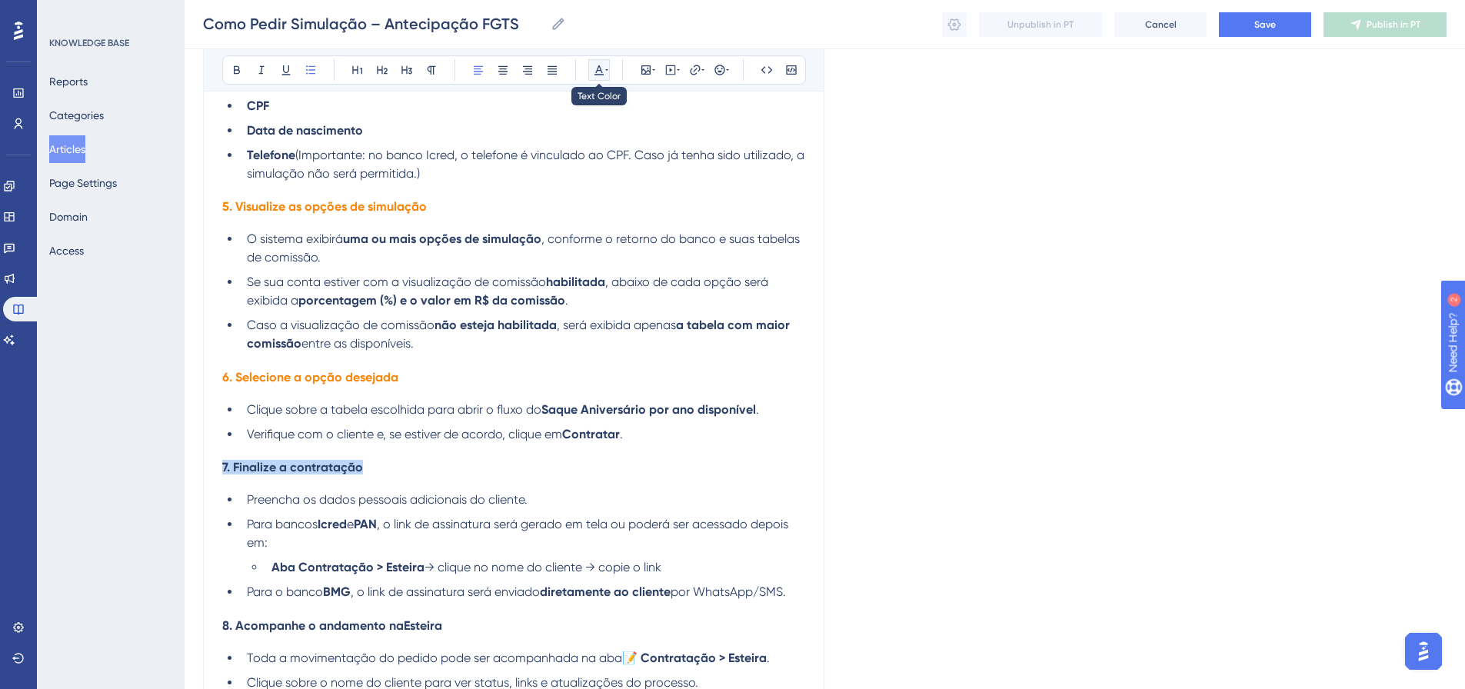
click at [603, 73] on icon at bounding box center [599, 70] width 12 height 12
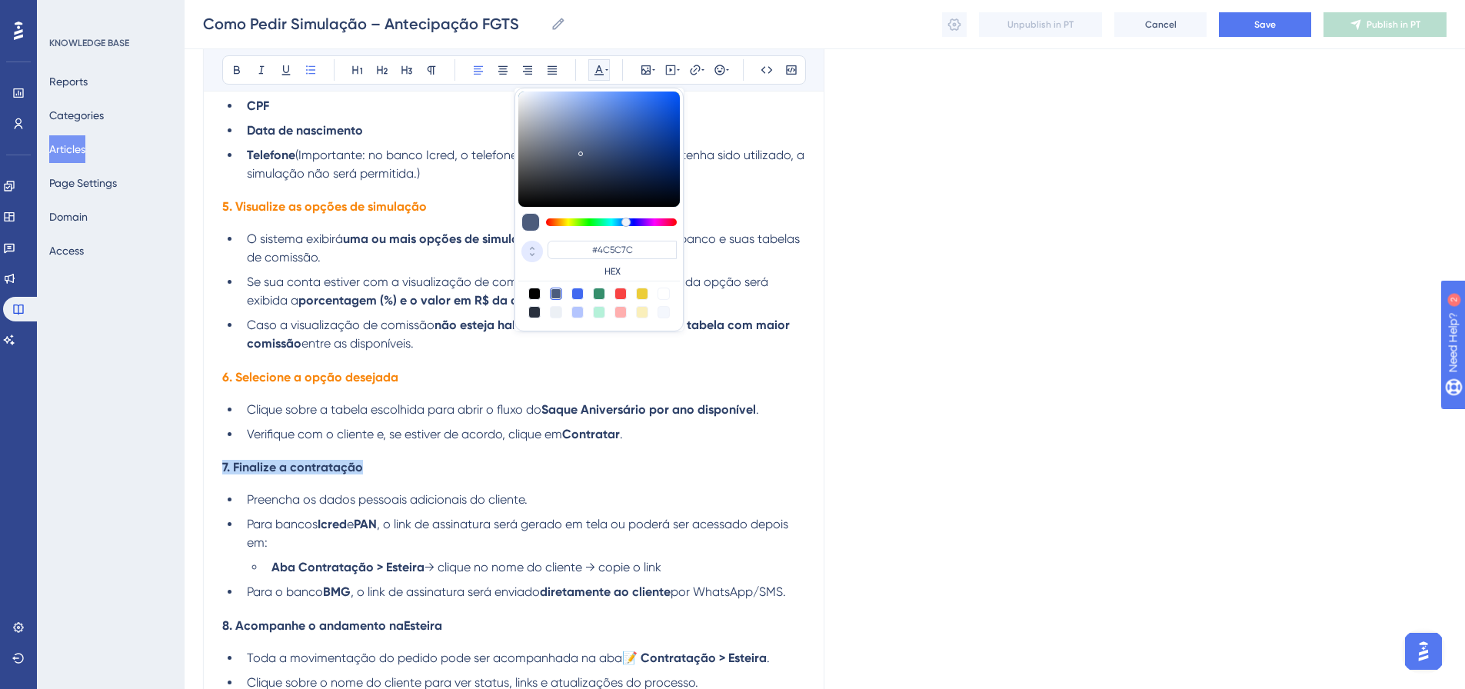
drag, startPoint x: 530, startPoint y: 258, endPoint x: 541, endPoint y: 250, distance: 13.2
click at [529, 256] on icon at bounding box center [532, 255] width 18 height 14
click at [649, 248] on input "124" at bounding box center [655, 248] width 44 height 15
paste input "number"
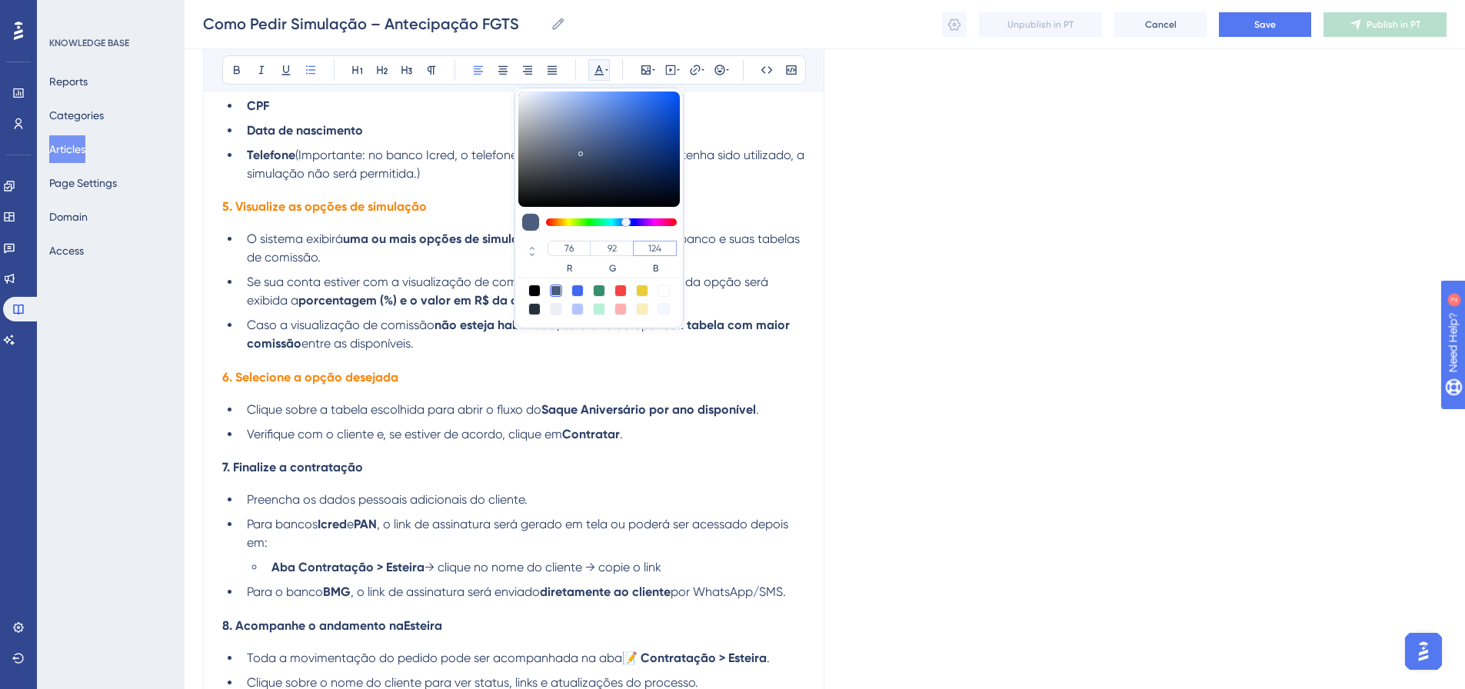
type input "14"
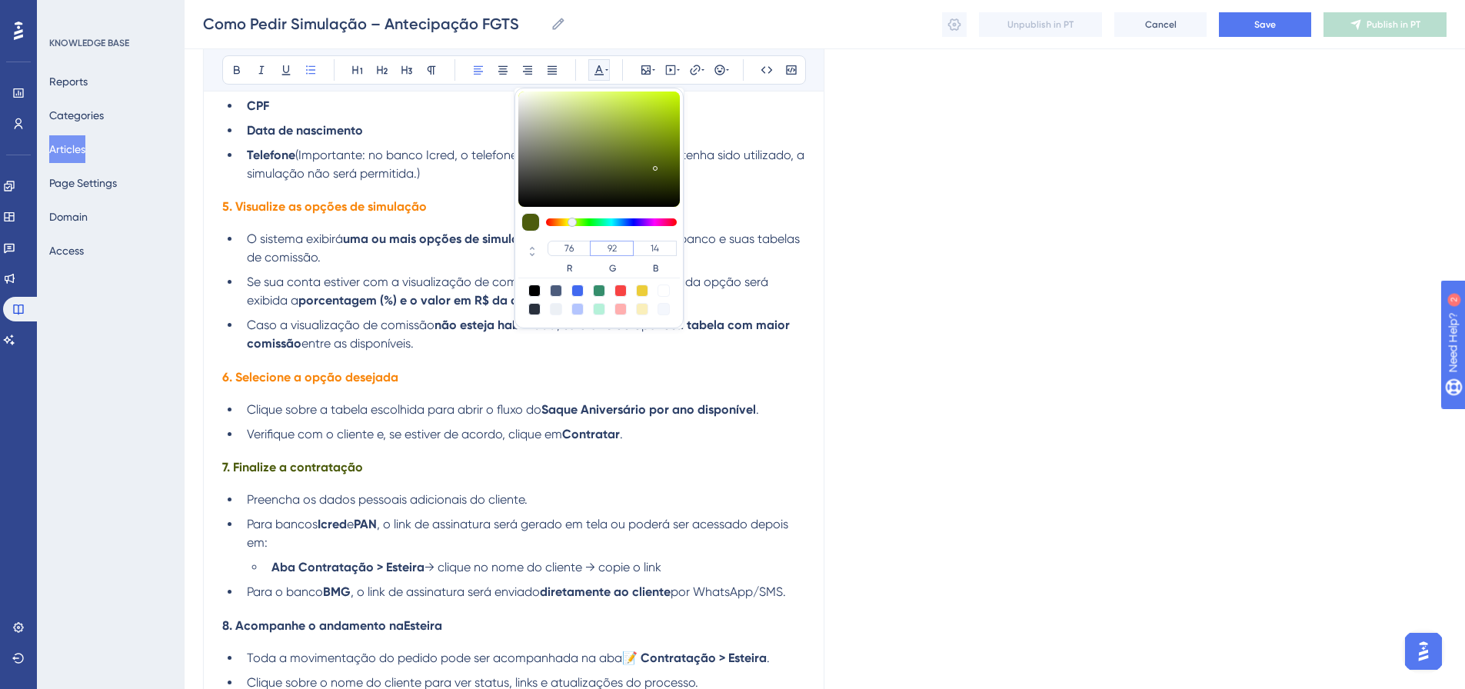
click at [606, 251] on input "92" at bounding box center [612, 248] width 44 height 15
paste input "135"
type input "135"
click at [561, 249] on input "76" at bounding box center [569, 248] width 43 height 15
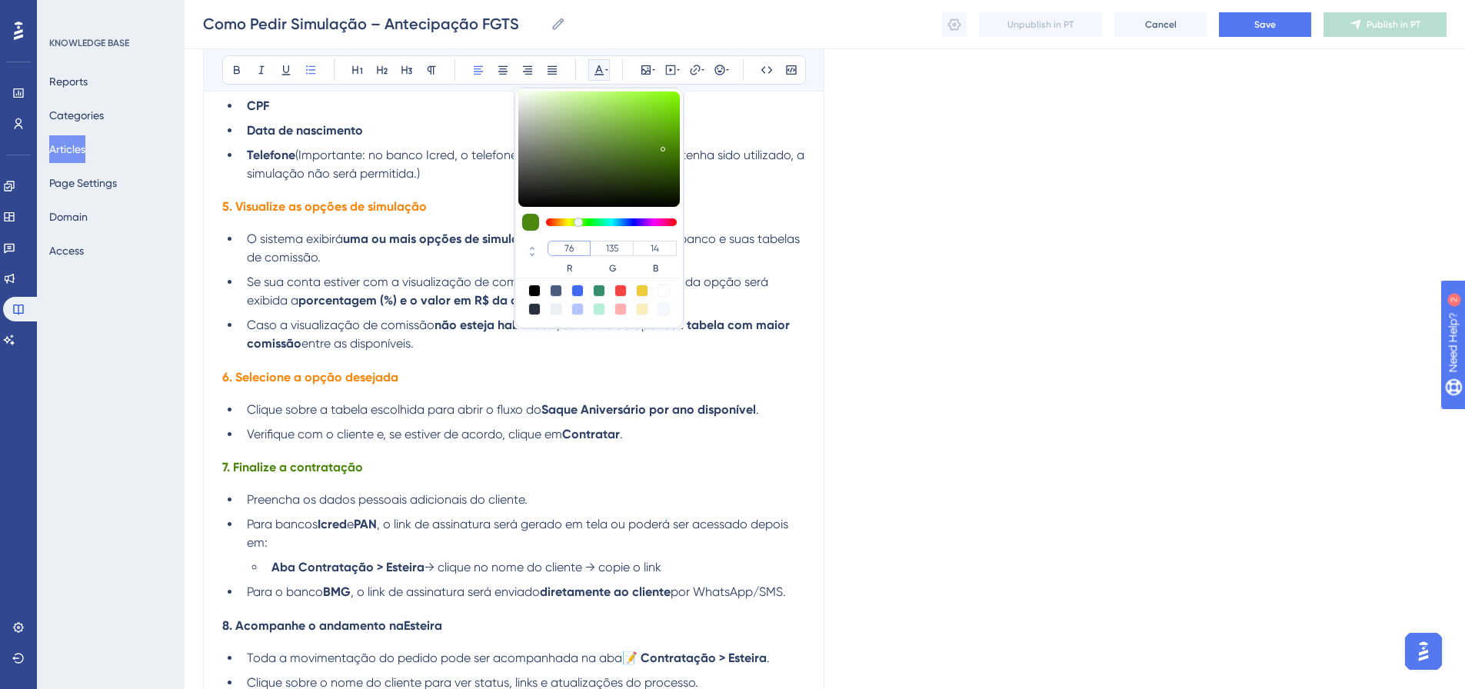
click at [561, 249] on input "76" at bounding box center [569, 248] width 43 height 15
paste input "248"
type input "248"
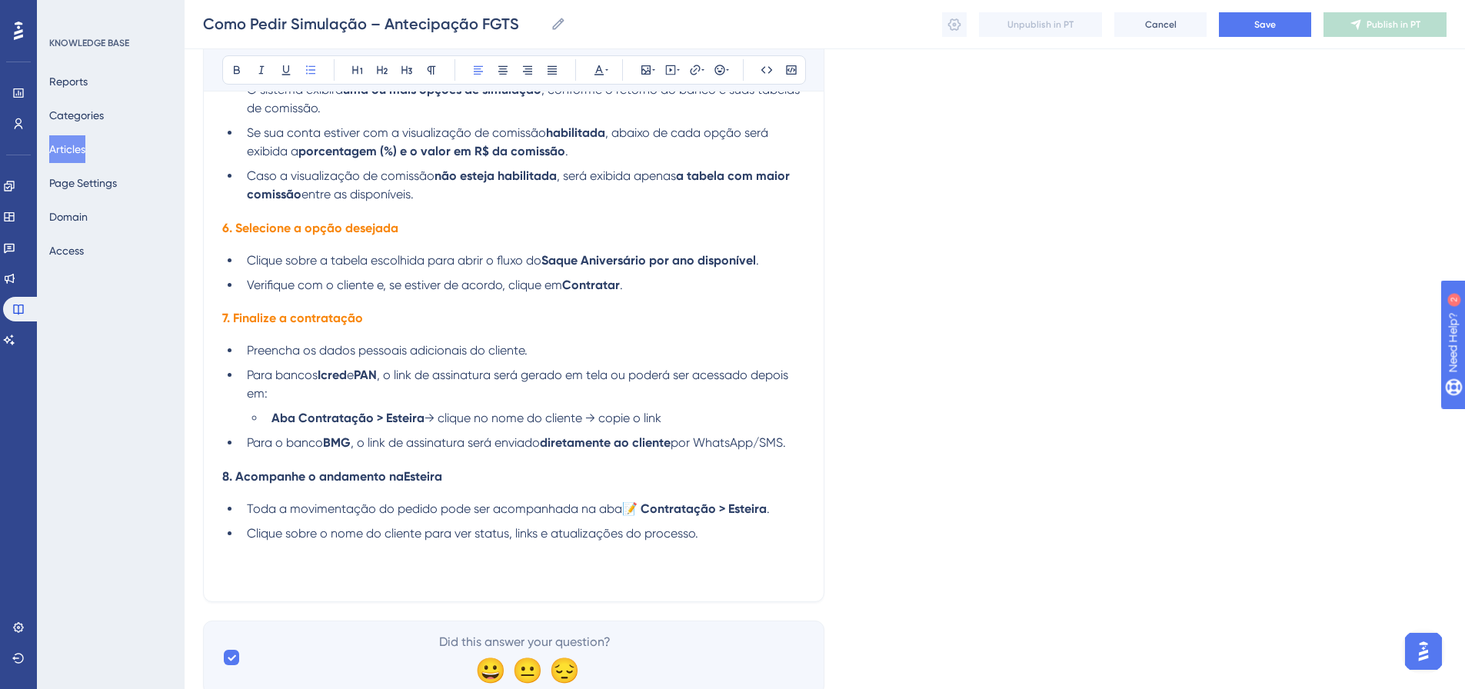
scroll to position [2164, 0]
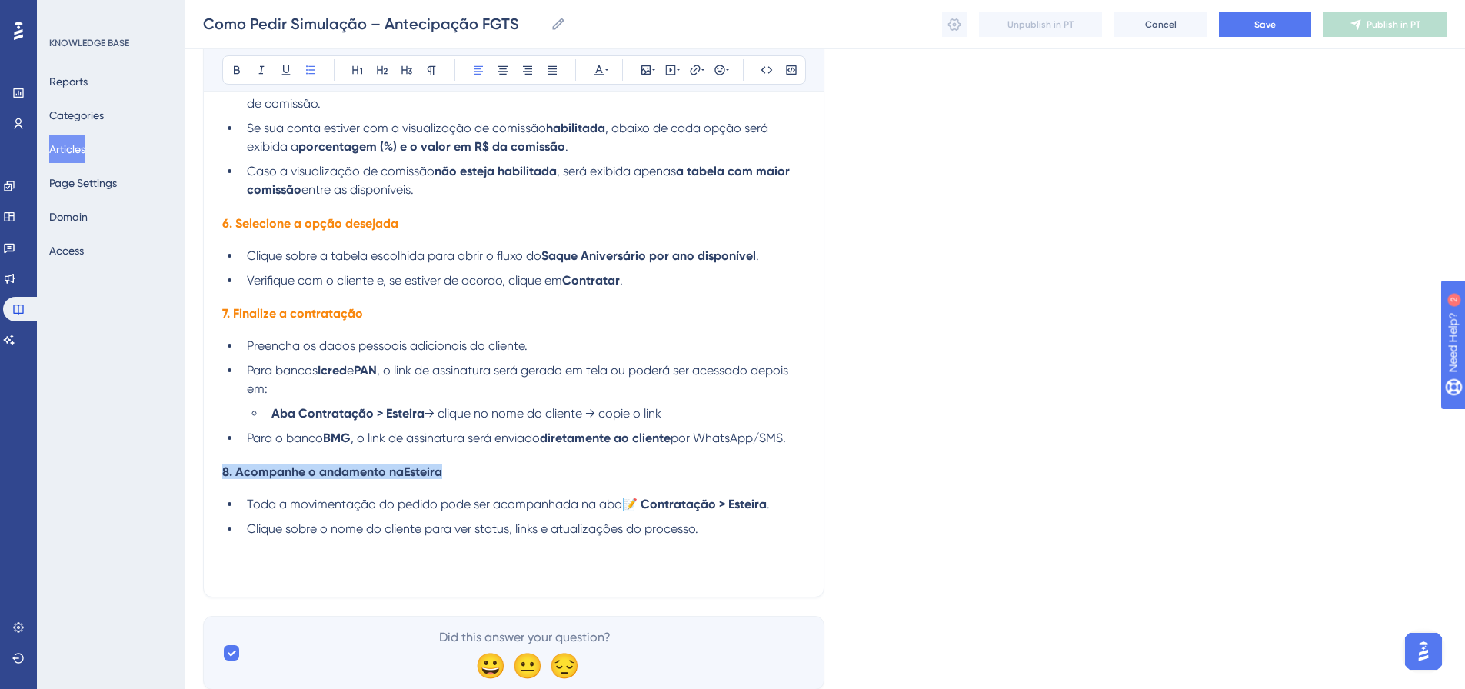
drag, startPoint x: 458, startPoint y: 471, endPoint x: 199, endPoint y: 473, distance: 258.4
click at [598, 70] on icon at bounding box center [598, 70] width 9 height 10
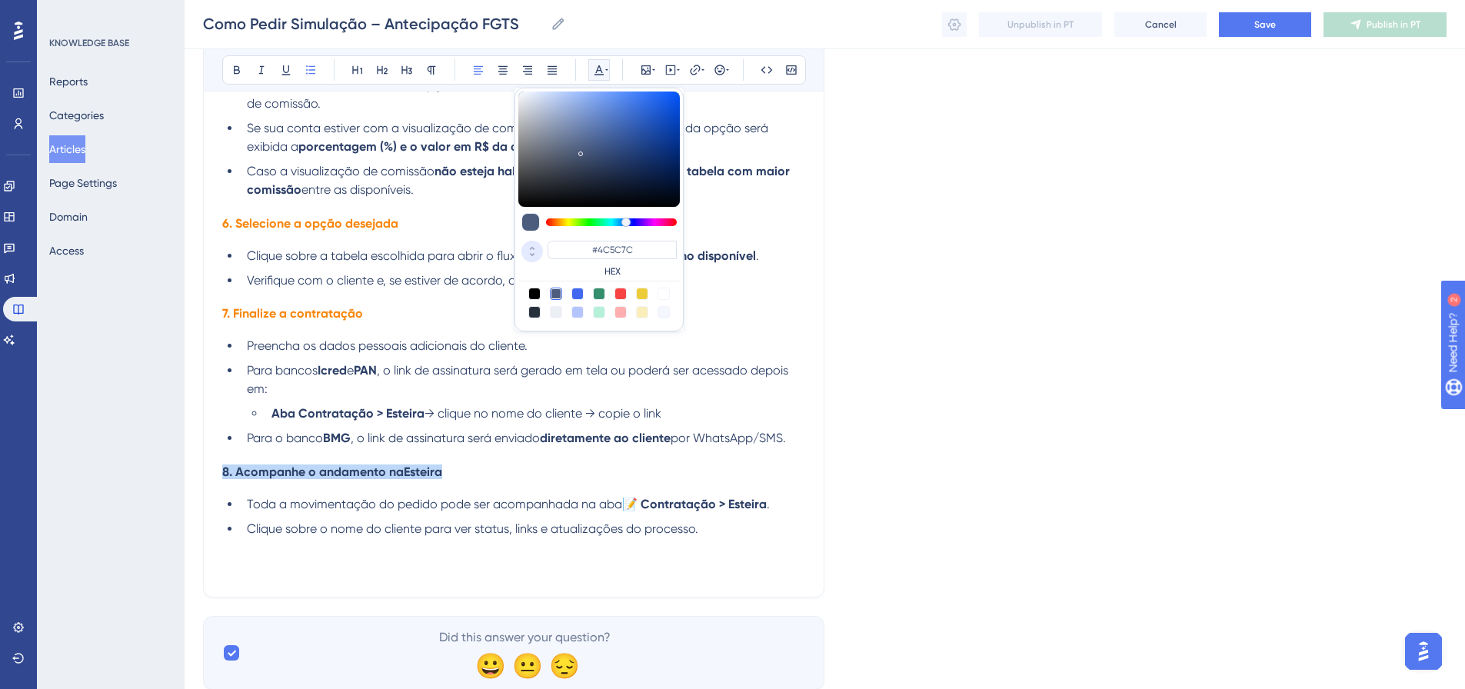
click at [526, 256] on icon at bounding box center [532, 255] width 18 height 14
click at [568, 246] on input "76" at bounding box center [569, 248] width 43 height 15
paste input "248"
type input "248"
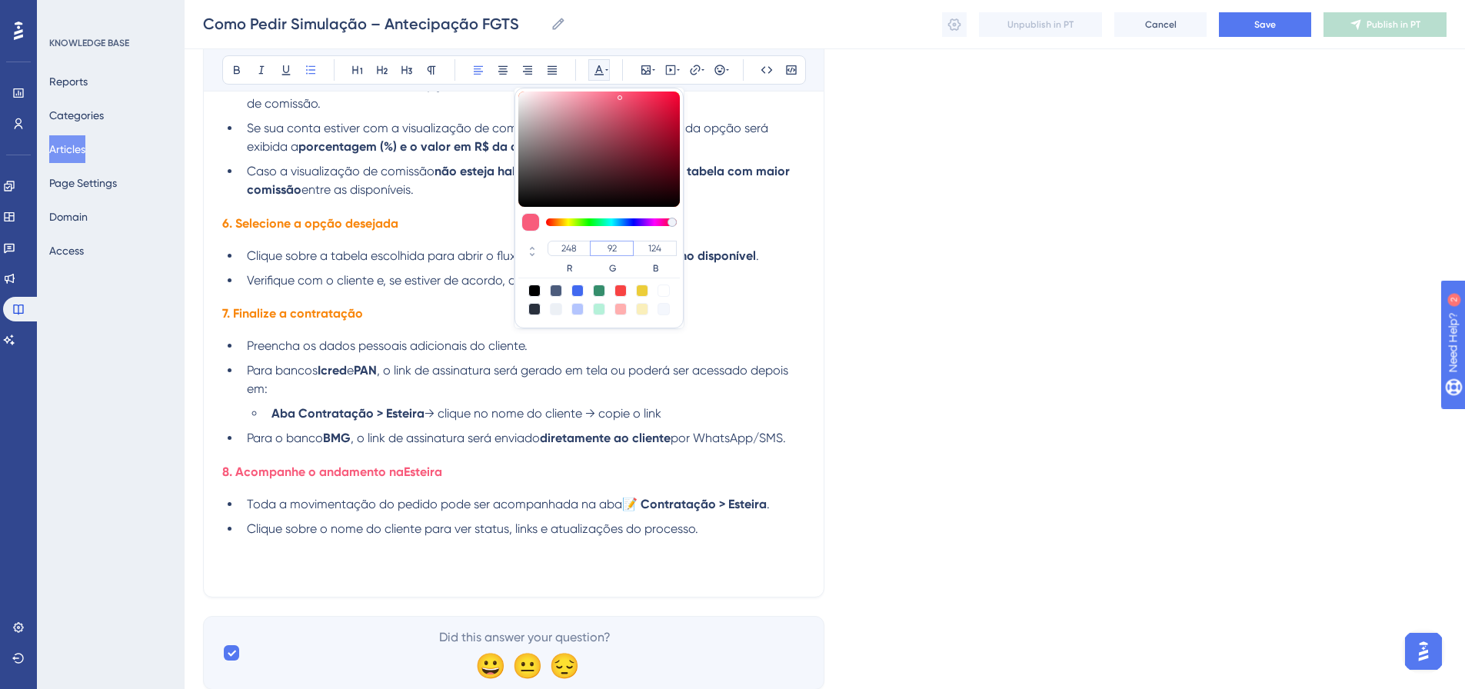
click at [605, 246] on input "92" at bounding box center [612, 248] width 44 height 15
paste input "135"
type input "135"
click at [648, 255] on input "124" at bounding box center [655, 248] width 44 height 15
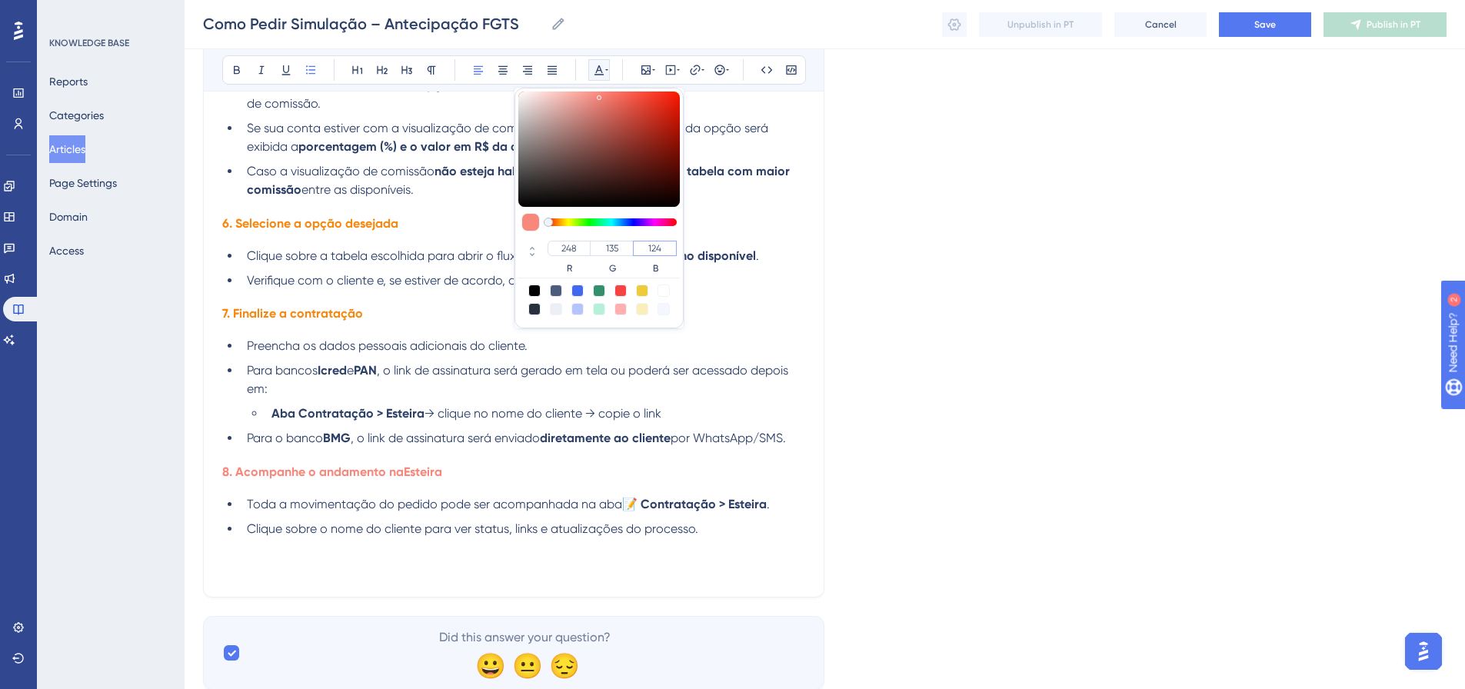
click at [648, 255] on input "124" at bounding box center [655, 248] width 44 height 15
paste input "number"
type input "14"
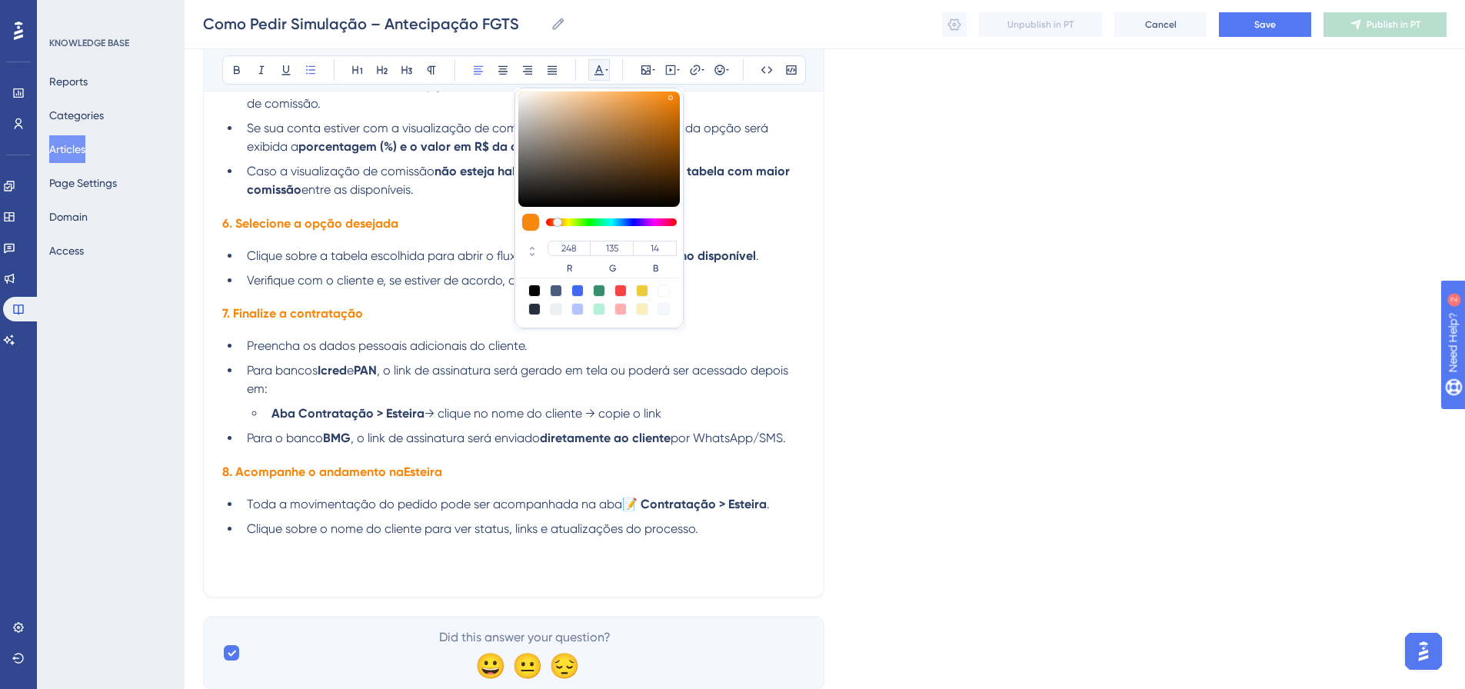
click at [744, 374] on span ", o link de assinatura será gerado em tela ou poderá ser acessado depois em:" at bounding box center [519, 379] width 544 height 33
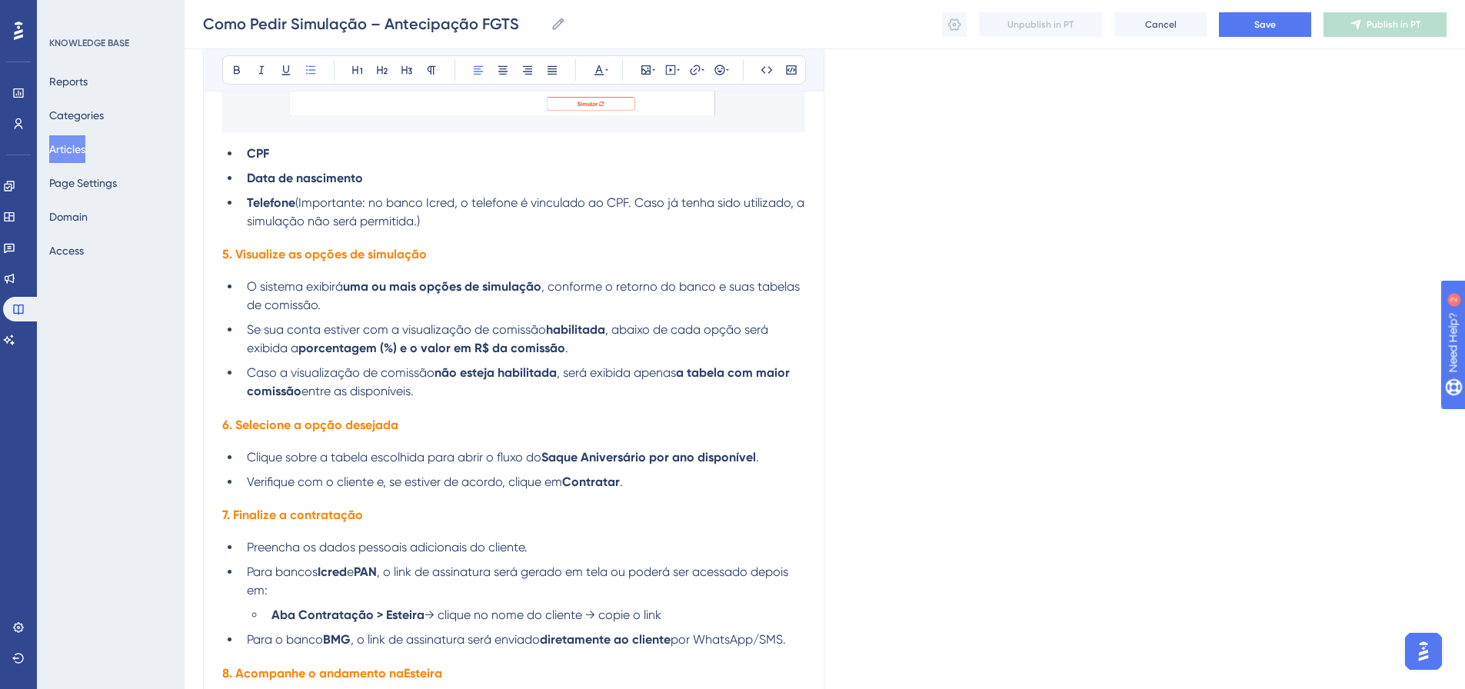
scroll to position [1829, 0]
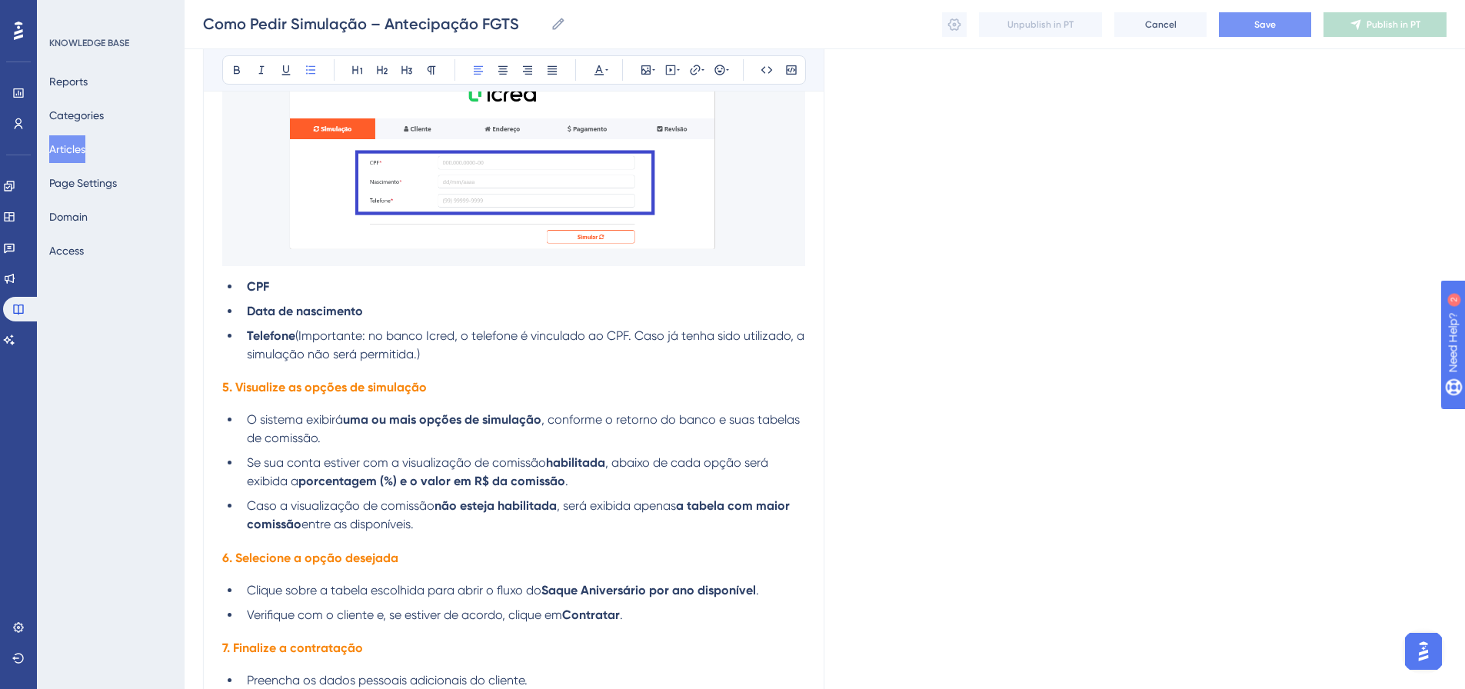
click at [1280, 25] on button "Save" at bounding box center [1265, 24] width 92 height 25
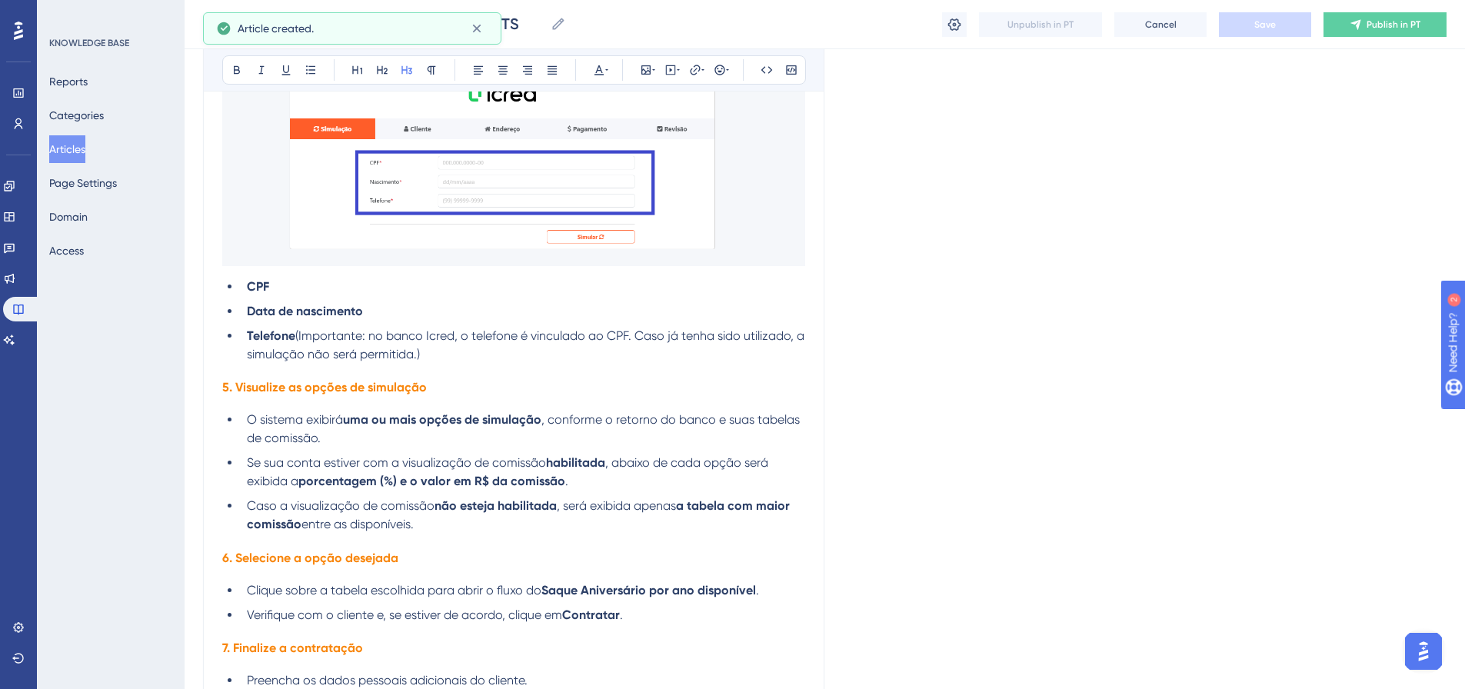
scroll to position [1793, 0]
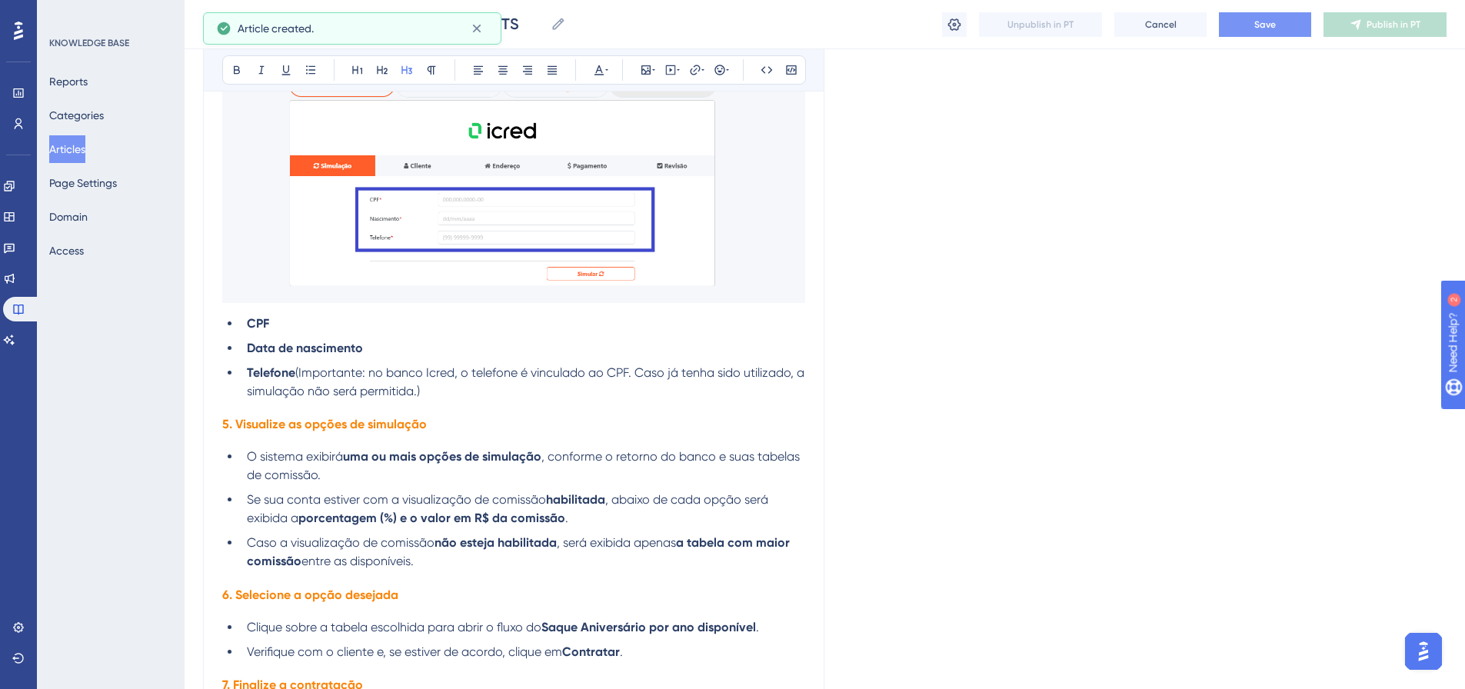
click at [1286, 24] on button "Save" at bounding box center [1265, 24] width 92 height 25
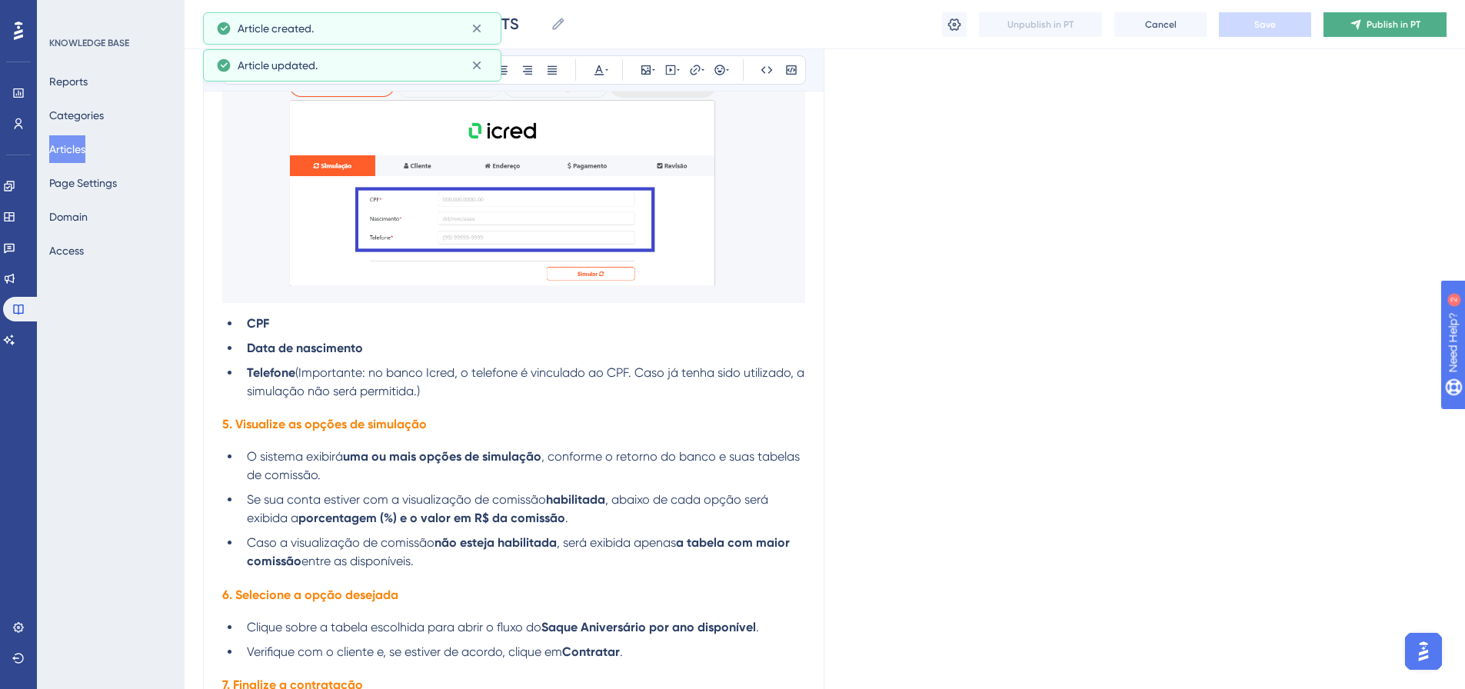
click at [1366, 32] on button "Publish in PT" at bounding box center [1384, 24] width 123 height 25
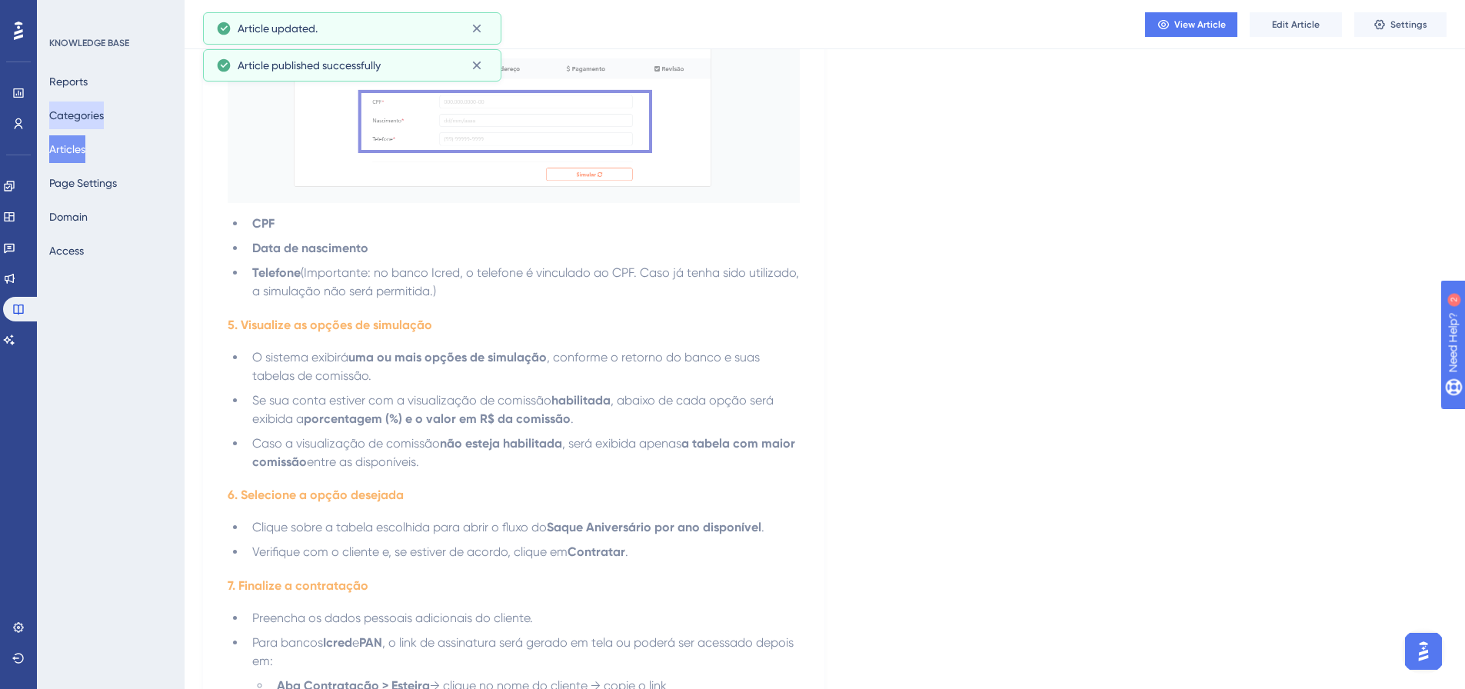
click at [95, 113] on button "Categories" at bounding box center [76, 116] width 55 height 28
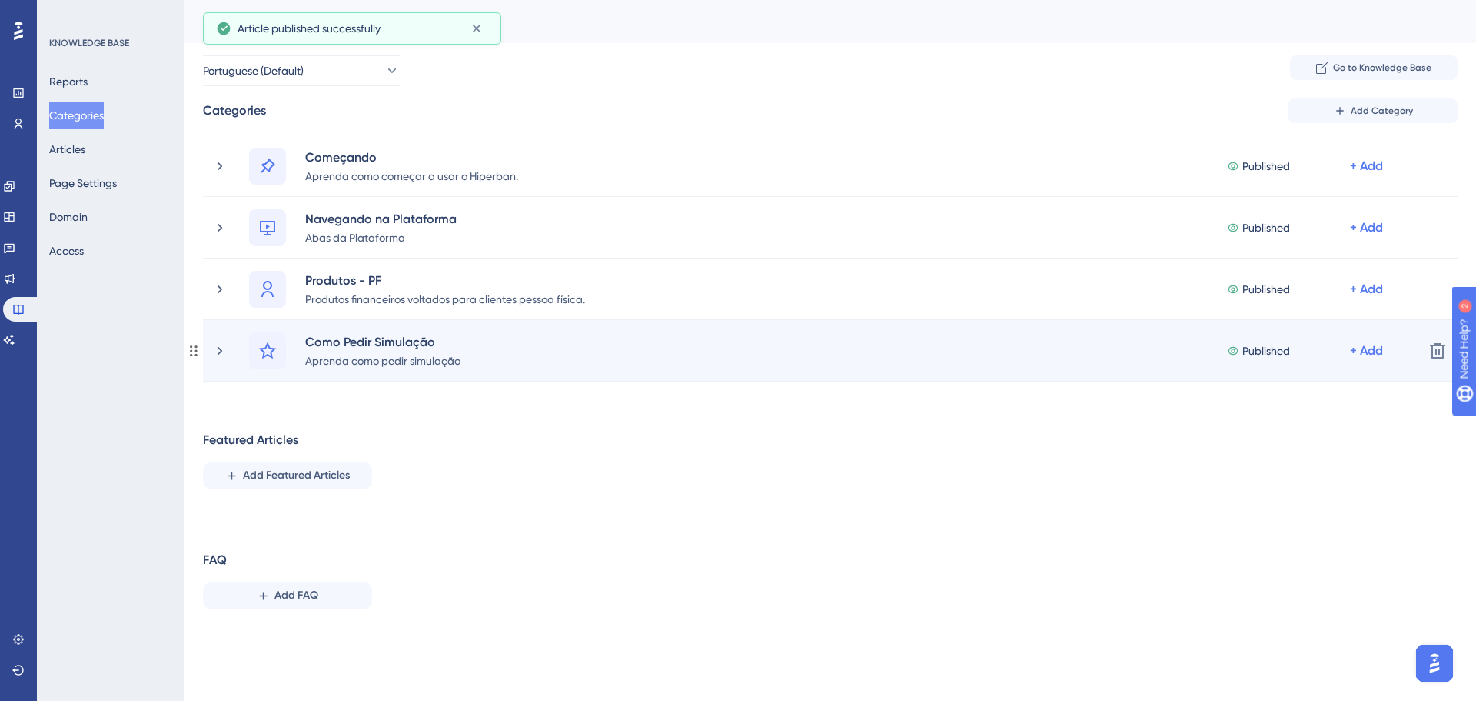
click at [232, 350] on div "Como Pedir Simulação Aprenda como pedir simulação Published + Add" at bounding box center [812, 350] width 1200 height 37
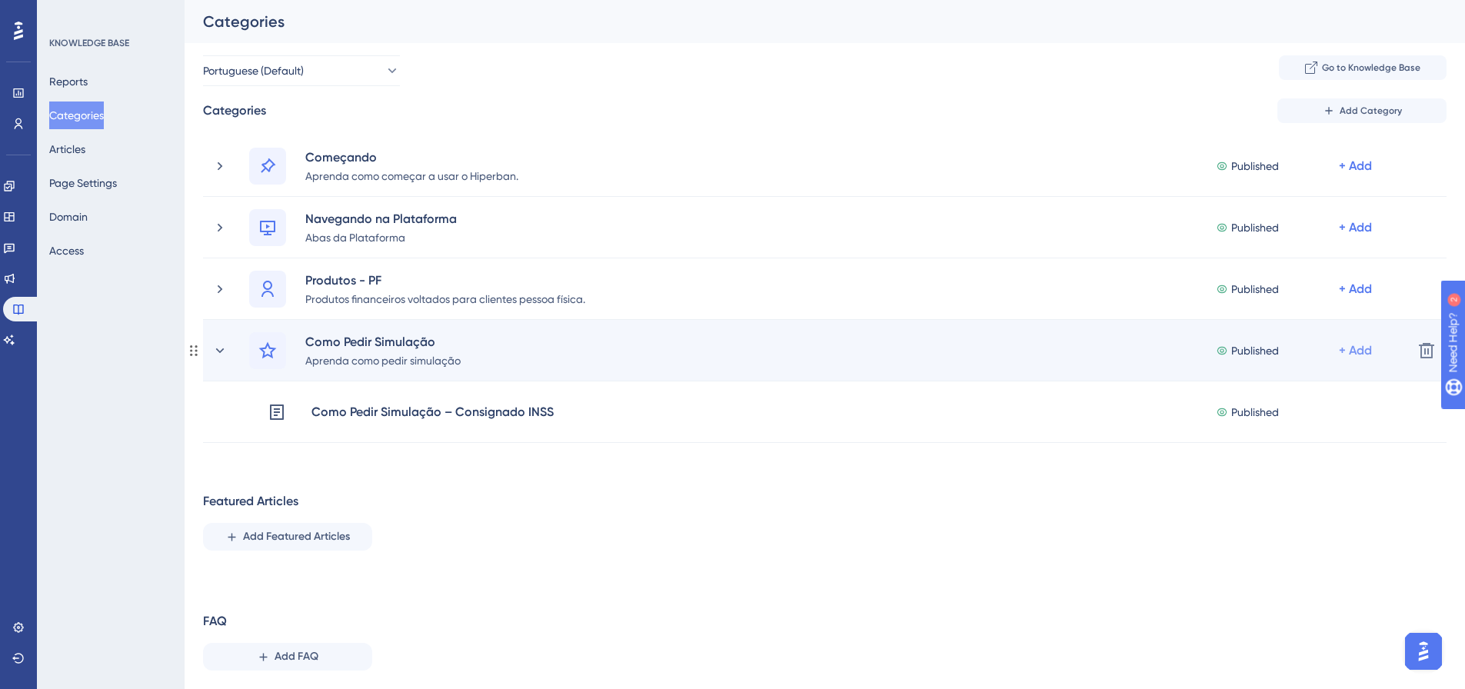
click at [1355, 175] on div "+ Add" at bounding box center [1355, 166] width 33 height 18
click at [1323, 394] on span "Add a Subcategory" at bounding box center [1288, 391] width 97 height 18
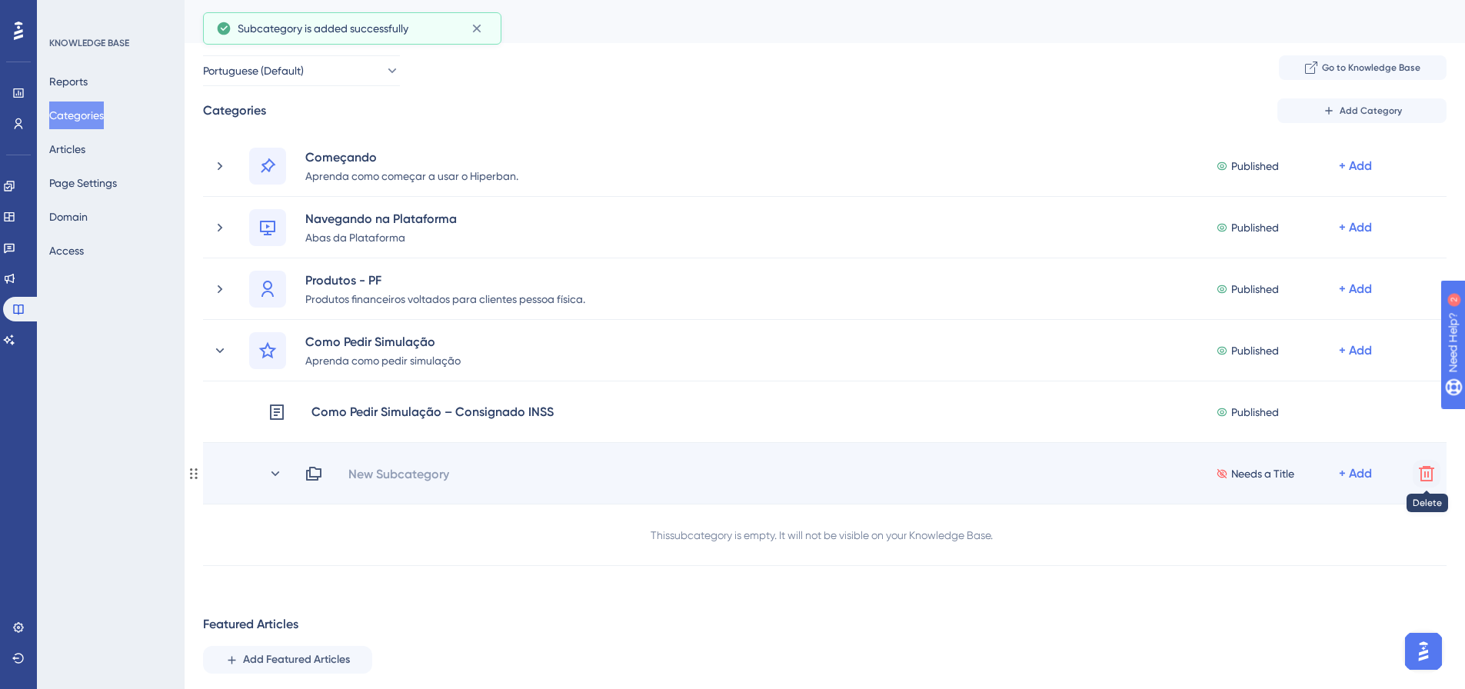
click at [1426, 472] on icon at bounding box center [1426, 473] width 18 height 18
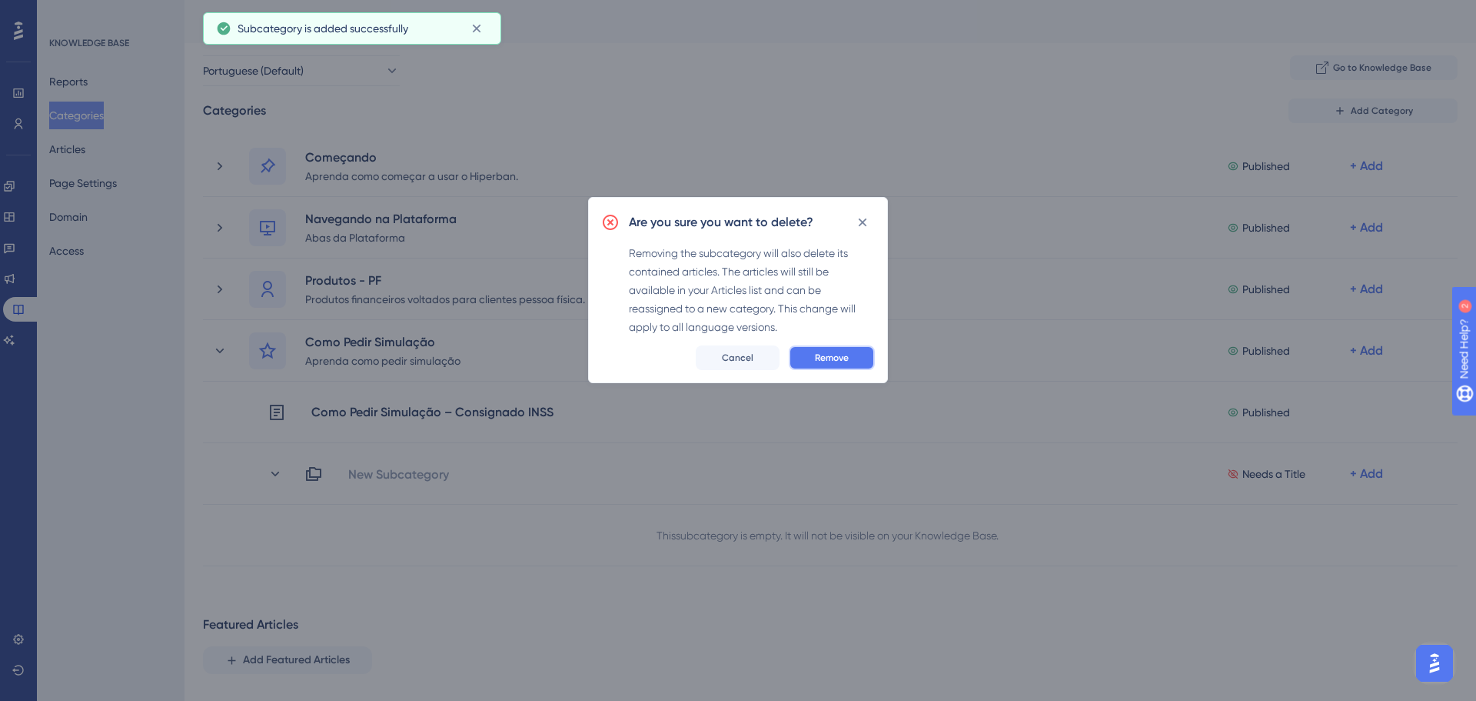
click at [822, 357] on span "Remove" at bounding box center [832, 357] width 34 height 12
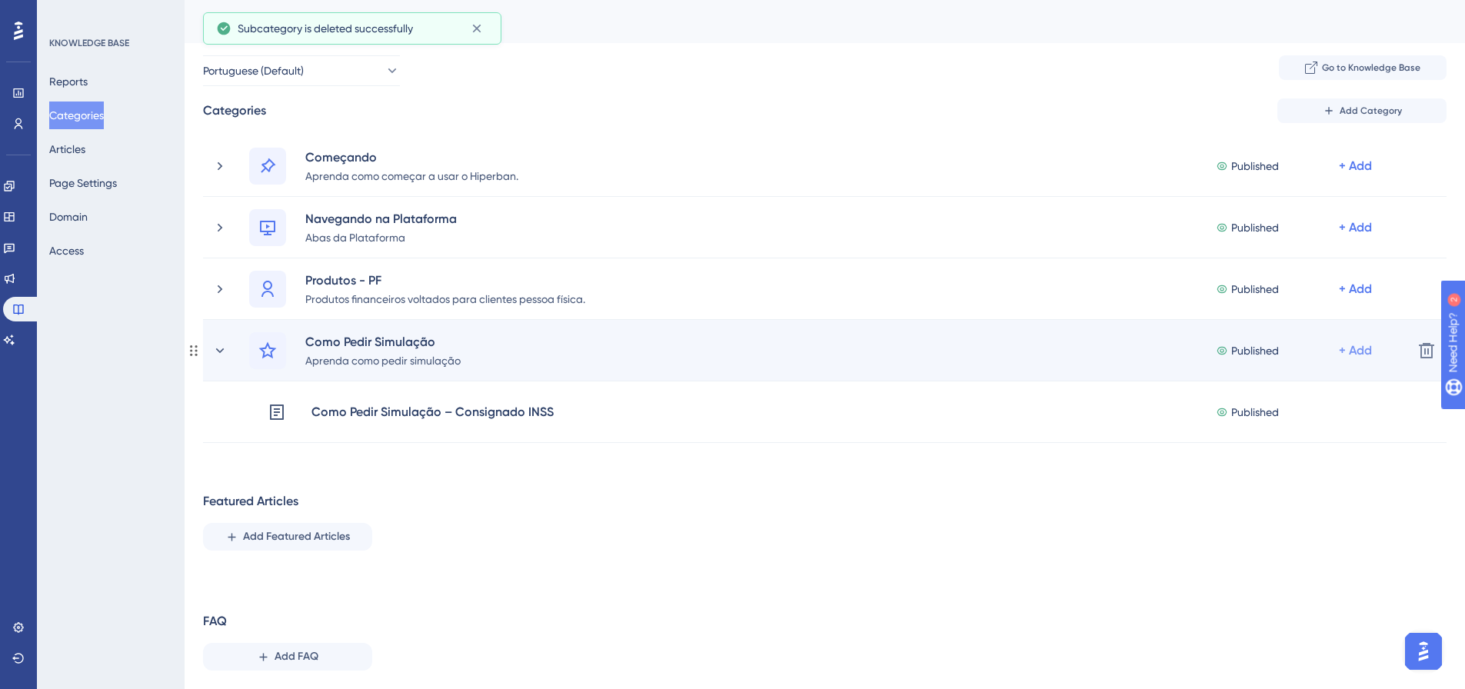
click at [1365, 175] on div "+ Add" at bounding box center [1355, 166] width 33 height 18
click at [1295, 420] on span "Add Articles" at bounding box center [1269, 422] width 59 height 18
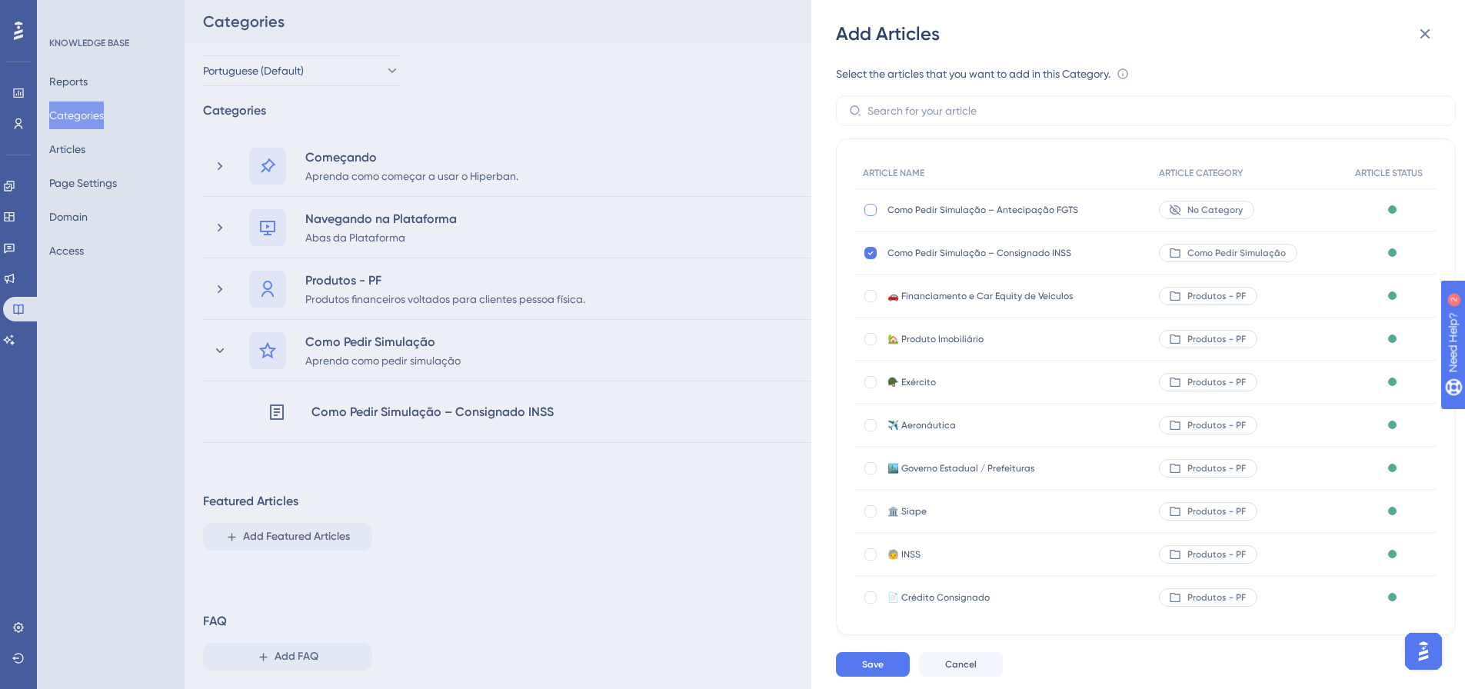
click at [867, 213] on div at bounding box center [870, 210] width 12 height 12
checkbox input "true"
click at [886, 669] on button "Save" at bounding box center [873, 664] width 74 height 25
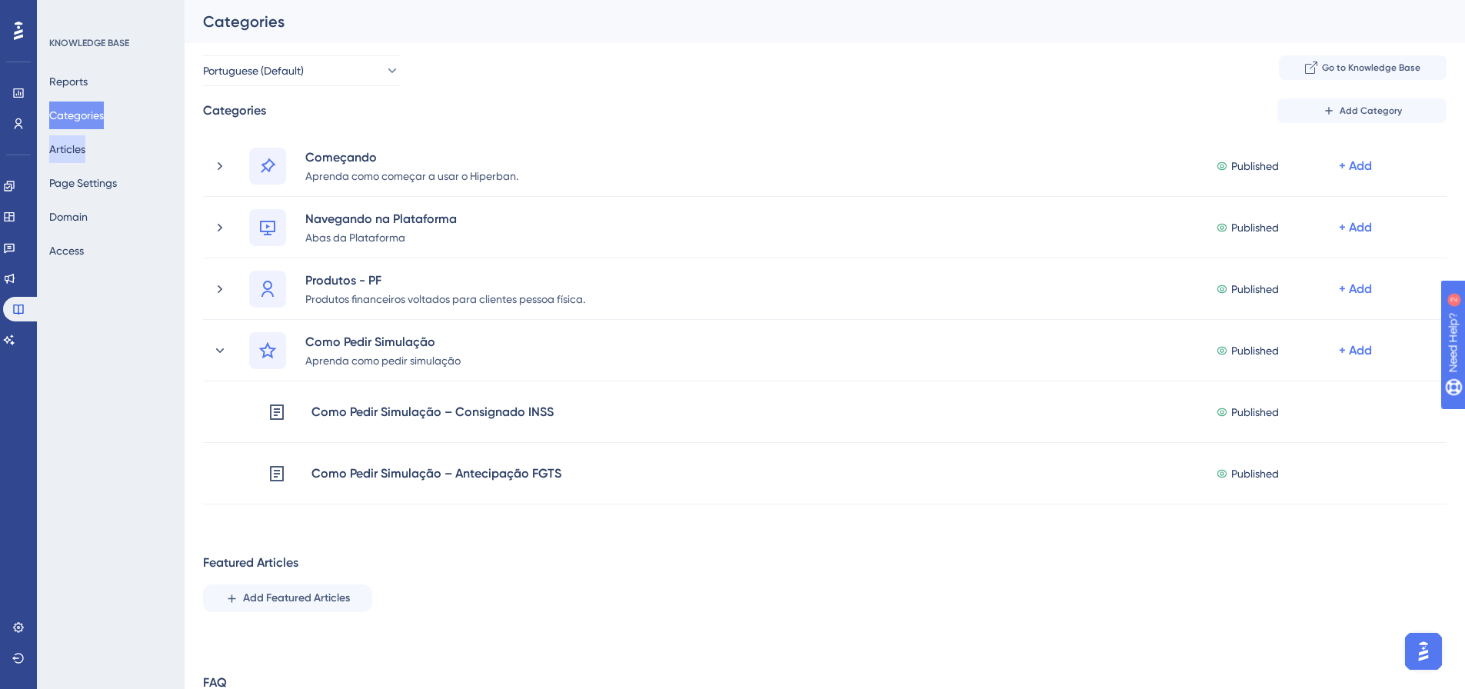
click at [70, 146] on button "Articles" at bounding box center [67, 149] width 36 height 28
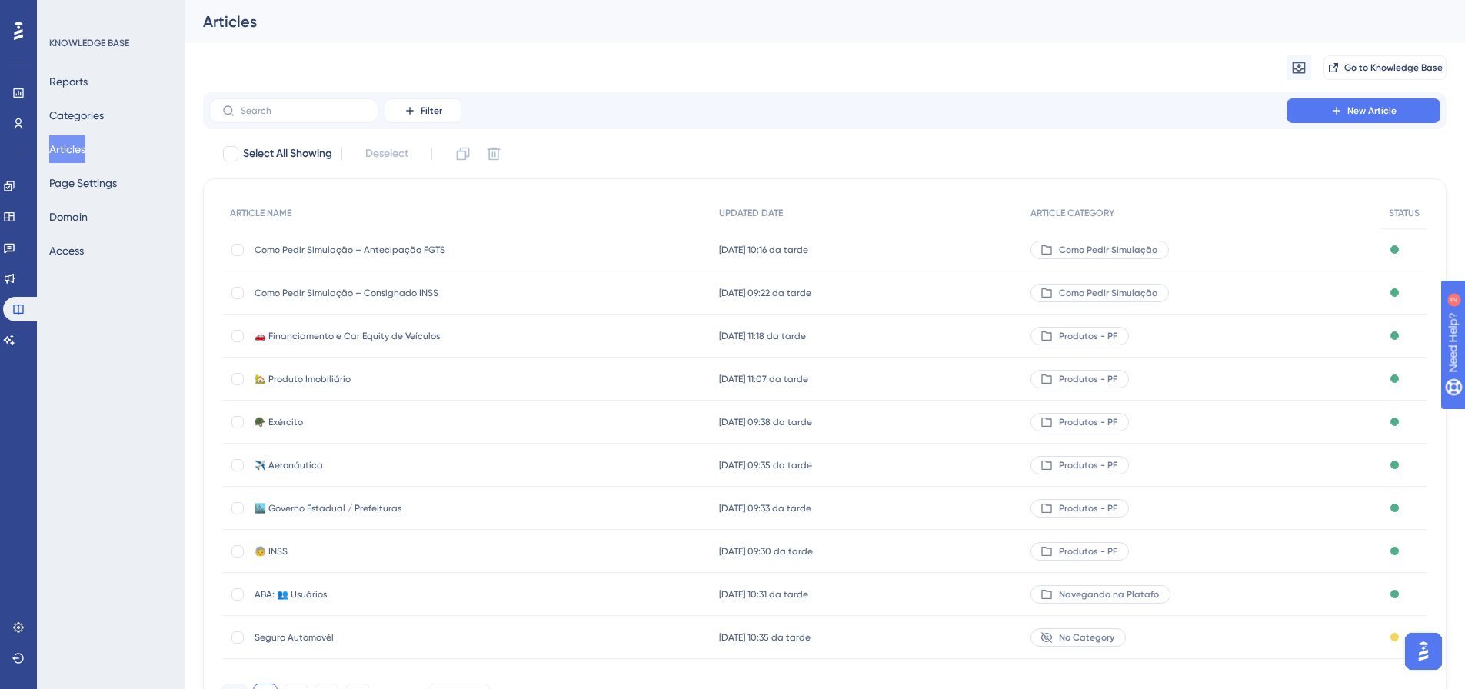
click at [381, 244] on span "Como Pedir Simulação – Antecipação FGTS" at bounding box center [378, 250] width 246 height 12
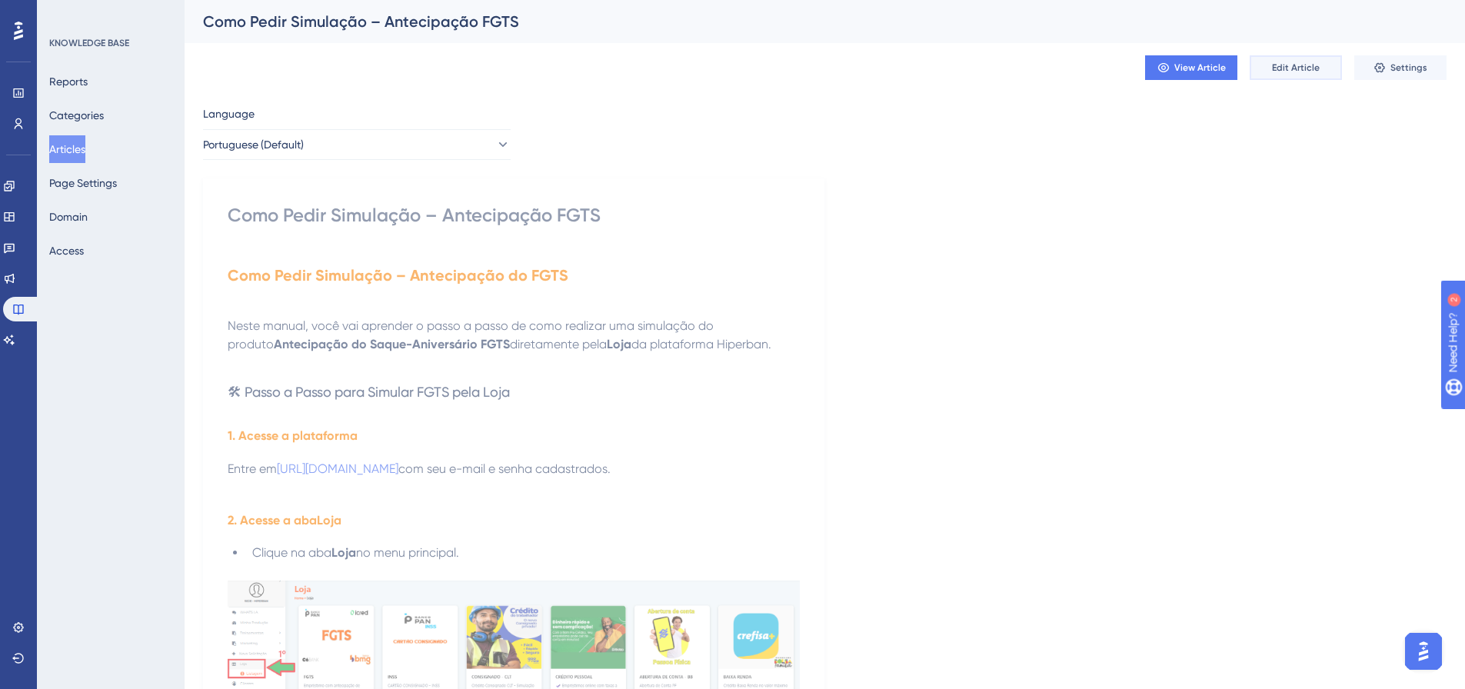
click at [1277, 69] on span "Edit Article" at bounding box center [1296, 68] width 48 height 12
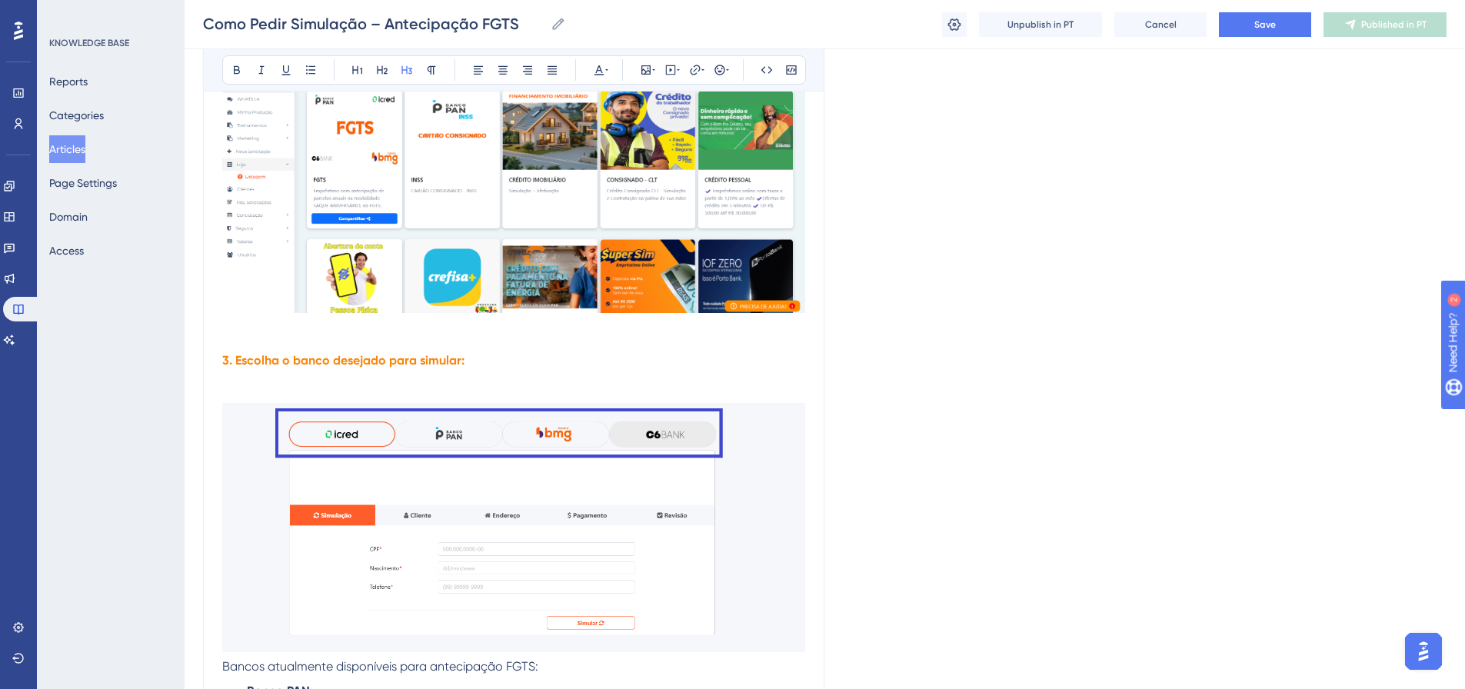
scroll to position [599, 0]
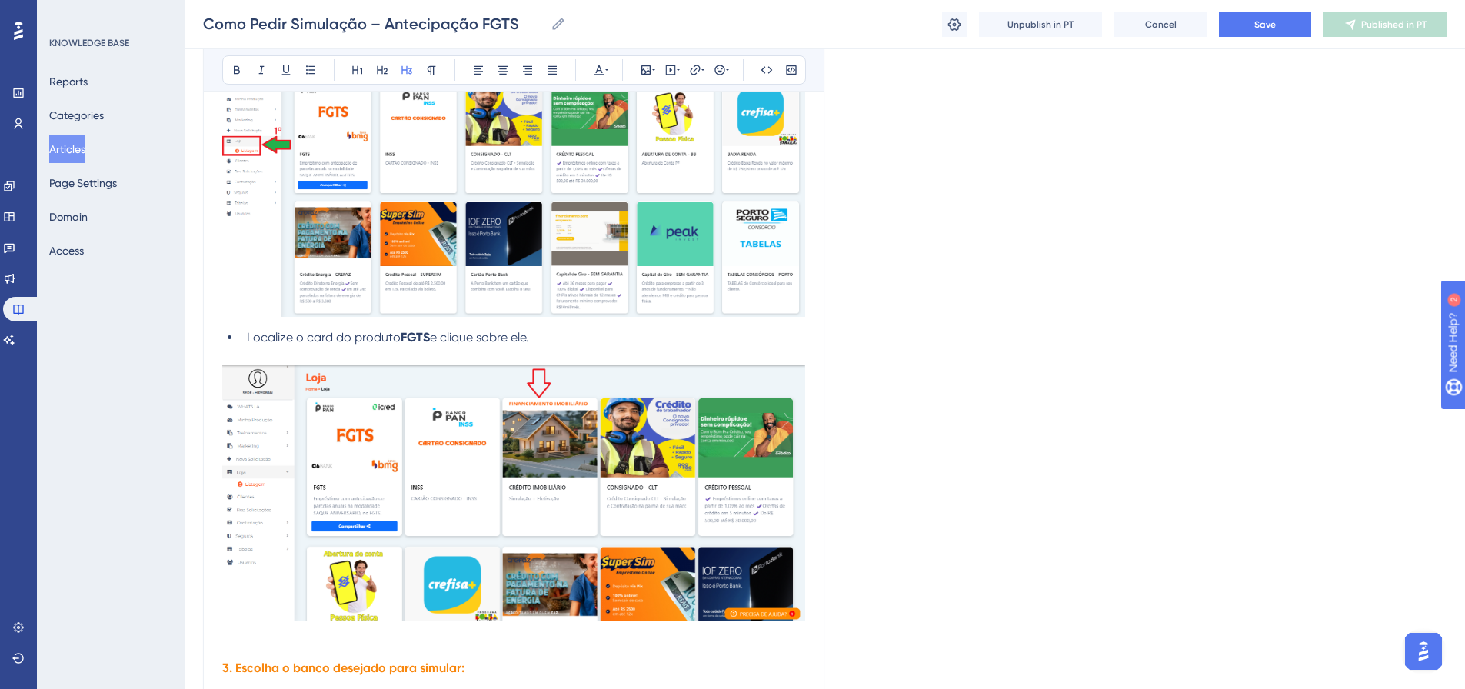
click at [498, 479] on img at bounding box center [513, 492] width 583 height 255
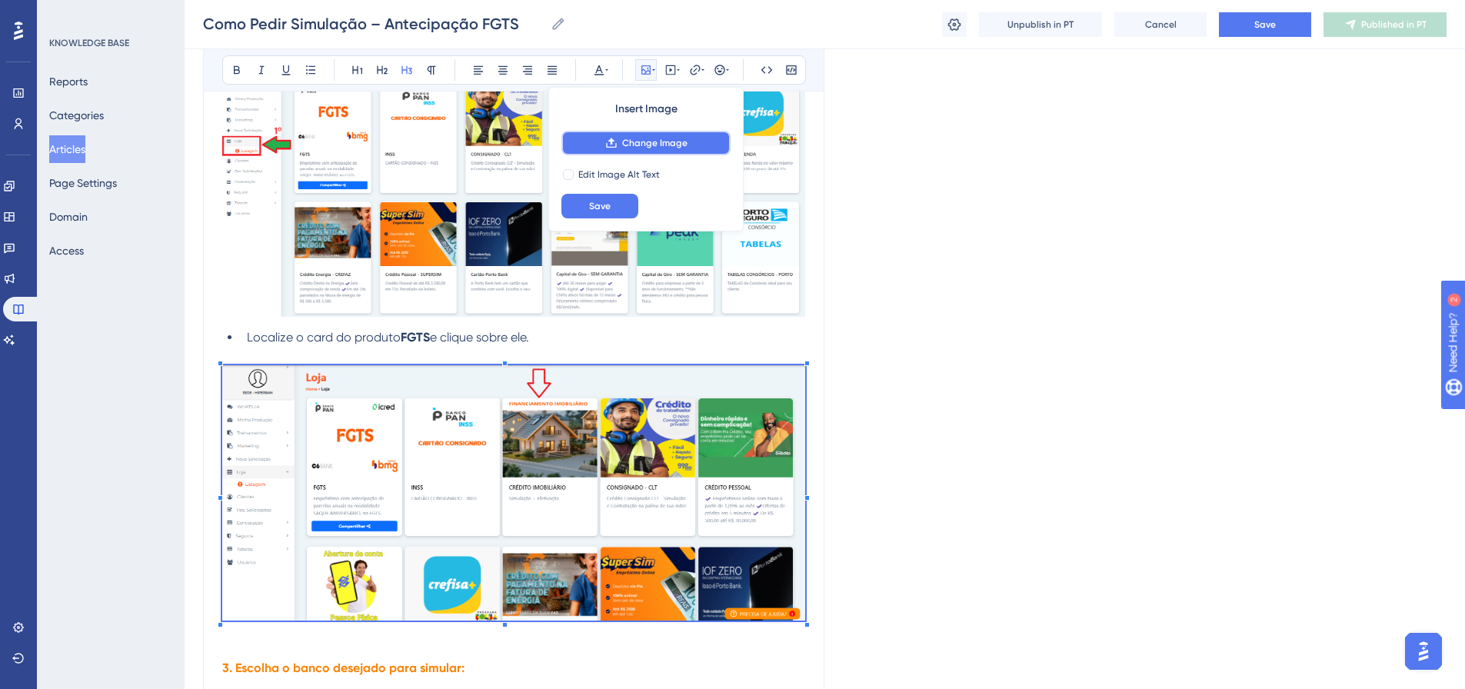
click at [657, 148] on span "Change Image" at bounding box center [654, 143] width 65 height 12
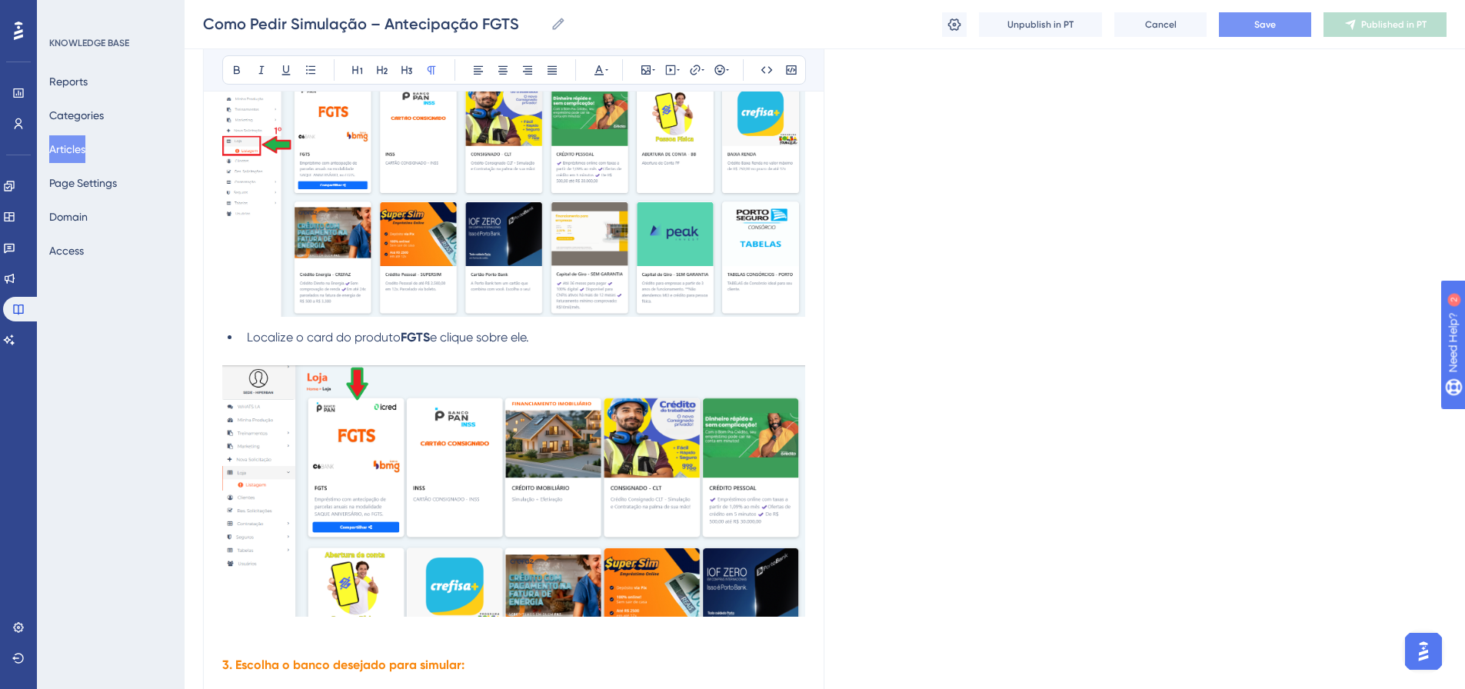
click at [1277, 28] on button "Save" at bounding box center [1265, 24] width 92 height 25
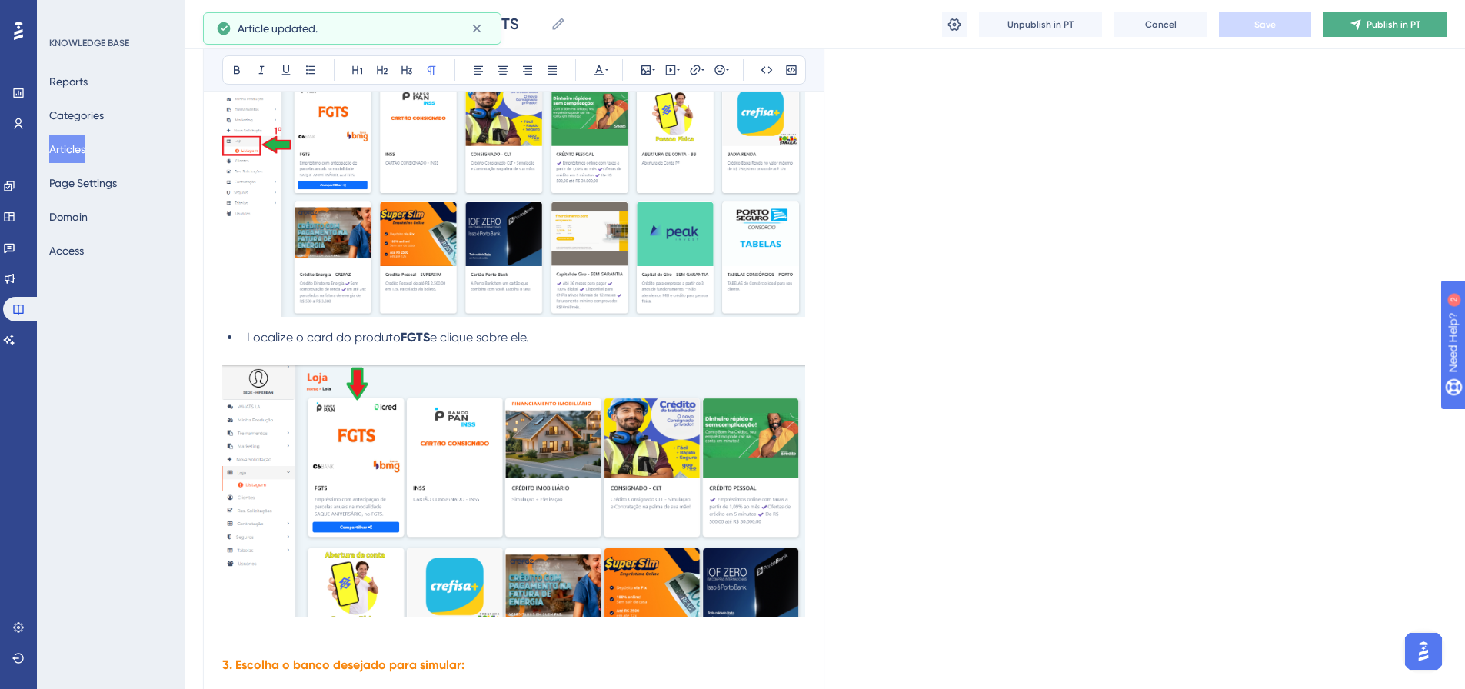
click at [1374, 28] on span "Publish in PT" at bounding box center [1394, 24] width 54 height 12
